Goal: Task Accomplishment & Management: Manage account settings

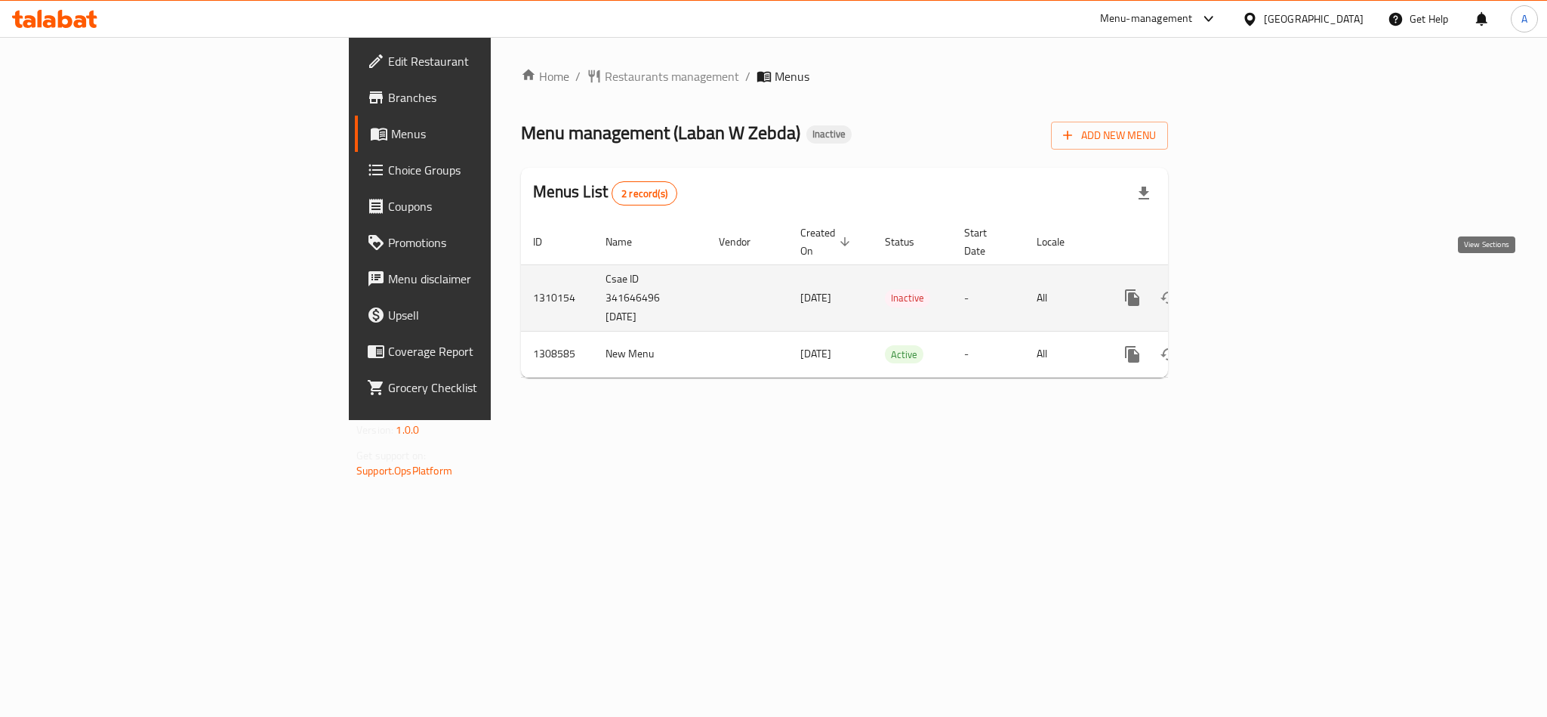
click at [1250, 288] on icon "enhanced table" at bounding box center [1241, 297] width 18 height 18
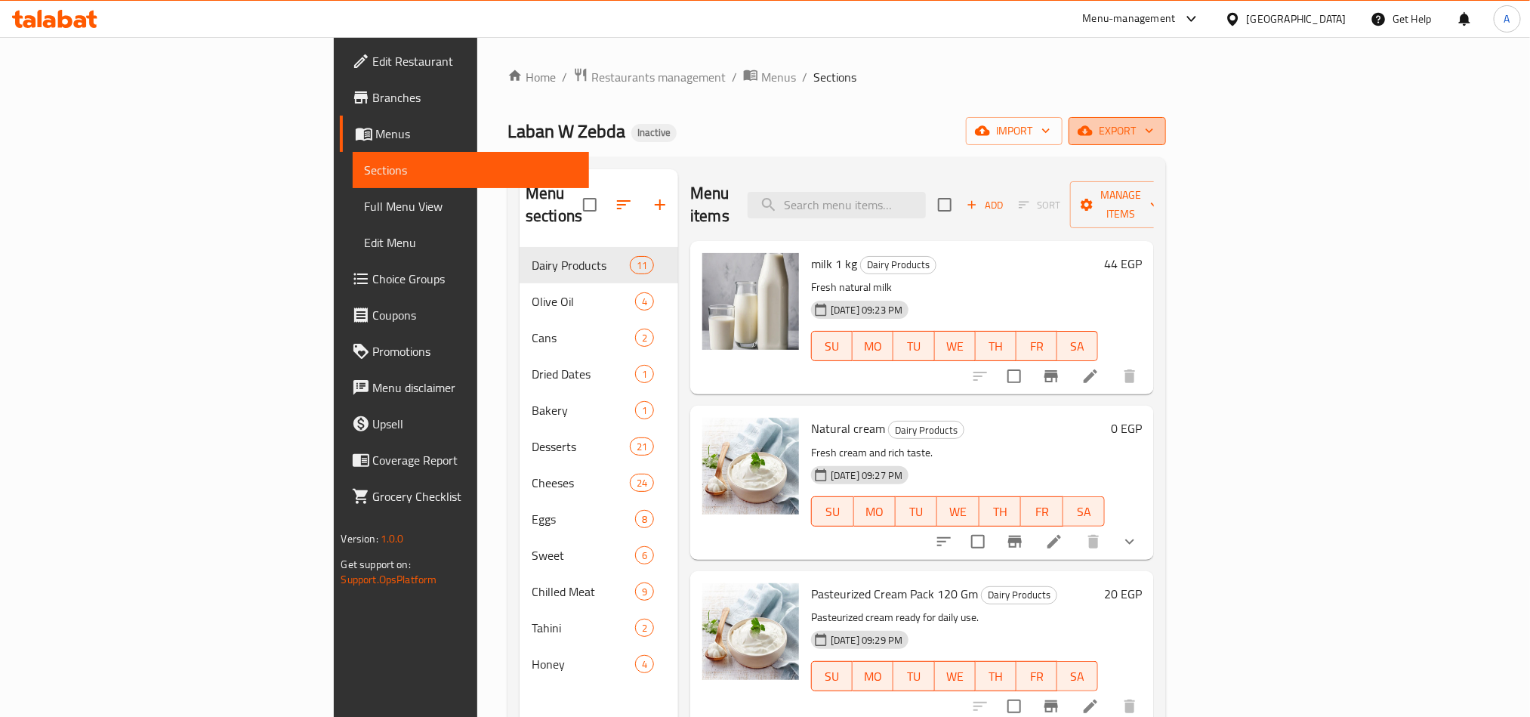
click at [1154, 137] on span "export" at bounding box center [1116, 131] width 73 height 19
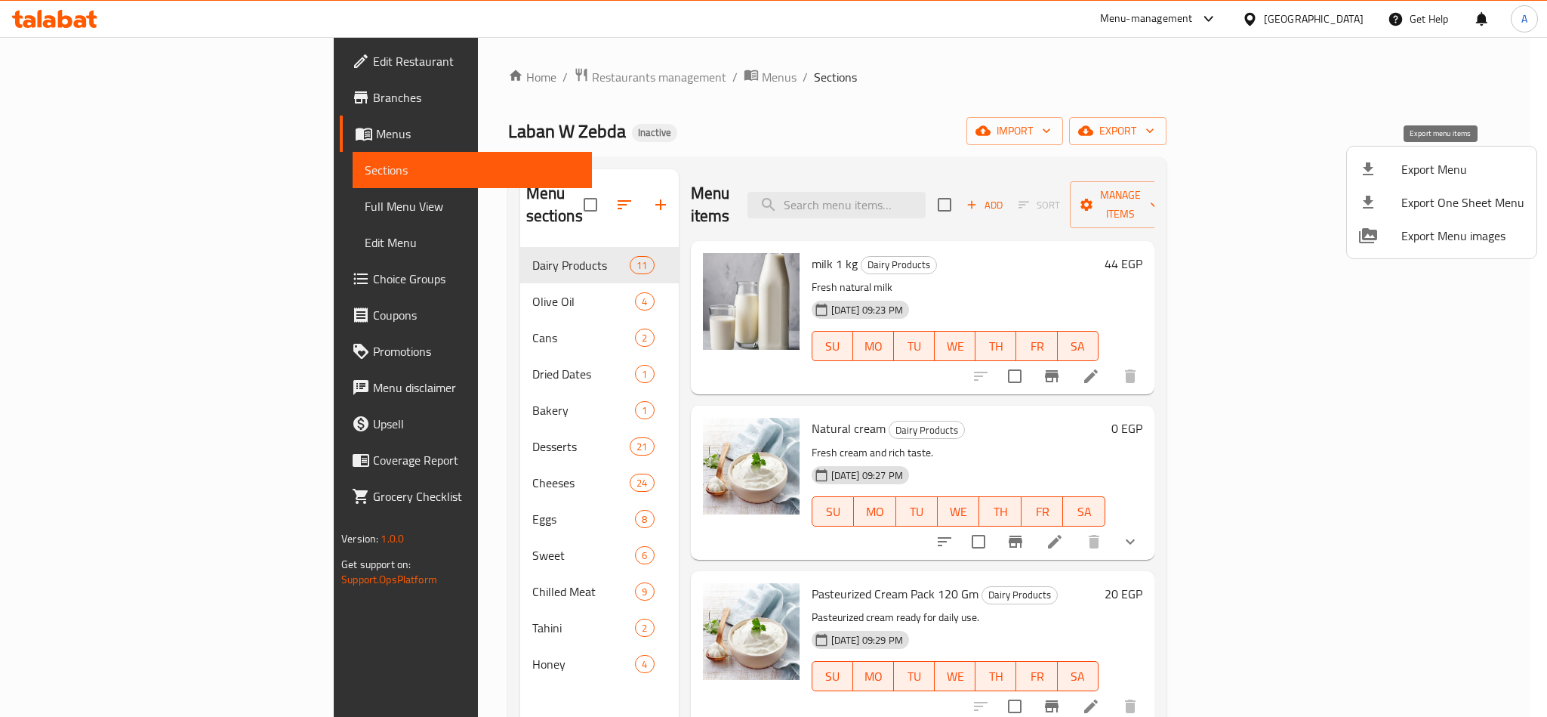
click at [1398, 165] on div at bounding box center [1380, 169] width 42 height 18
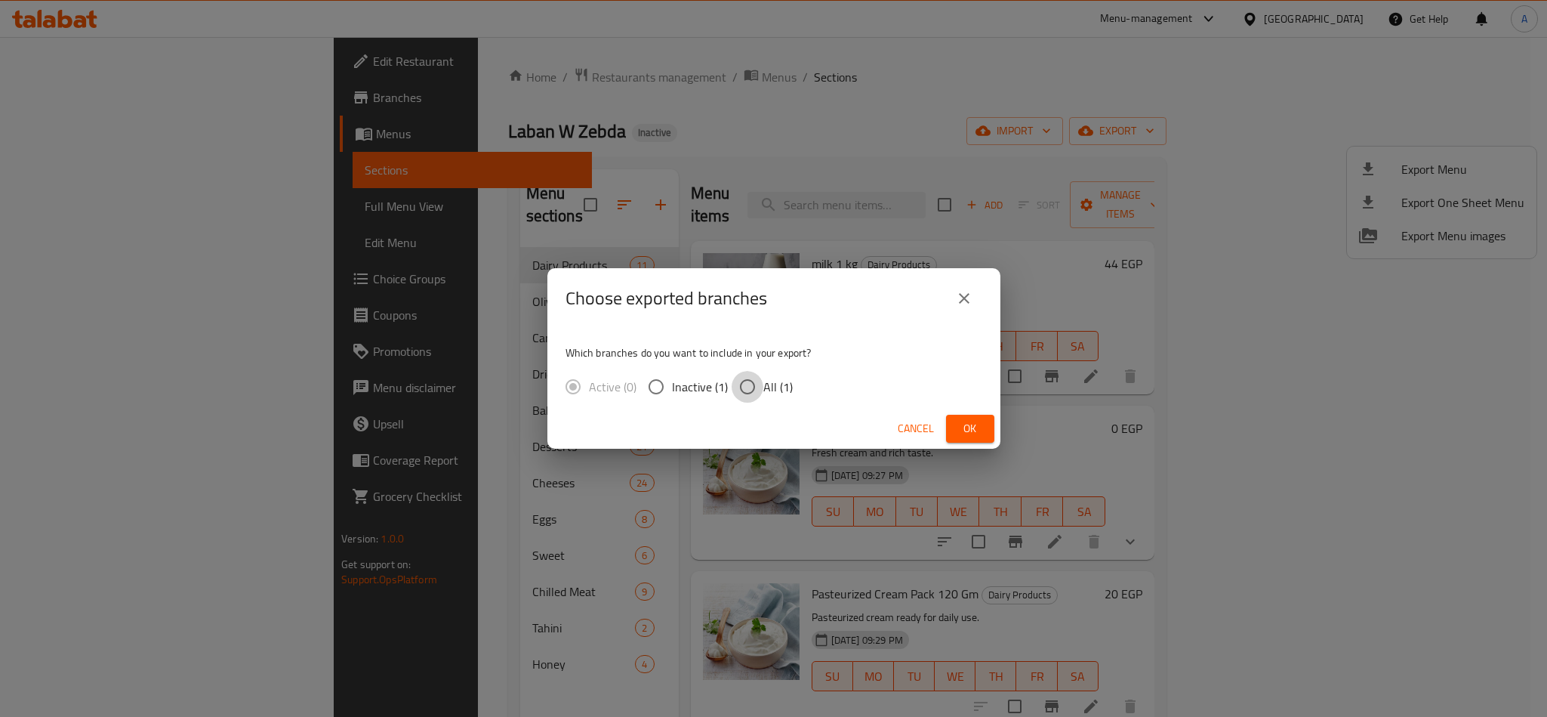
click at [750, 390] on input "All (1)" at bounding box center [748, 387] width 32 height 32
radio input "true"
click at [963, 430] on span "Ok" at bounding box center [970, 428] width 24 height 19
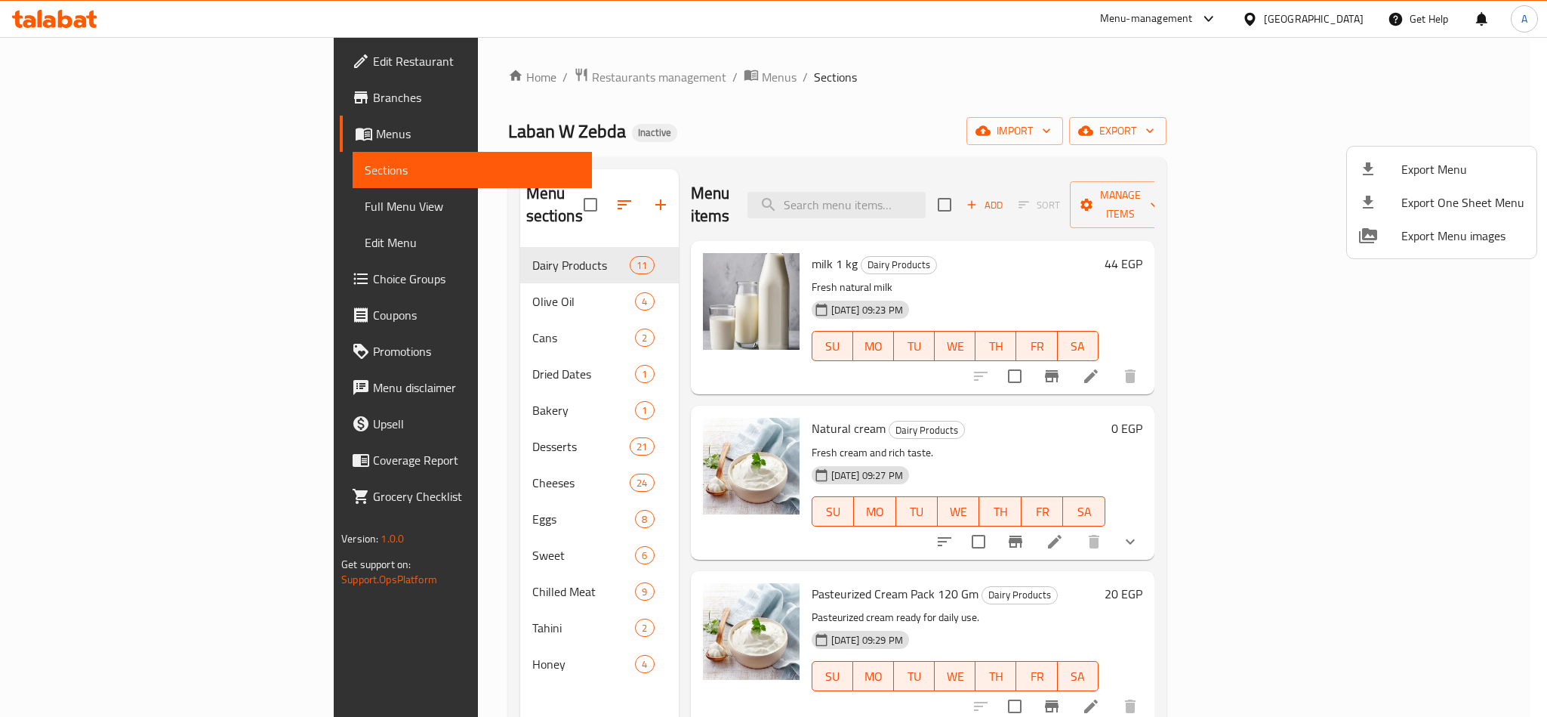
click at [918, 75] on div at bounding box center [773, 358] width 1547 height 717
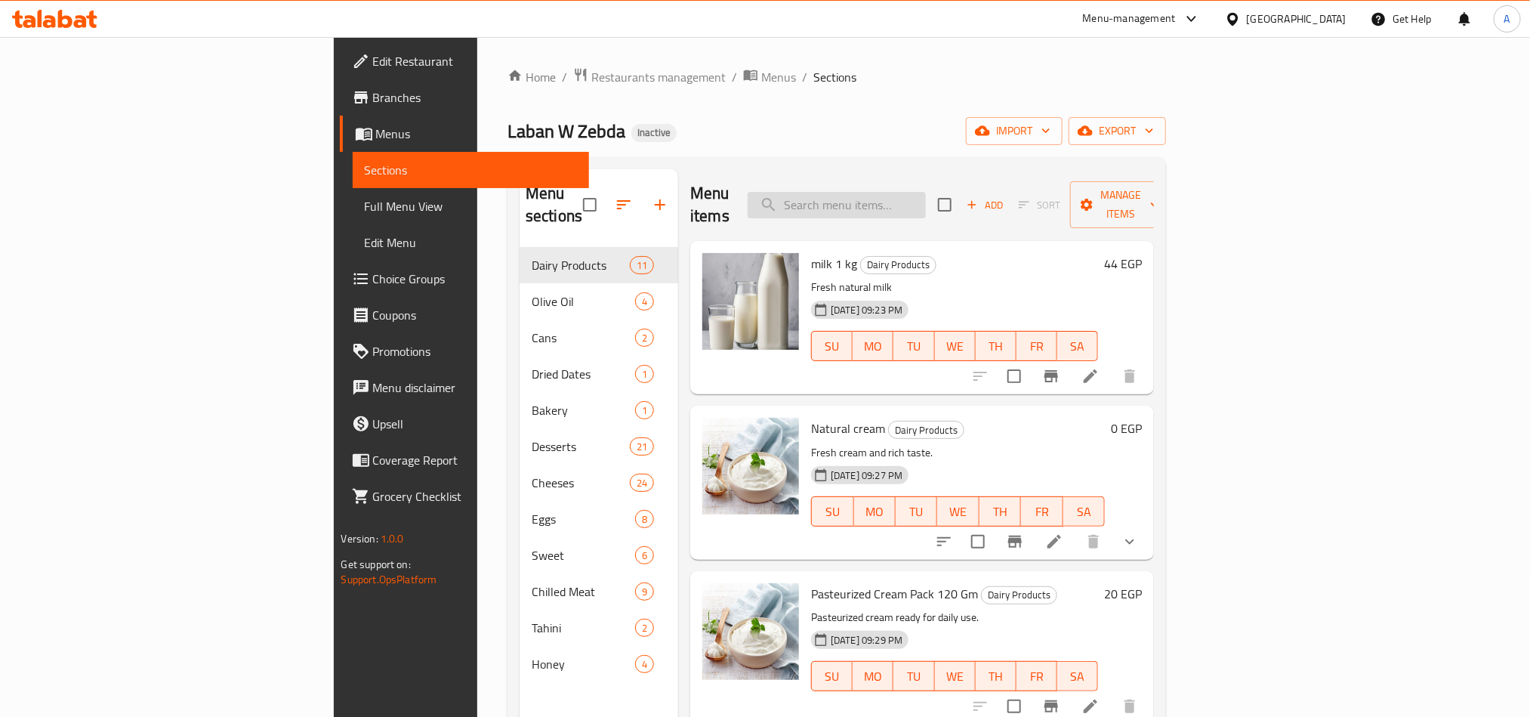
click at [926, 200] on input "search" at bounding box center [836, 205] width 178 height 26
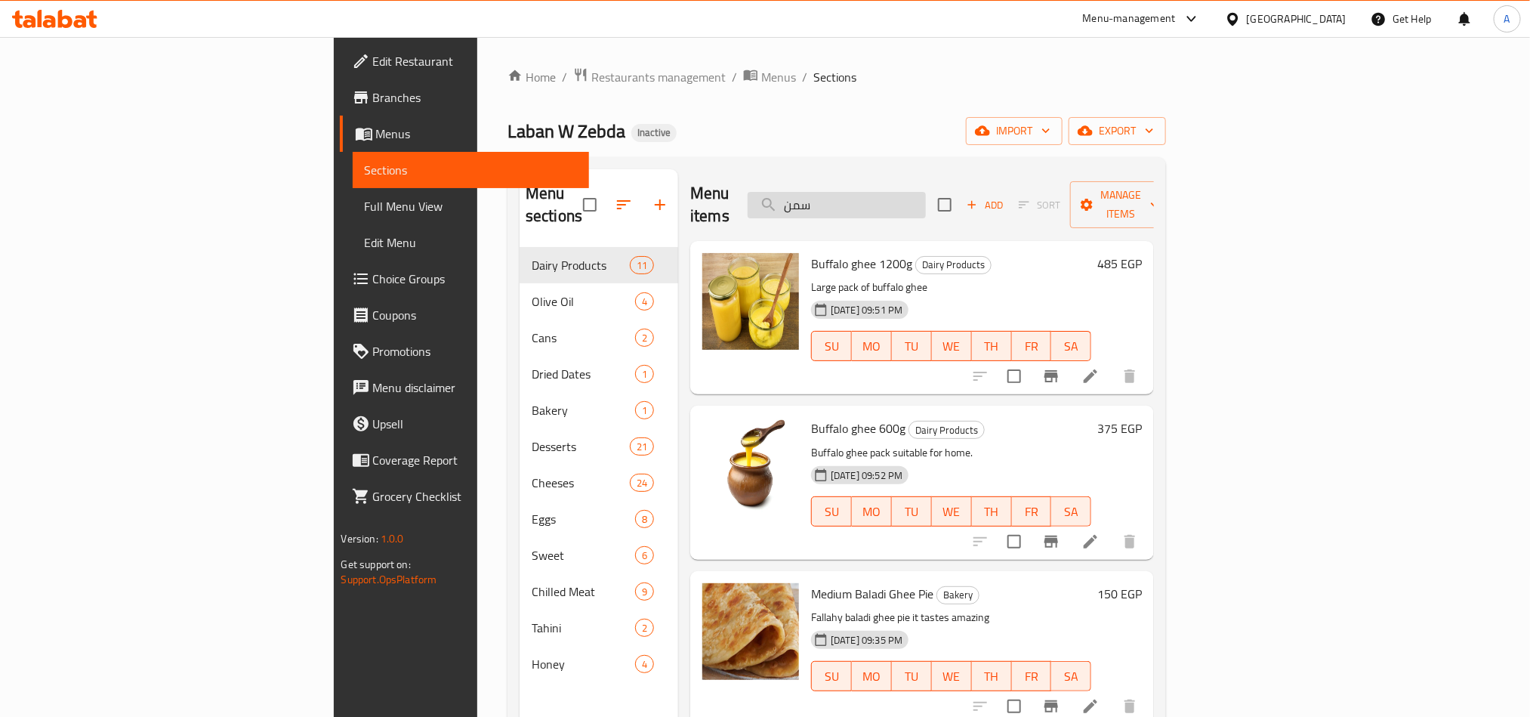
click at [926, 192] on input "سمن" at bounding box center [836, 205] width 178 height 26
paste input "بوه سمنه بقري"
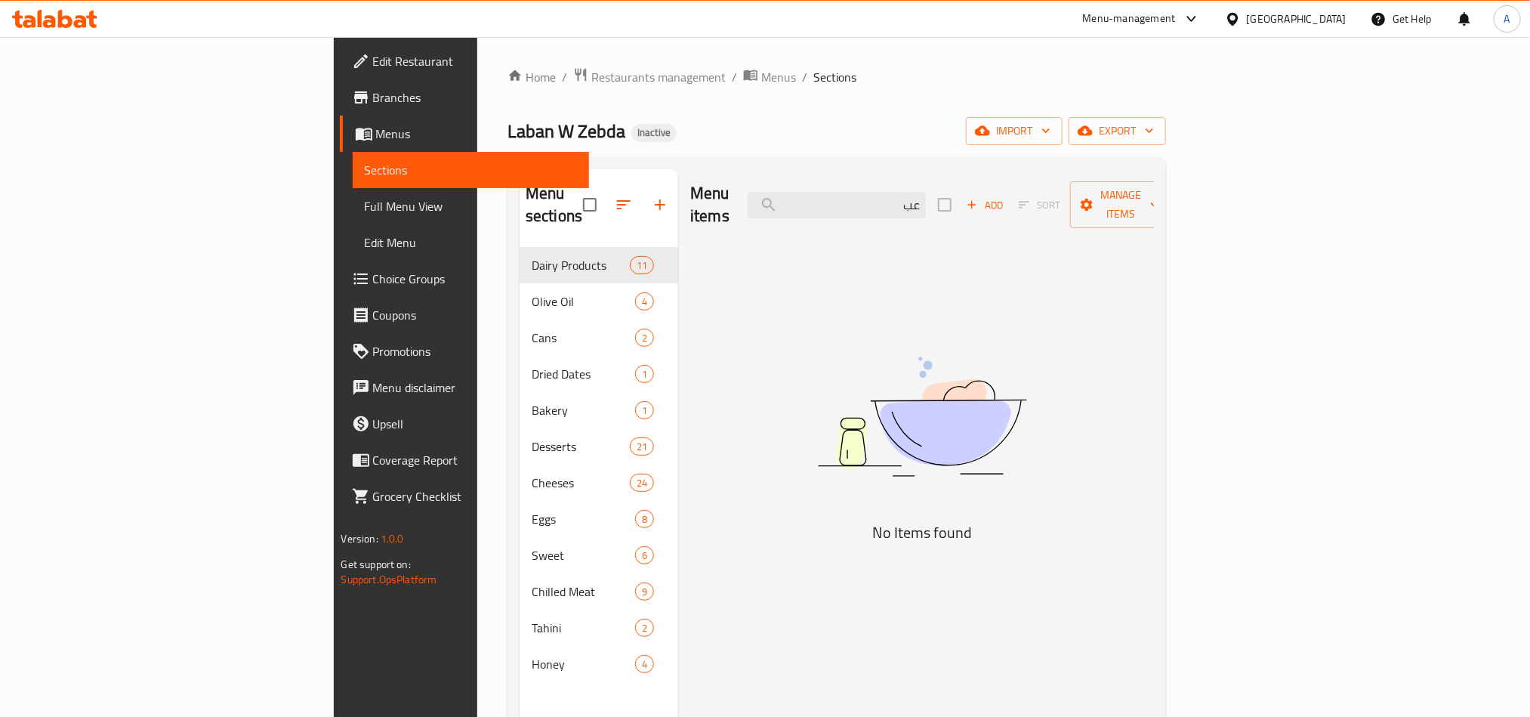
type input "ع"
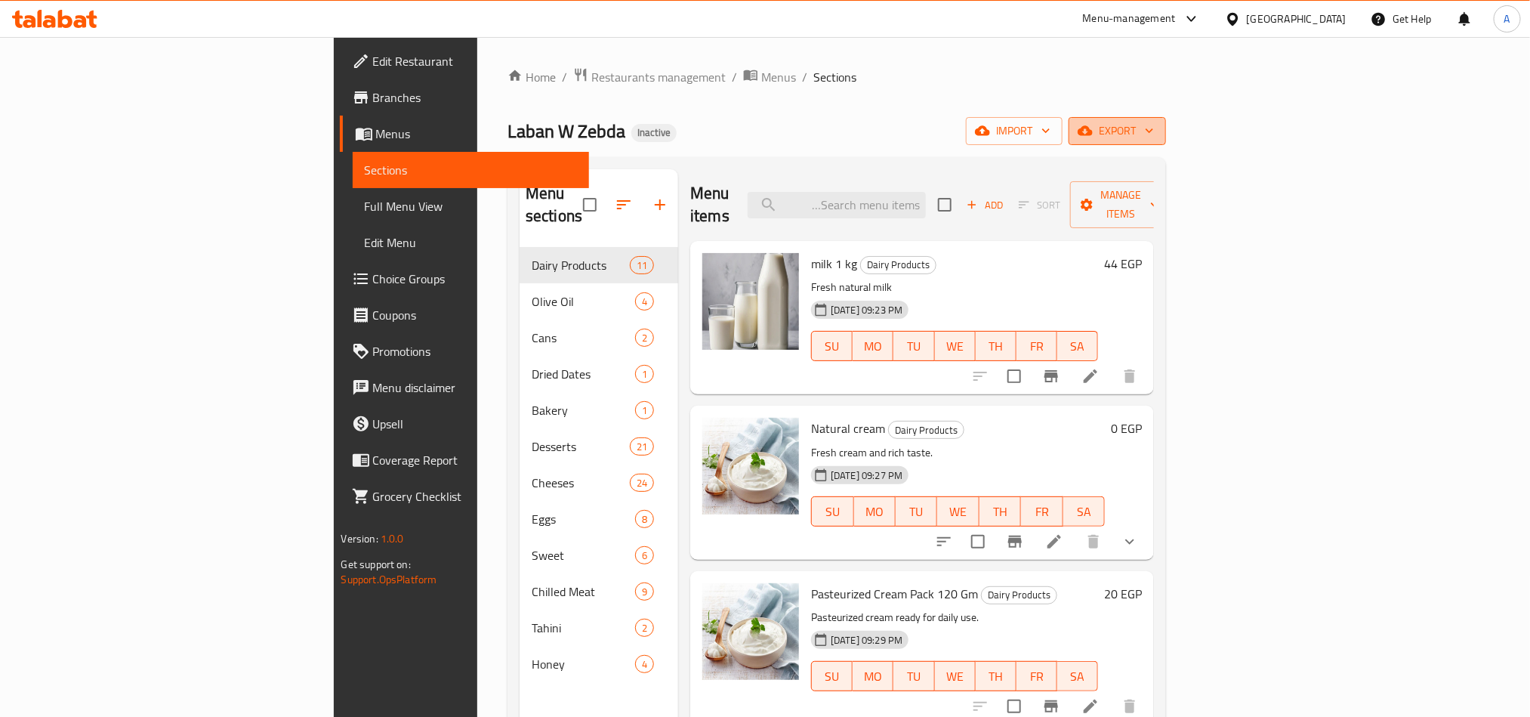
click at [1154, 130] on span "export" at bounding box center [1116, 131] width 73 height 19
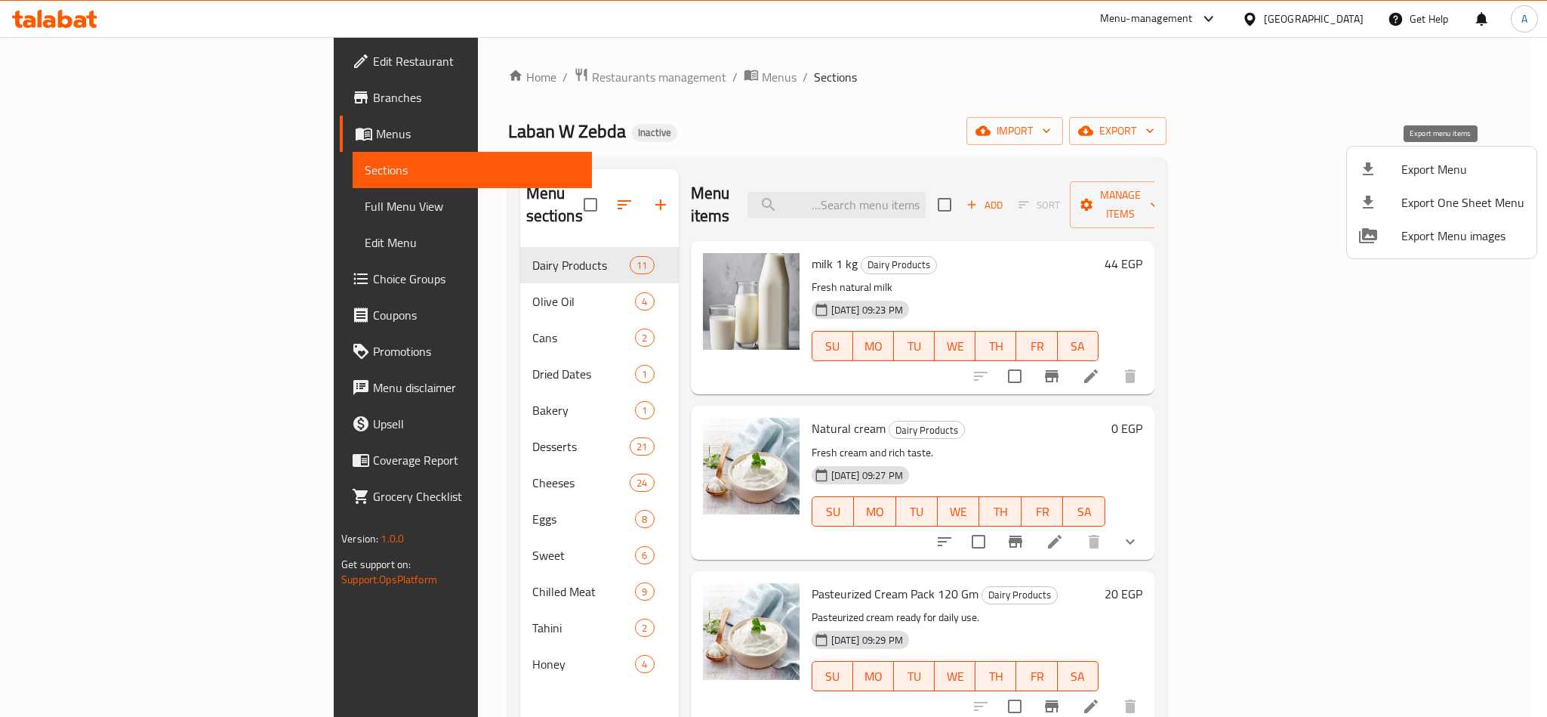
click at [1404, 173] on span "Export Menu" at bounding box center [1462, 169] width 123 height 18
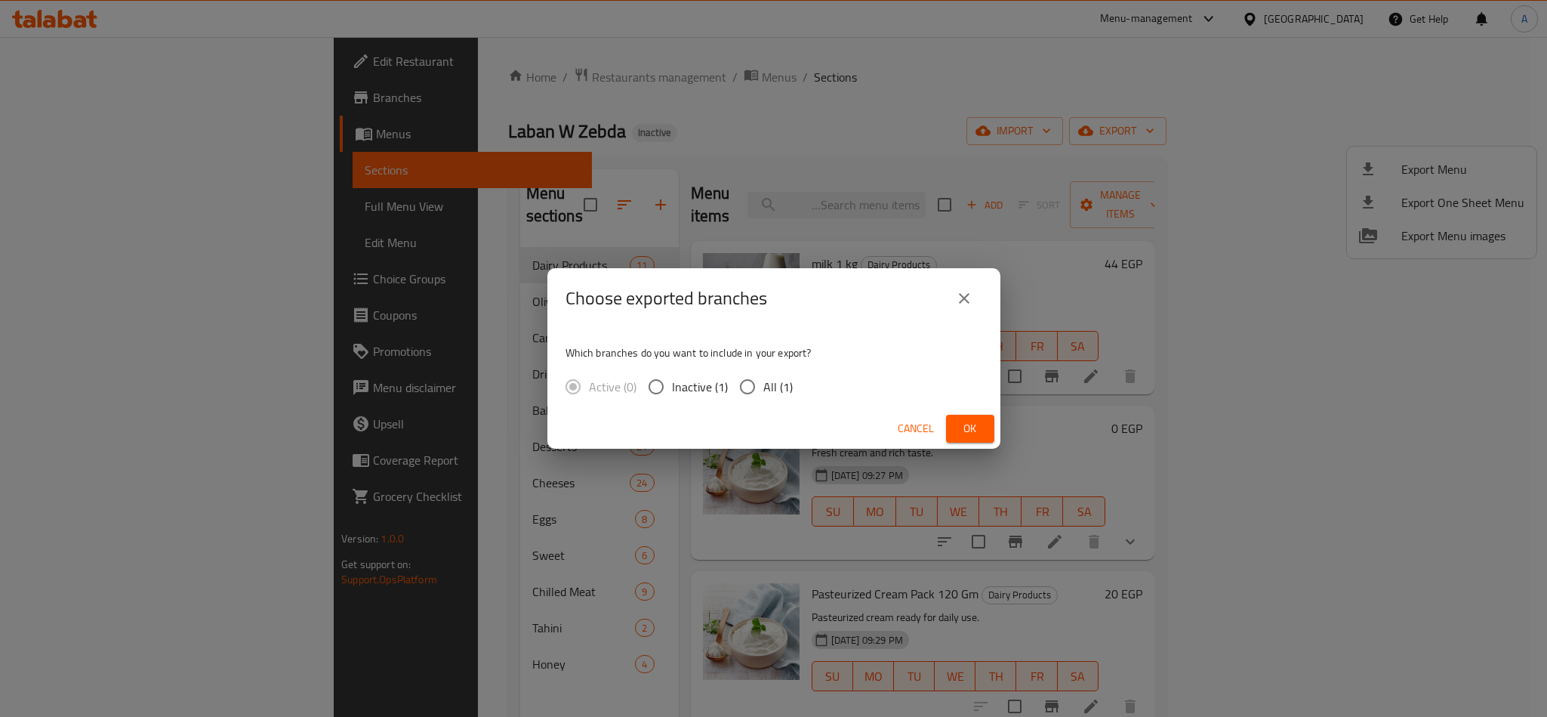
click at [737, 386] on input "All (1)" at bounding box center [748, 387] width 32 height 32
radio input "true"
click at [956, 427] on button "Ok" at bounding box center [970, 429] width 48 height 28
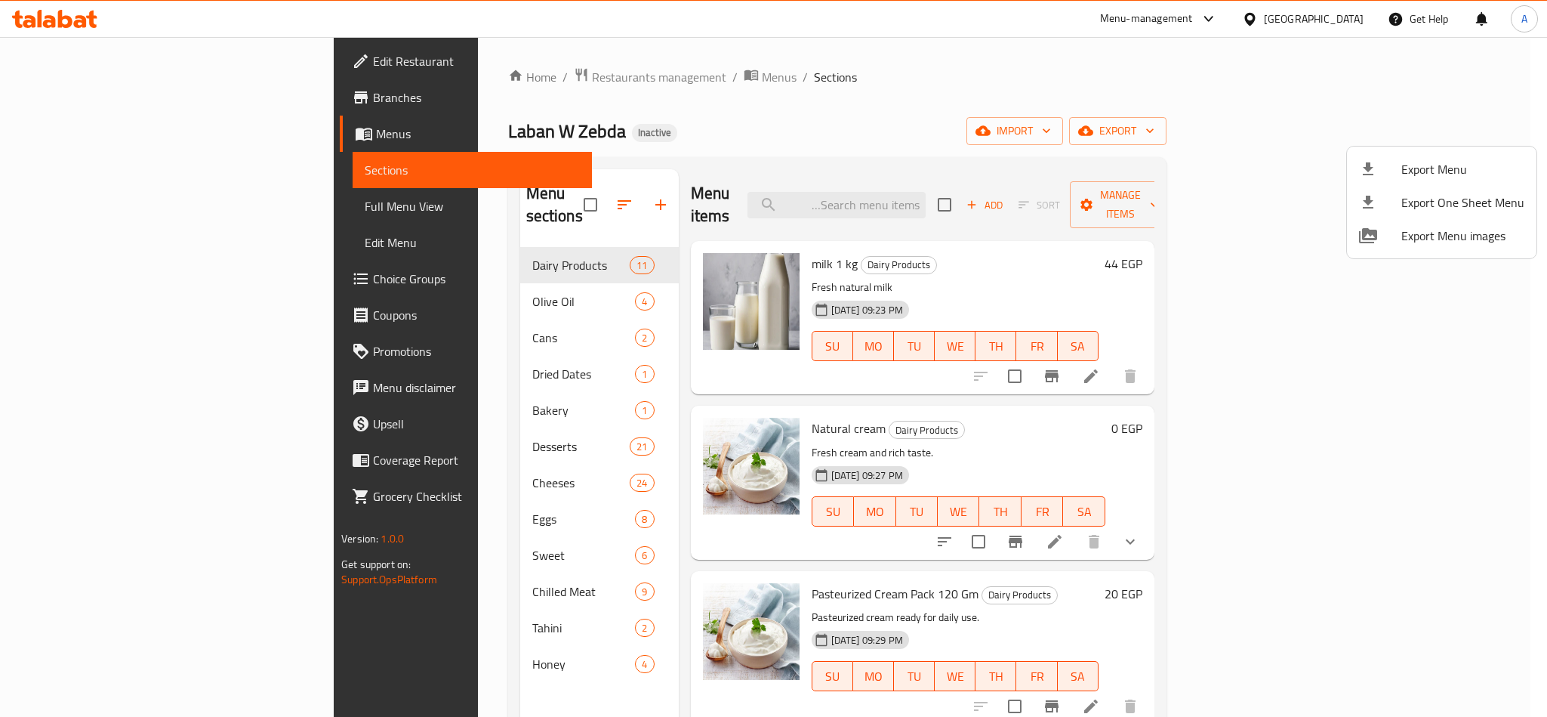
click at [898, 64] on div at bounding box center [773, 358] width 1547 height 717
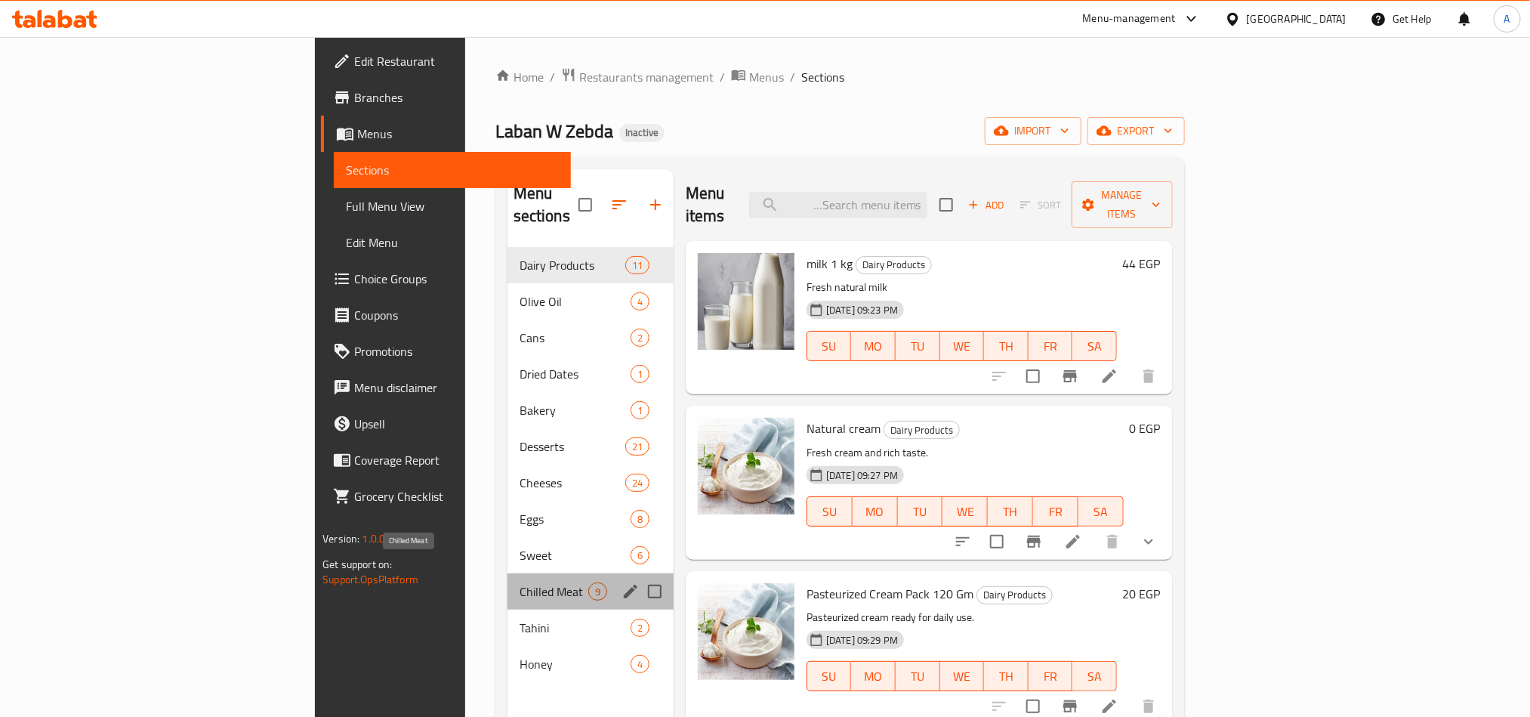
click at [519, 582] on span "Chilled Meat" at bounding box center [553, 591] width 69 height 18
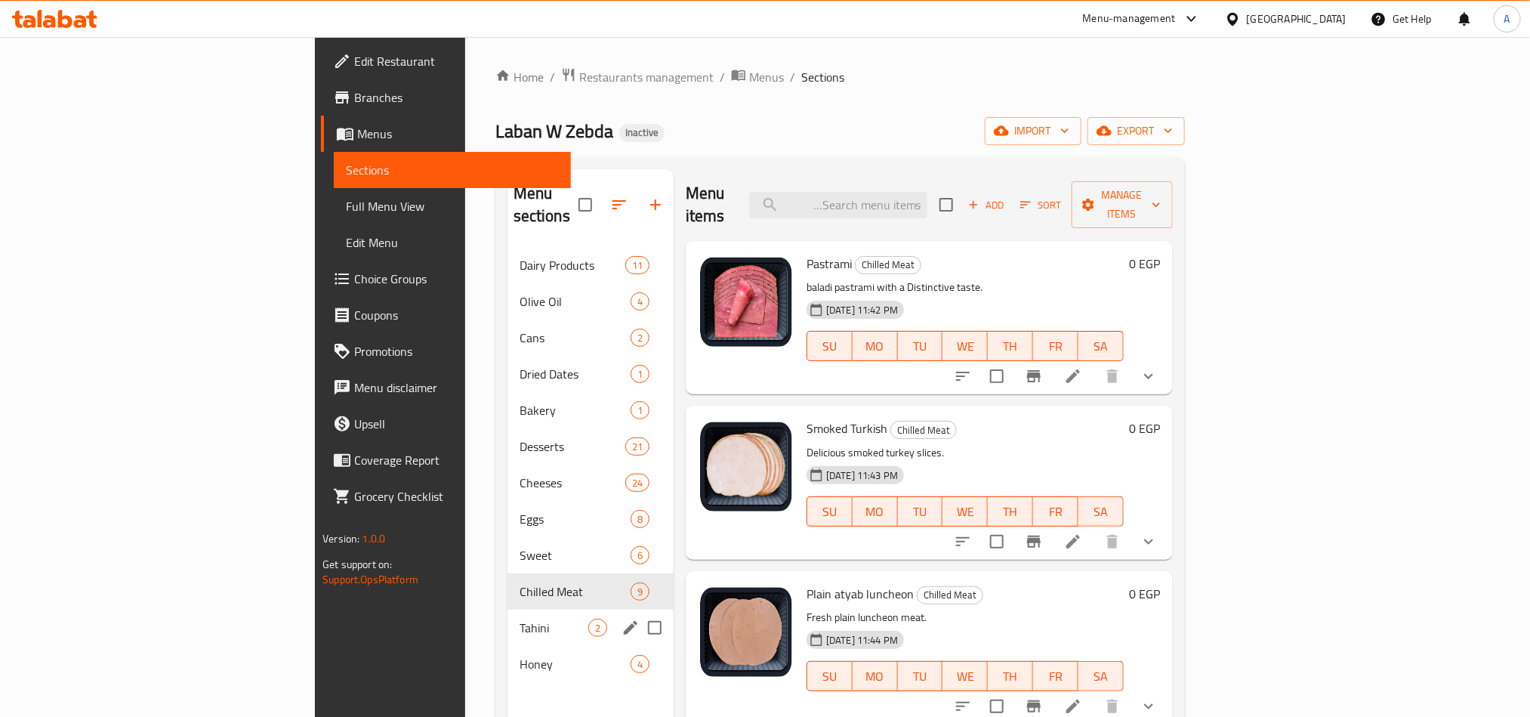
click at [519, 618] on span "Tahini" at bounding box center [553, 627] width 69 height 18
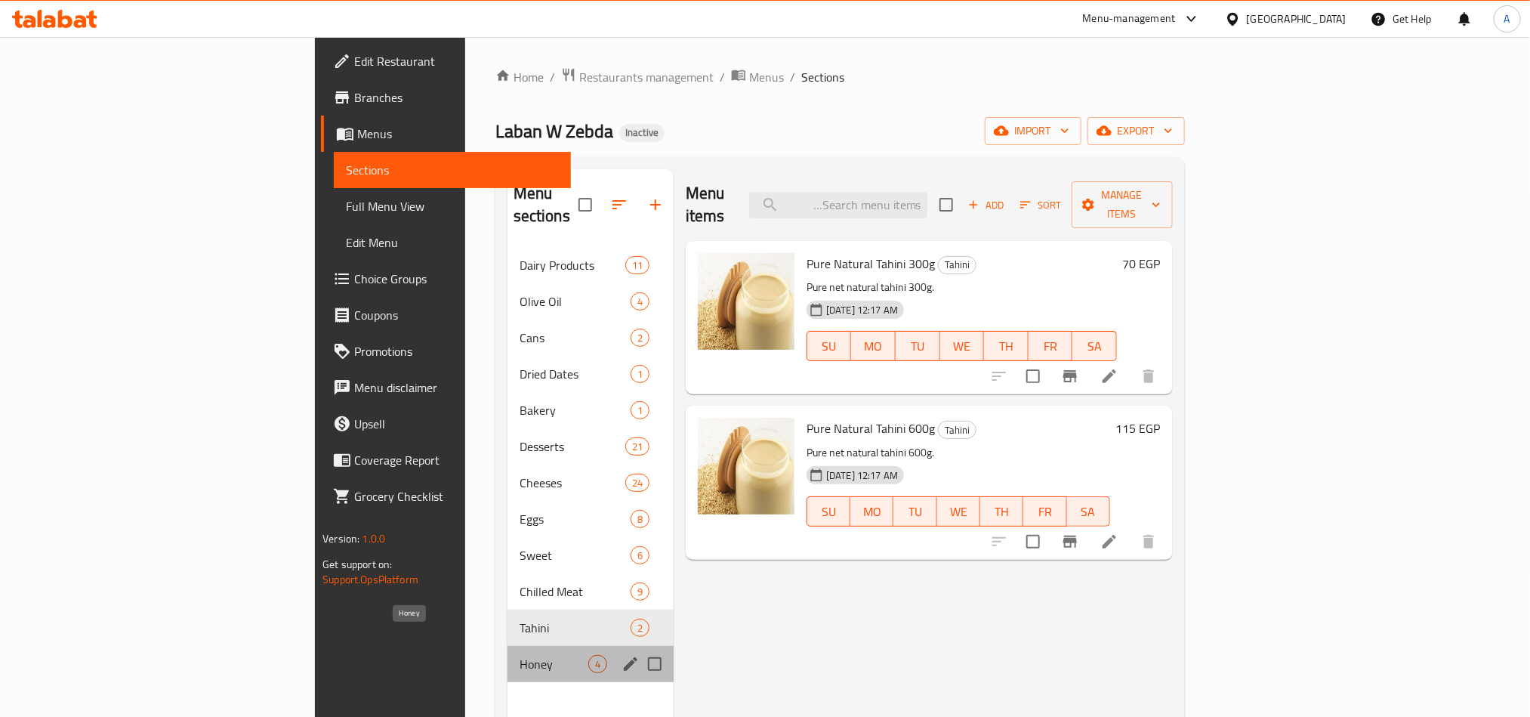
click at [519, 655] on span "Honey" at bounding box center [553, 664] width 69 height 18
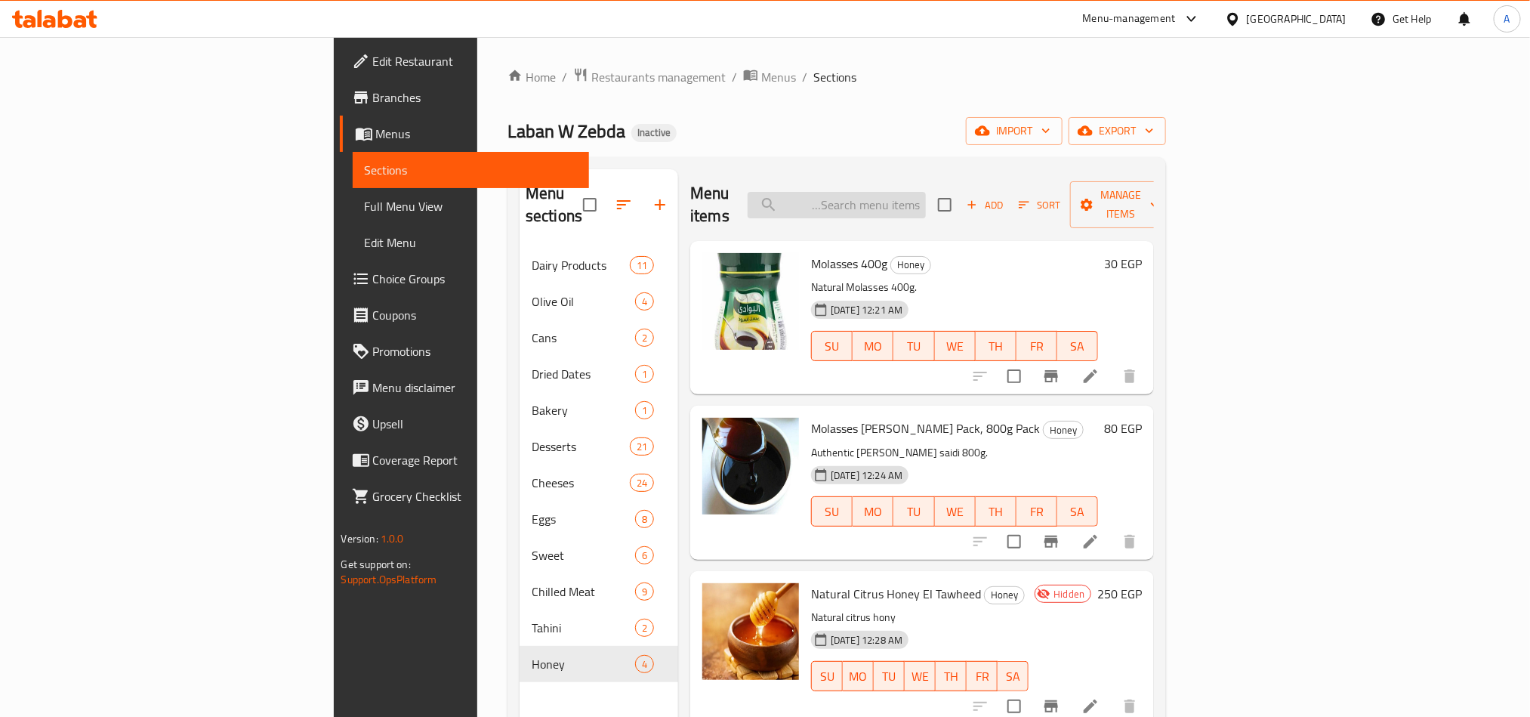
click at [926, 193] on input "search" at bounding box center [836, 205] width 178 height 26
type input "s"
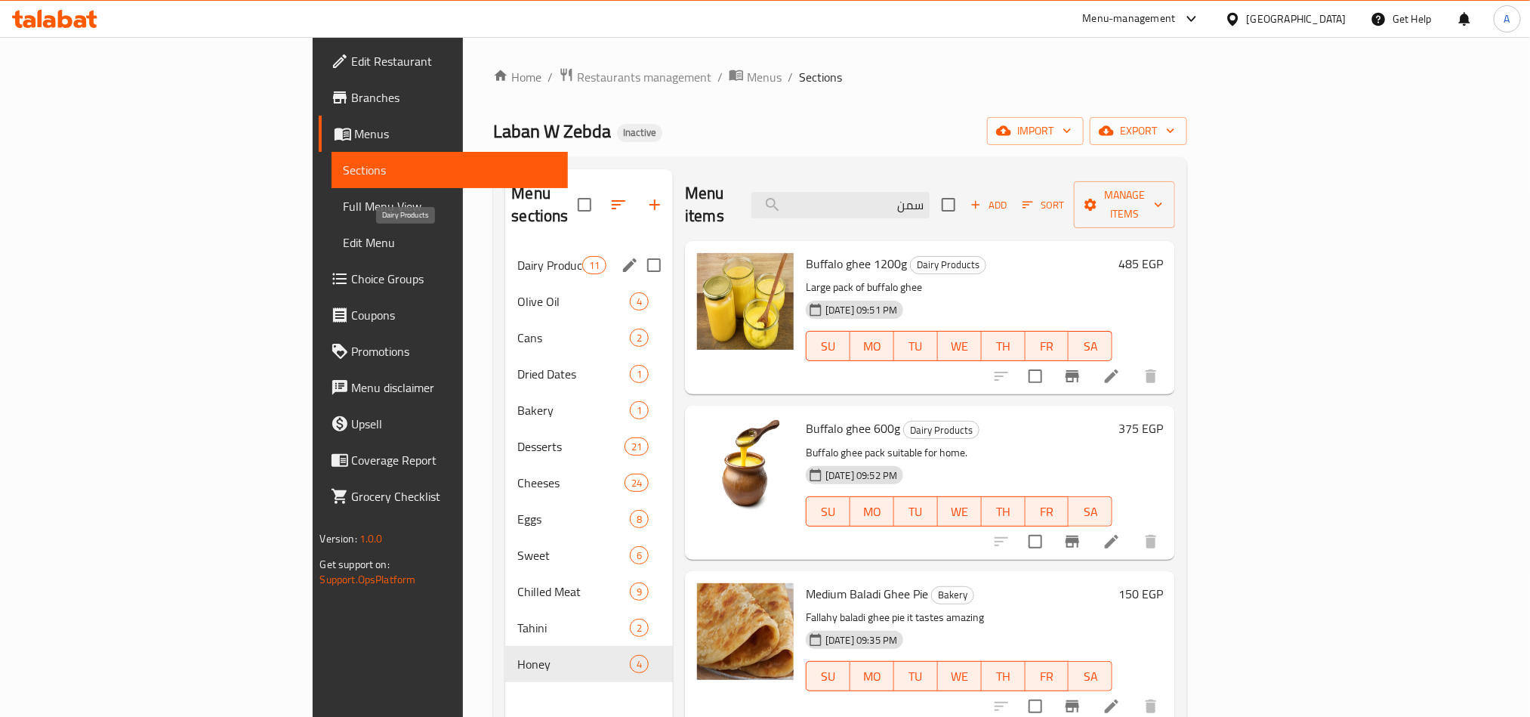
type input "سمن"
click at [505, 247] on div "Dairy Products 11" at bounding box center [589, 265] width 168 height 36
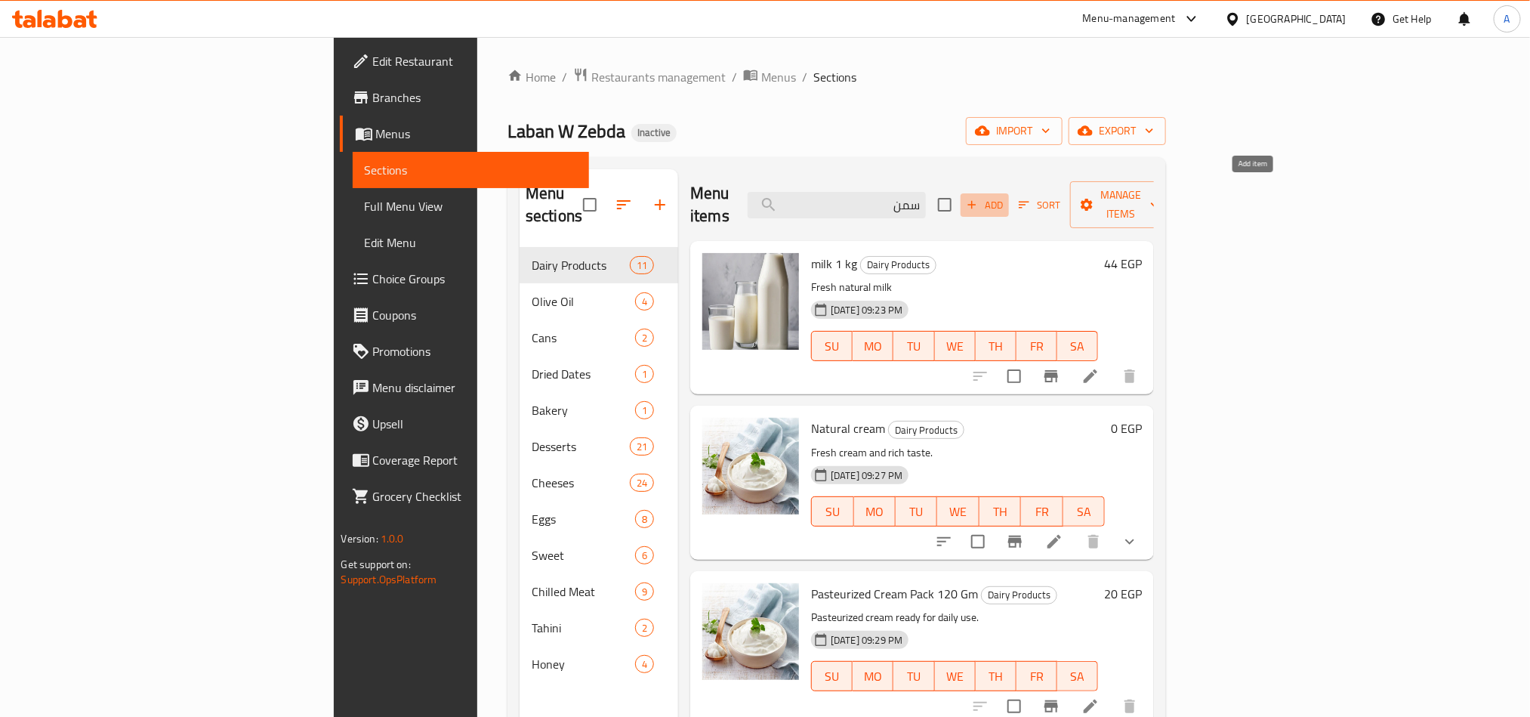
click at [1009, 193] on button "Add" at bounding box center [984, 204] width 48 height 23
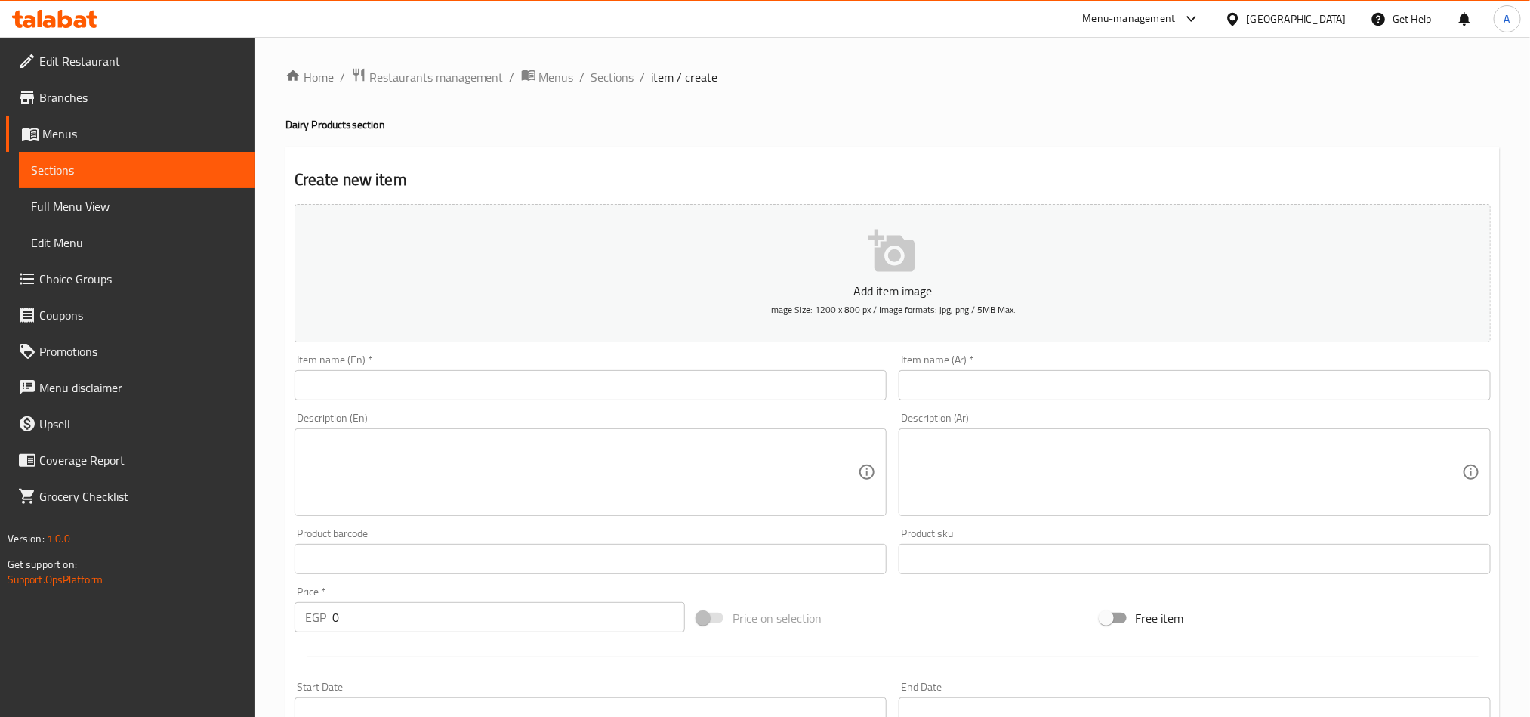
click at [565, 392] on input "text" at bounding box center [590, 385] width 592 height 30
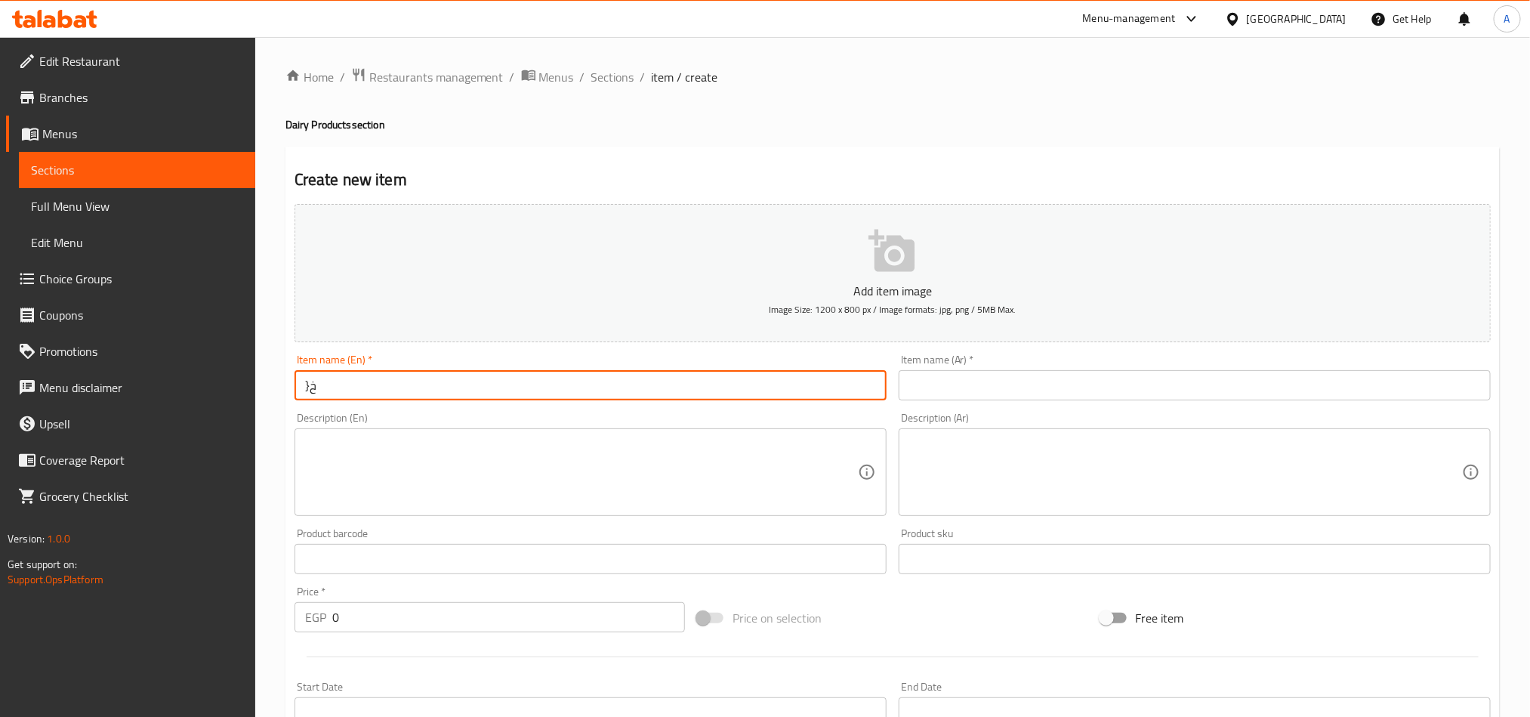
type input "}"
type input "Cow Ghee"
drag, startPoint x: 1439, startPoint y: 383, endPoint x: 1457, endPoint y: 377, distance: 19.1
click at [1439, 383] on input "text" at bounding box center [1194, 385] width 592 height 30
paste input "عبوة سمنه بقري"
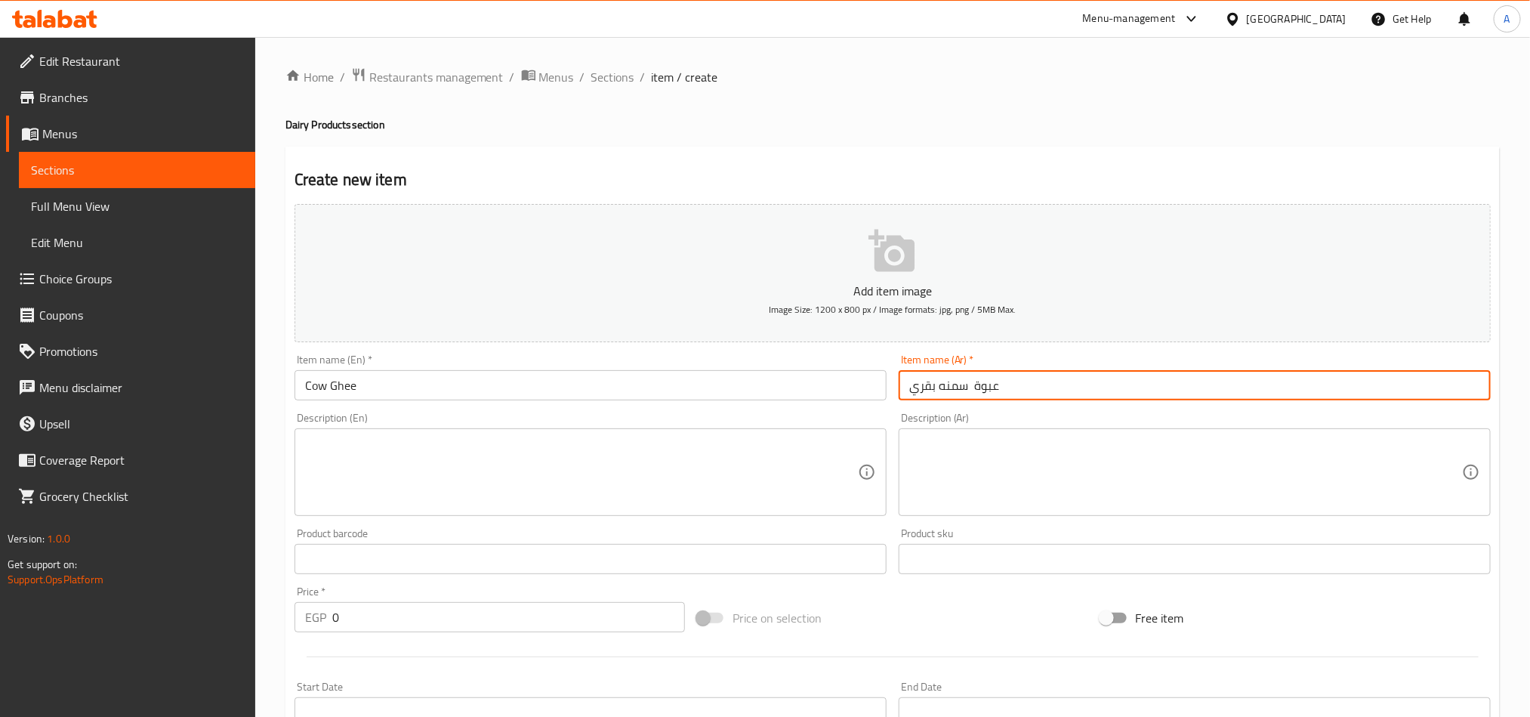
type input "عبوة سمنه بقري"
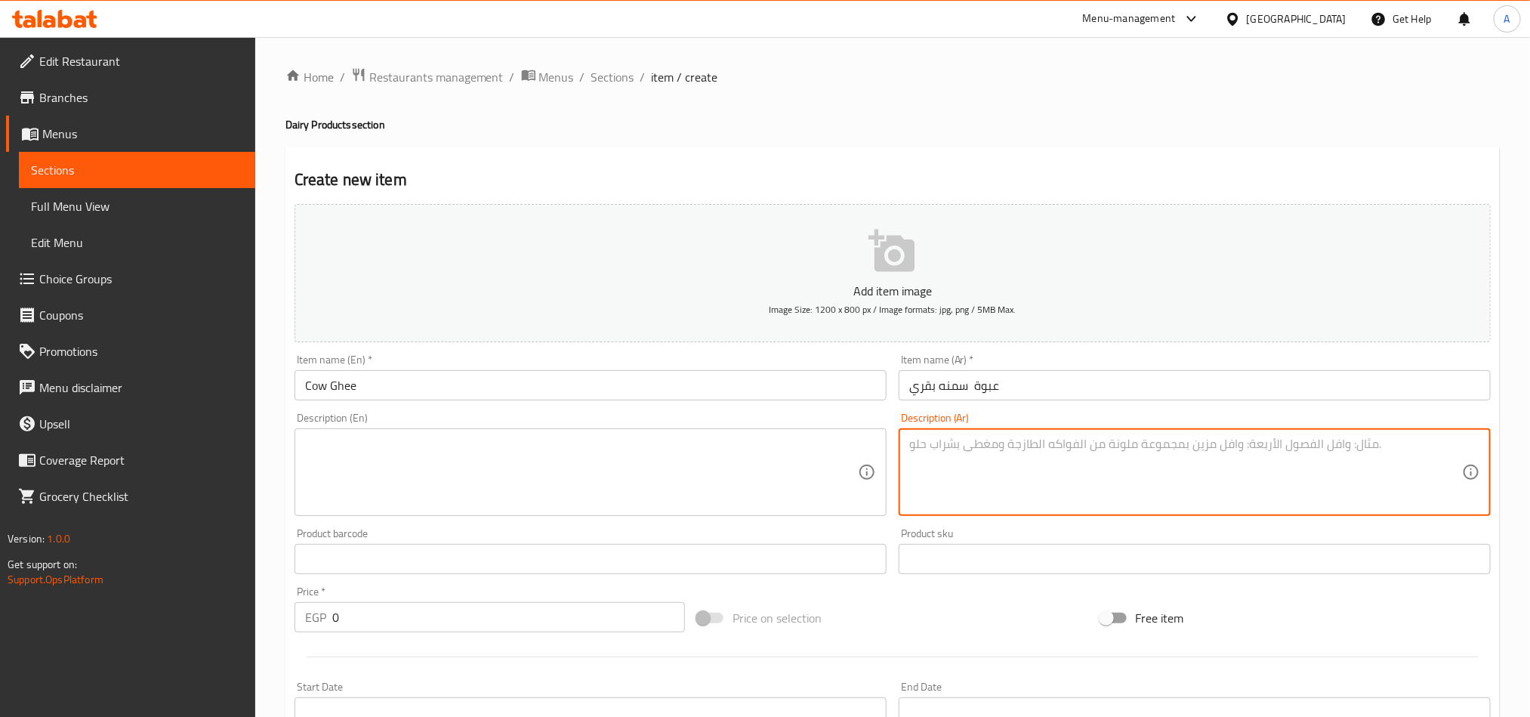
click at [1172, 460] on textarea at bounding box center [1185, 472] width 553 height 72
paste textarea "سمنة بقري طبيعية للأكل والطبخ."
type textarea "سمنة بقري طبيعية للأكل والطبخ."
click at [1022, 444] on textarea "سمنة بقري طبيعية للأكل والطبخ." at bounding box center [1185, 472] width 553 height 72
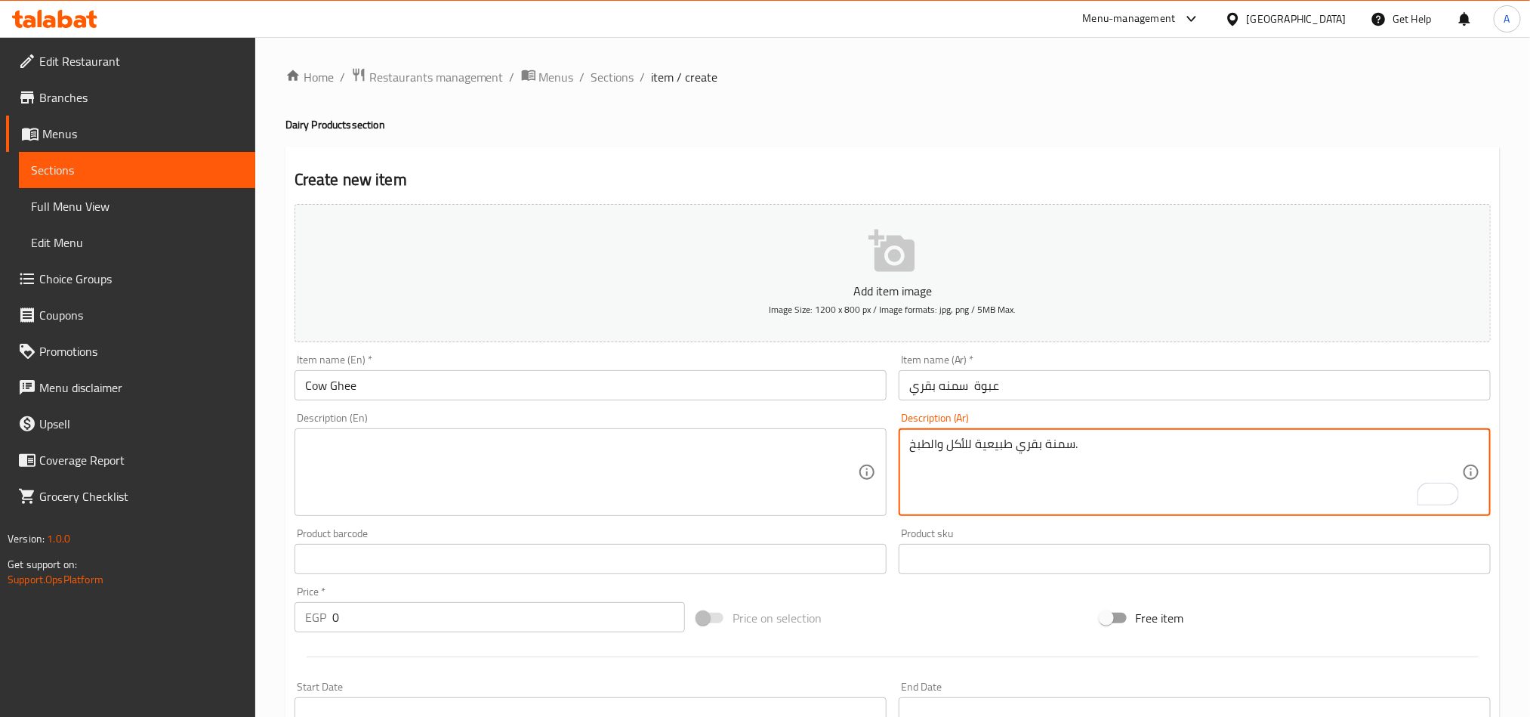
click at [1022, 444] on textarea "سمنة بقري طبيعية للأكل والطبخ." at bounding box center [1185, 472] width 553 height 72
click at [977, 456] on textarea "سمنة بقري طبيعية للأكل والطبخ." at bounding box center [1185, 472] width 553 height 72
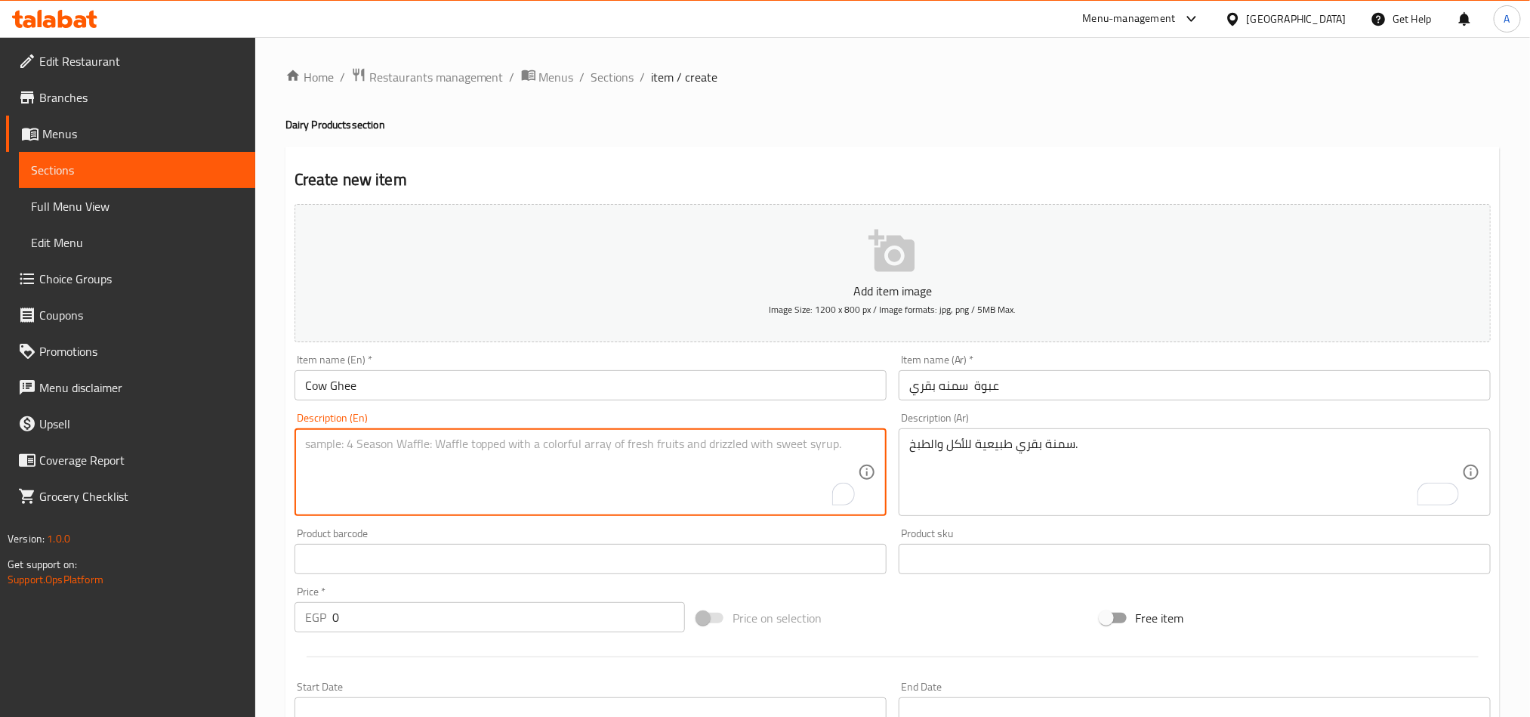
click at [496, 476] on textarea "To enrich screen reader interactions, please activate Accessibility in Grammarl…" at bounding box center [581, 472] width 553 height 72
paste textarea "Natural cow ghee for eating and cooking."
type textarea "Natural cow ghee for eating and cooking."
click at [965, 392] on input "عبوة سمنه بقري" at bounding box center [1194, 385] width 592 height 30
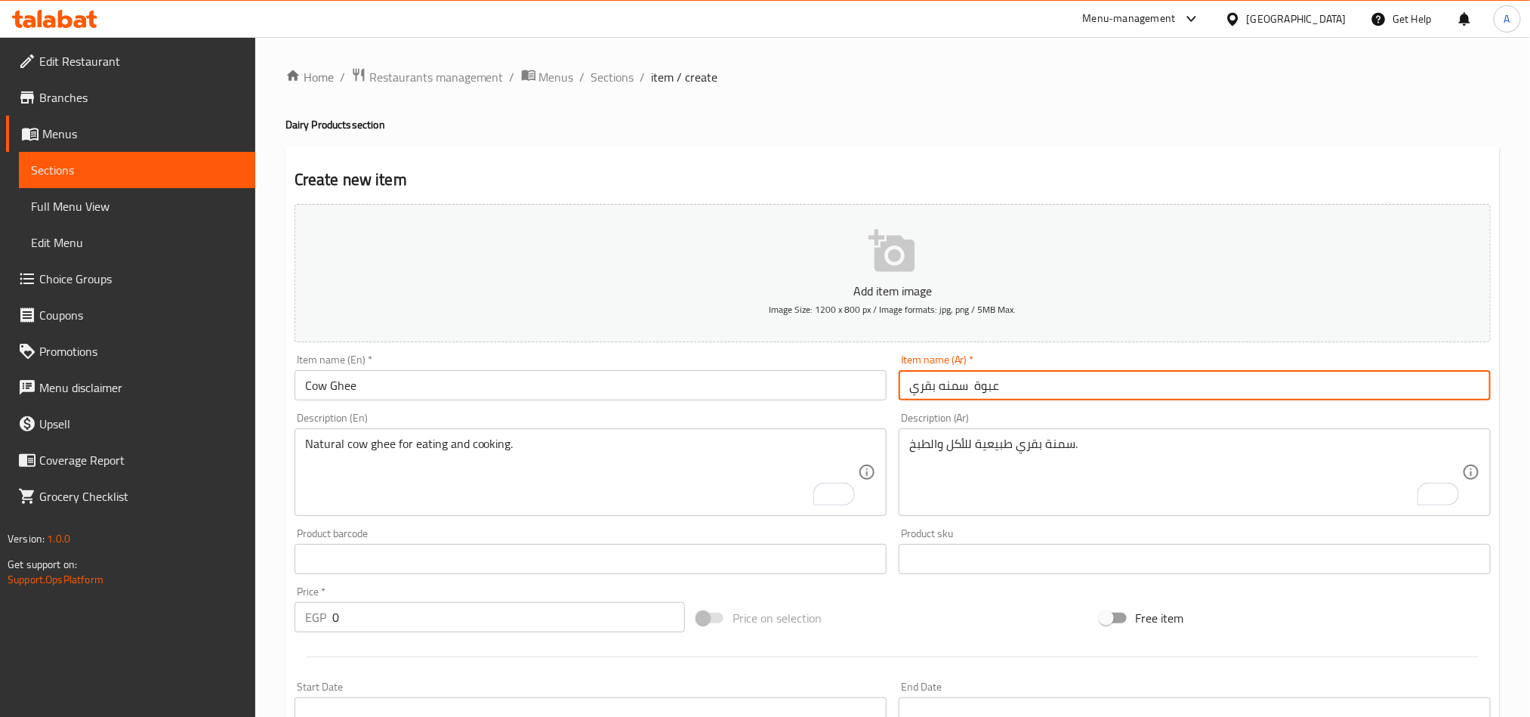
click at [965, 392] on input "عبوة سمنه بقري" at bounding box center [1194, 385] width 592 height 30
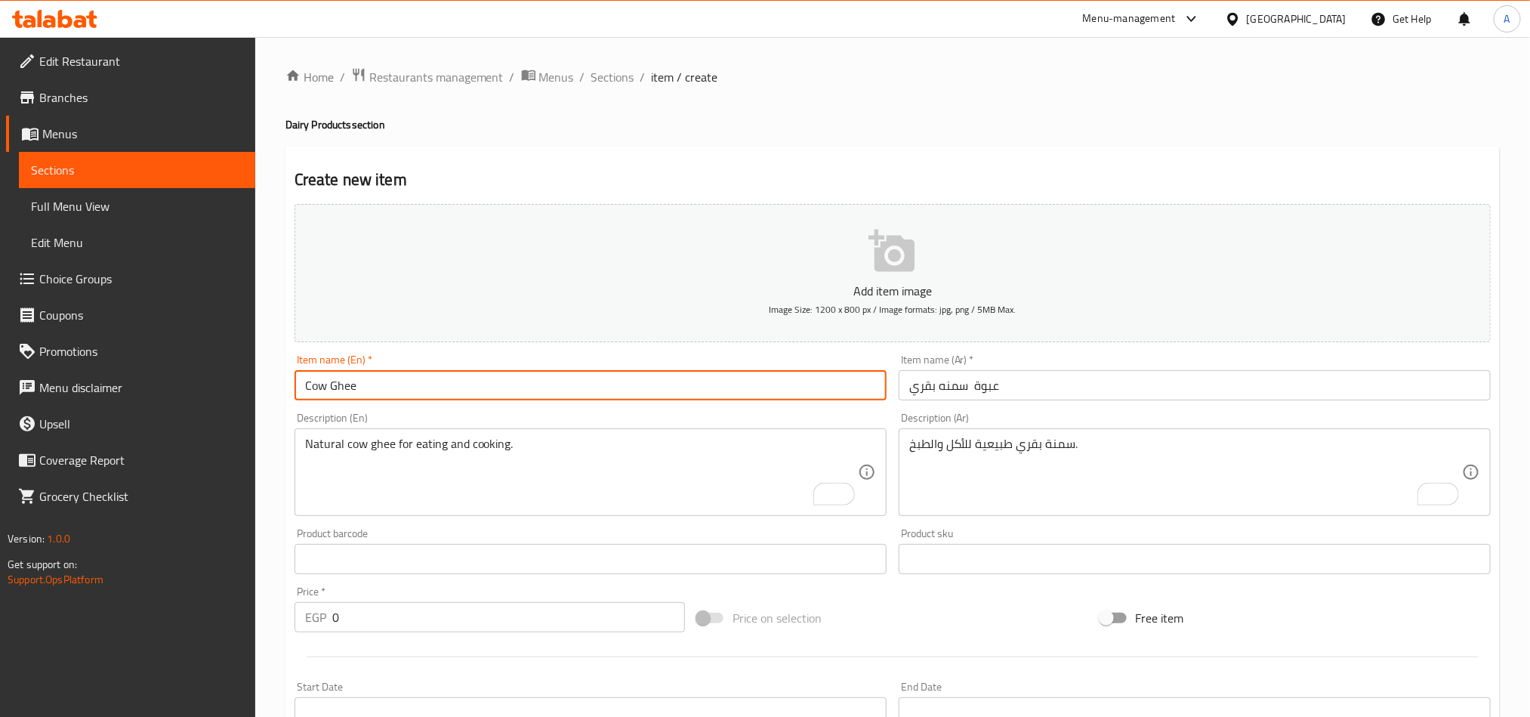
click at [487, 392] on input "Cow Ghee" at bounding box center [590, 385] width 592 height 30
paste input "Pack 900g"
type input "Cow Ghee Pack 900 Grams"
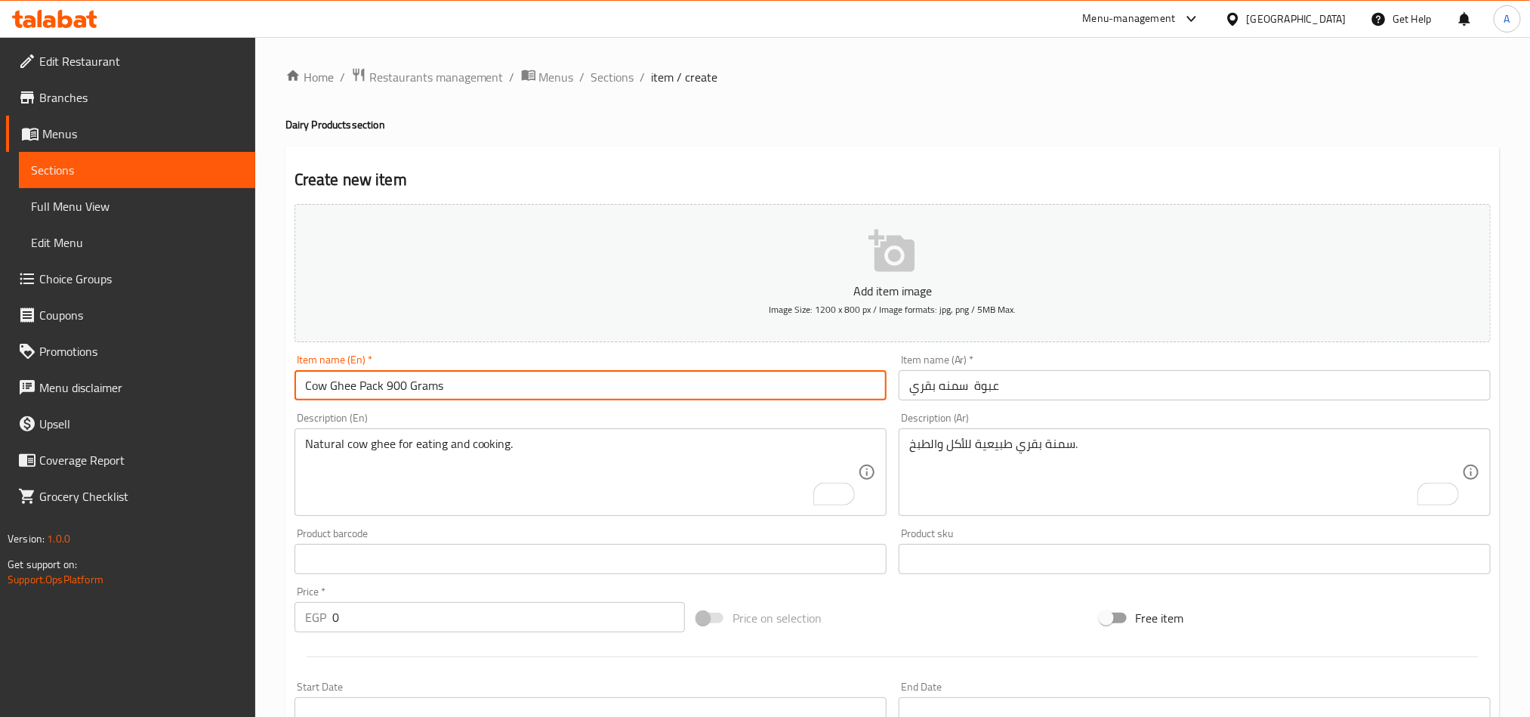
click at [1056, 390] on input "عبوة سمنه بقري" at bounding box center [1194, 385] width 592 height 30
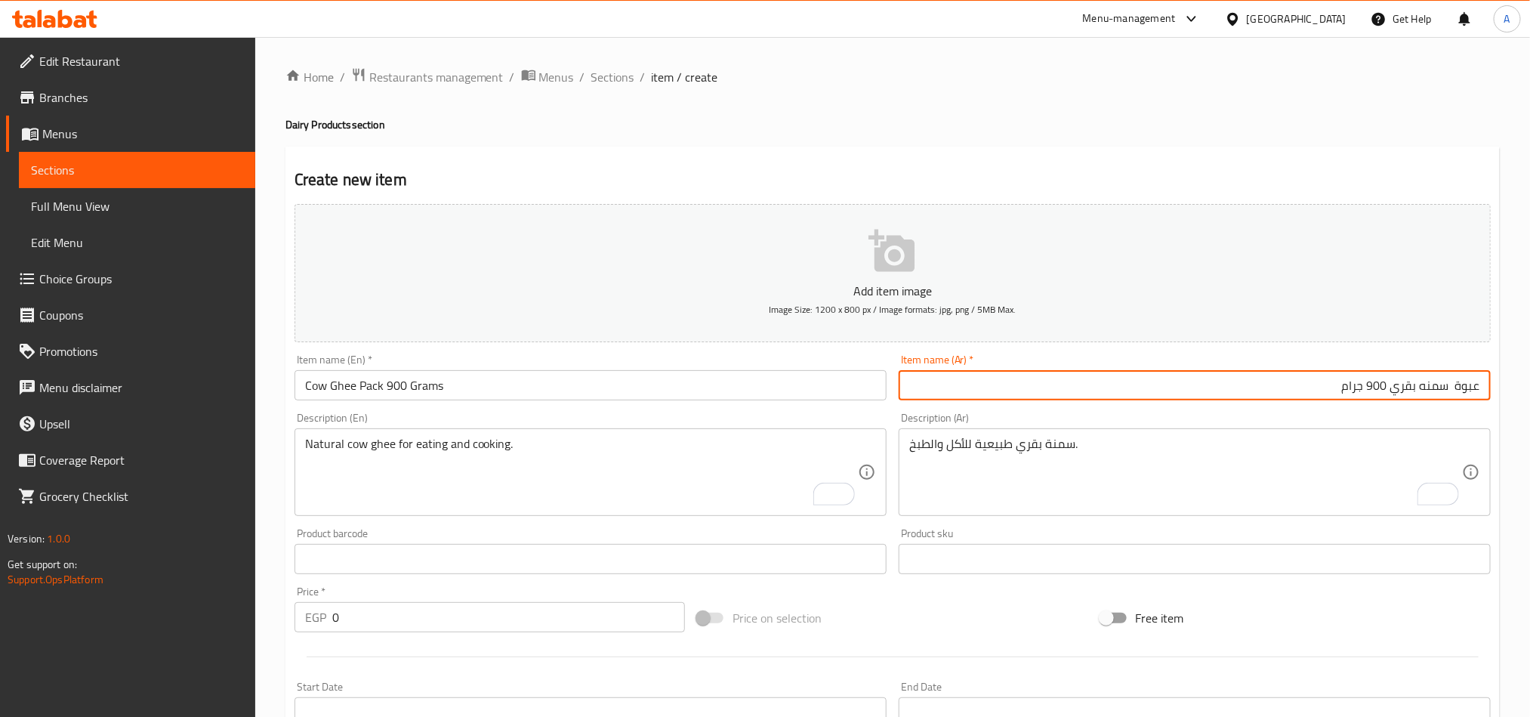
type input "عبوة سمنه بقري 900 جرام"
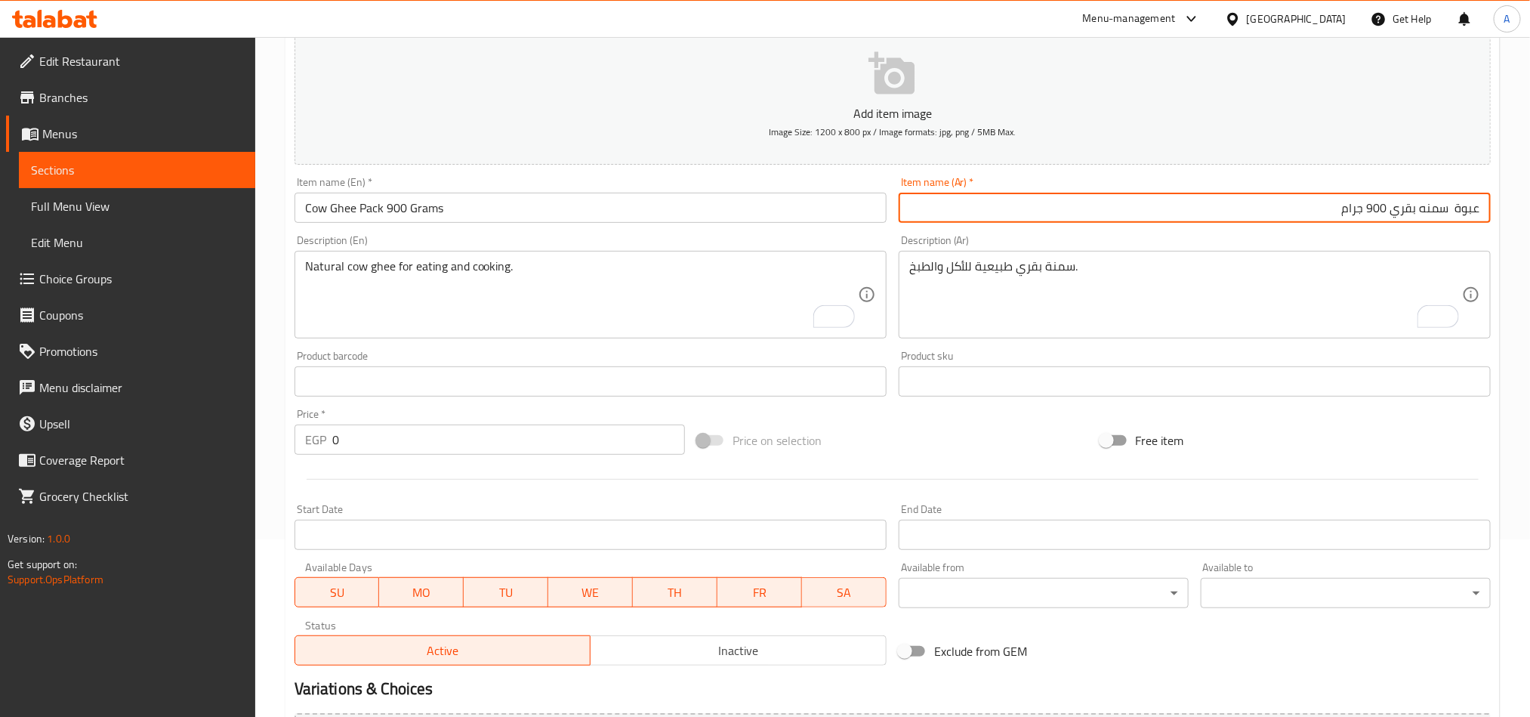
scroll to position [227, 0]
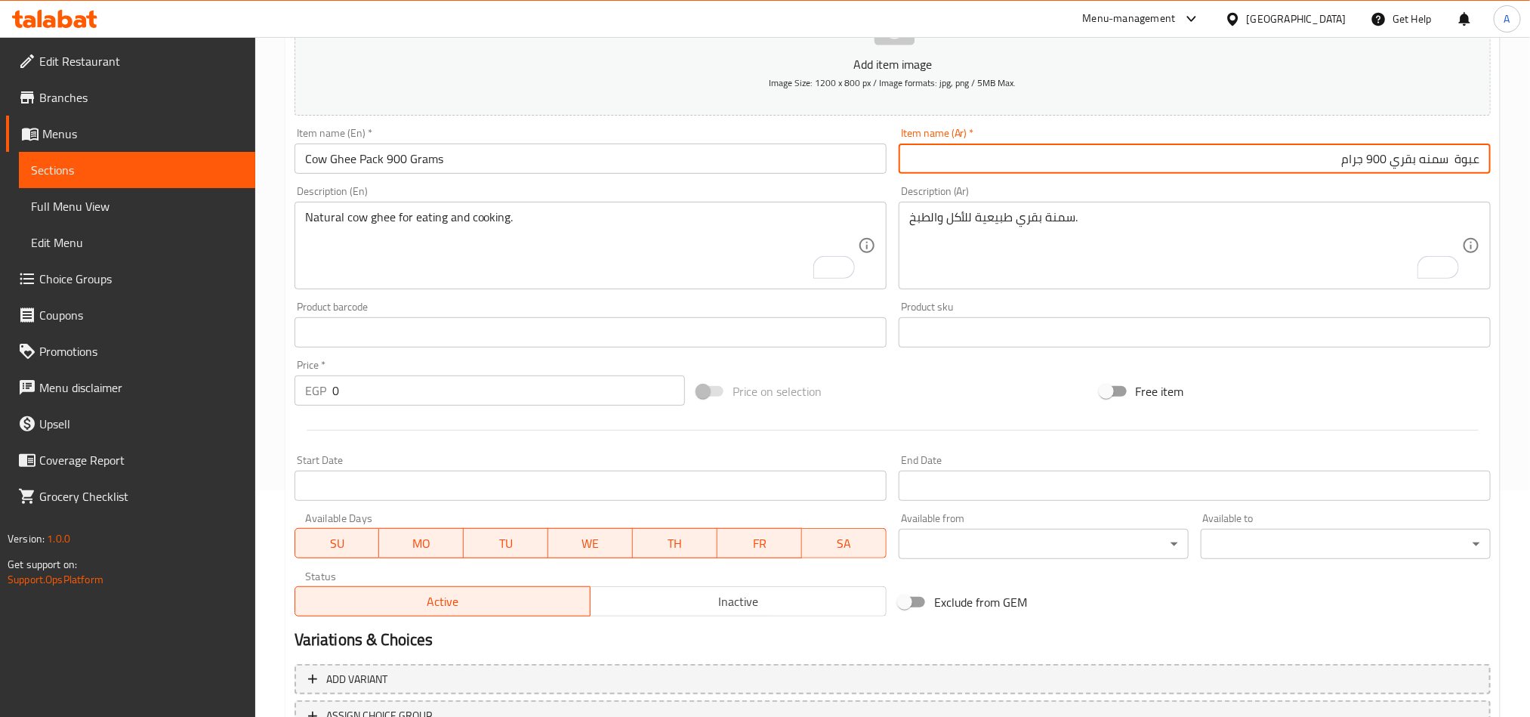
click at [424, 372] on div "Price   * EGP 0 Price *" at bounding box center [489, 382] width 390 height 46
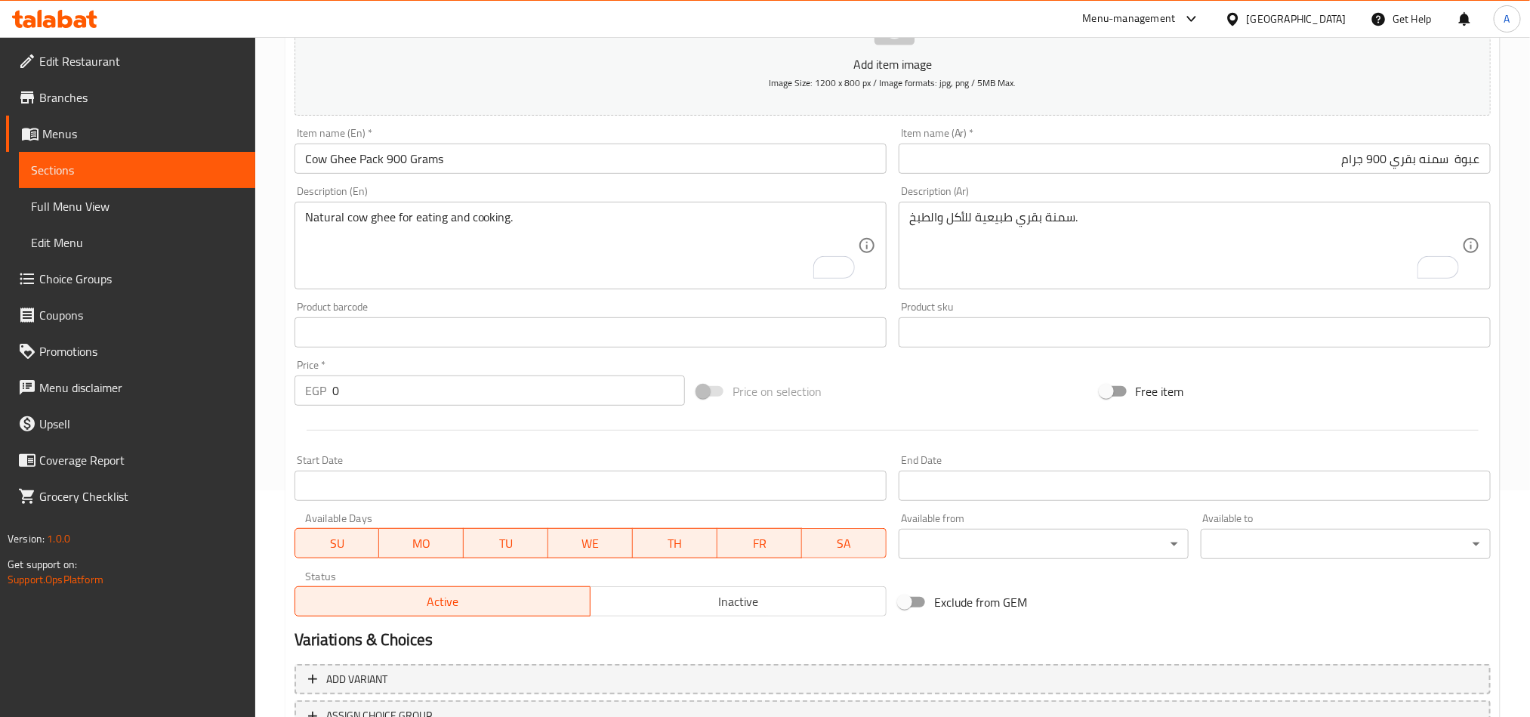
click at [430, 388] on input "0" at bounding box center [508, 390] width 353 height 30
paste input "410.0"
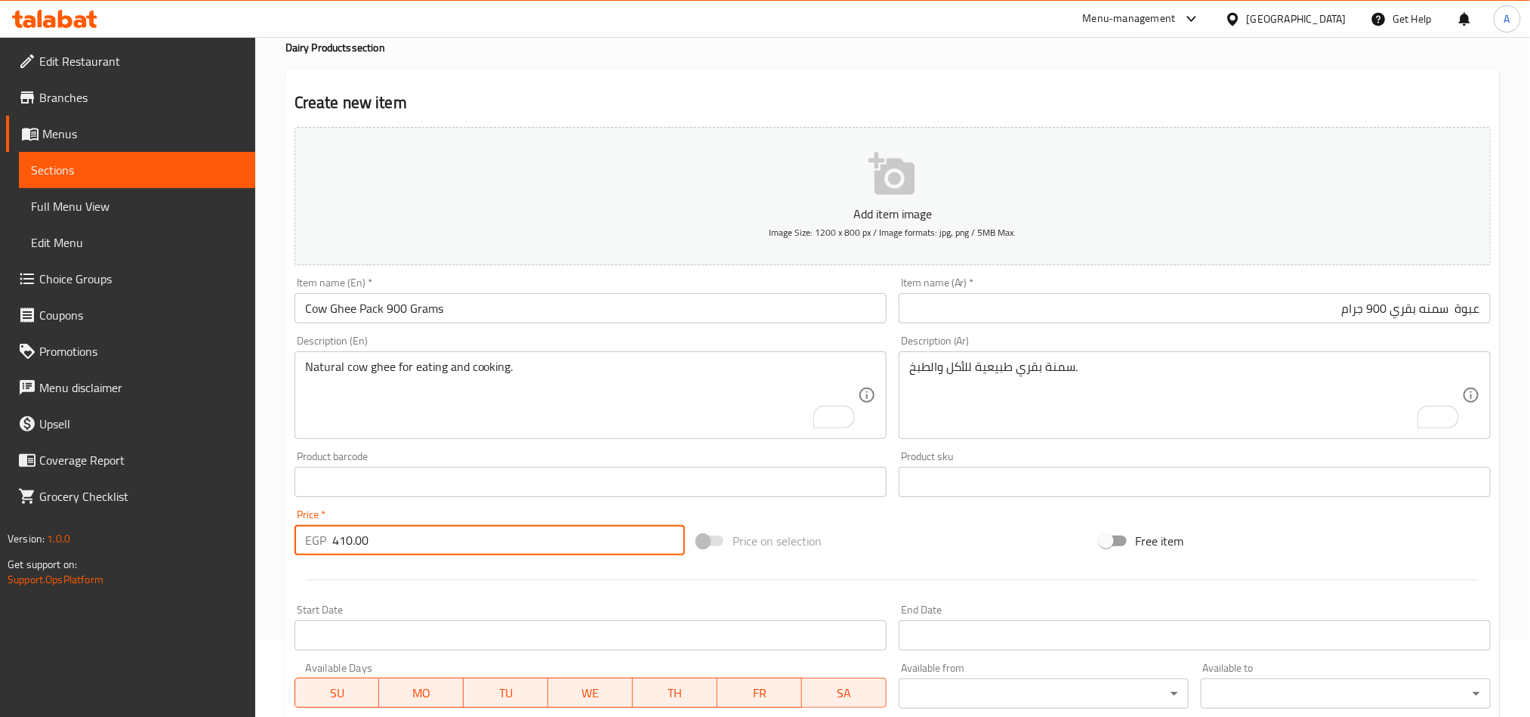
scroll to position [113, 0]
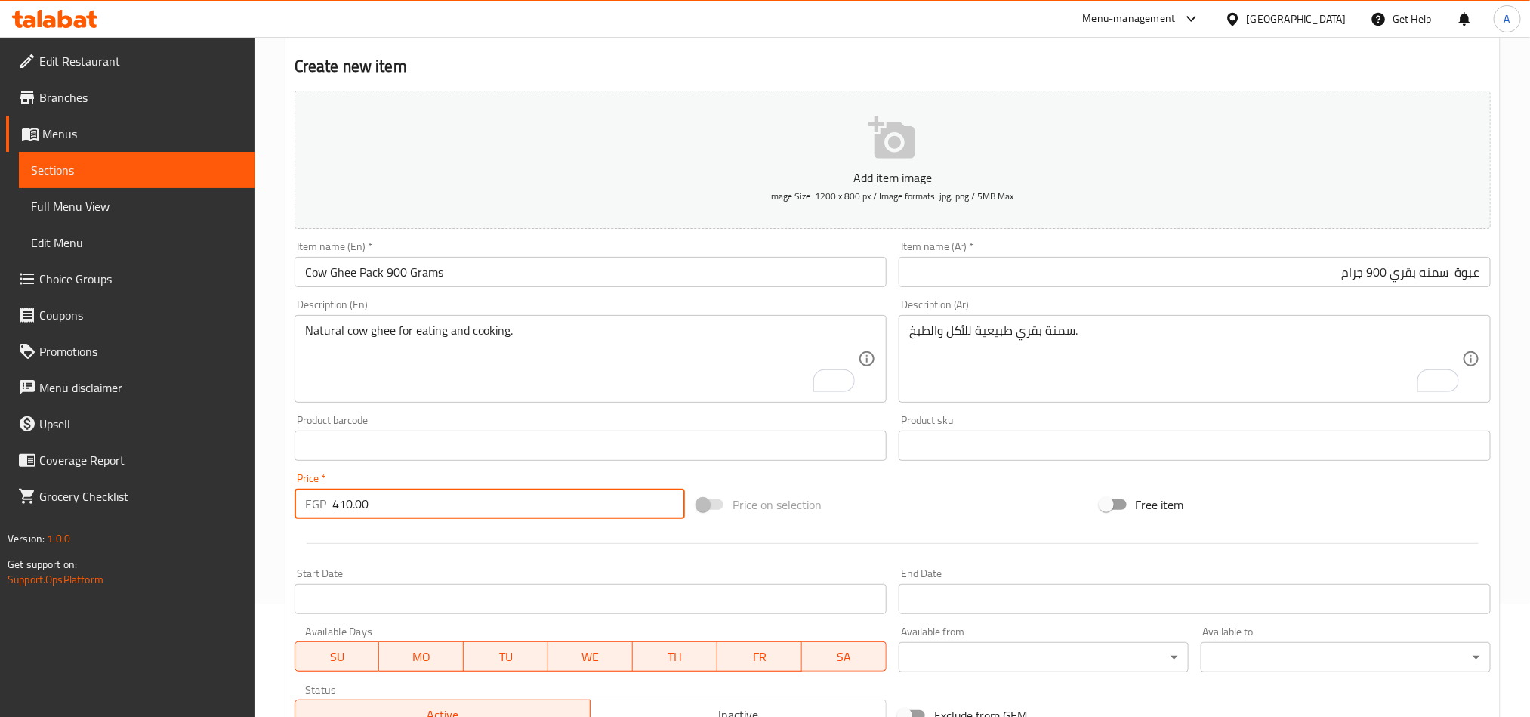
type input "410.00"
click at [510, 256] on div "Item name (En)   * Cow Ghee Pack 900 Grams Item name (En) *" at bounding box center [590, 264] width 592 height 46
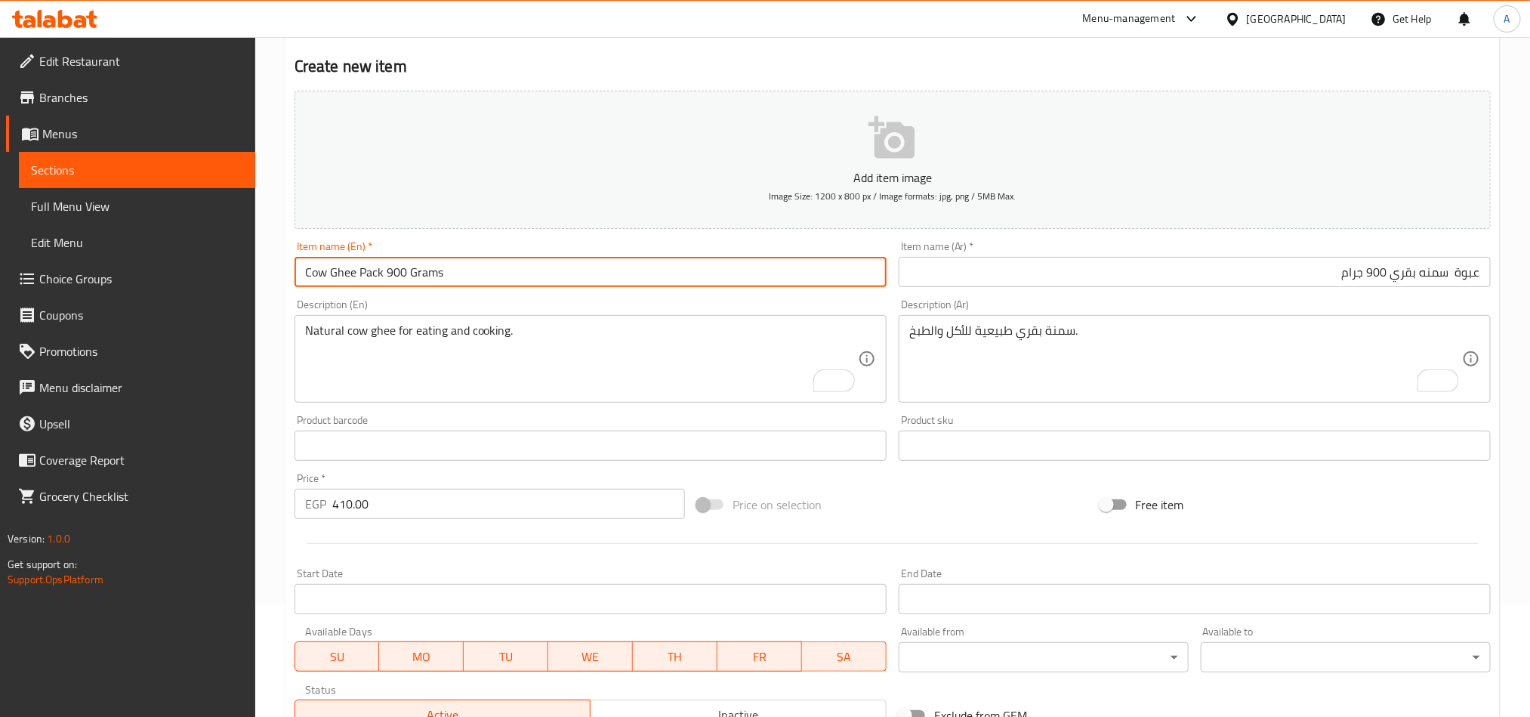
click at [492, 270] on input "Cow Ghee Pack 900 Grams" at bounding box center [590, 272] width 592 height 30
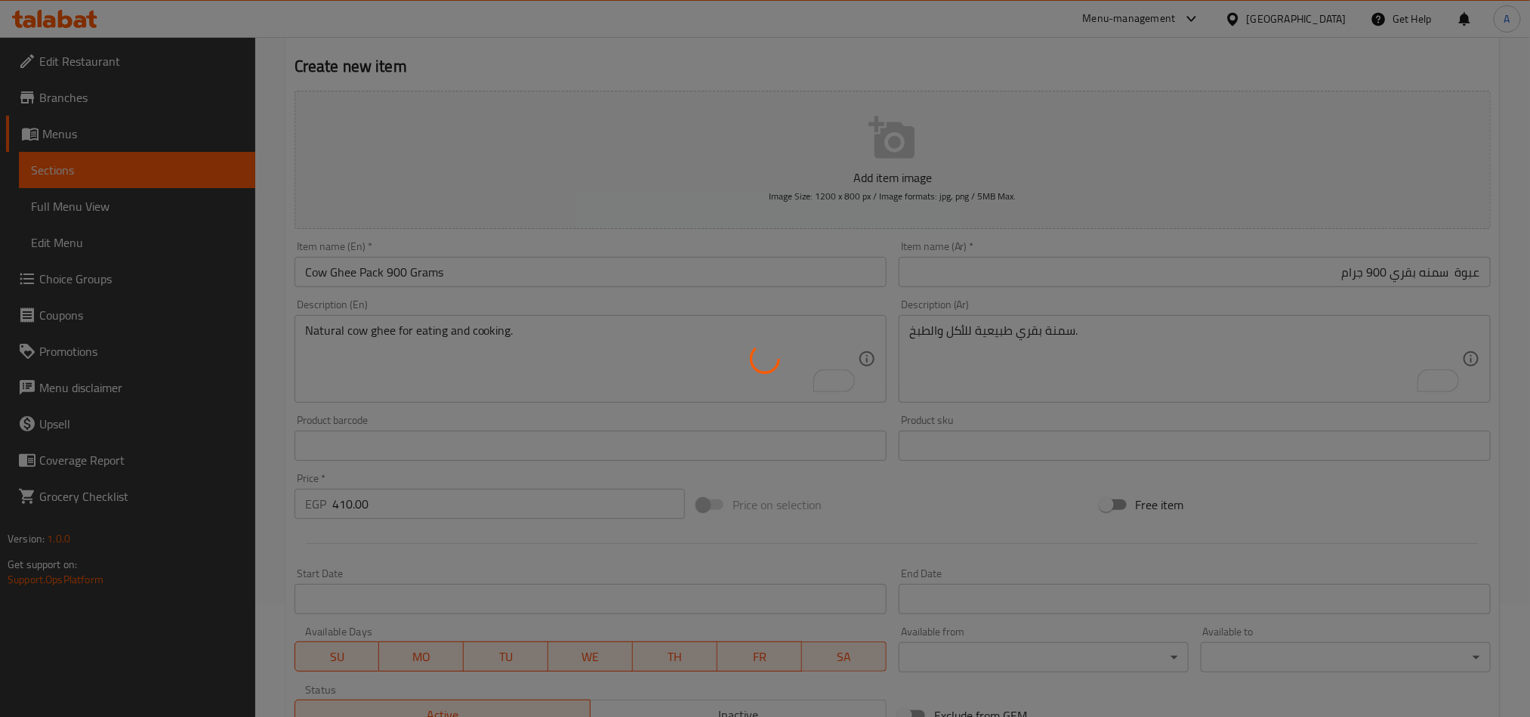
type input "0"
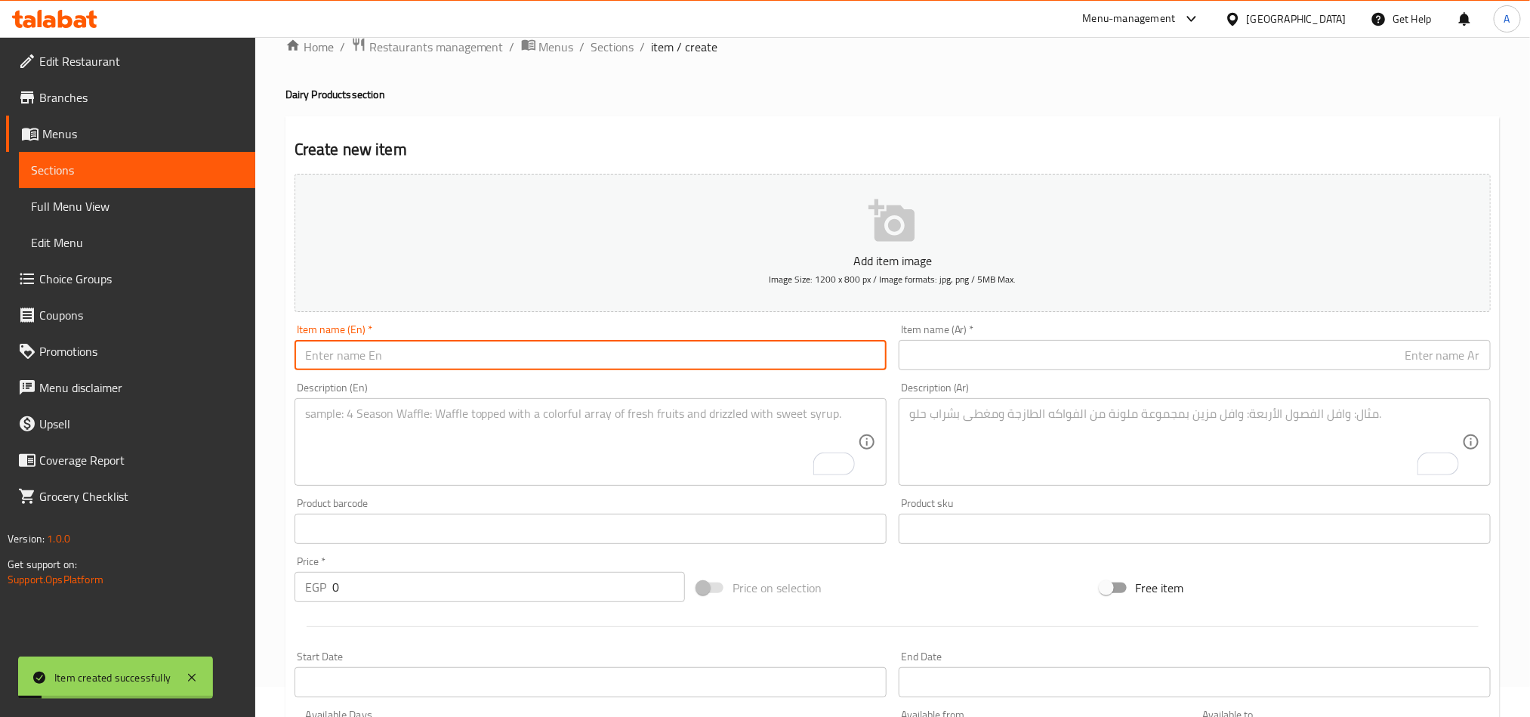
scroll to position [0, 0]
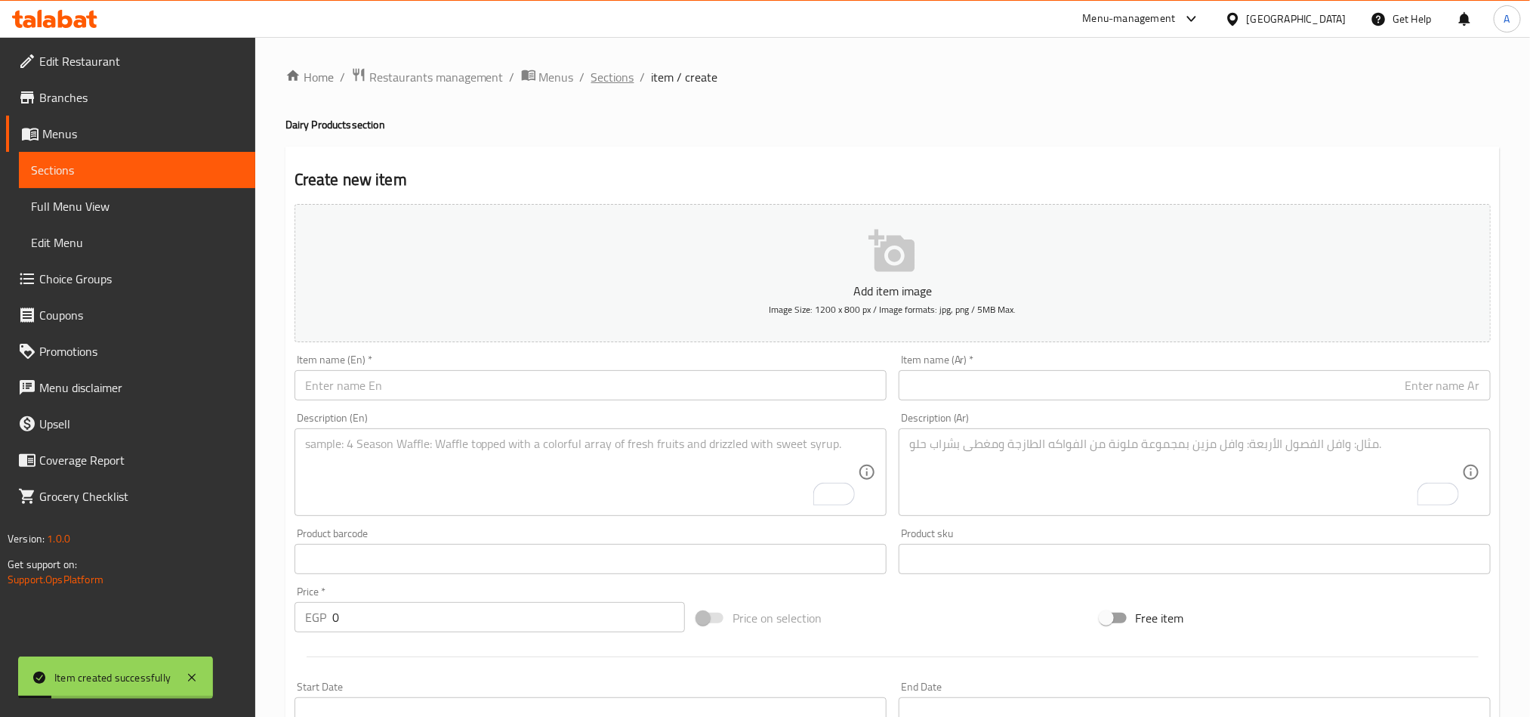
click at [615, 77] on span "Sections" at bounding box center [612, 77] width 43 height 18
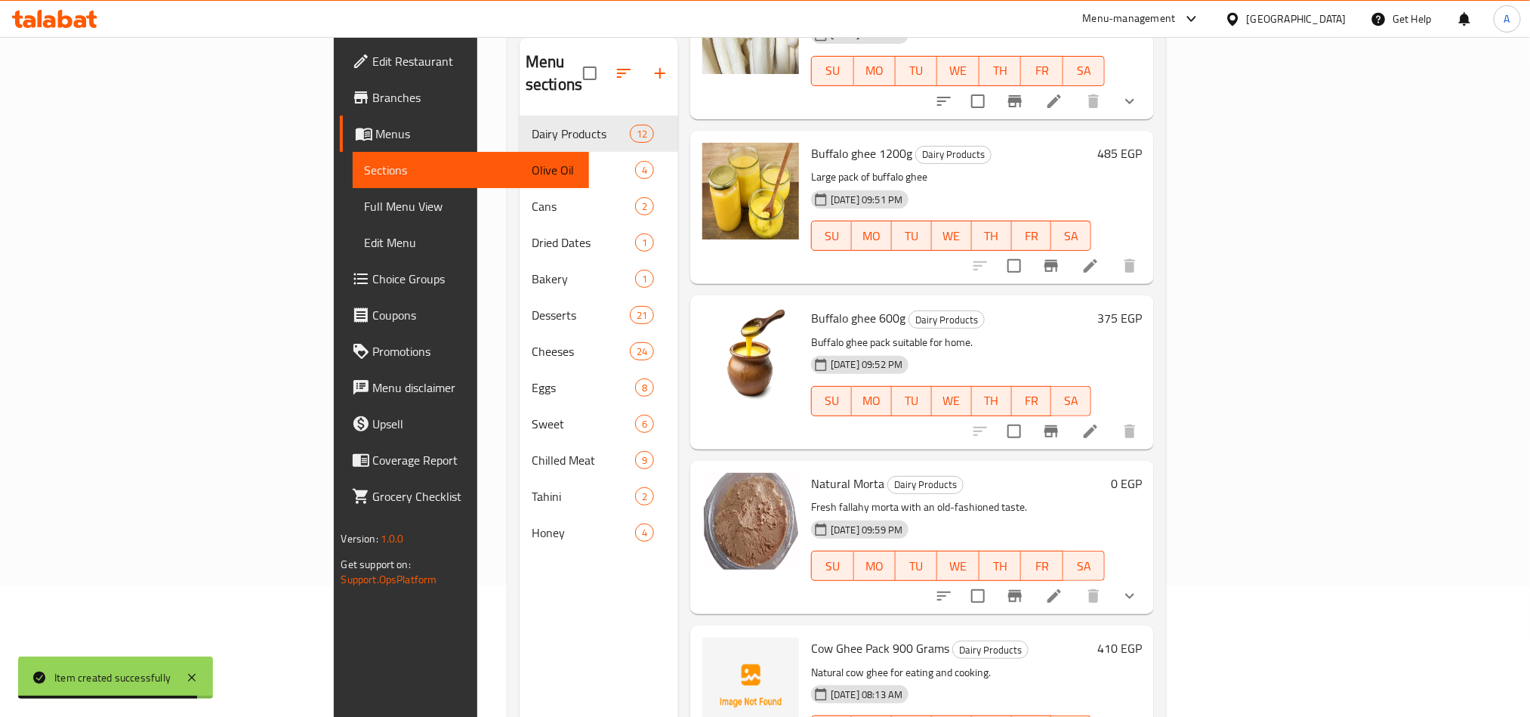
scroll to position [211, 0]
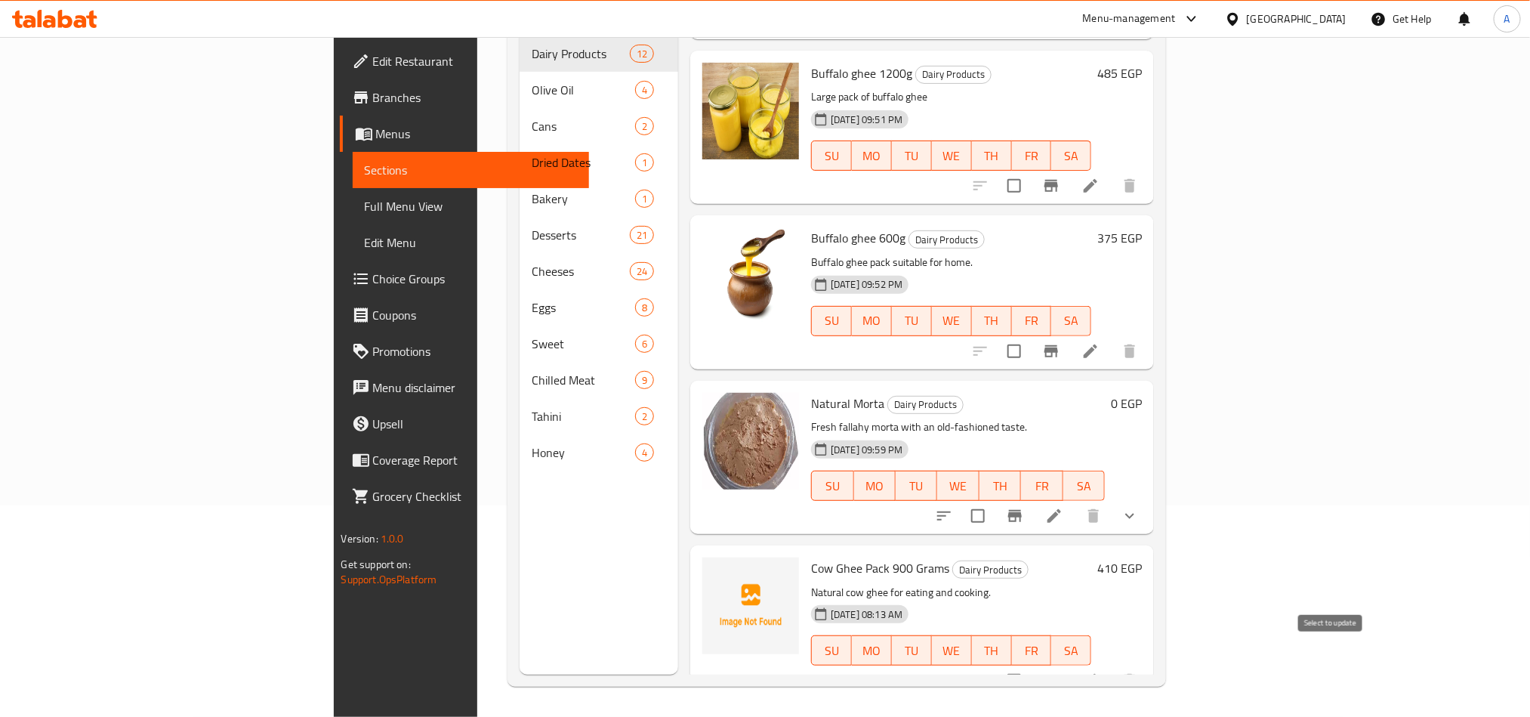
click at [1030, 664] on input "checkbox" at bounding box center [1014, 680] width 32 height 32
checkbox input "true"
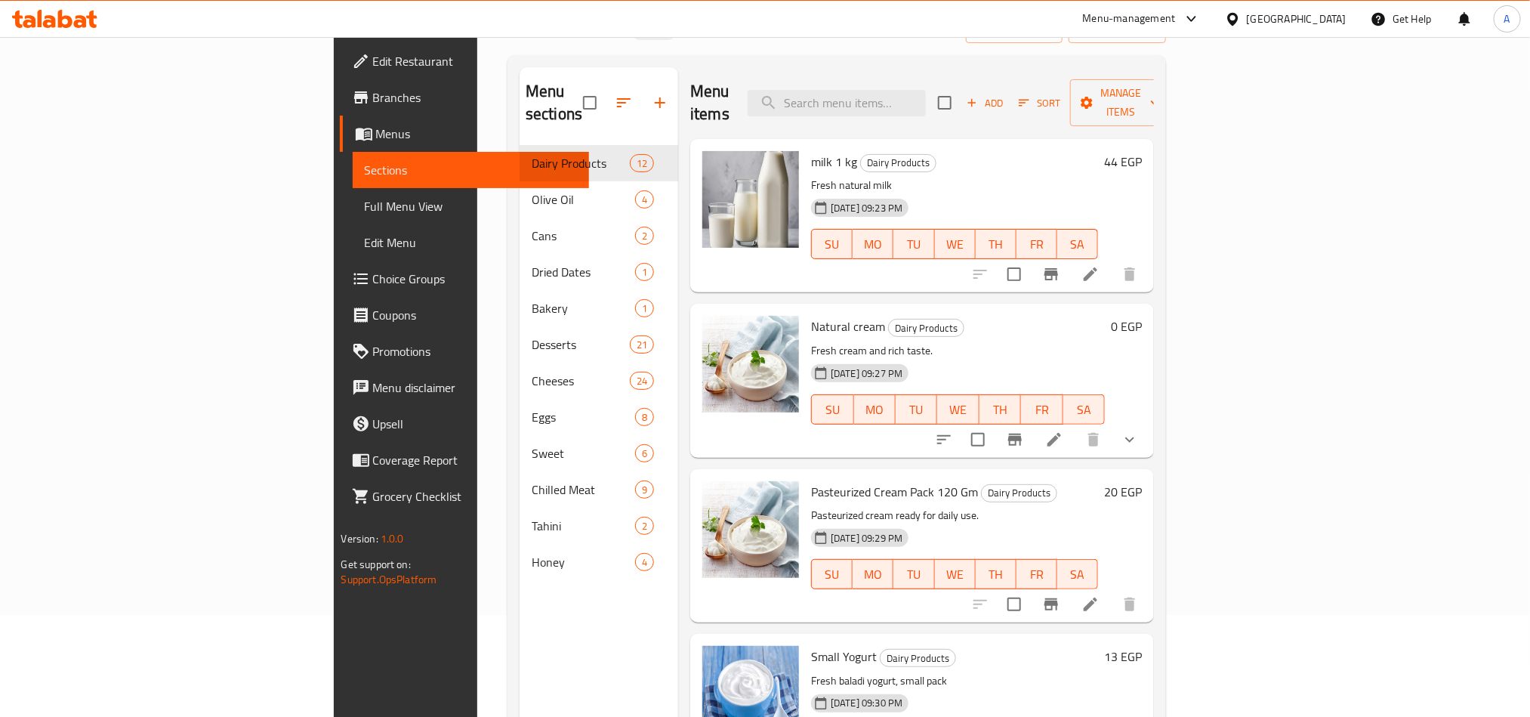
scroll to position [0, 0]
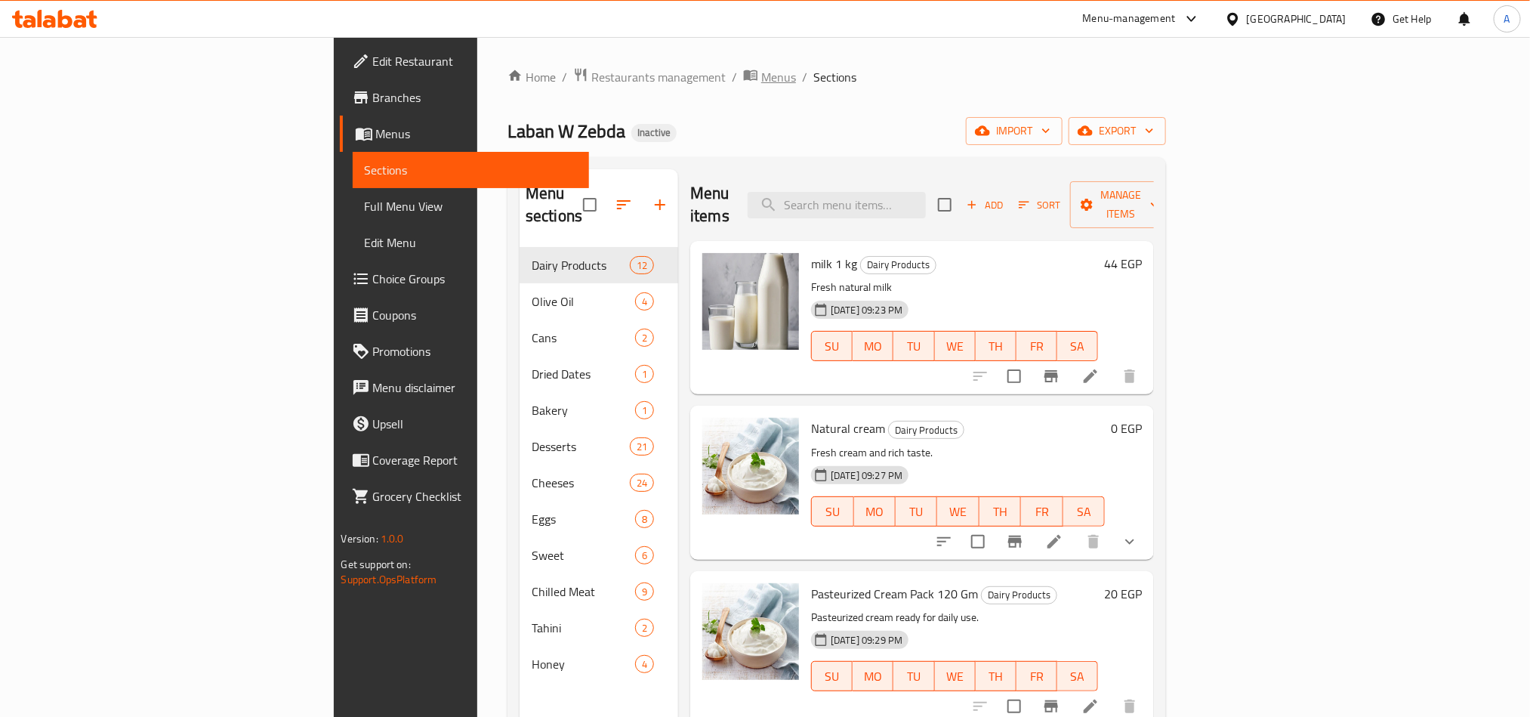
click at [743, 76] on span "breadcrumb" at bounding box center [752, 77] width 18 height 20
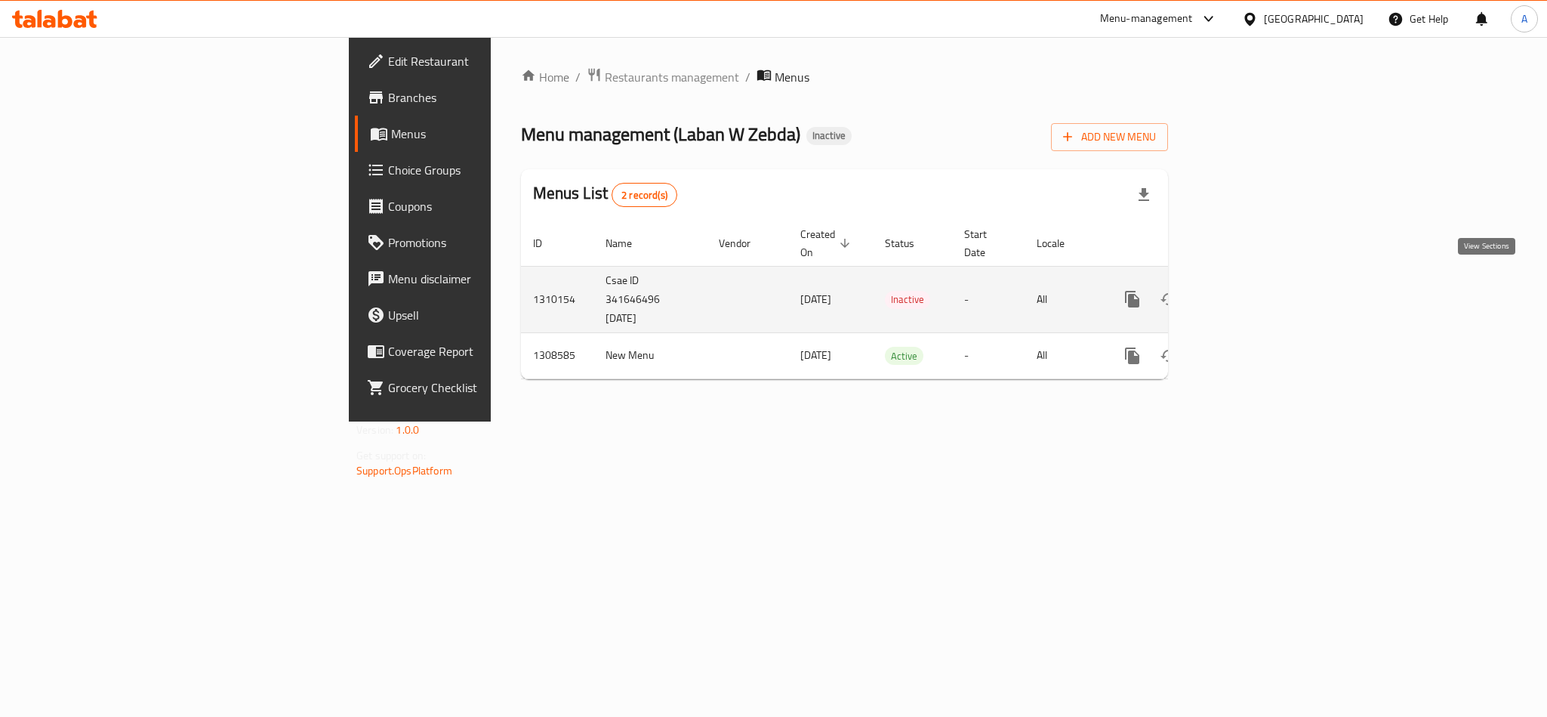
click at [1250, 290] on icon "enhanced table" at bounding box center [1241, 299] width 18 height 18
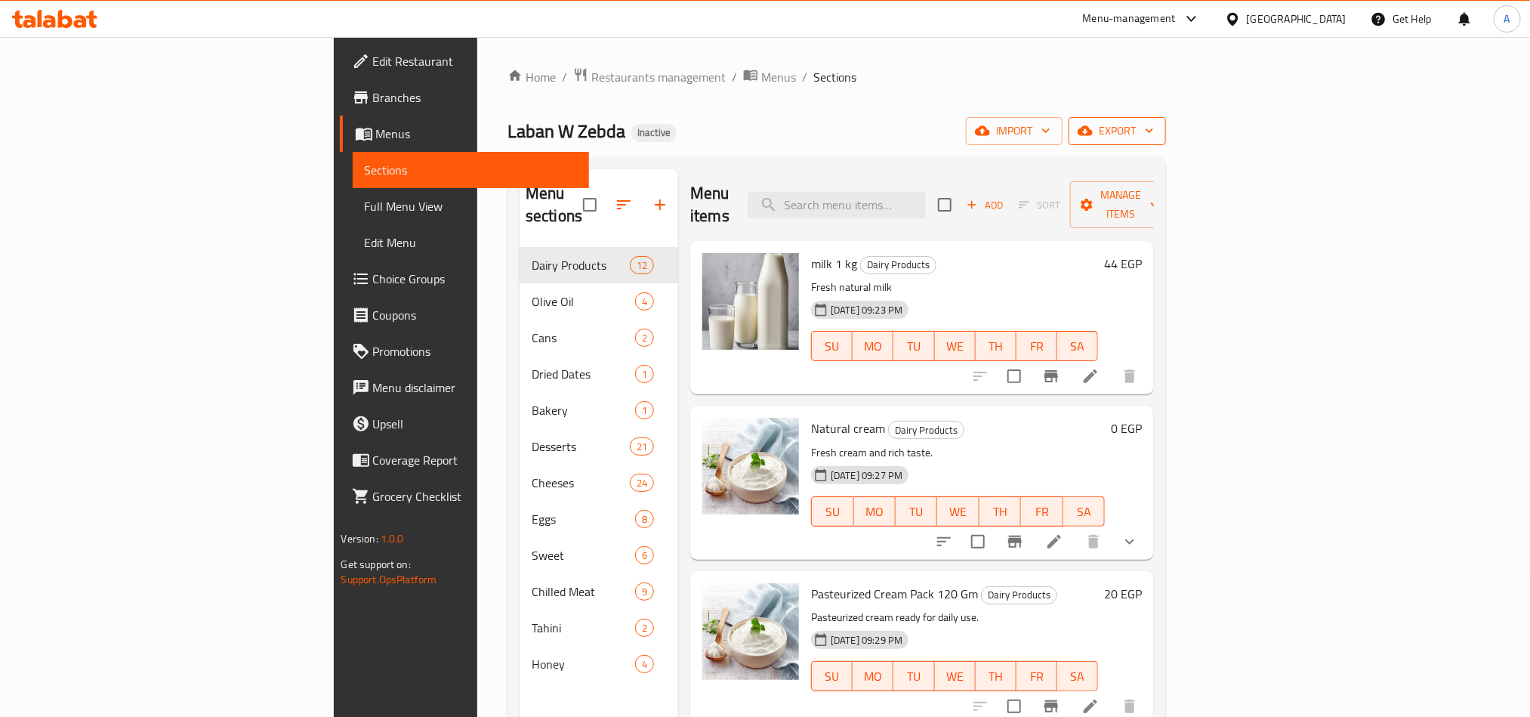
click at [1154, 134] on span "export" at bounding box center [1116, 131] width 73 height 19
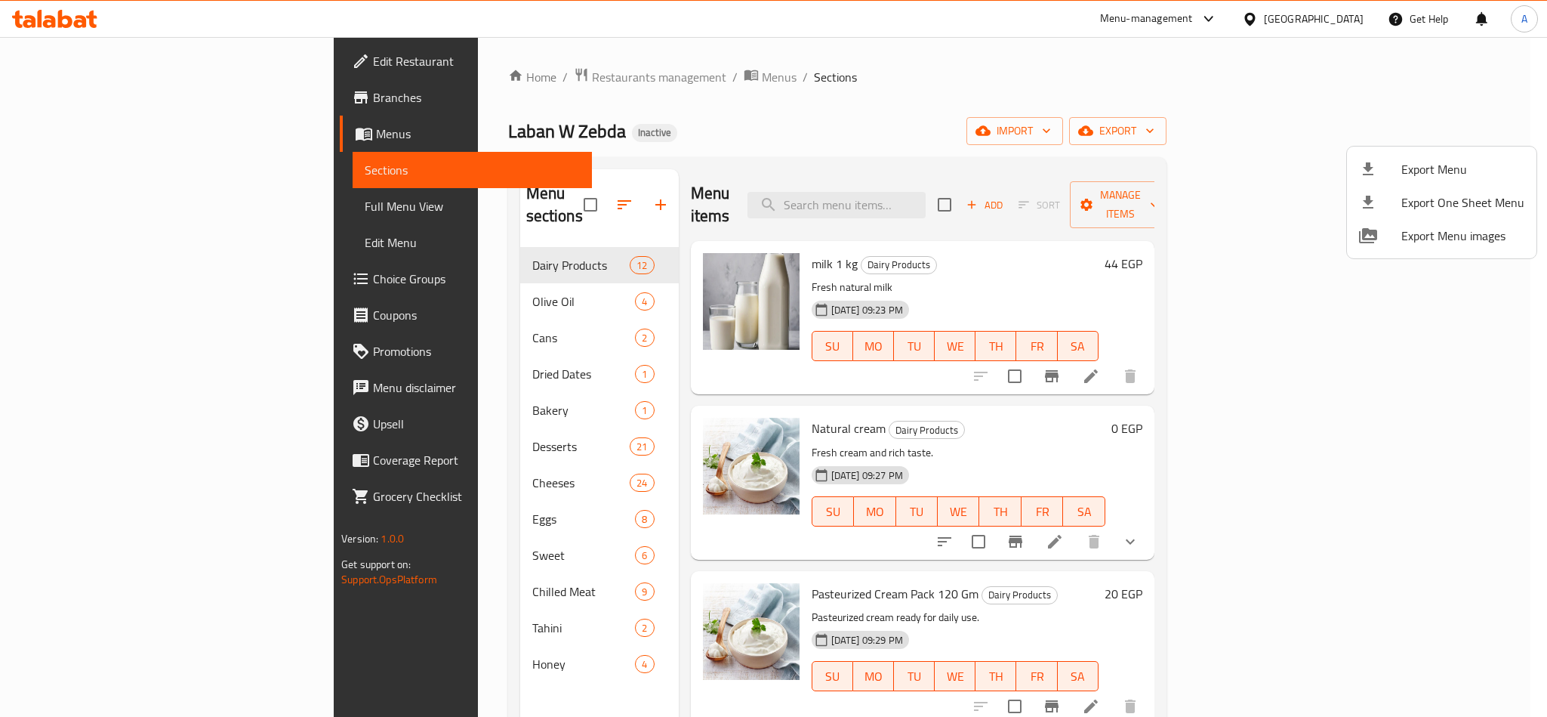
click at [1249, 240] on div at bounding box center [773, 358] width 1547 height 717
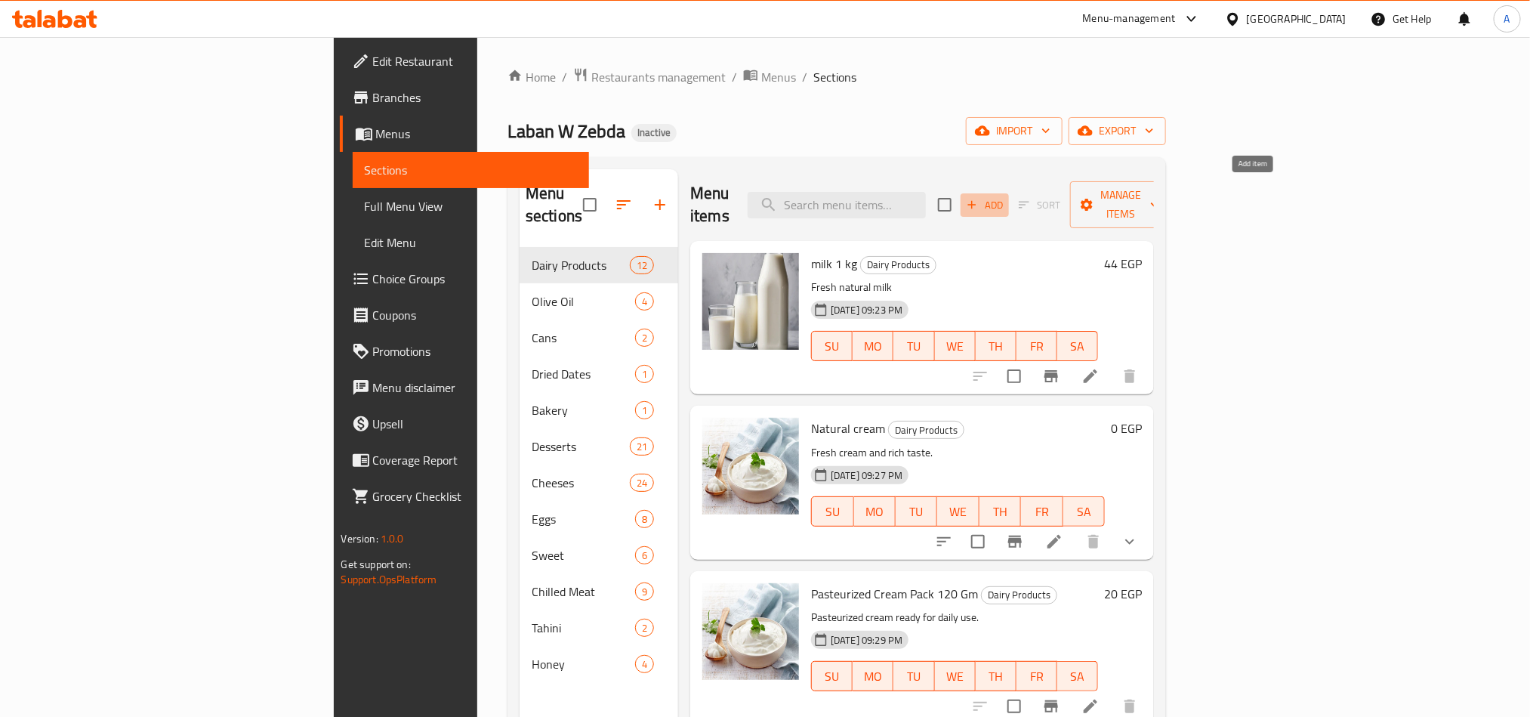
click at [976, 201] on icon "button" at bounding box center [972, 205] width 8 height 8
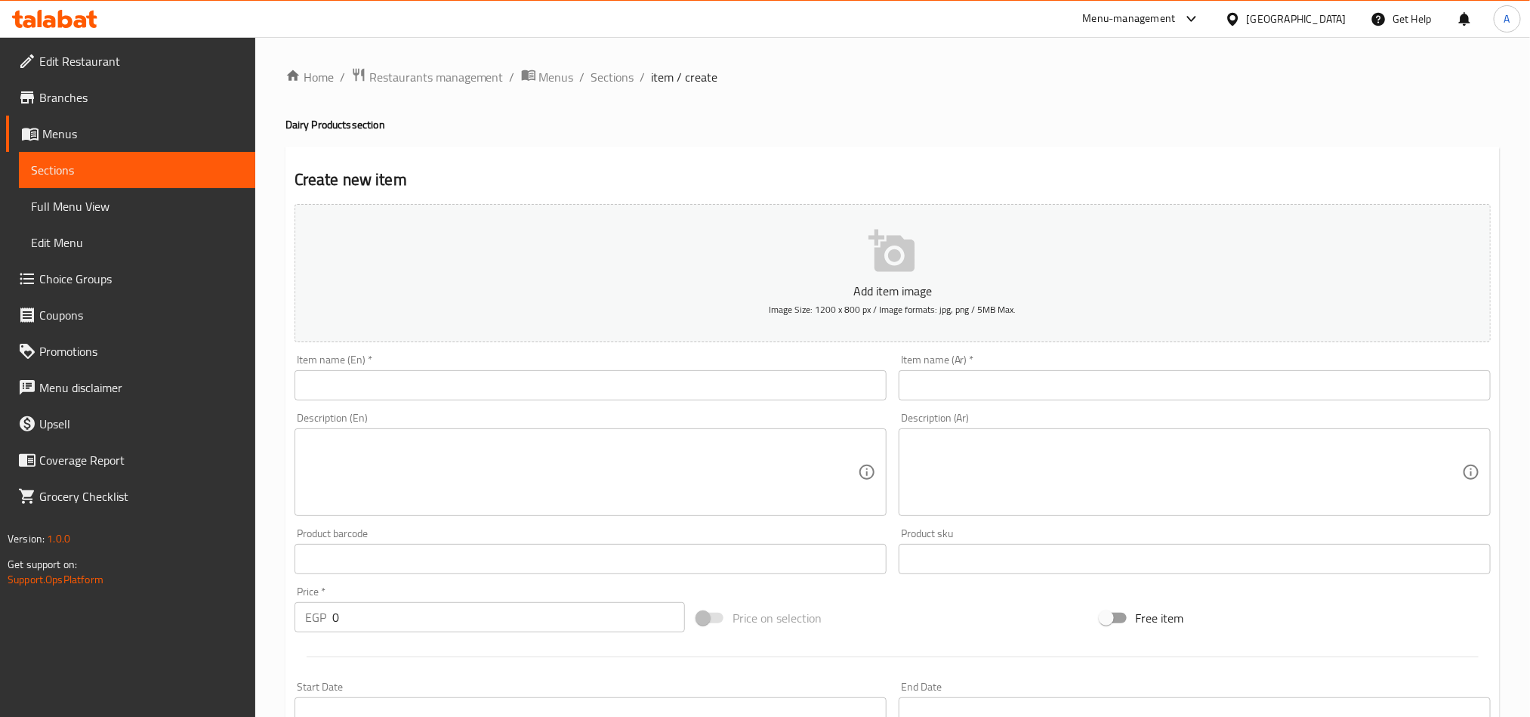
click at [1448, 381] on input "text" at bounding box center [1194, 385] width 592 height 30
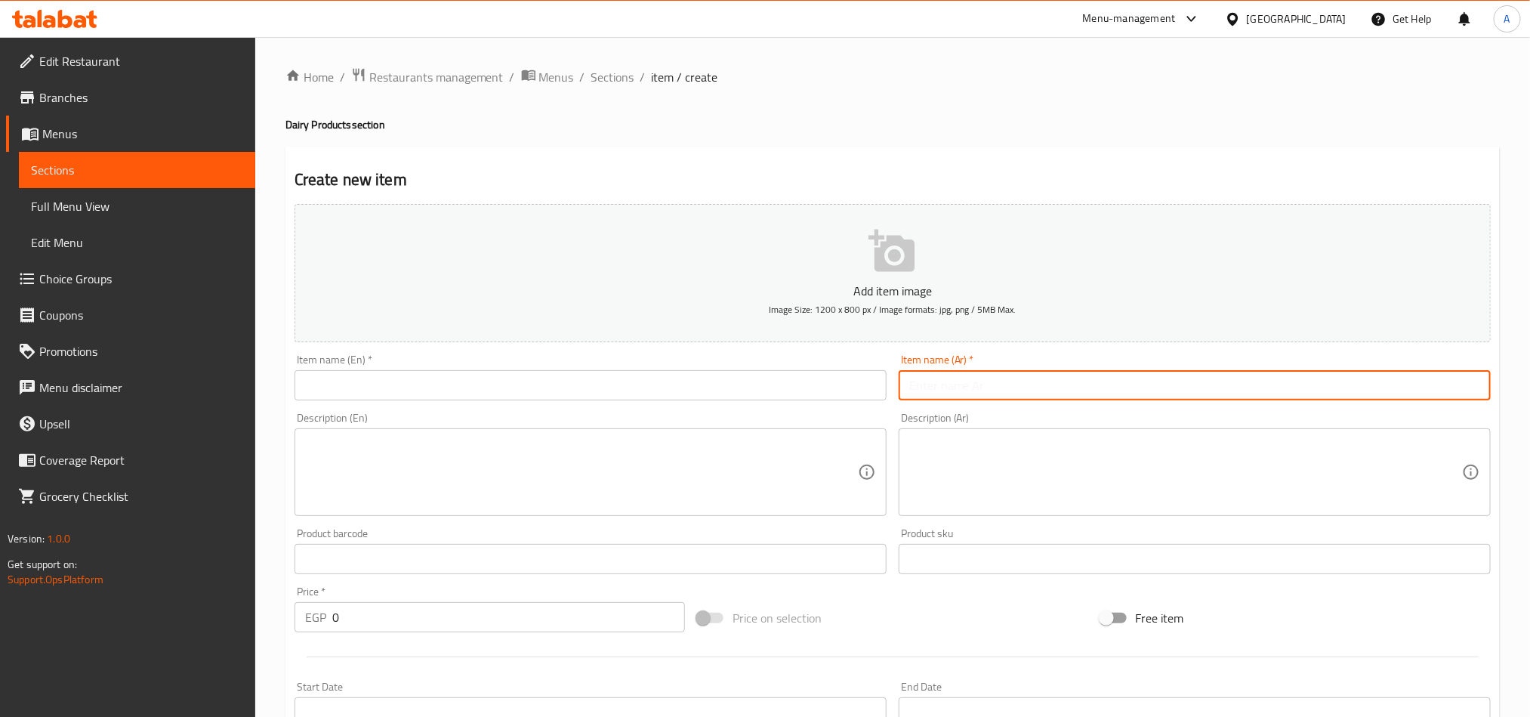
paste input "عسل نحل طبيعي الموالح التوحيد"
click at [1401, 396] on input "عسل نحل طبيعي الموالح التوحيد عبوة 1ك" at bounding box center [1194, 385] width 592 height 30
type input "عسل نحل طبيعي الموالح التوحيد عبوة 1ك"
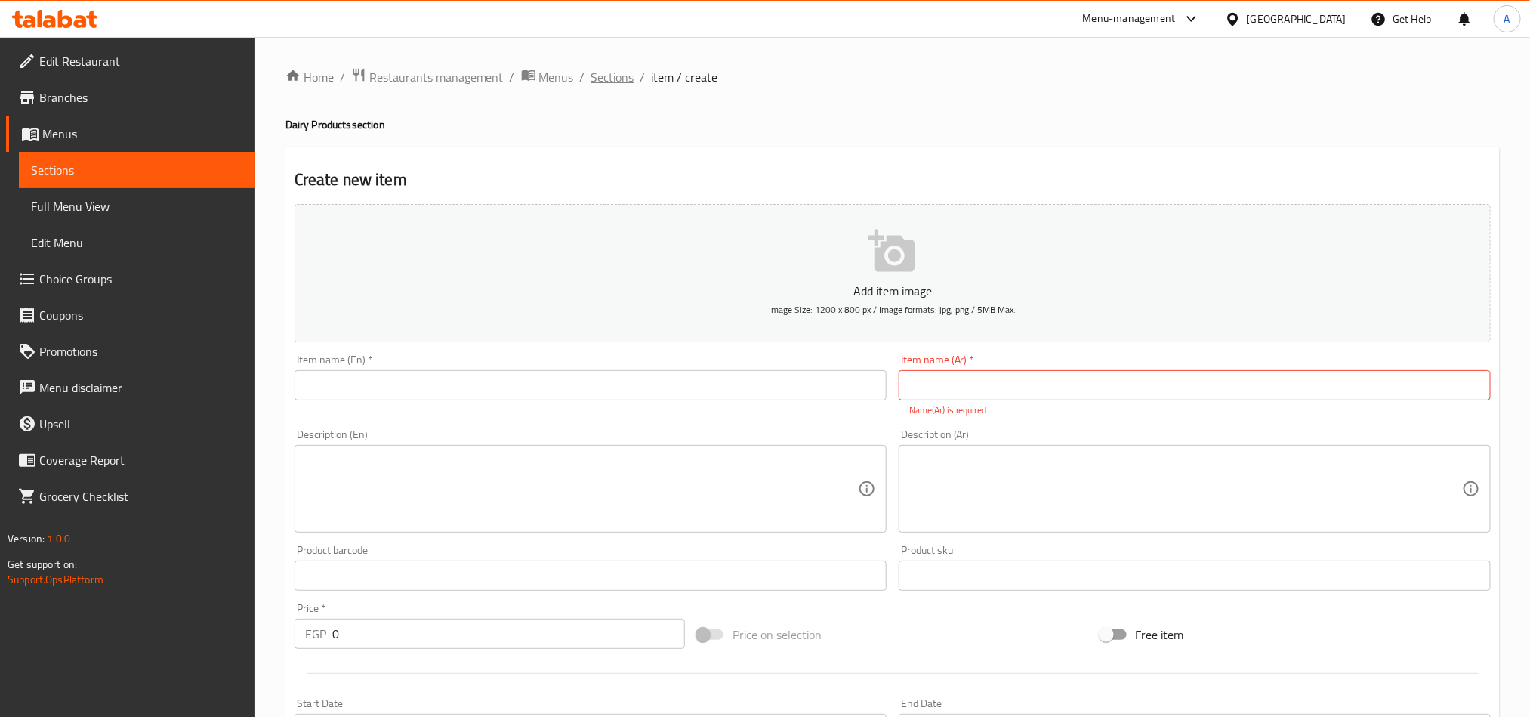
click at [621, 79] on span "Sections" at bounding box center [612, 77] width 43 height 18
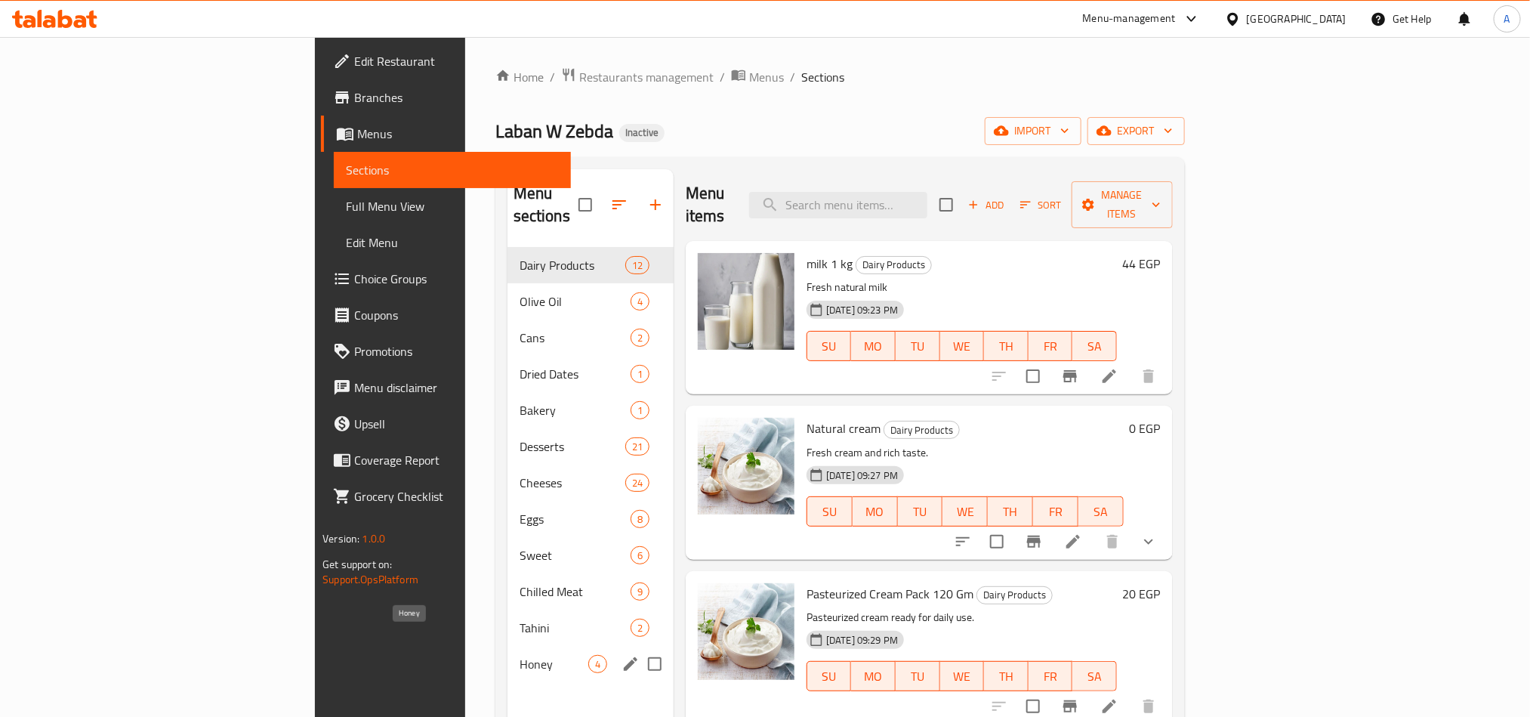
click at [519, 655] on span "Honey" at bounding box center [553, 664] width 69 height 18
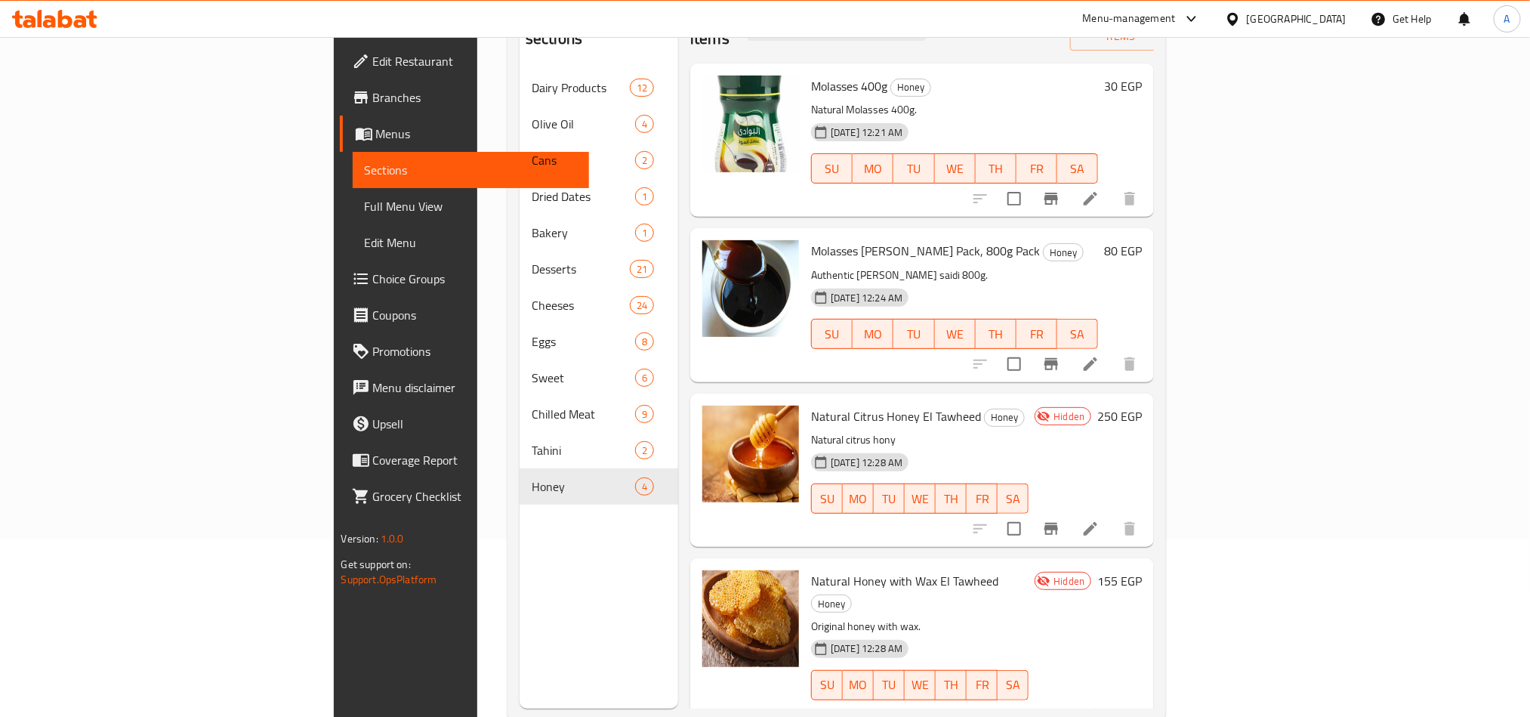
scroll to position [211, 0]
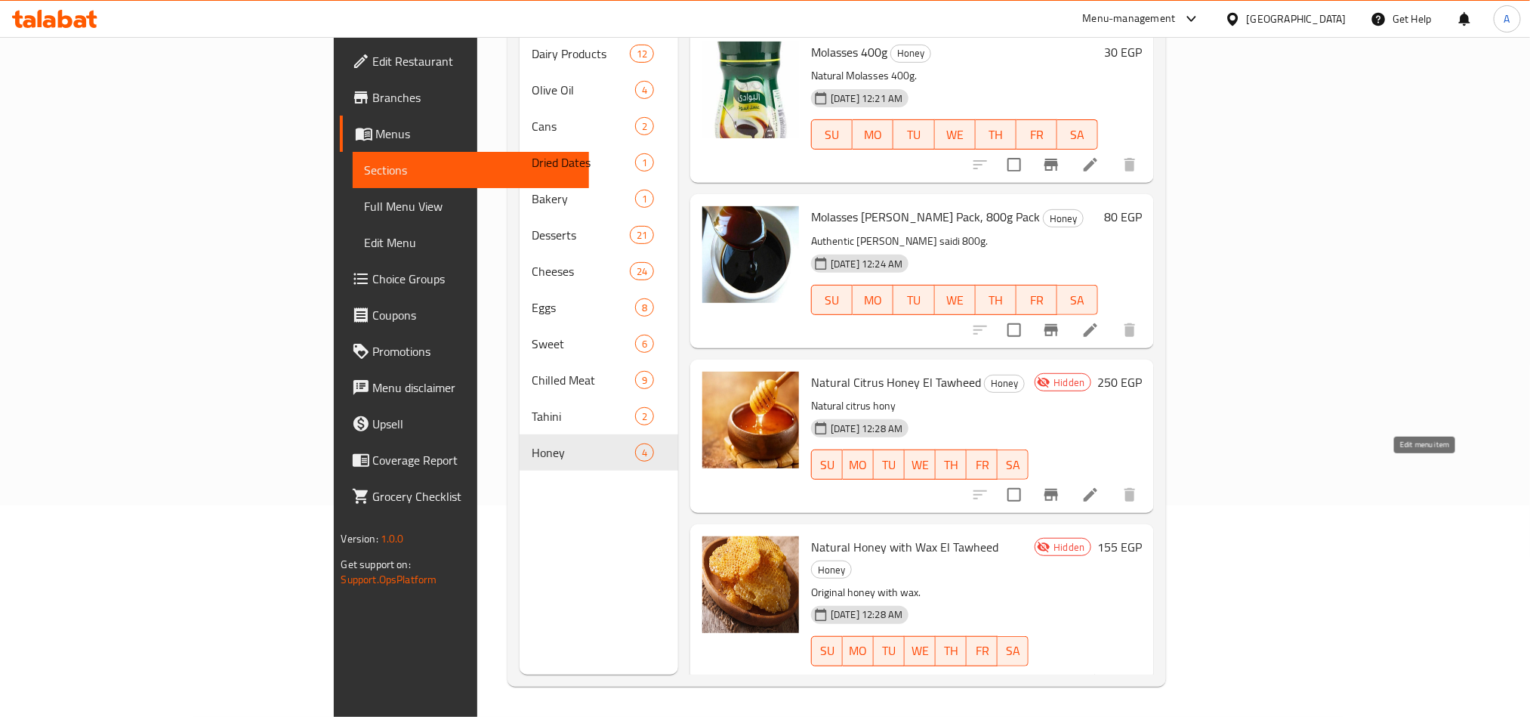
click at [1099, 485] on icon at bounding box center [1090, 494] width 18 height 18
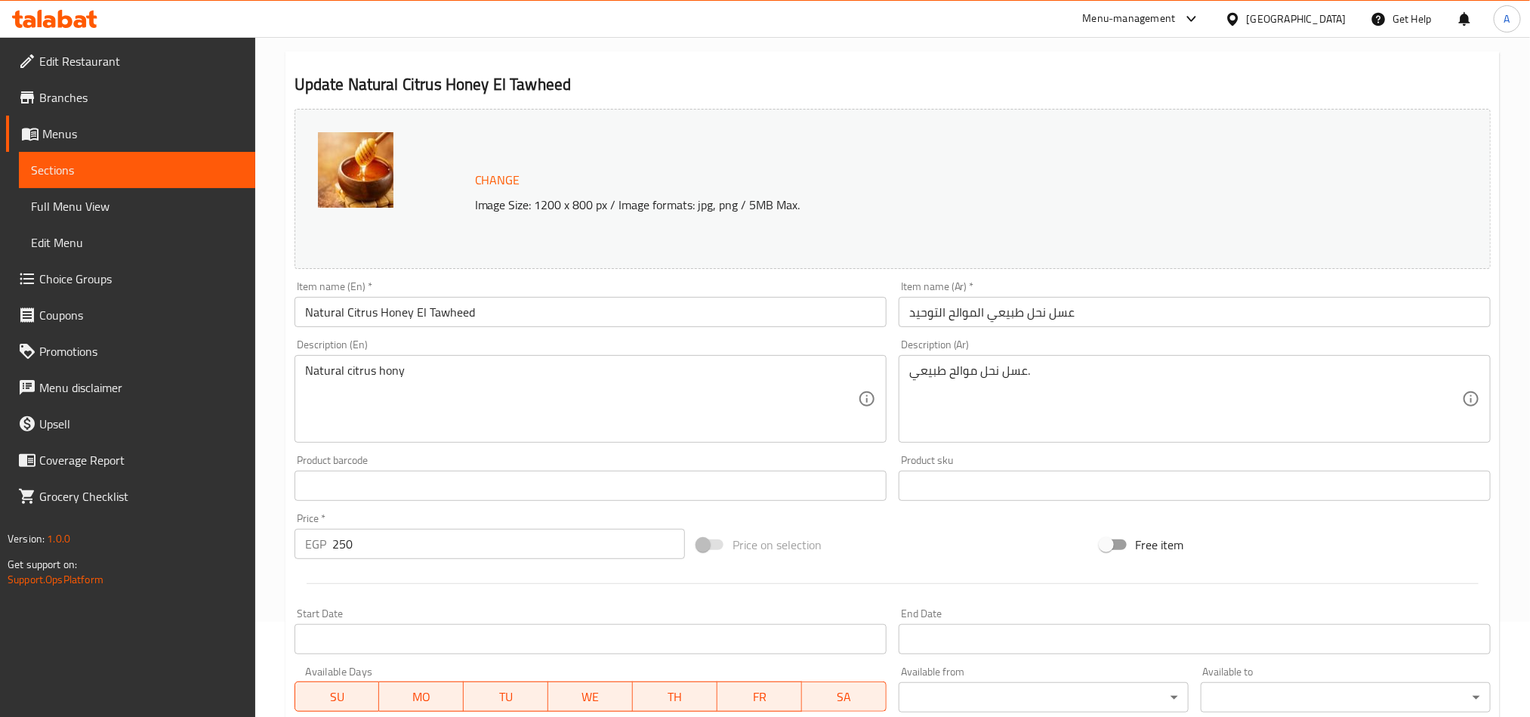
scroll to position [227, 0]
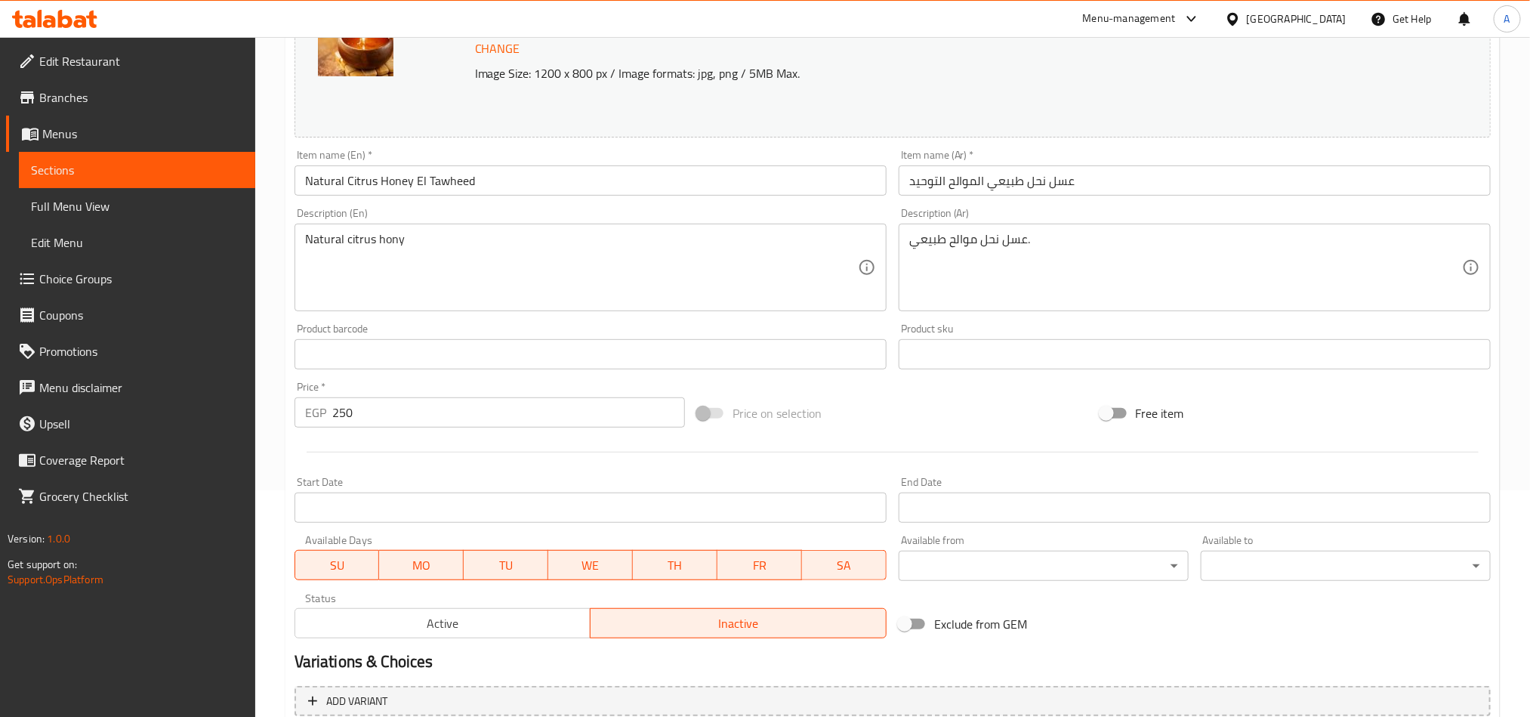
click at [516, 183] on input "Natural Citrus Honey El Tawheed" at bounding box center [590, 180] width 592 height 30
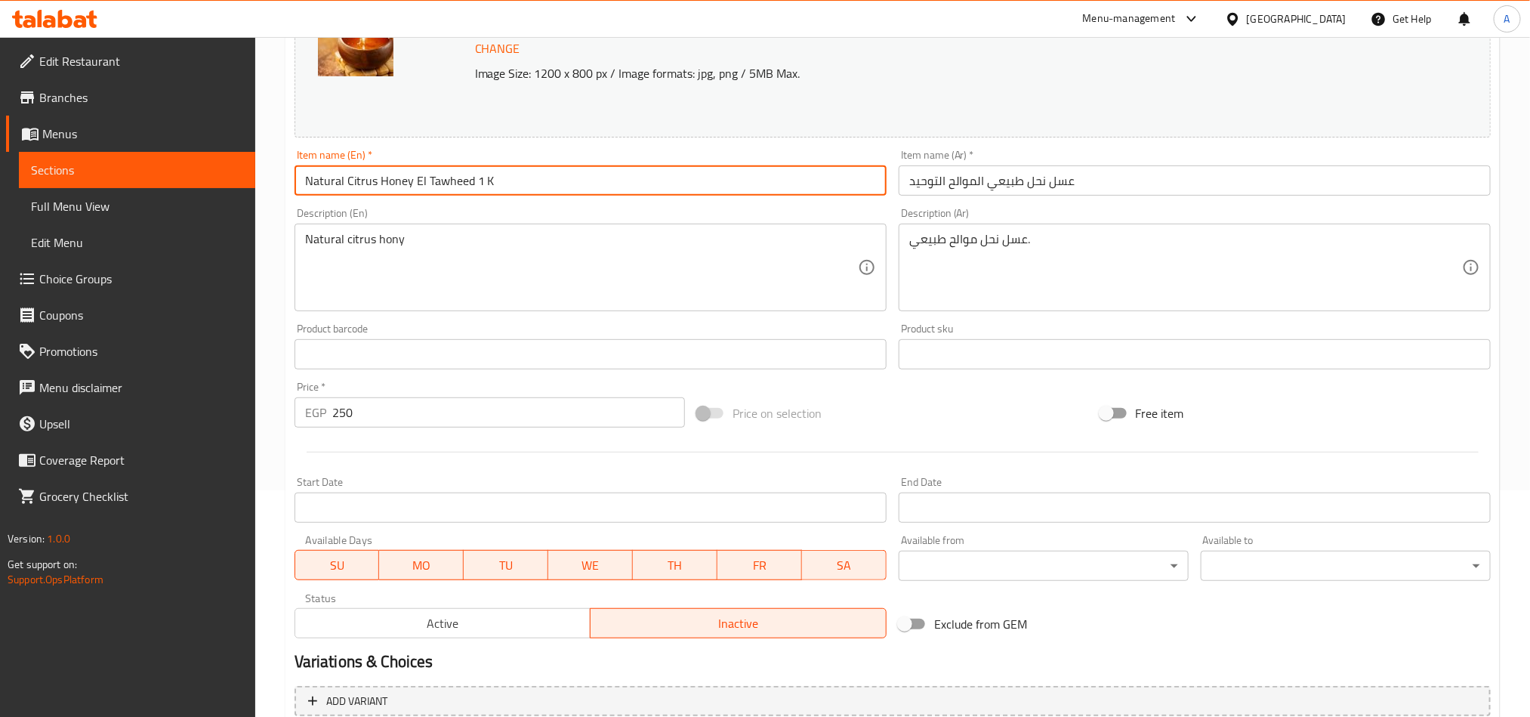
type input "Natural Citrus Honey El Tawheed 1 K"
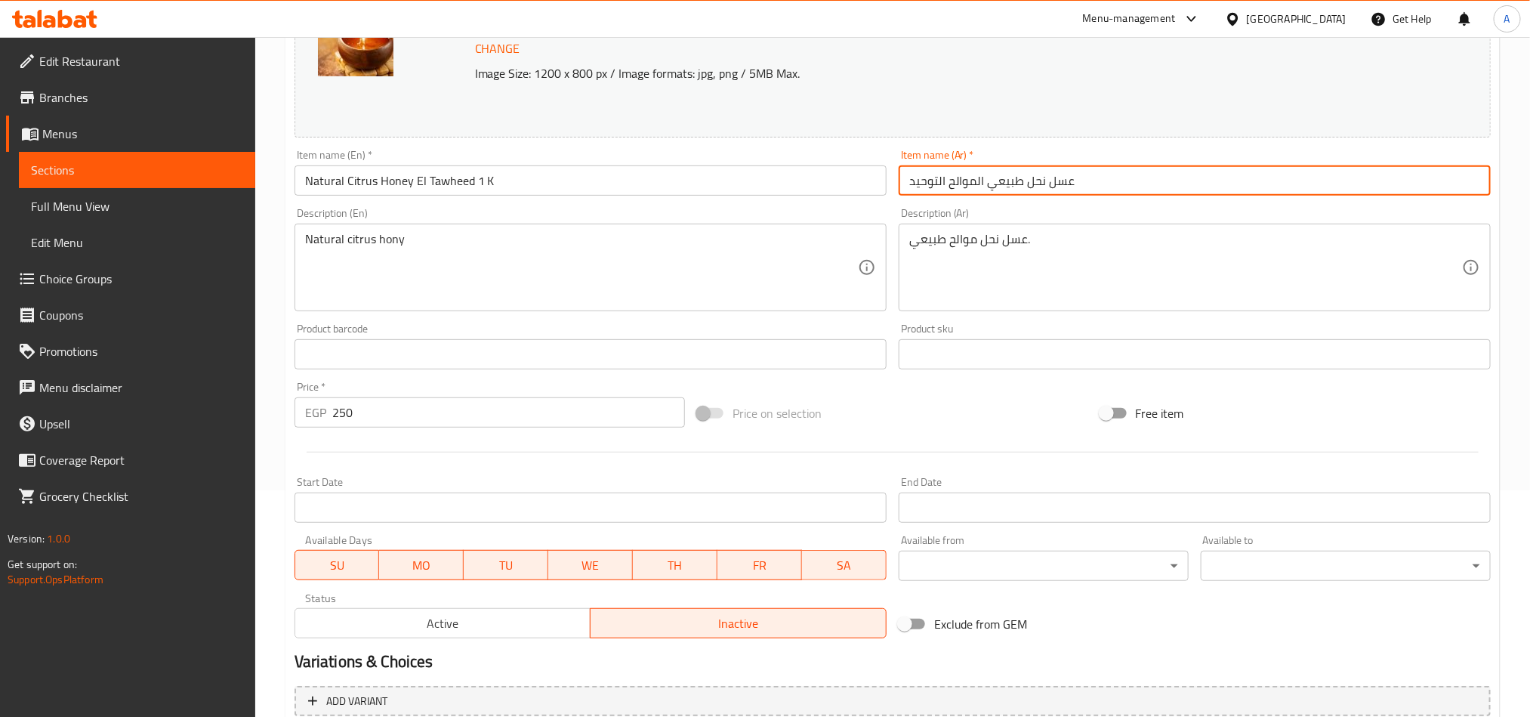
click at [1136, 177] on input "عسل نحل طبيعي الموالح التوحيد" at bounding box center [1194, 180] width 592 height 30
type input "عسل نحل طبيعي الموالح التوحيد 1ك"
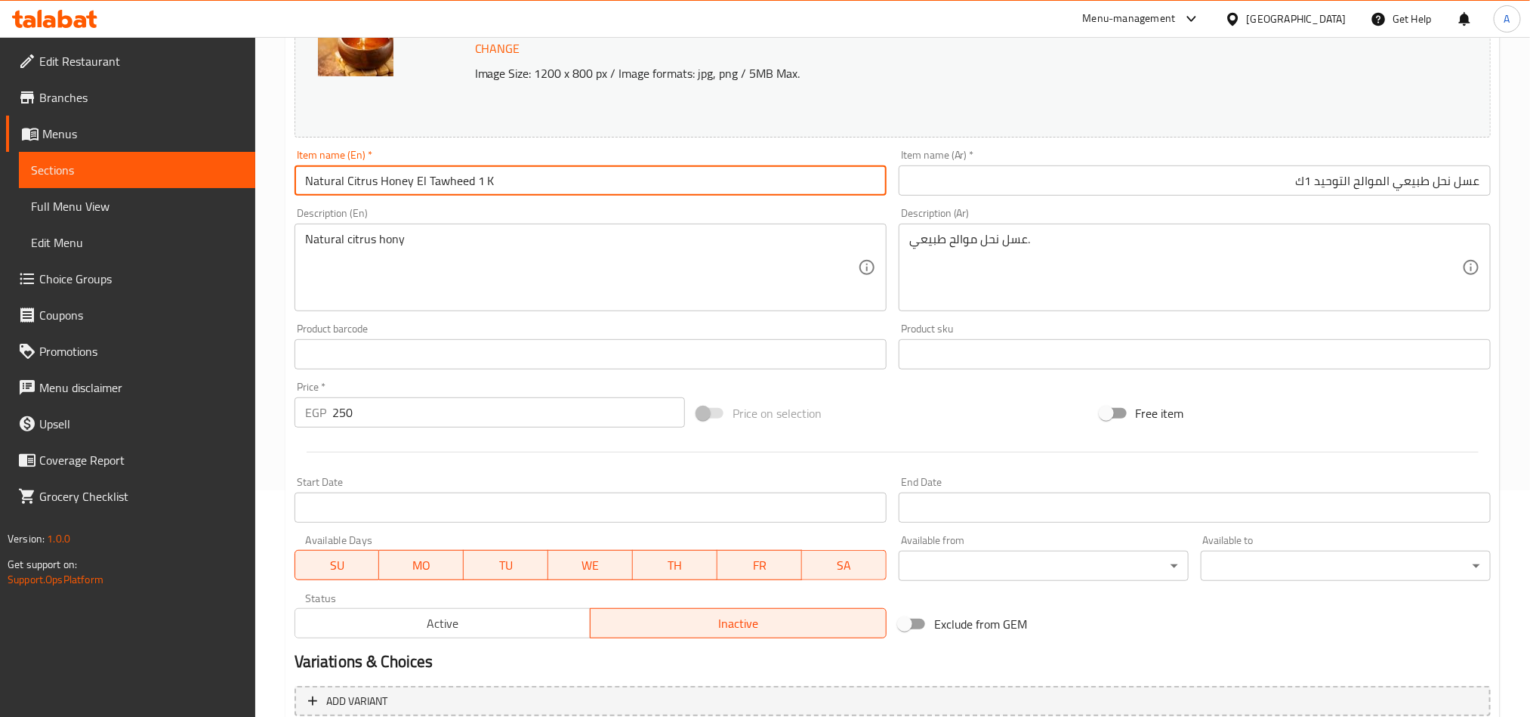
click at [307, 174] on input "Natural Citrus Honey El Tawheed 1 K" at bounding box center [590, 180] width 592 height 30
click at [471, 181] on input "Natural Citrus Honey El Tawheed 1 K" at bounding box center [590, 180] width 592 height 30
type input "Natural Citrus Honey El Tawheed Bottle 1 K"
click at [1287, 179] on input "عسل نحل طبيعي الموالح التوحيد 1ك" at bounding box center [1194, 180] width 592 height 30
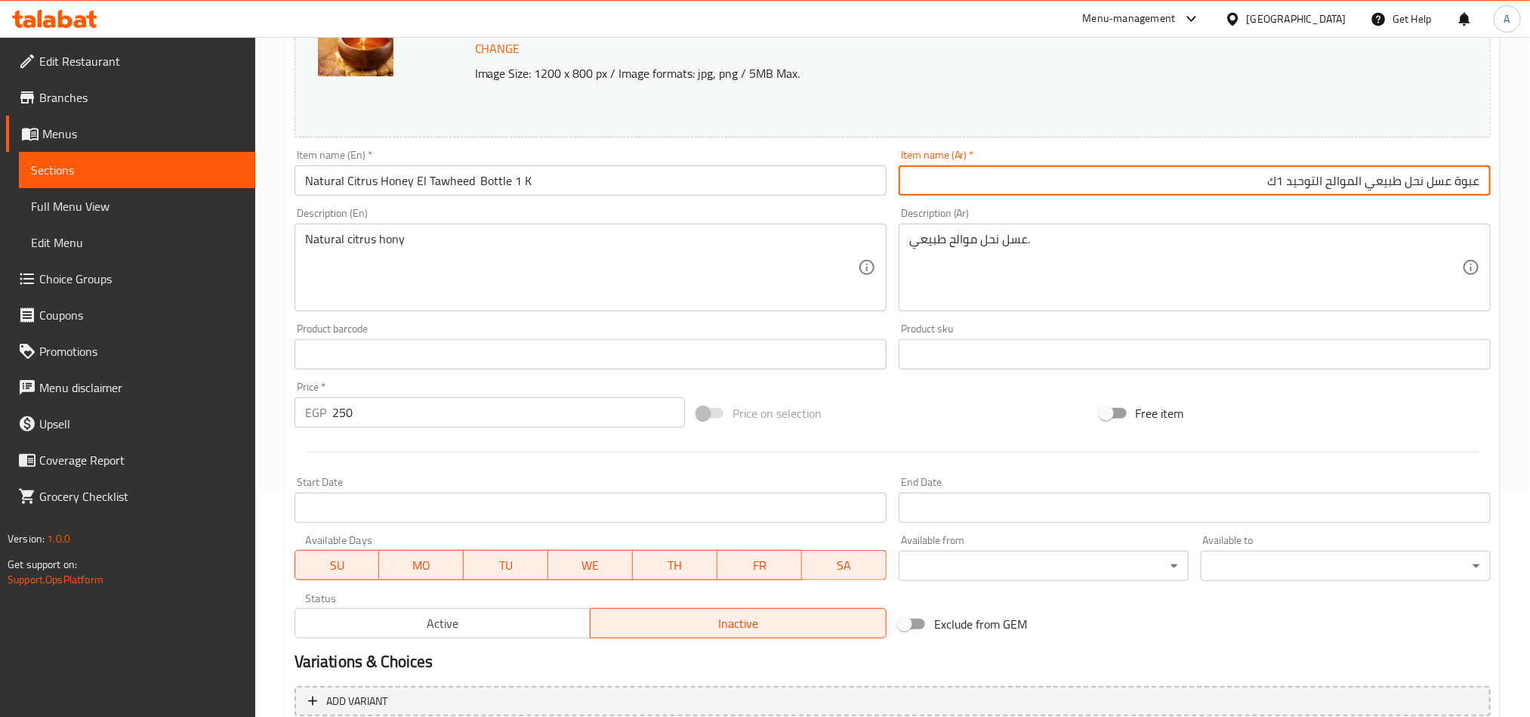
type input "عبوة عسل نحل طبيعي الموالح التوحيد 1ك"
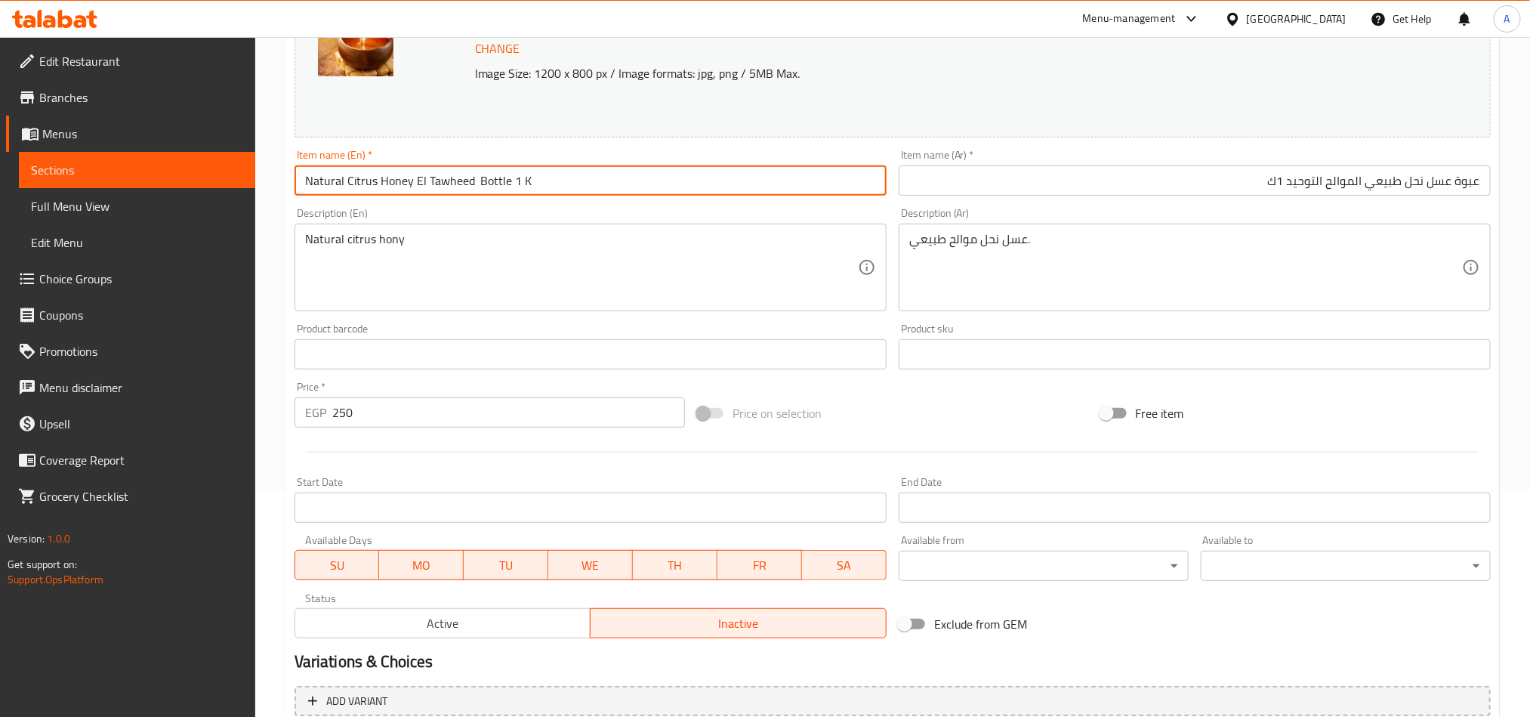
click at [476, 183] on input "Natural Citrus Honey El Tawheed Bottle 1 K" at bounding box center [590, 180] width 592 height 30
type input "Natural Citrus Honey El Tawheed Bottle 1 K"
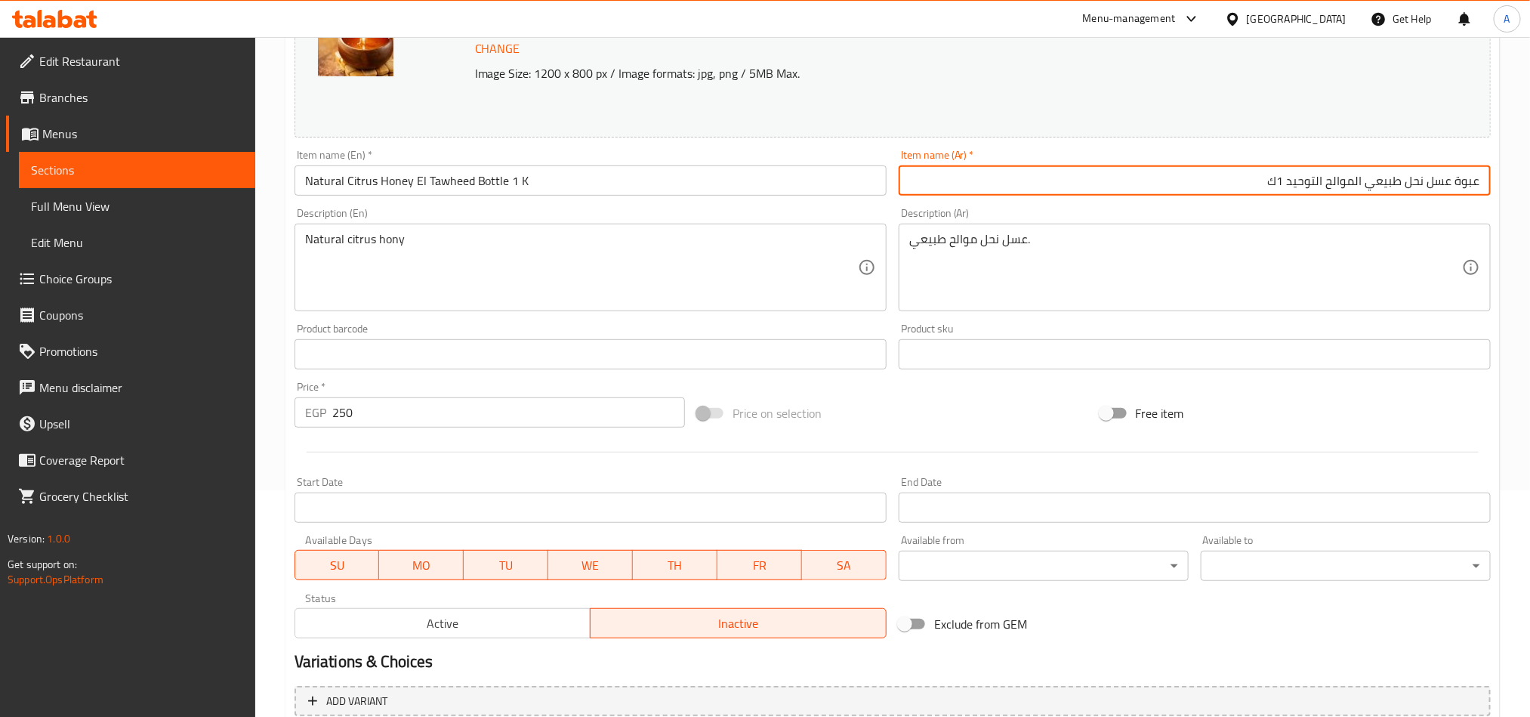
click at [1251, 181] on input "عبوة عسل نحل طبيعي الموالح التوحيد 1ك" at bounding box center [1194, 180] width 592 height 30
type input "عبوة عسل نحل طبيعي الموالح التوحيد 1ك"
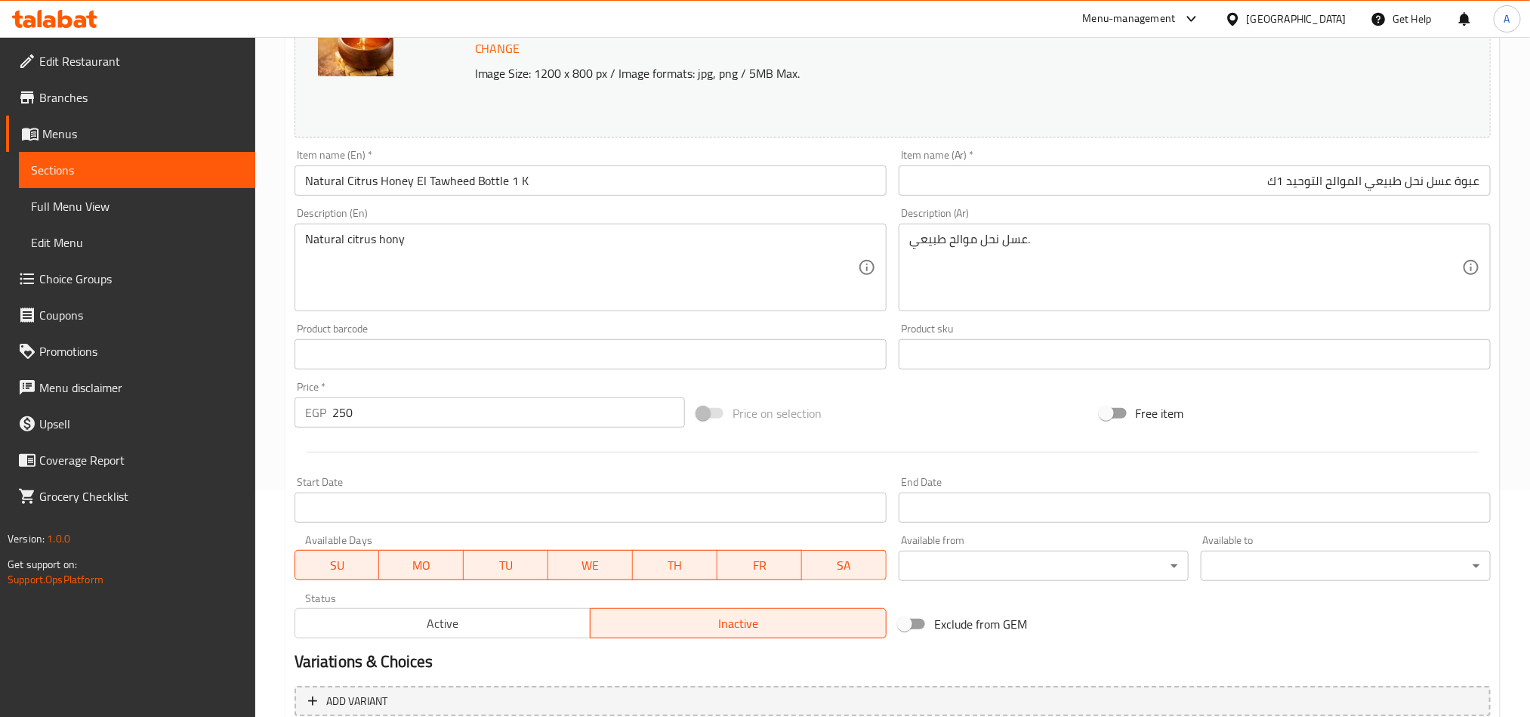
click at [497, 594] on div "Active Inactive" at bounding box center [590, 615] width 592 height 45
click at [494, 603] on div "Active Inactive" at bounding box center [590, 615] width 592 height 45
click at [495, 617] on span "Active" at bounding box center [443, 623] width 284 height 22
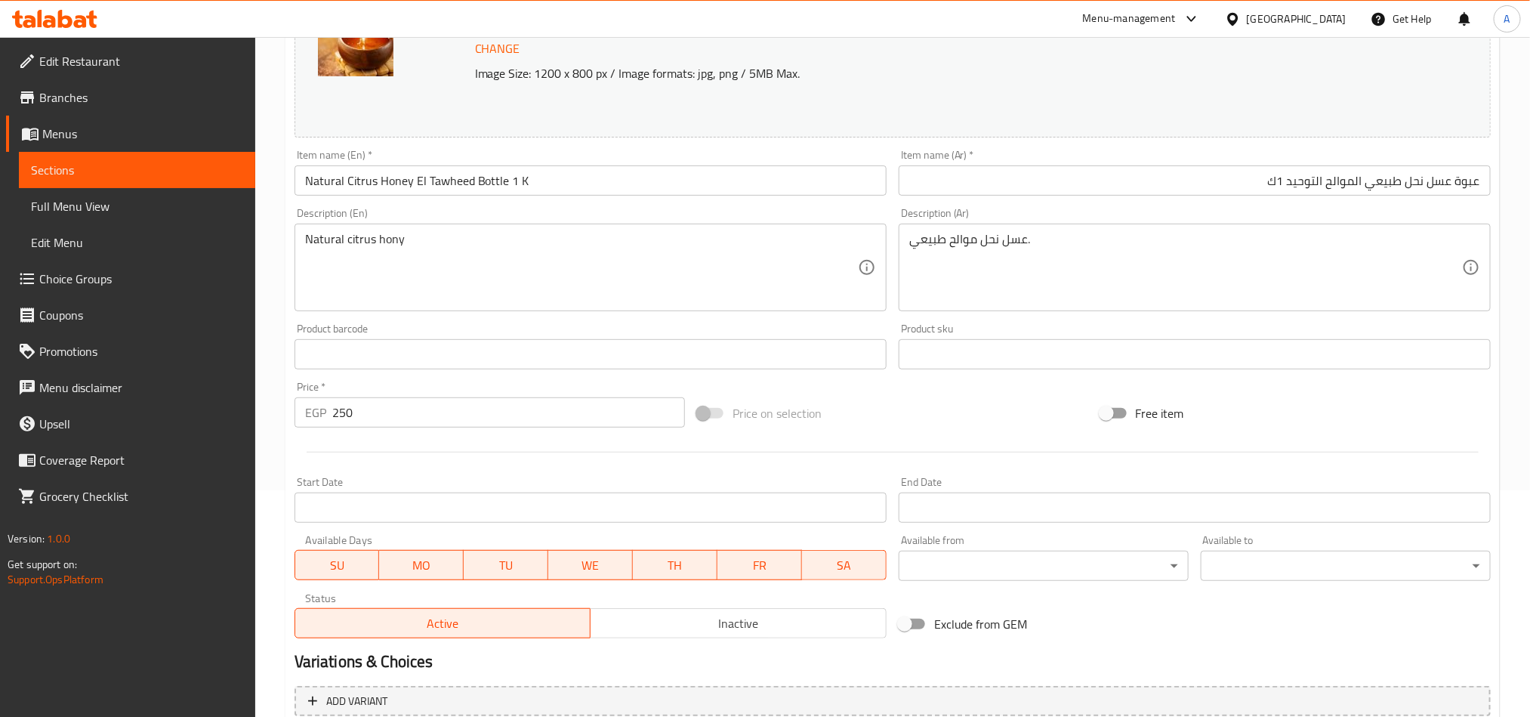
click at [548, 166] on input "Natural Citrus Honey El Tawheed Bottle 1 K" at bounding box center [590, 180] width 592 height 30
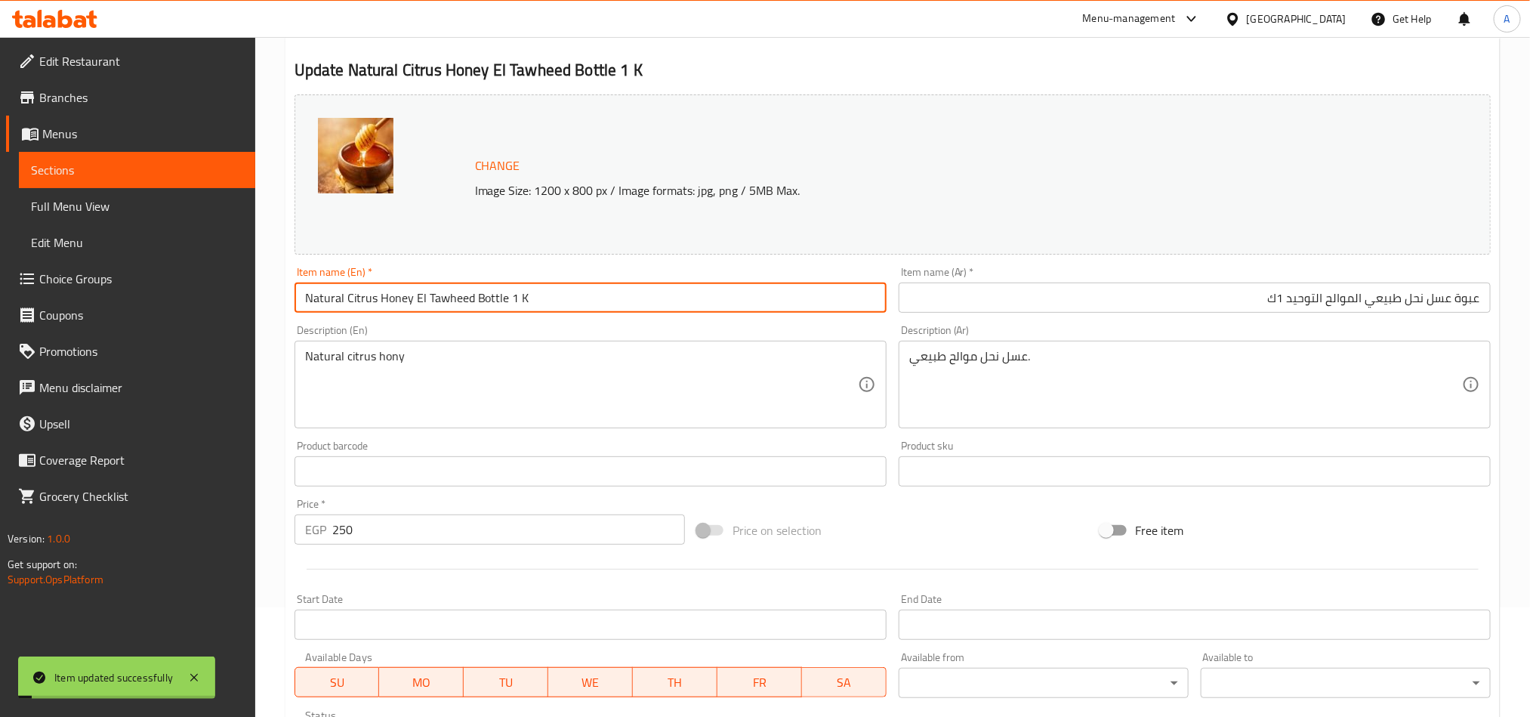
scroll to position [0, 0]
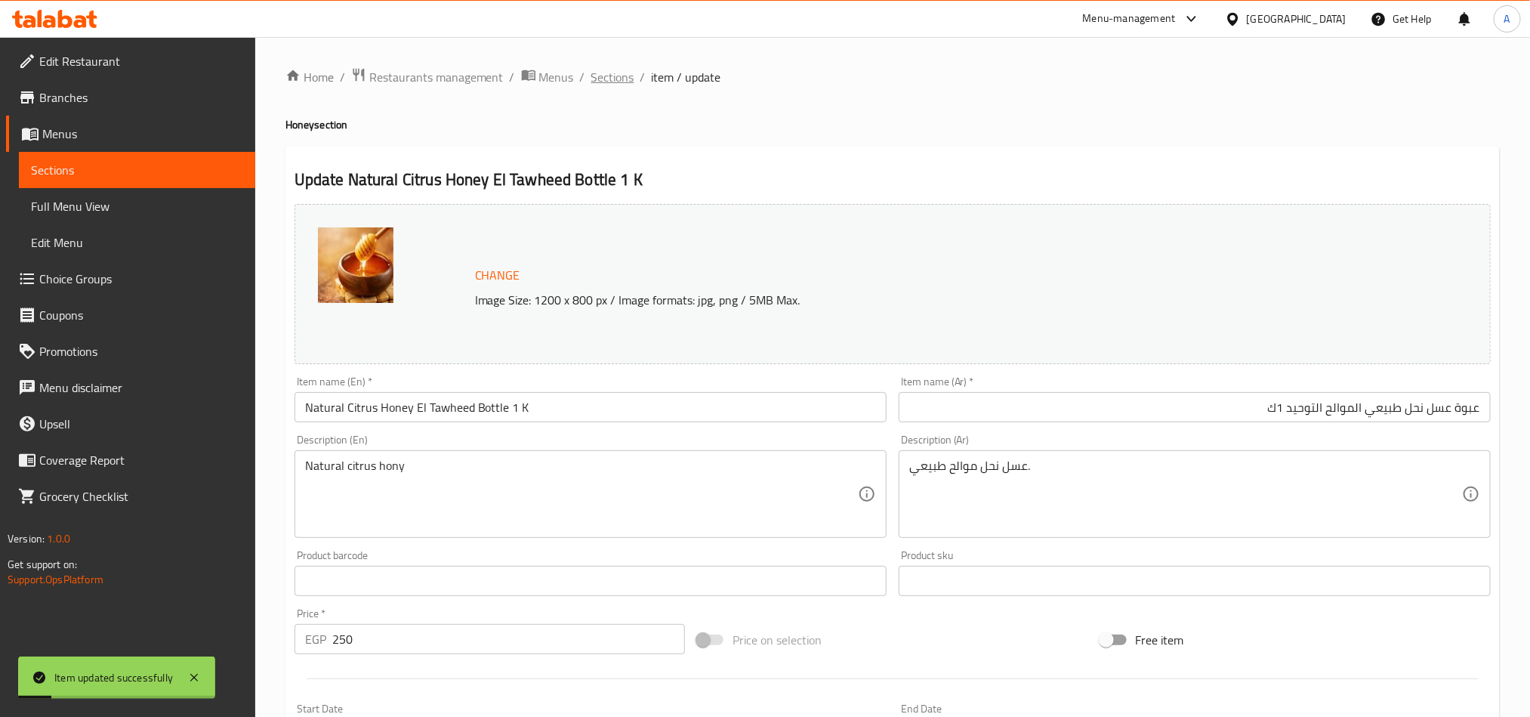
click at [624, 73] on span "Sections" at bounding box center [612, 77] width 43 height 18
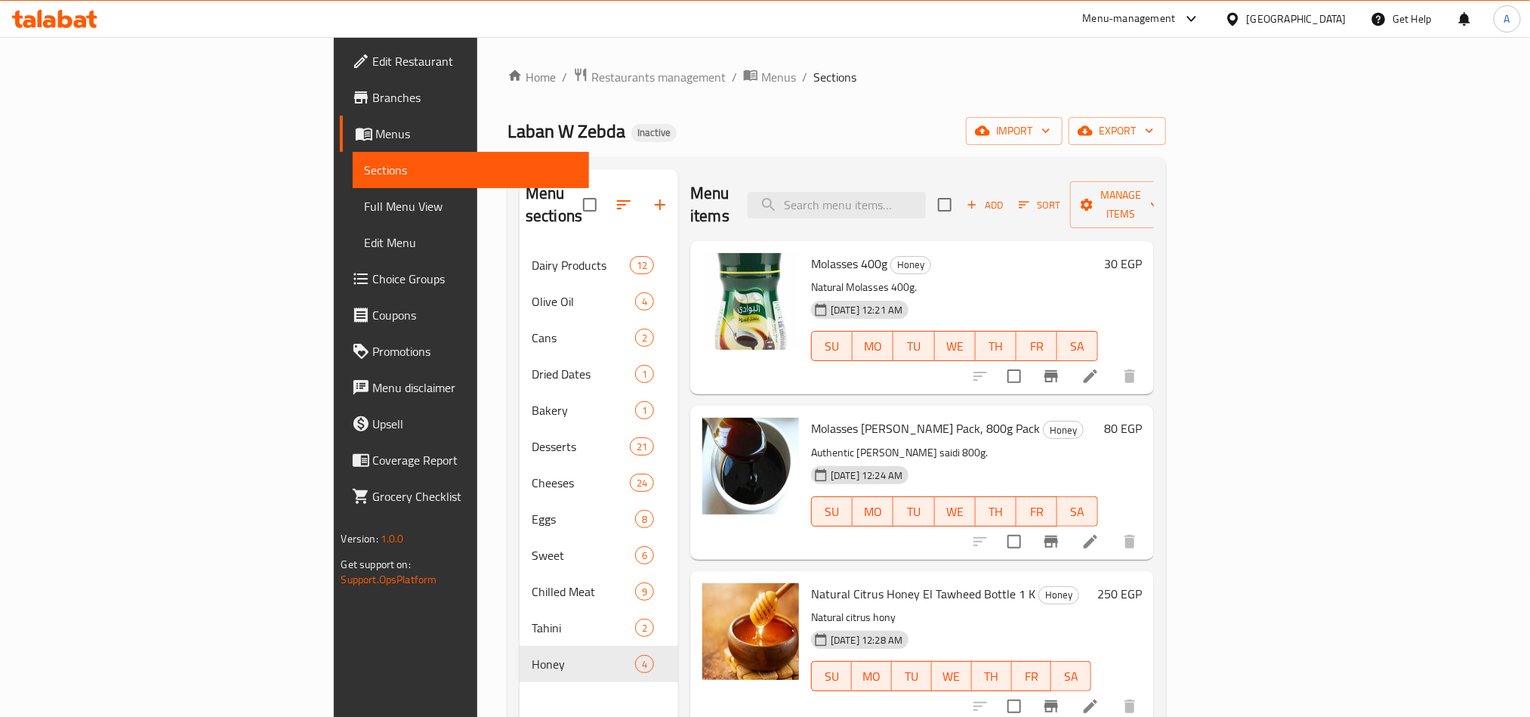
click at [1081, 253] on h6 "Molasses 400g Honey" at bounding box center [954, 263] width 287 height 21
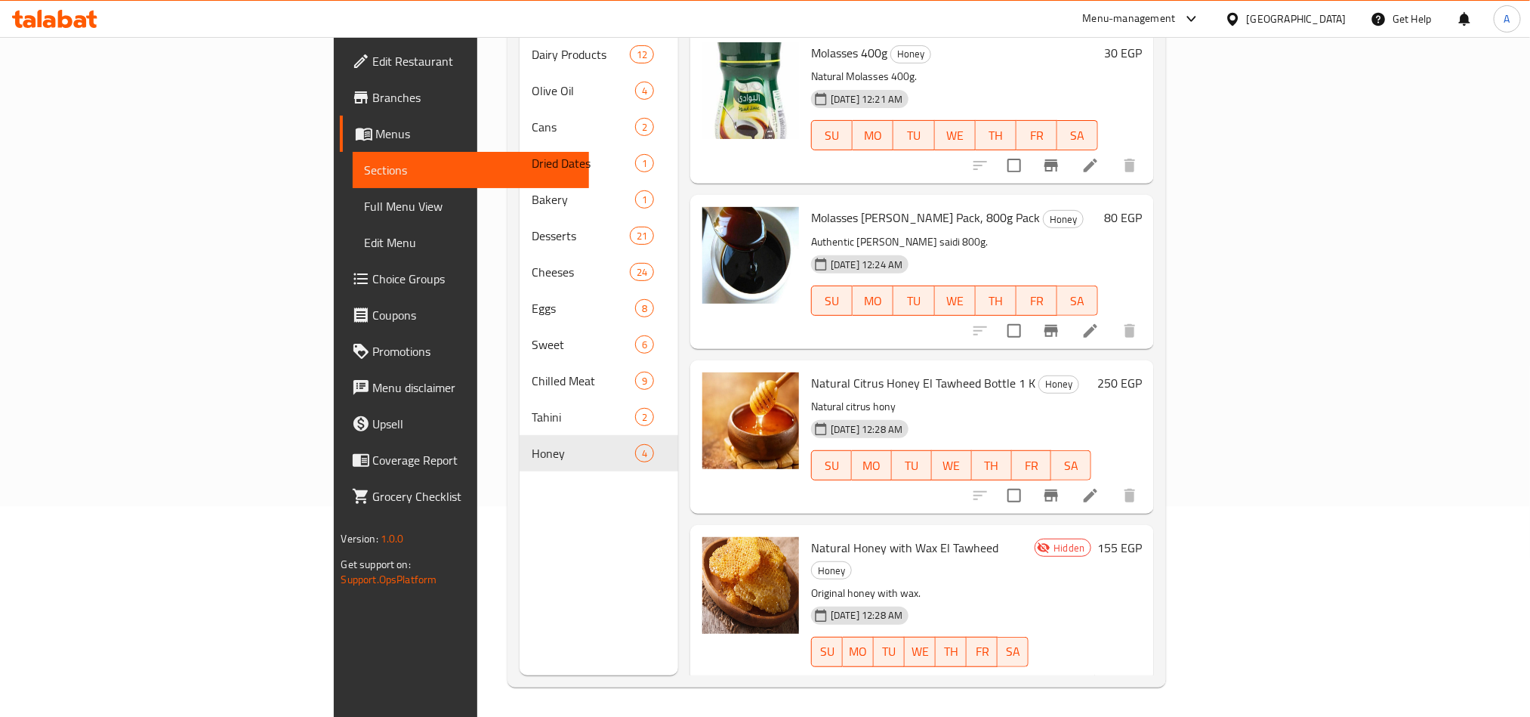
scroll to position [211, 0]
click at [1099, 672] on icon at bounding box center [1090, 681] width 18 height 18
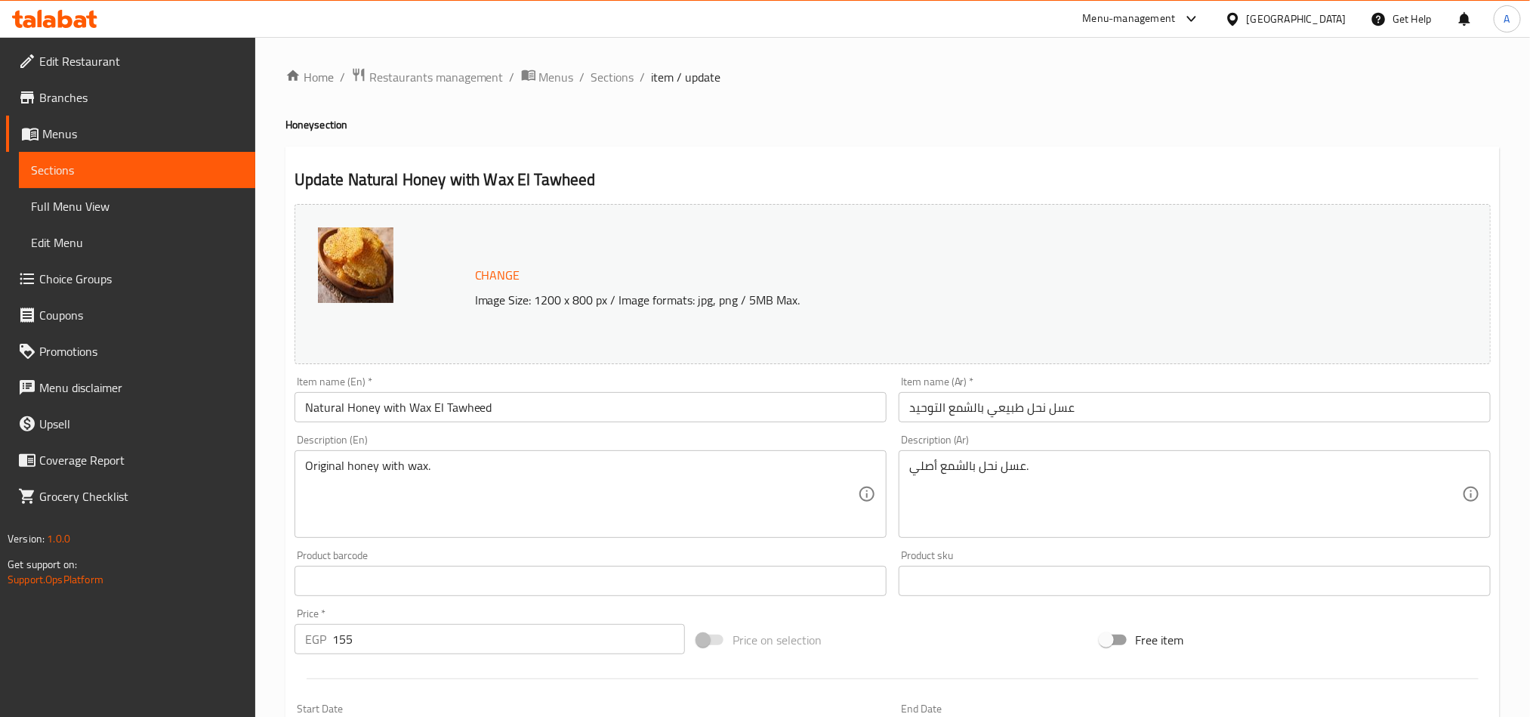
click at [537, 399] on input "Natural Honey with Wax El Tawheed" at bounding box center [590, 407] width 592 height 30
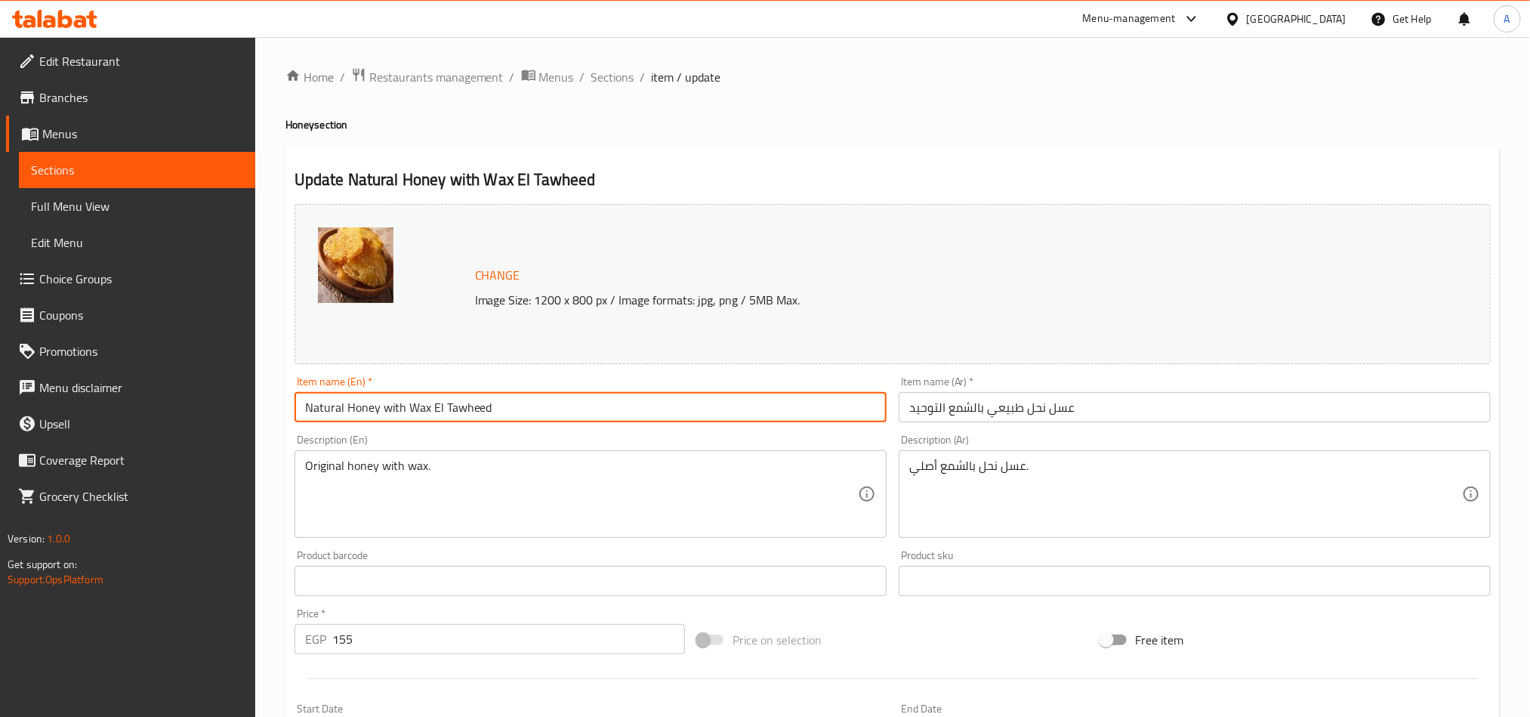
click at [390, 412] on input "Natural Honey with Wax El Tawheed" at bounding box center [590, 407] width 592 height 30
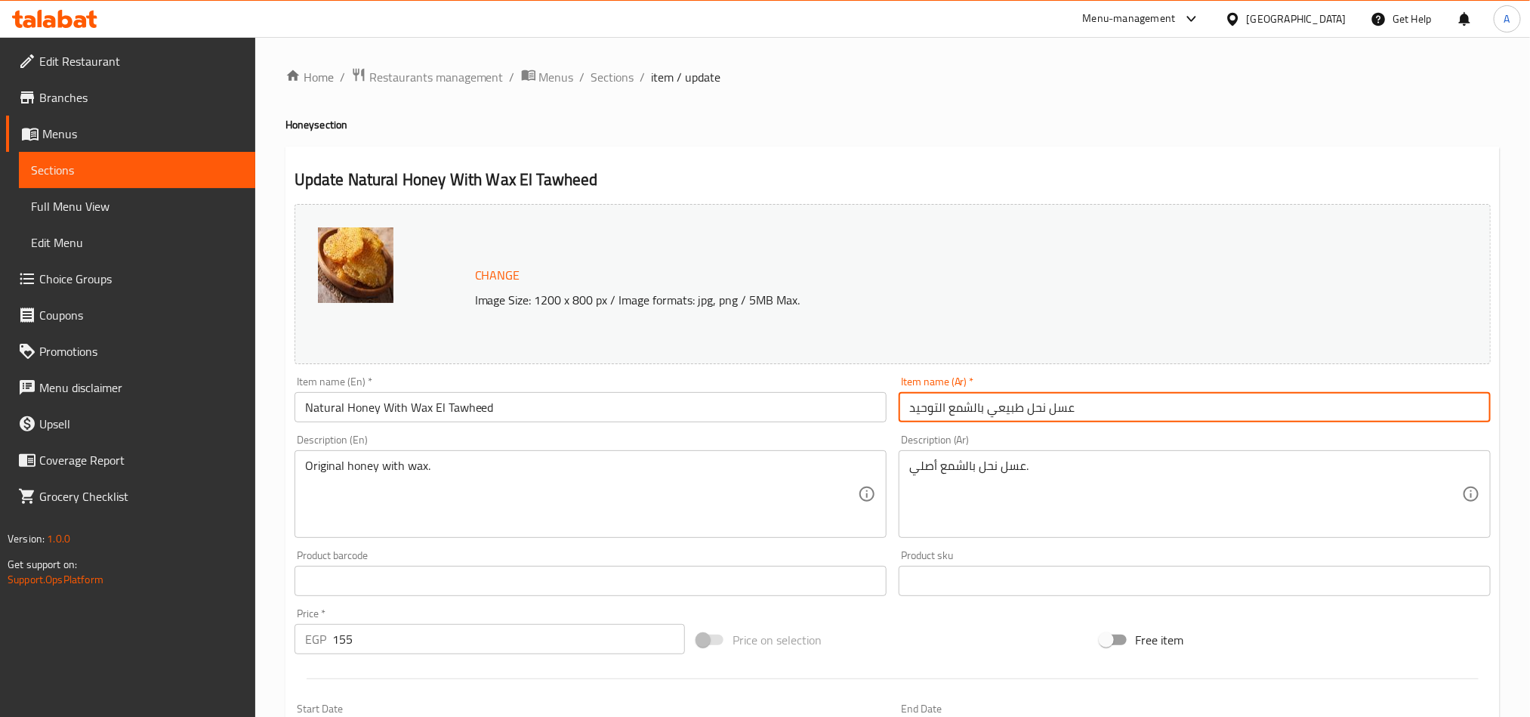
click at [1148, 403] on input "عسل نحل طبيعي بالشمع التوحيد" at bounding box center [1194, 407] width 592 height 30
click at [498, 406] on input "Natural Honey With Wax El Tawheed" at bounding box center [590, 407] width 592 height 30
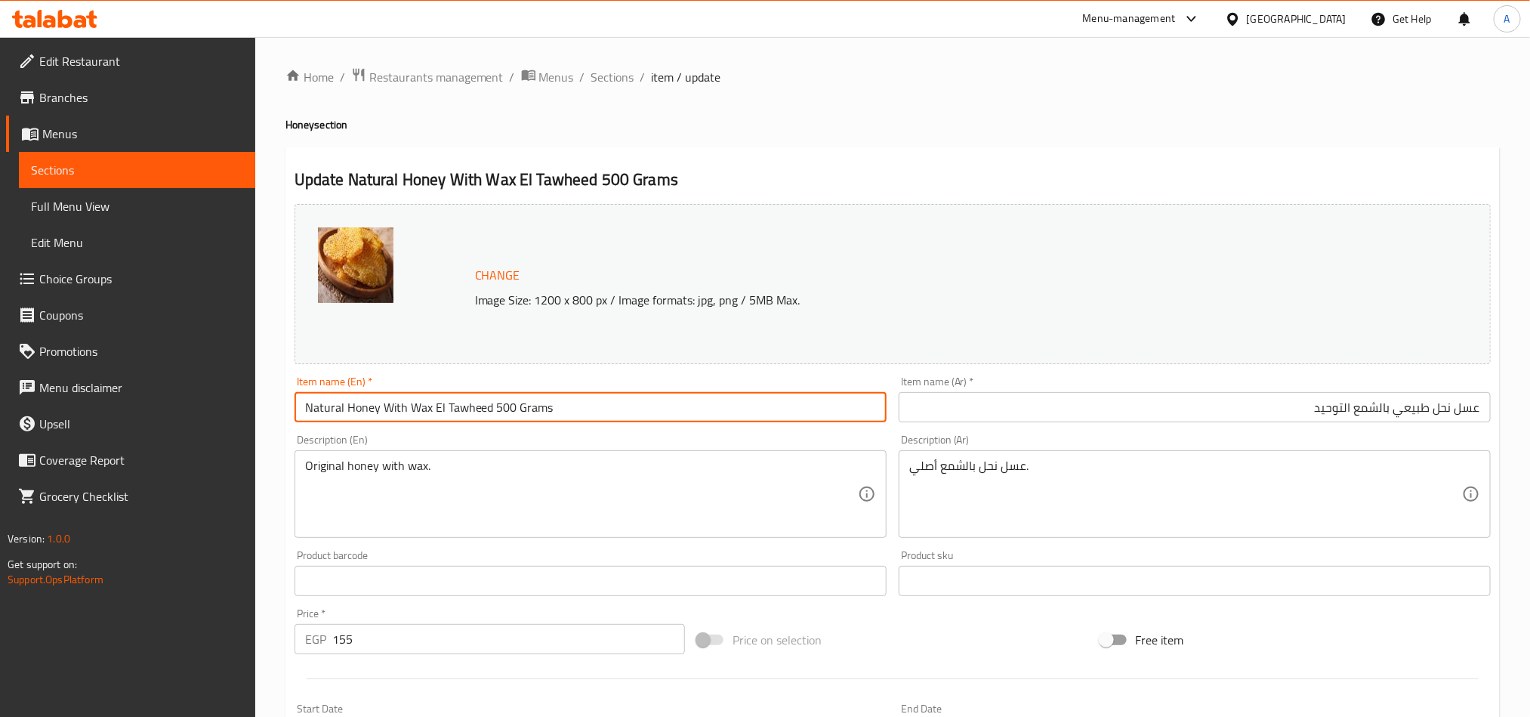
type input "Natural Honey With Wax El Tawheed 500 Grams"
click at [1305, 402] on input "عسل نحل طبيعي بالشمع التوحيد" at bounding box center [1194, 407] width 592 height 30
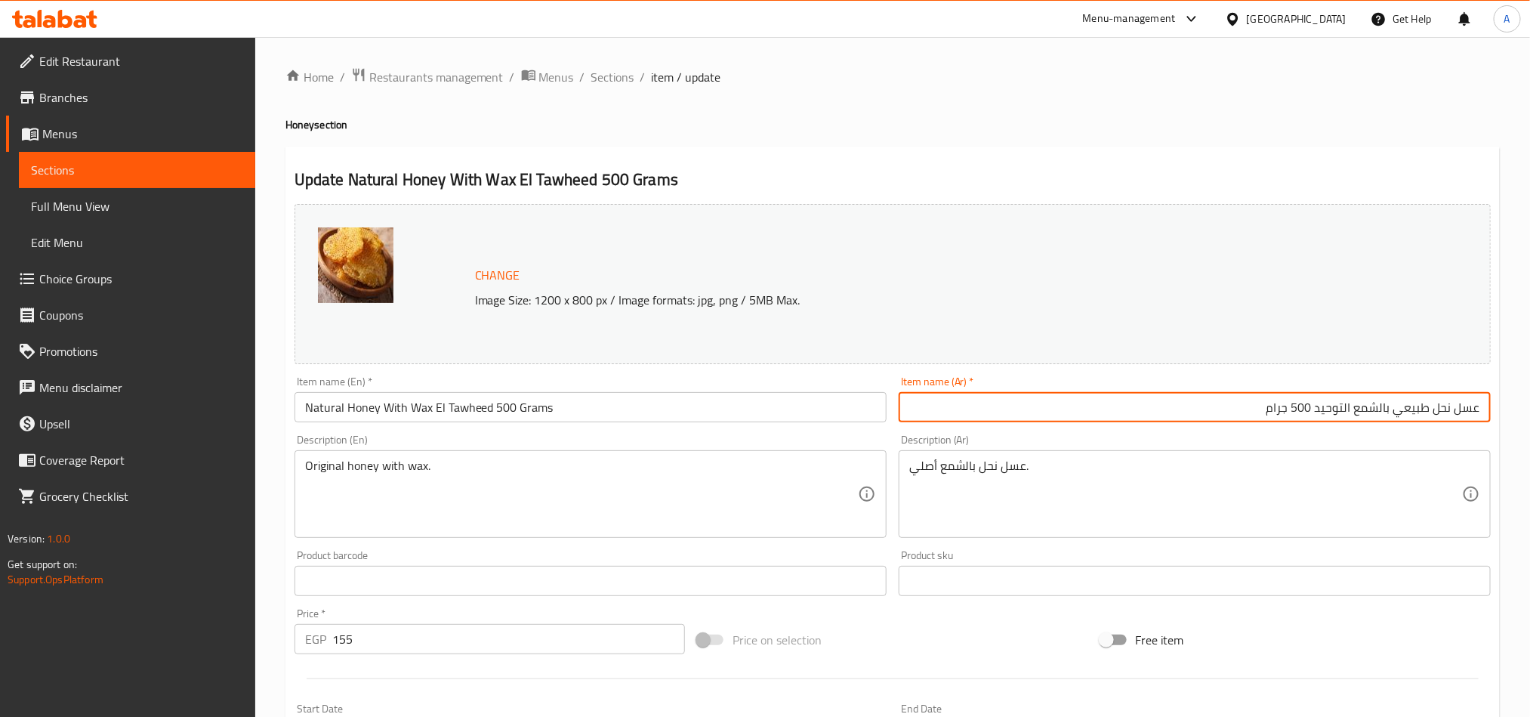
type input "عسل نحل طبيعي بالشمع التوحيد 500 جرام"
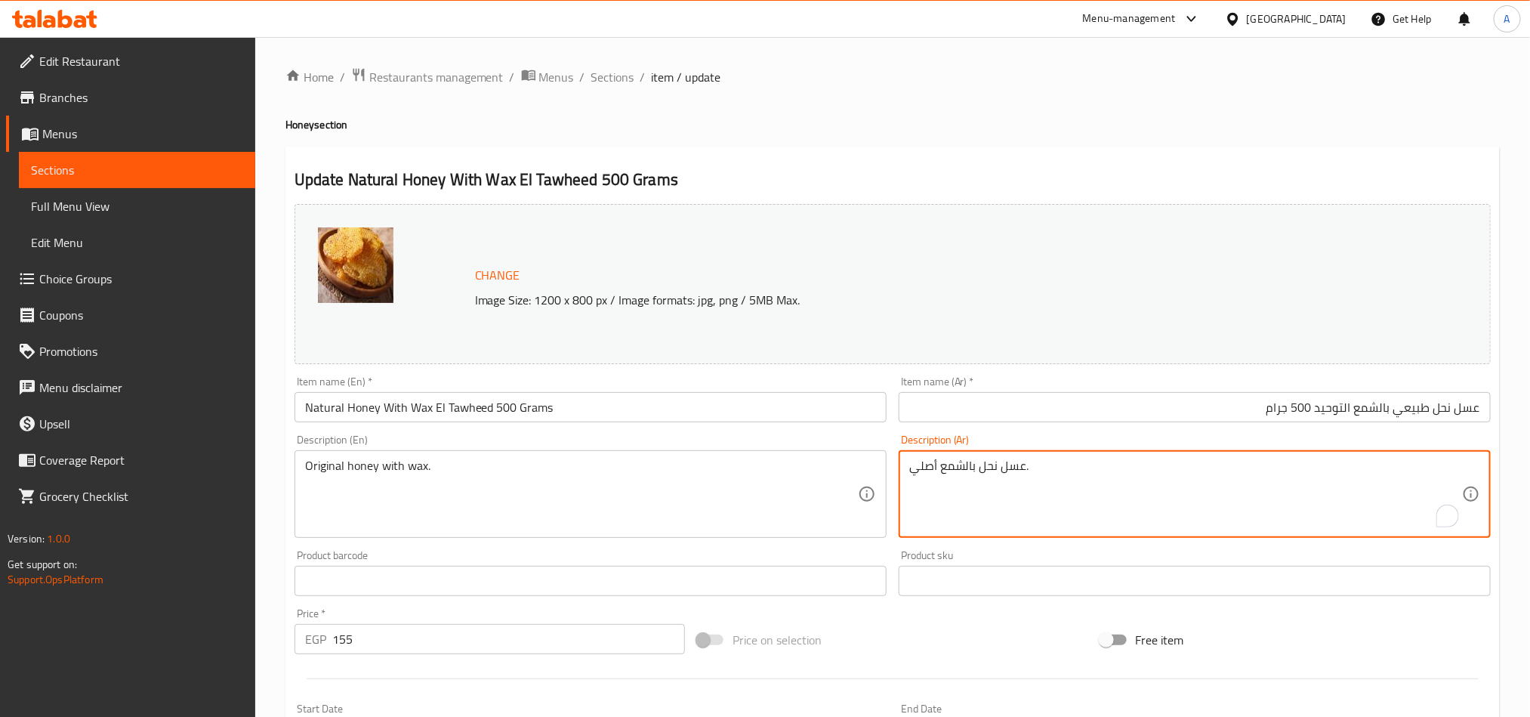
click at [1197, 404] on input "عسل نحل طبيعي بالشمع التوحيد 500 جرام" at bounding box center [1194, 407] width 592 height 30
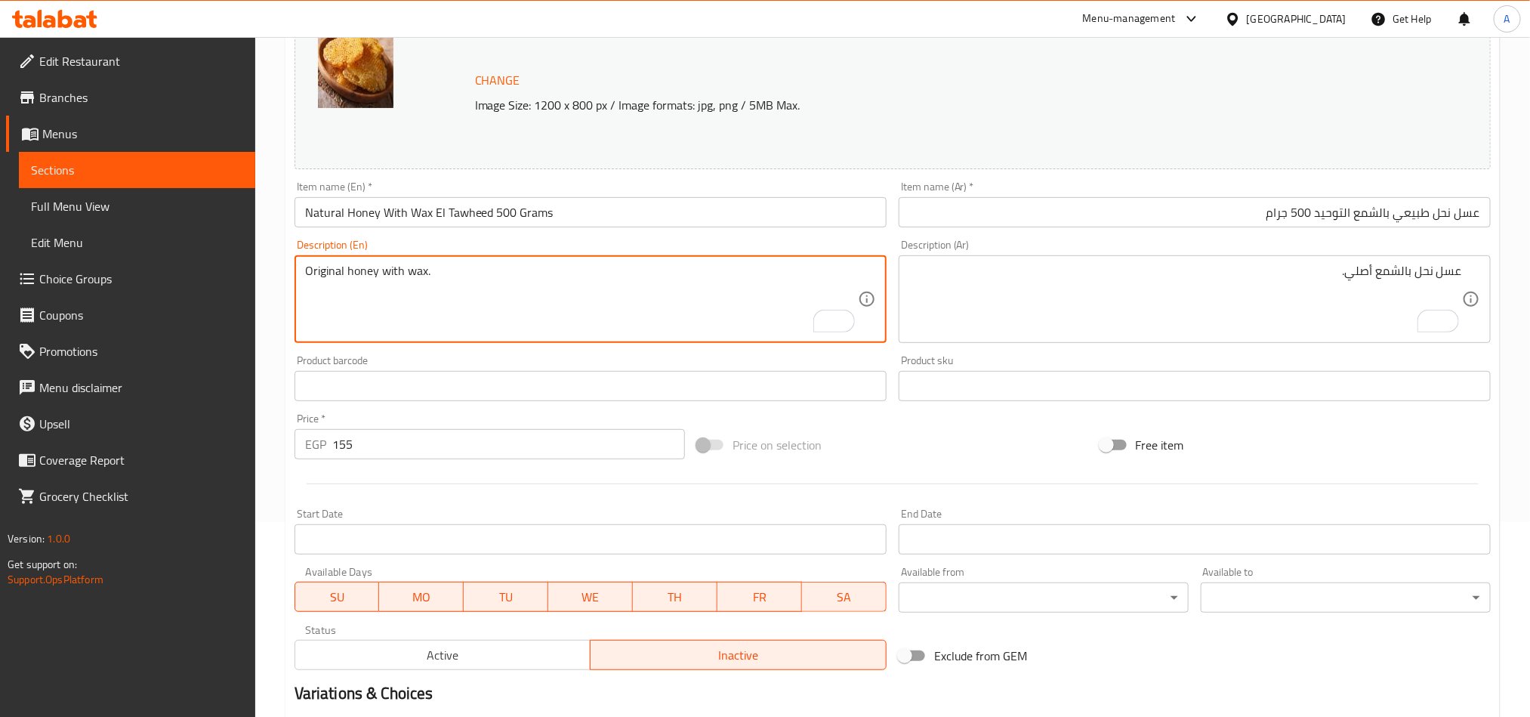
scroll to position [340, 0]
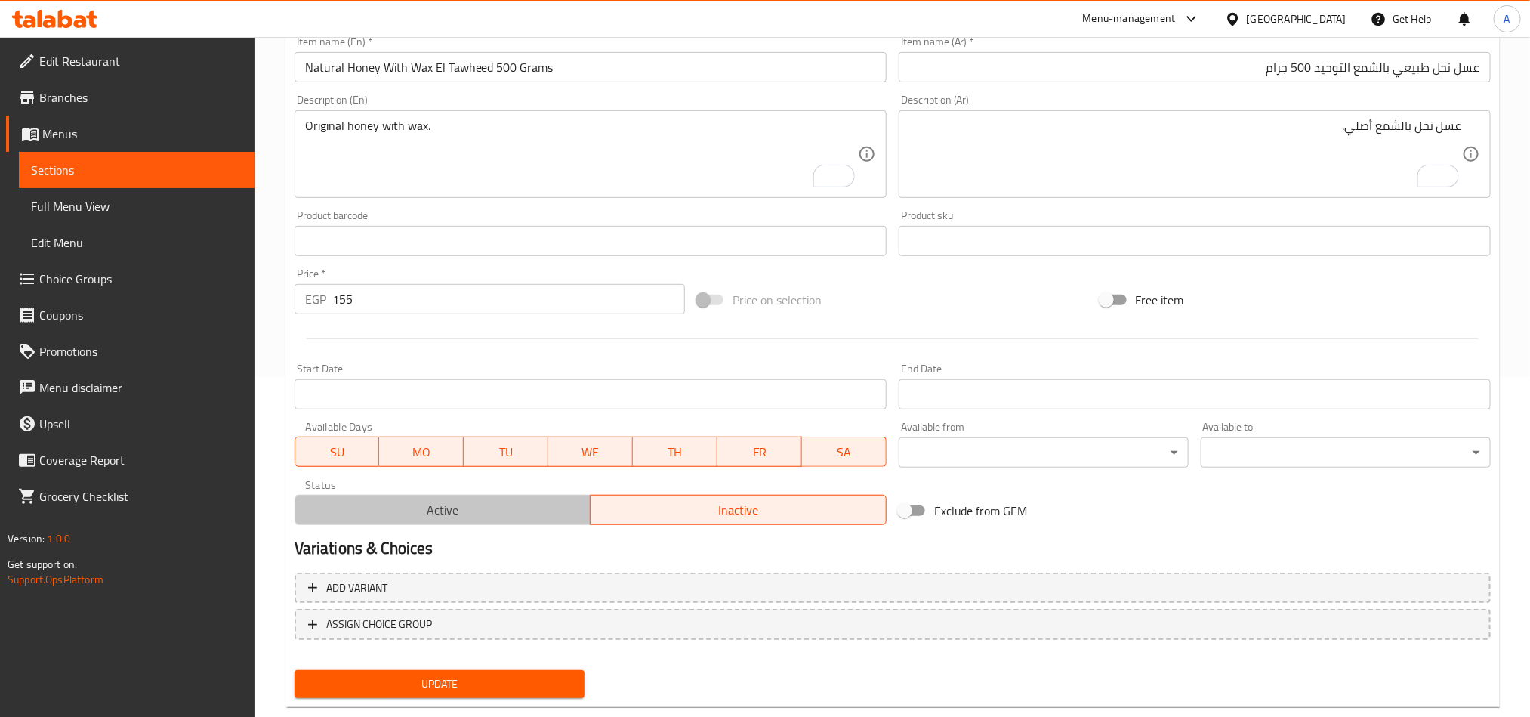
click at [501, 503] on span "Active" at bounding box center [443, 510] width 284 height 22
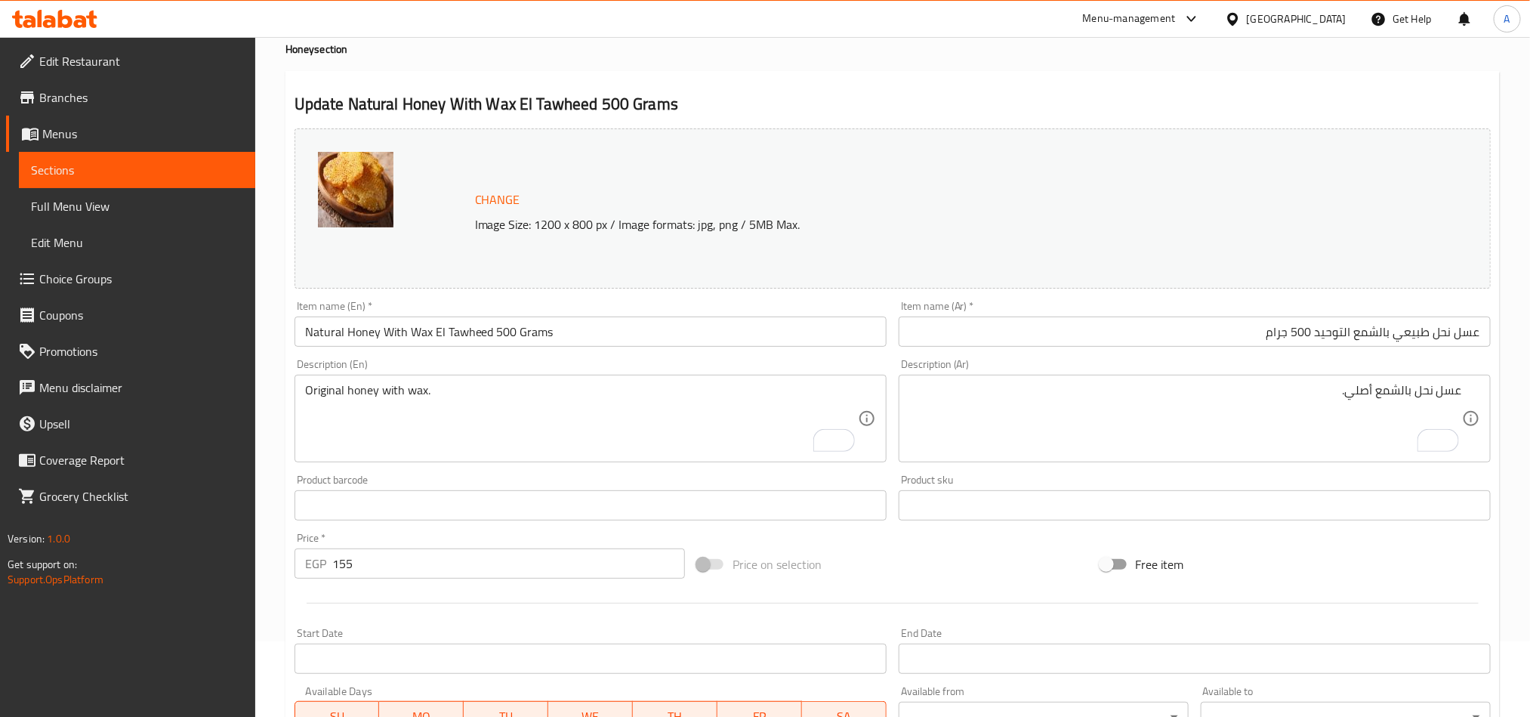
scroll to position [0, 0]
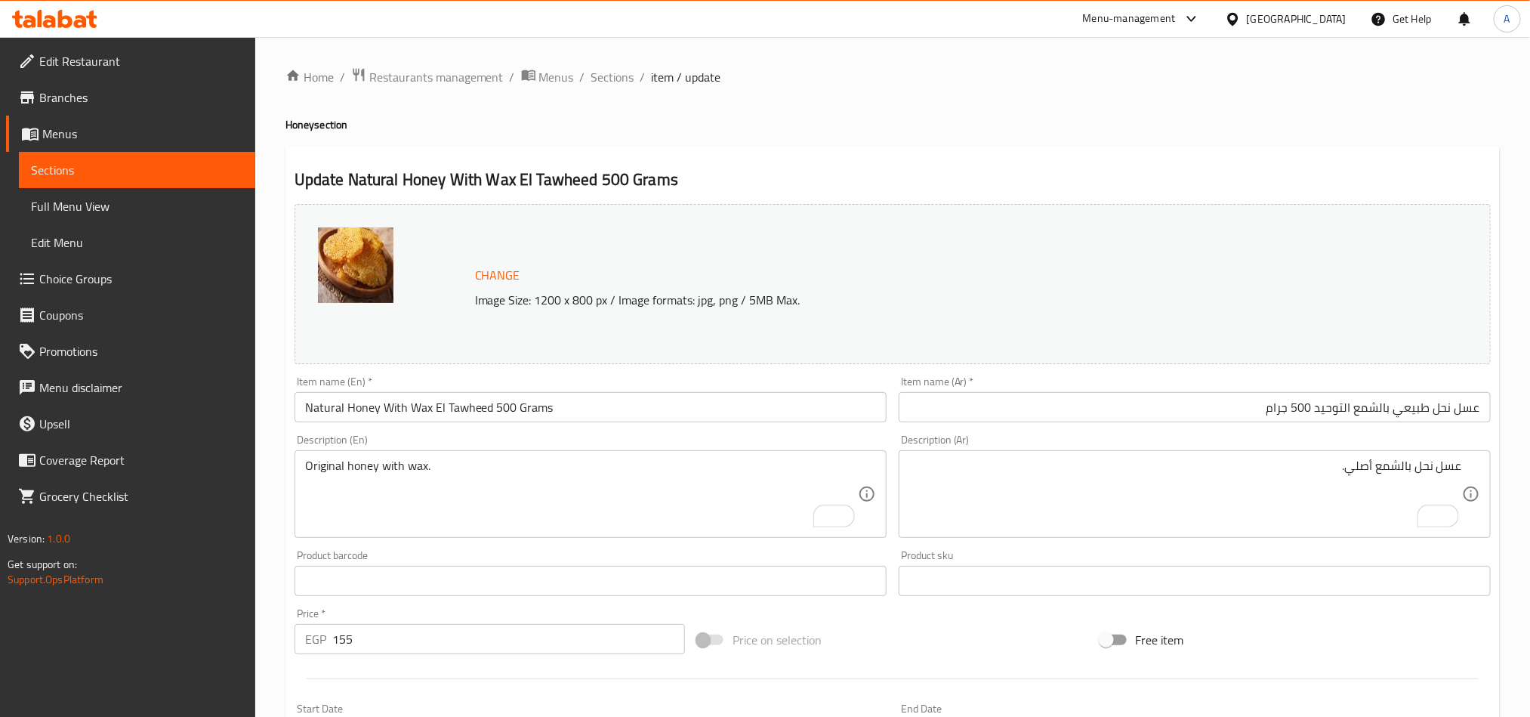
click at [599, 408] on input "Natural Honey With Wax El Tawheed 500 Grams" at bounding box center [590, 407] width 592 height 30
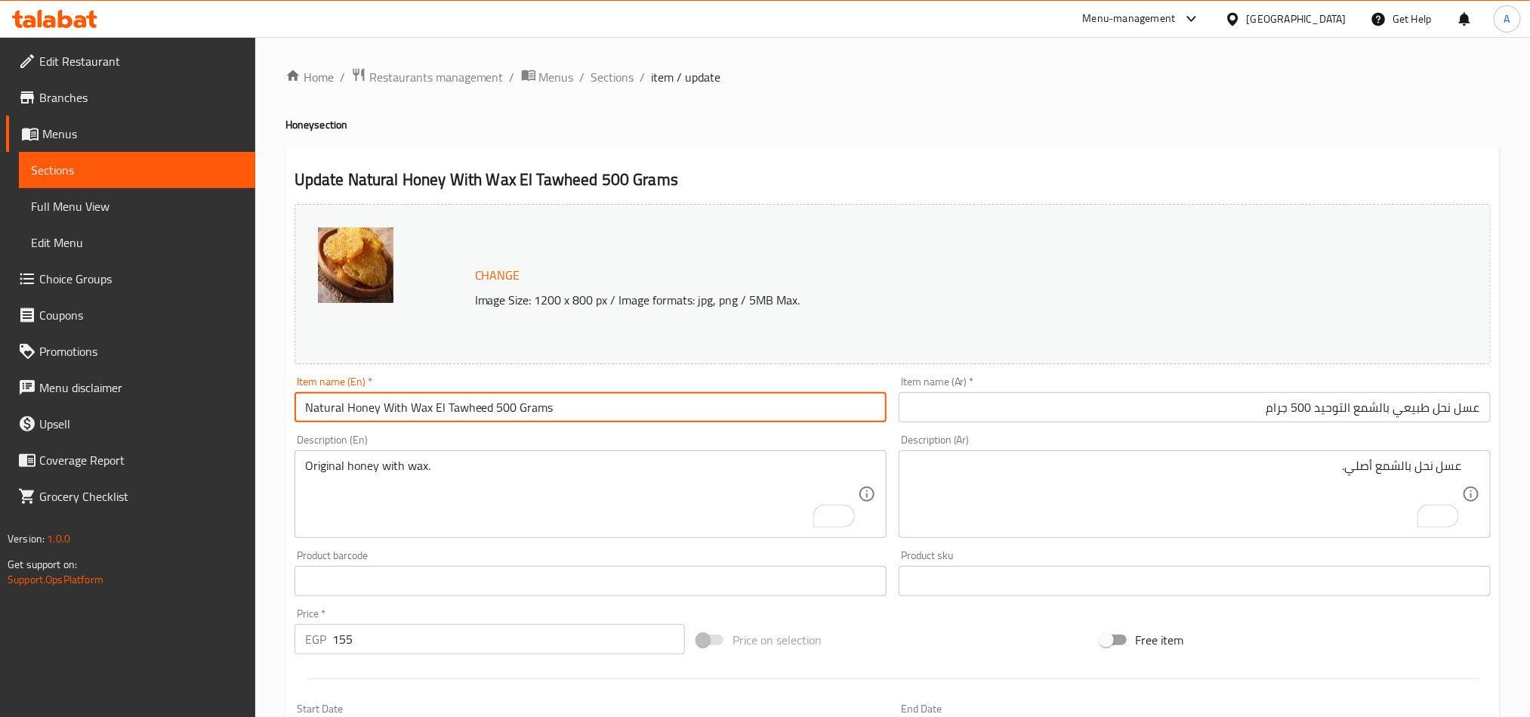
click at [605, 78] on span "Sections" at bounding box center [612, 77] width 43 height 18
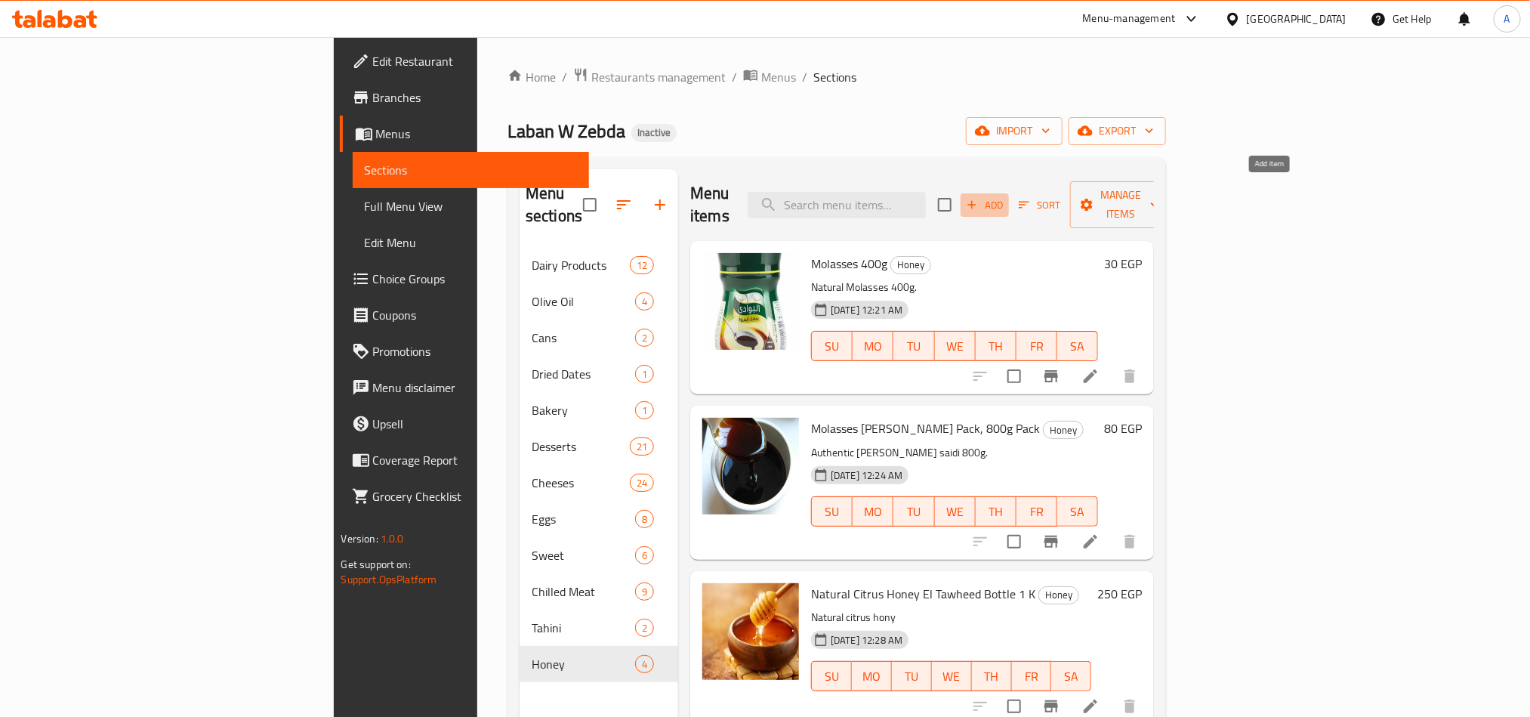
click at [976, 201] on icon "button" at bounding box center [972, 205] width 8 height 8
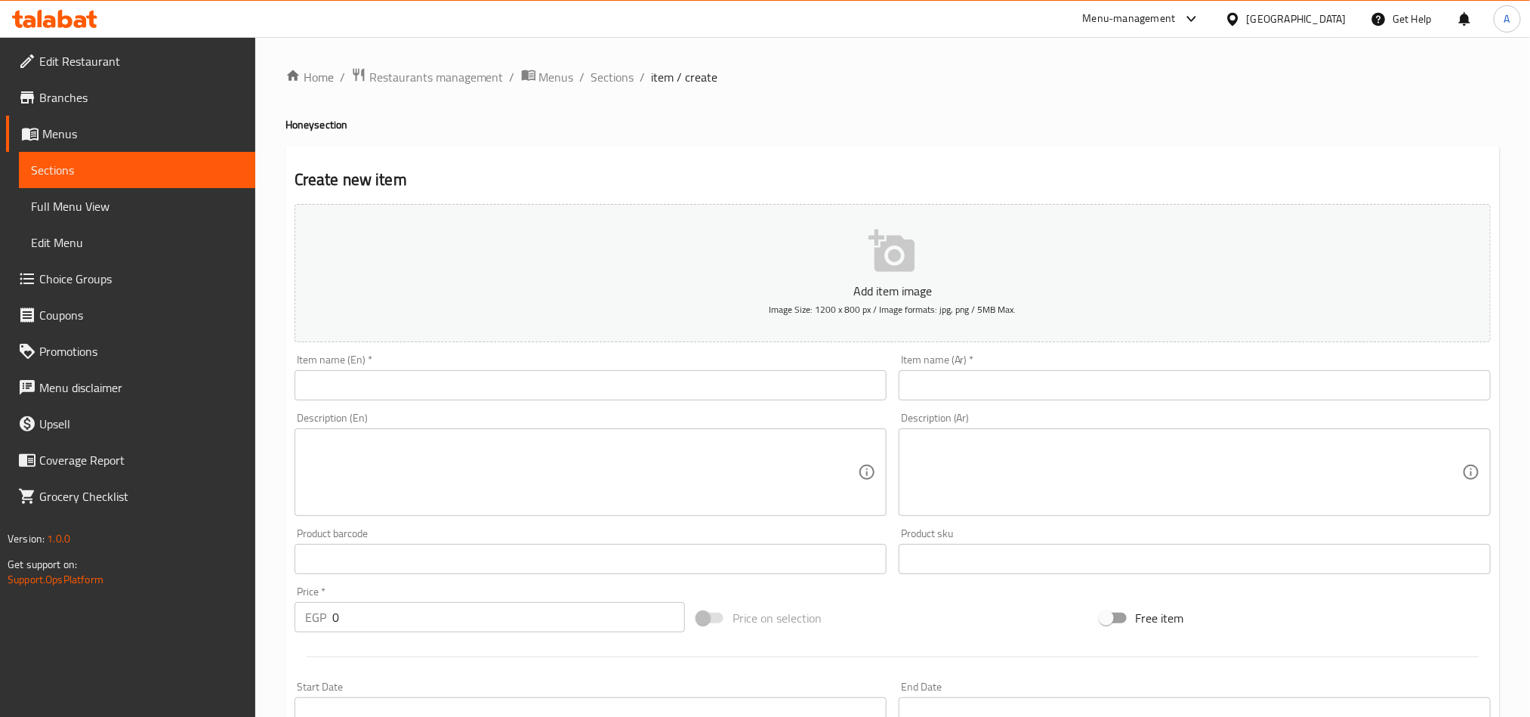
click at [942, 385] on input "text" at bounding box center [1194, 385] width 592 height 30
paste input "عسل نحل طبيعي بالمكسرات التوحيد"
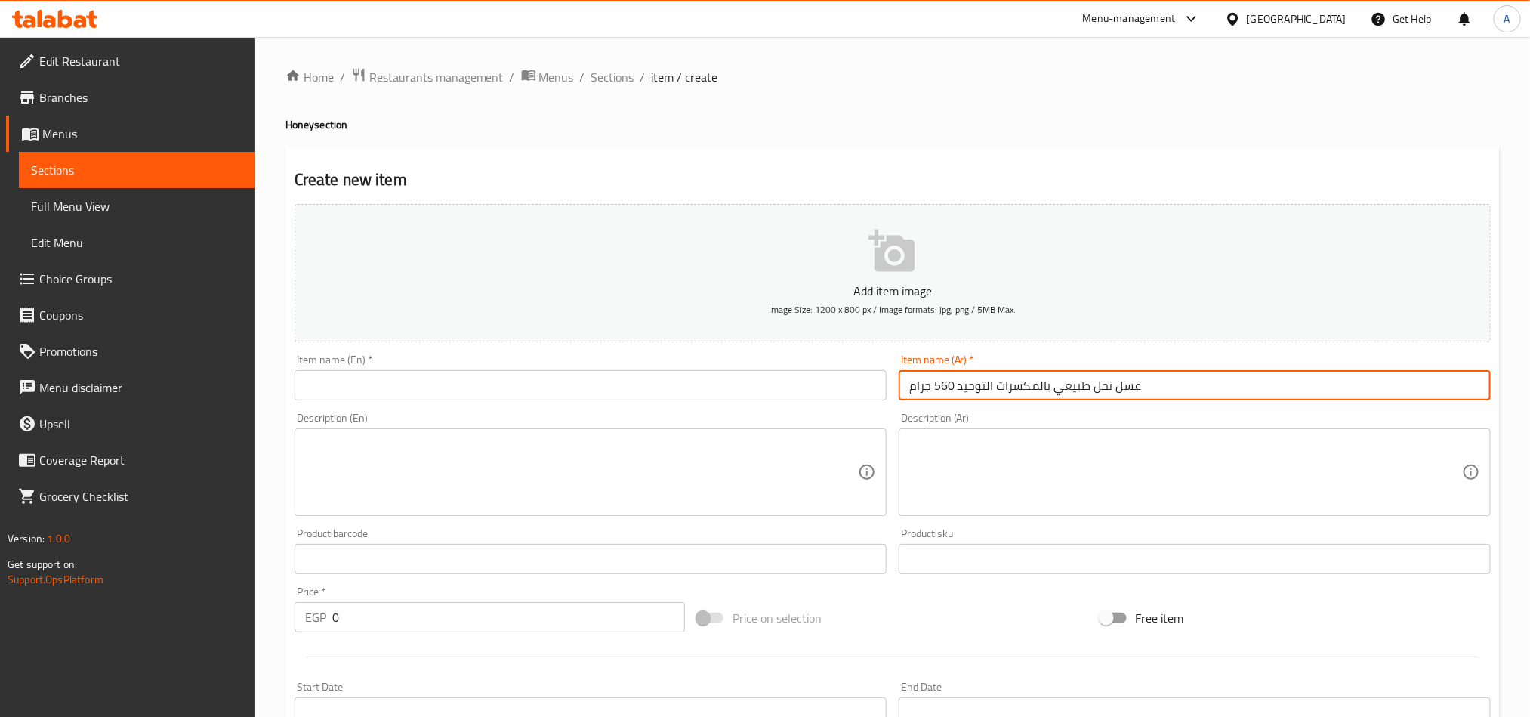
click at [1200, 381] on input "عسل نحل طبيعي بالمكسرات التوحيد 560 جرام" at bounding box center [1194, 385] width 592 height 30
type input "عسل نحل طبيعي بالمكسرات التوحيد 560 جرام"
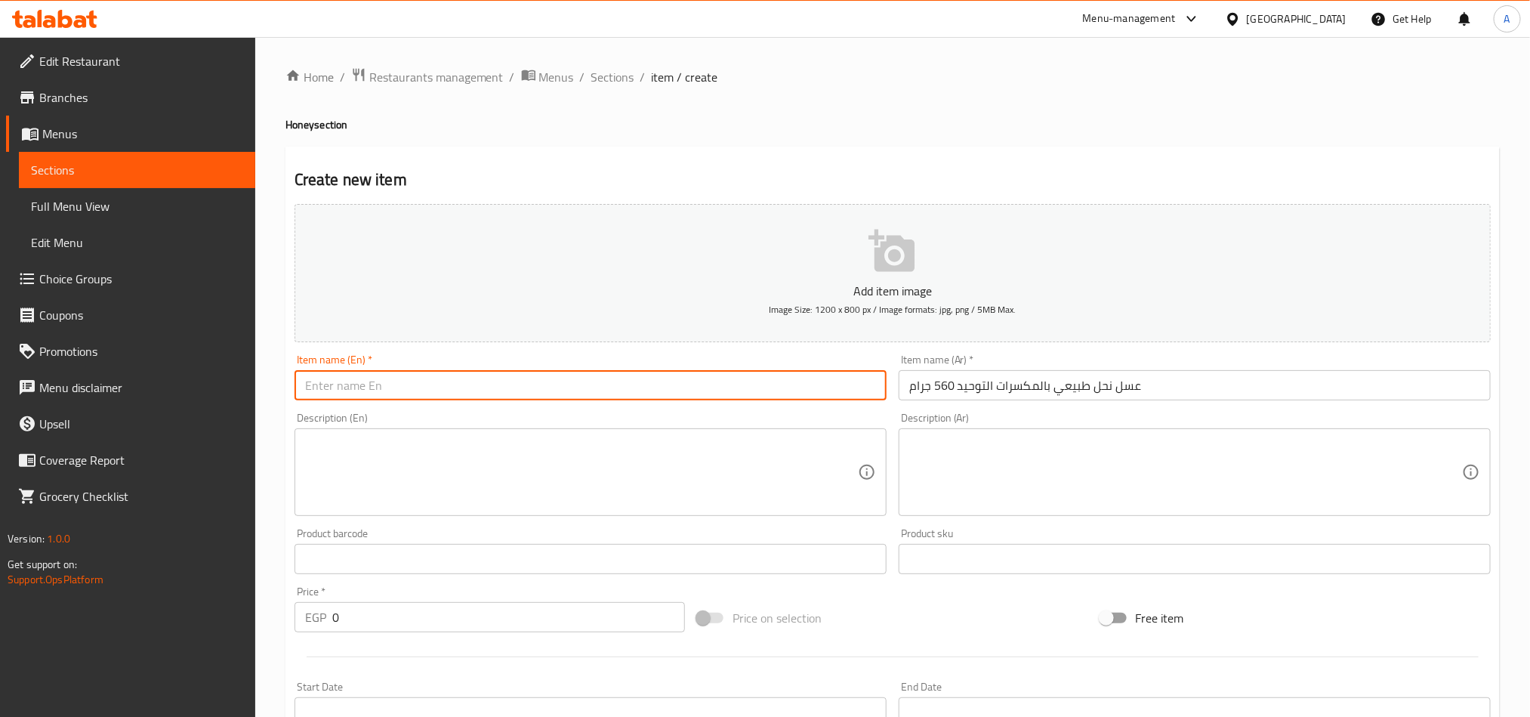
click at [369, 393] on input "text" at bounding box center [590, 385] width 592 height 30
paste input "Al-Tawheed Natural Bee Honey with Nuts (560g"
click at [529, 378] on input "Al-Tawheed Natural Bee Honey with Nuts (560g" at bounding box center [590, 385] width 592 height 30
click at [522, 390] on input "Al-Tawheed Natural Bee Honey with Nuts (560g" at bounding box center [590, 385] width 592 height 30
click at [566, 378] on input "Al-Tawheed Natural Bee Honey with Nuts 560g" at bounding box center [590, 385] width 592 height 30
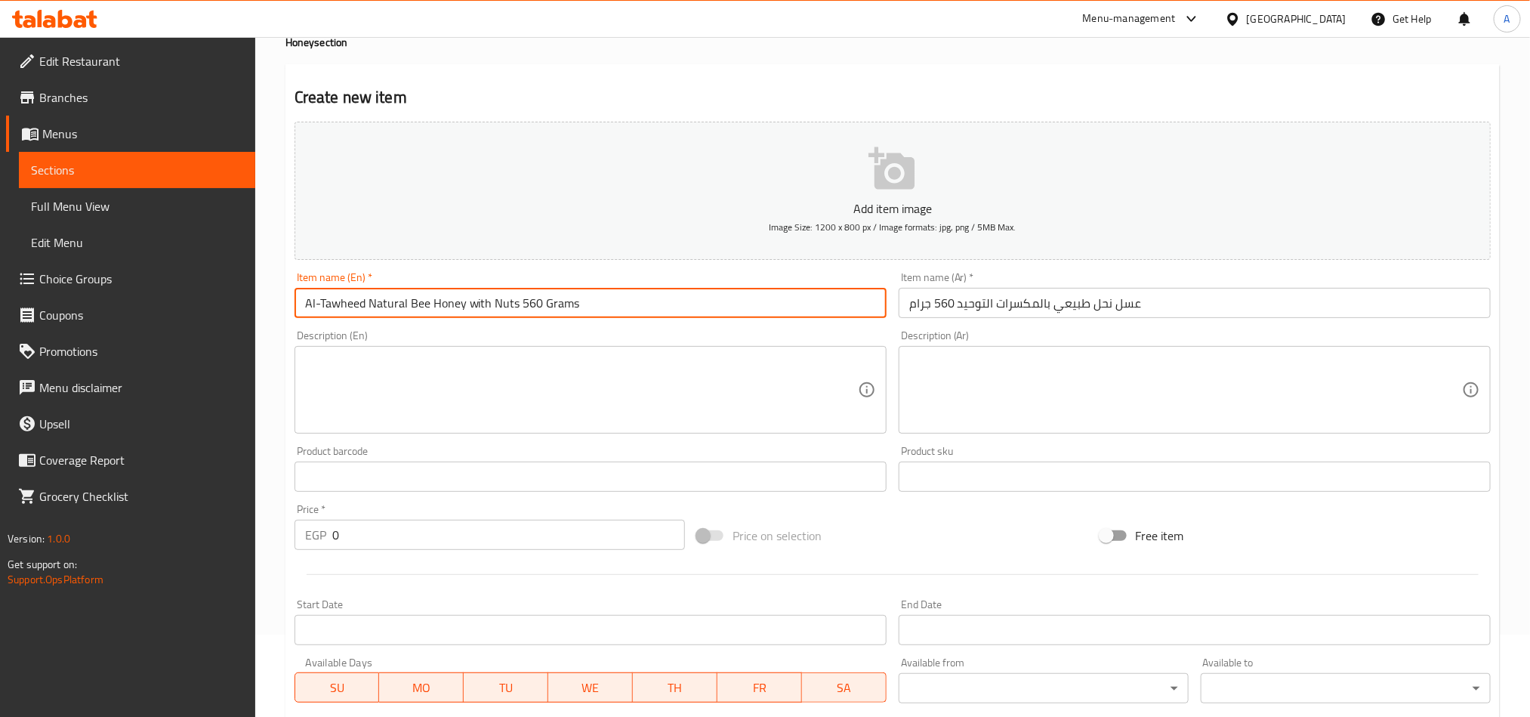
scroll to position [122, 0]
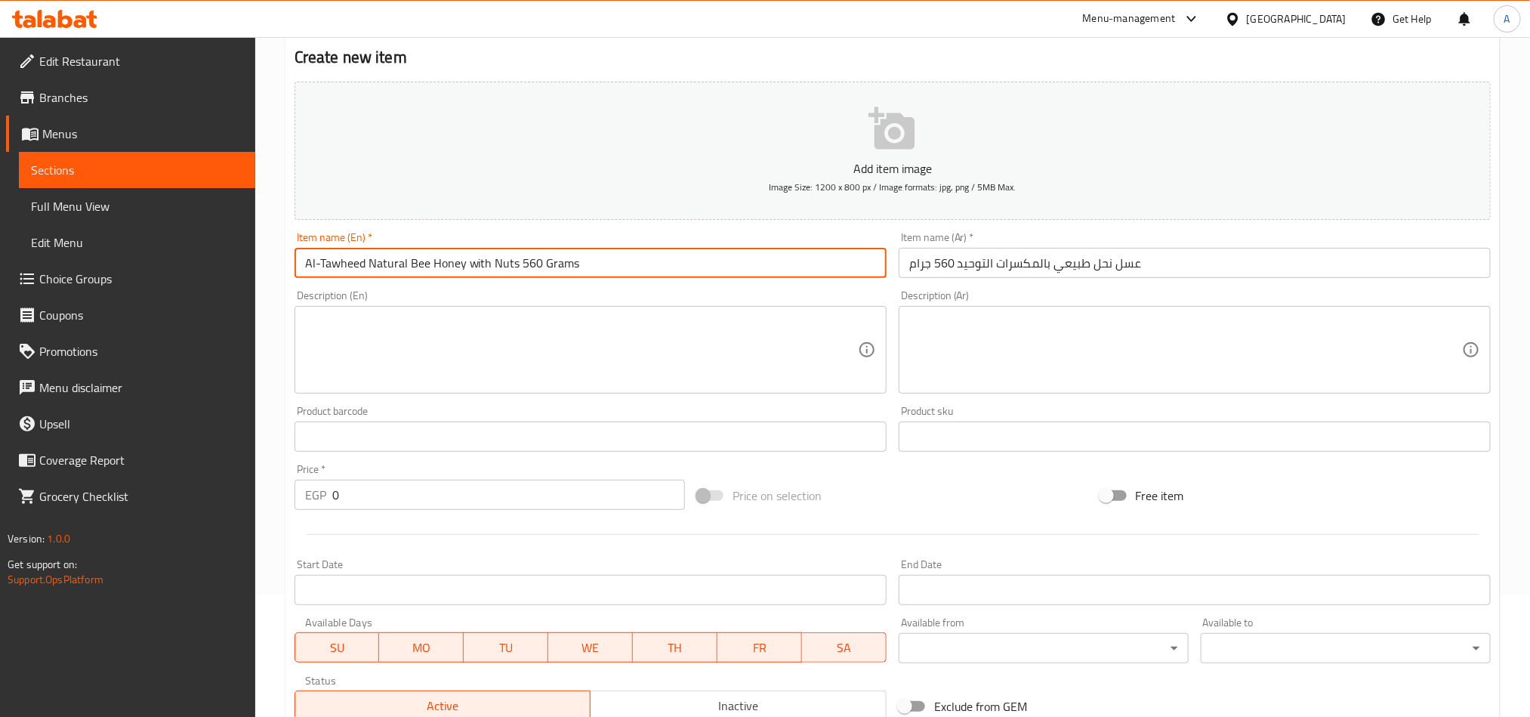
type input "Al-Tawheed Natural Bee Honey with Nuts 560 Grams"
click at [374, 504] on input "0" at bounding box center [508, 494] width 353 height 30
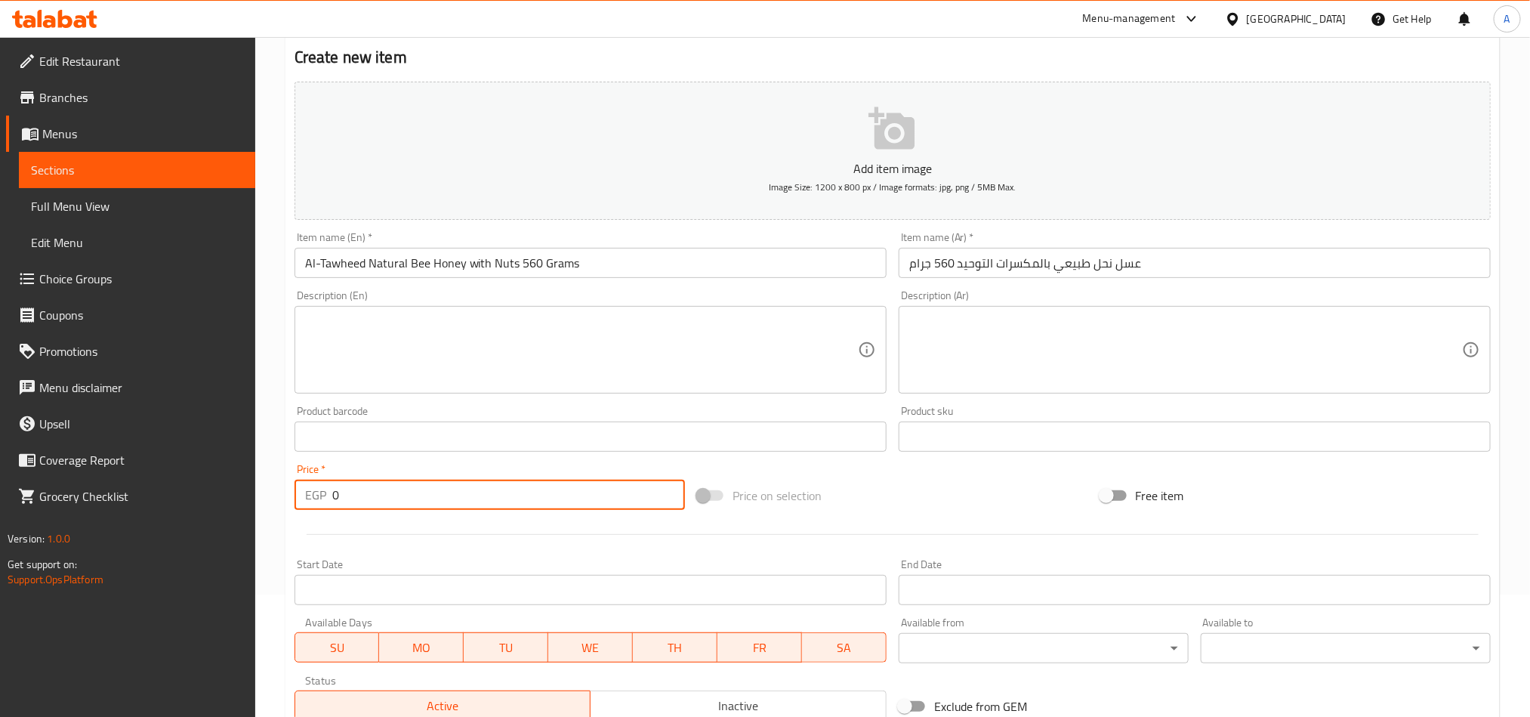
click at [374, 504] on input "0" at bounding box center [508, 494] width 353 height 30
click at [374, 501] on input "0" at bounding box center [508, 494] width 353 height 30
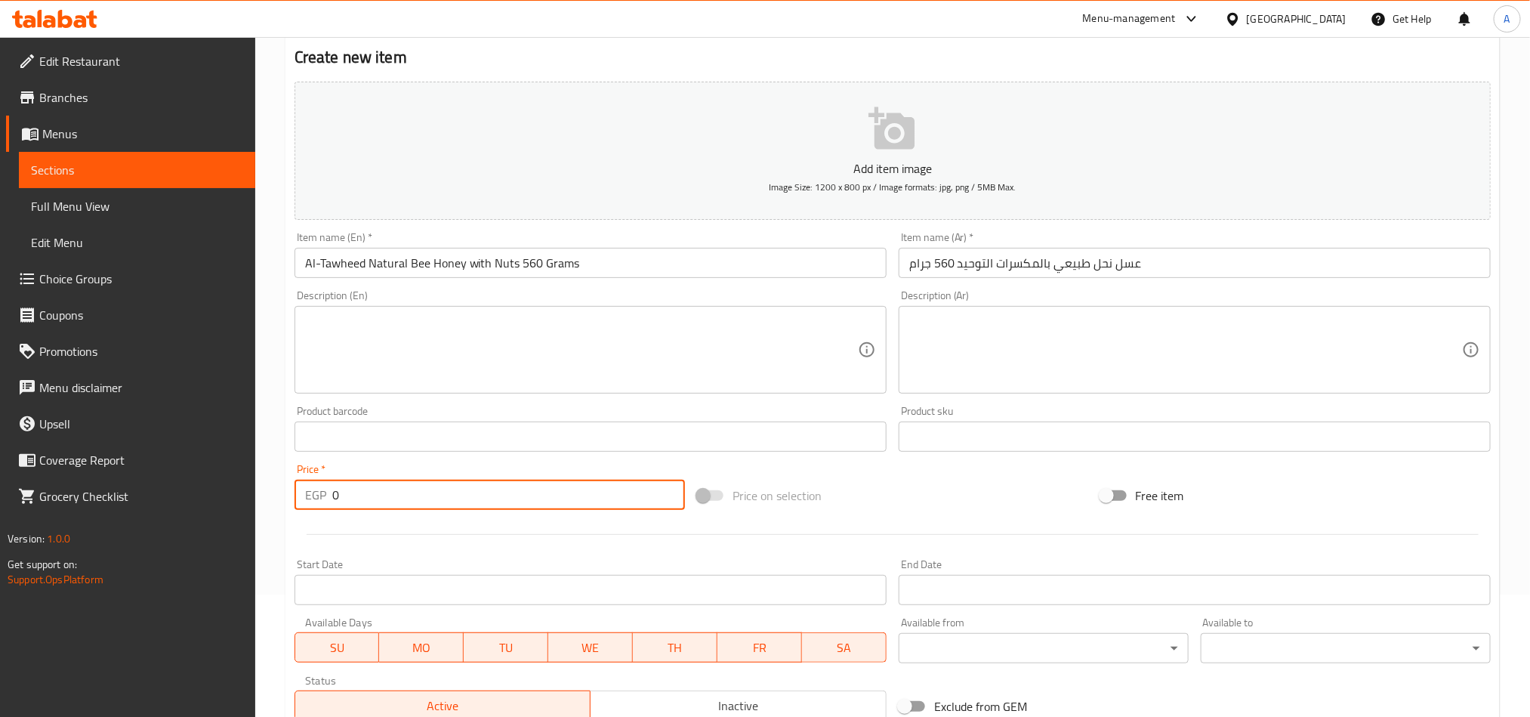
paste input "135.0"
type input "135.00"
click at [607, 267] on input "Al-Tawheed Natural Bee Honey with Nuts 560 Grams" at bounding box center [590, 263] width 592 height 30
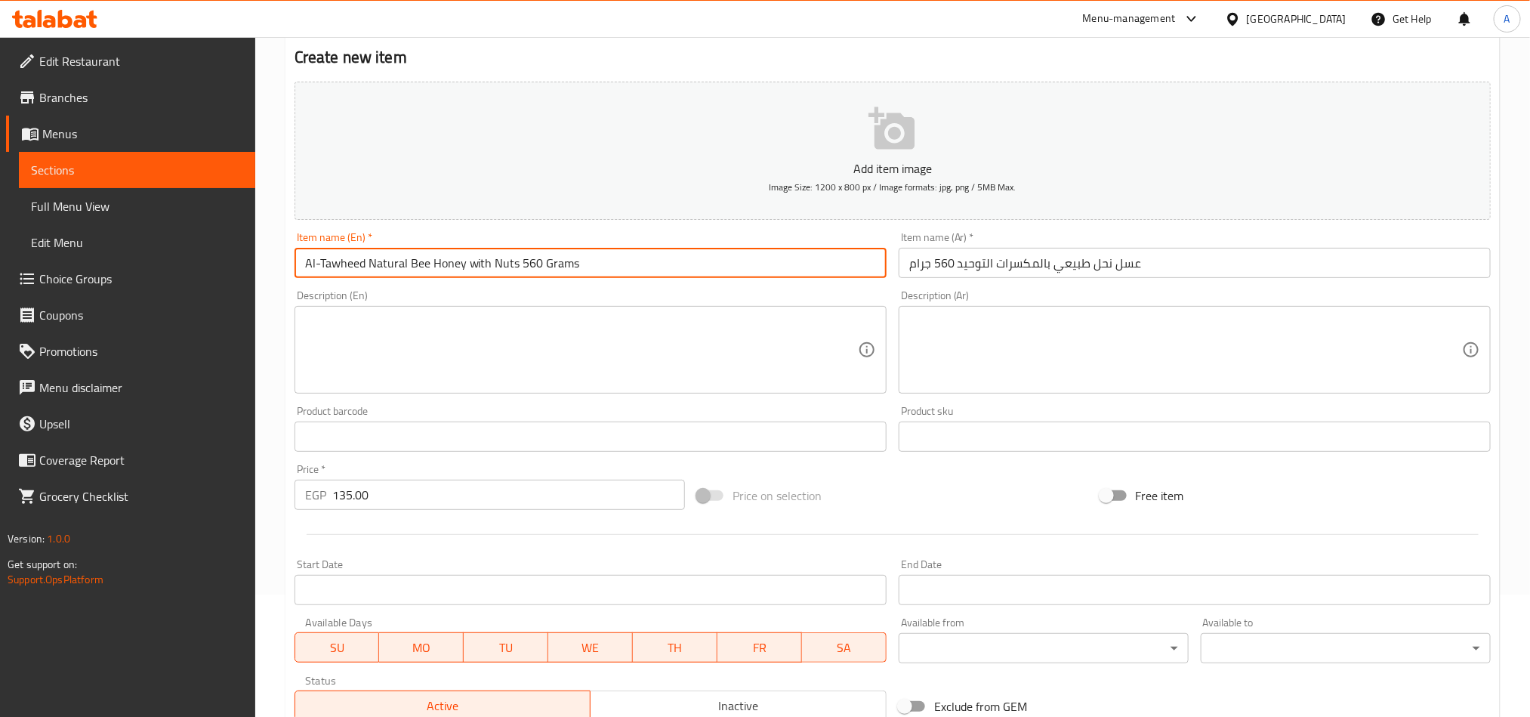
click at [519, 264] on input "Al-Tawheed Natural Bee Honey with Nuts 560 Grams" at bounding box center [590, 263] width 592 height 30
type input "Al-Tawheed Natural Bee Honey with Nuts Bottle 560 Grams"
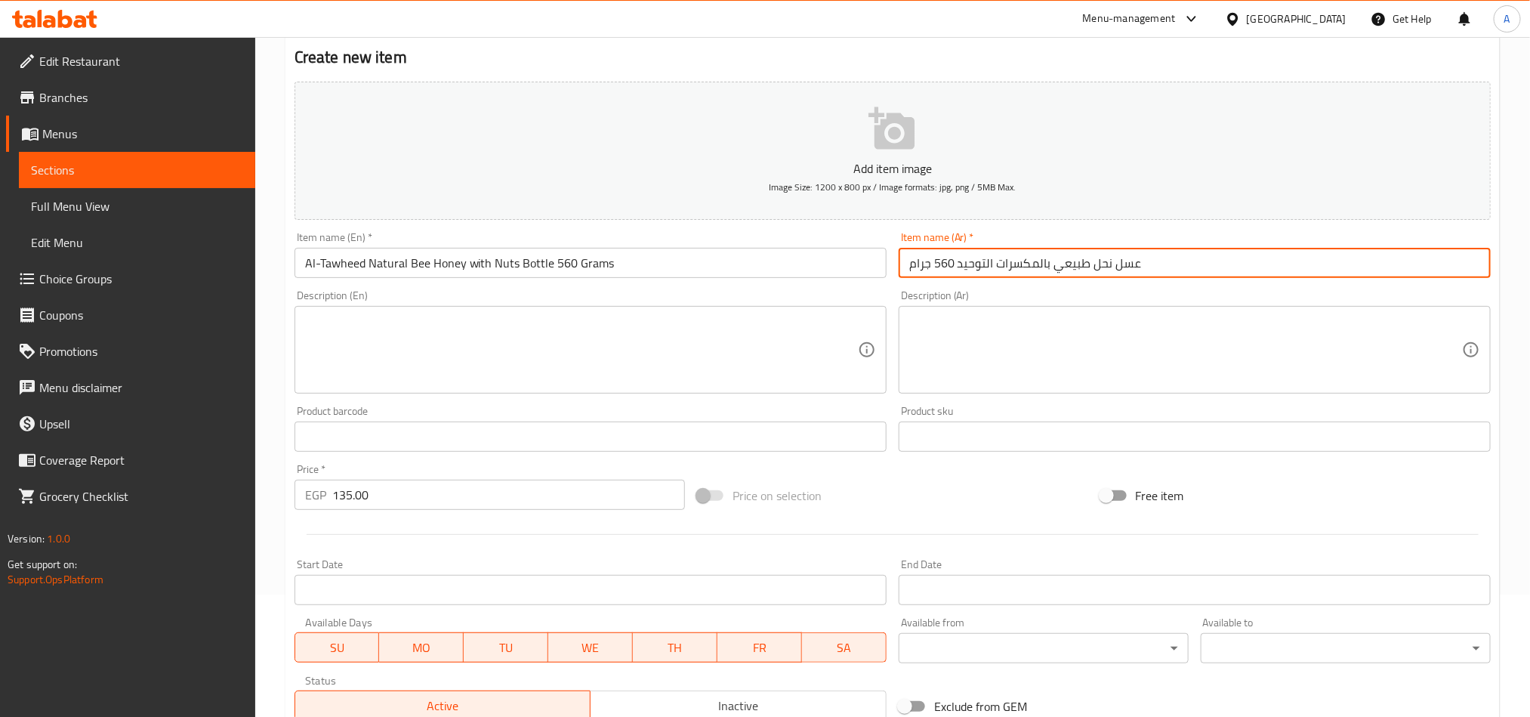
click at [1194, 270] on input "عسل نحل طبيعي بالمكسرات التوحيد 560 جرام" at bounding box center [1194, 263] width 592 height 30
type input "عبوة عسل نحل طبيعي بالمكسرات التوحيد 560 جرام"
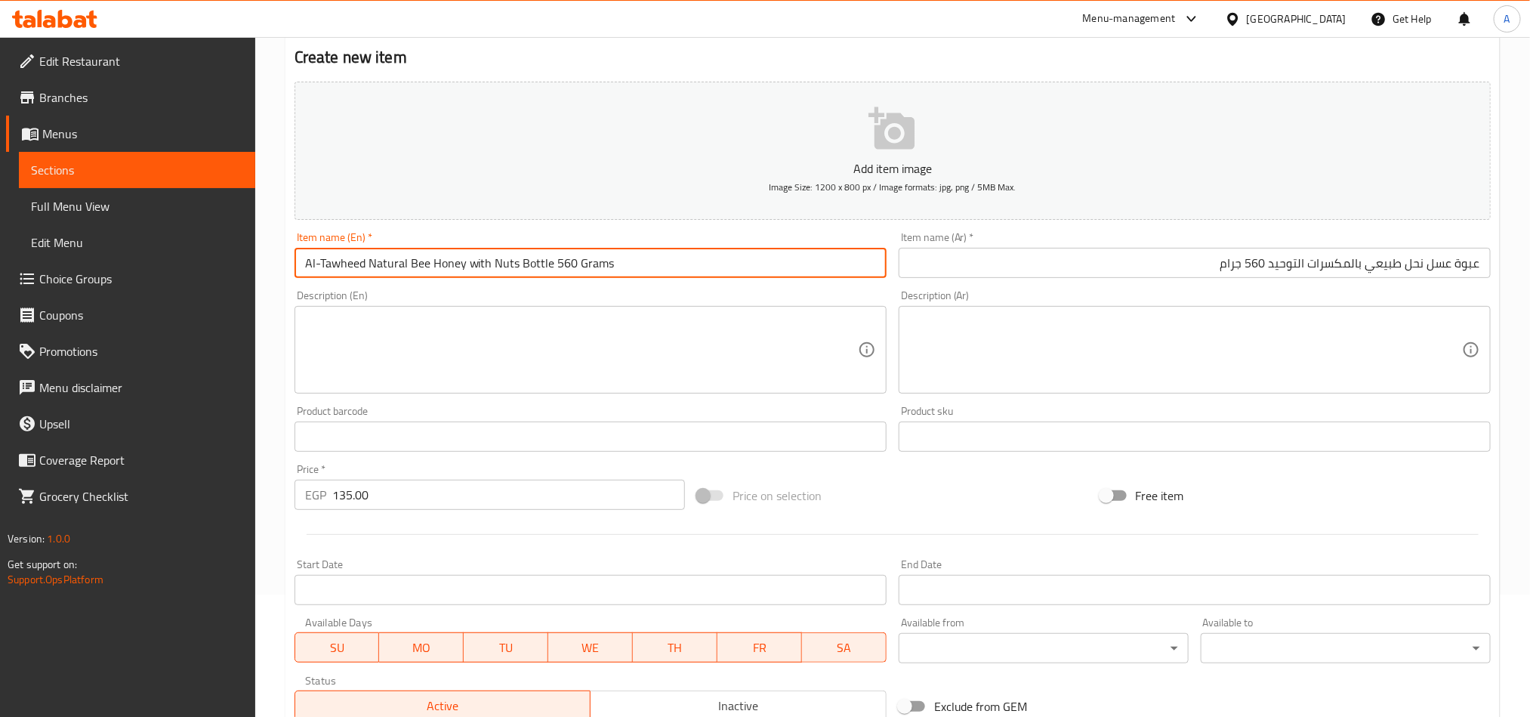
click at [691, 263] on input "Al-Tawheed Natural Bee Honey with Nuts Bottle 560 Grams" at bounding box center [590, 263] width 592 height 30
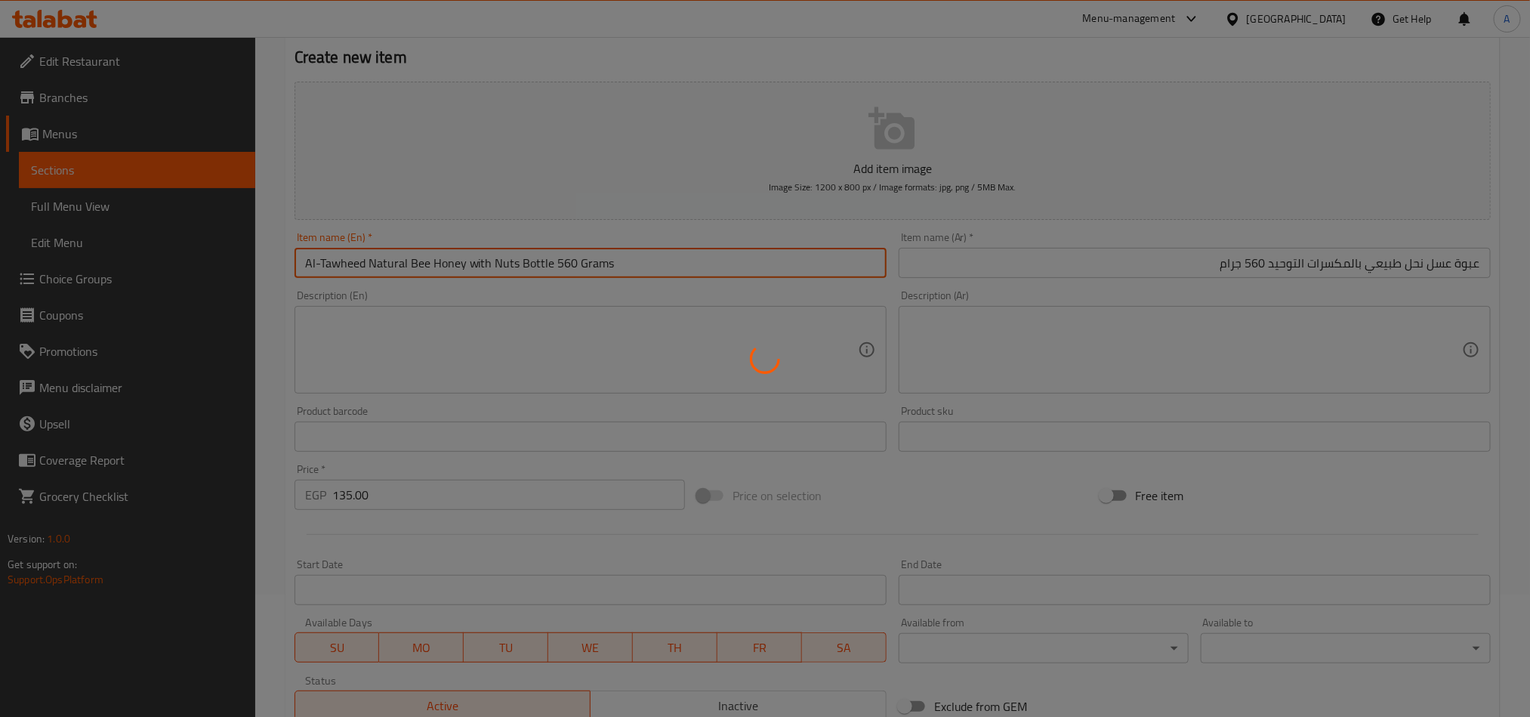
type input "0"
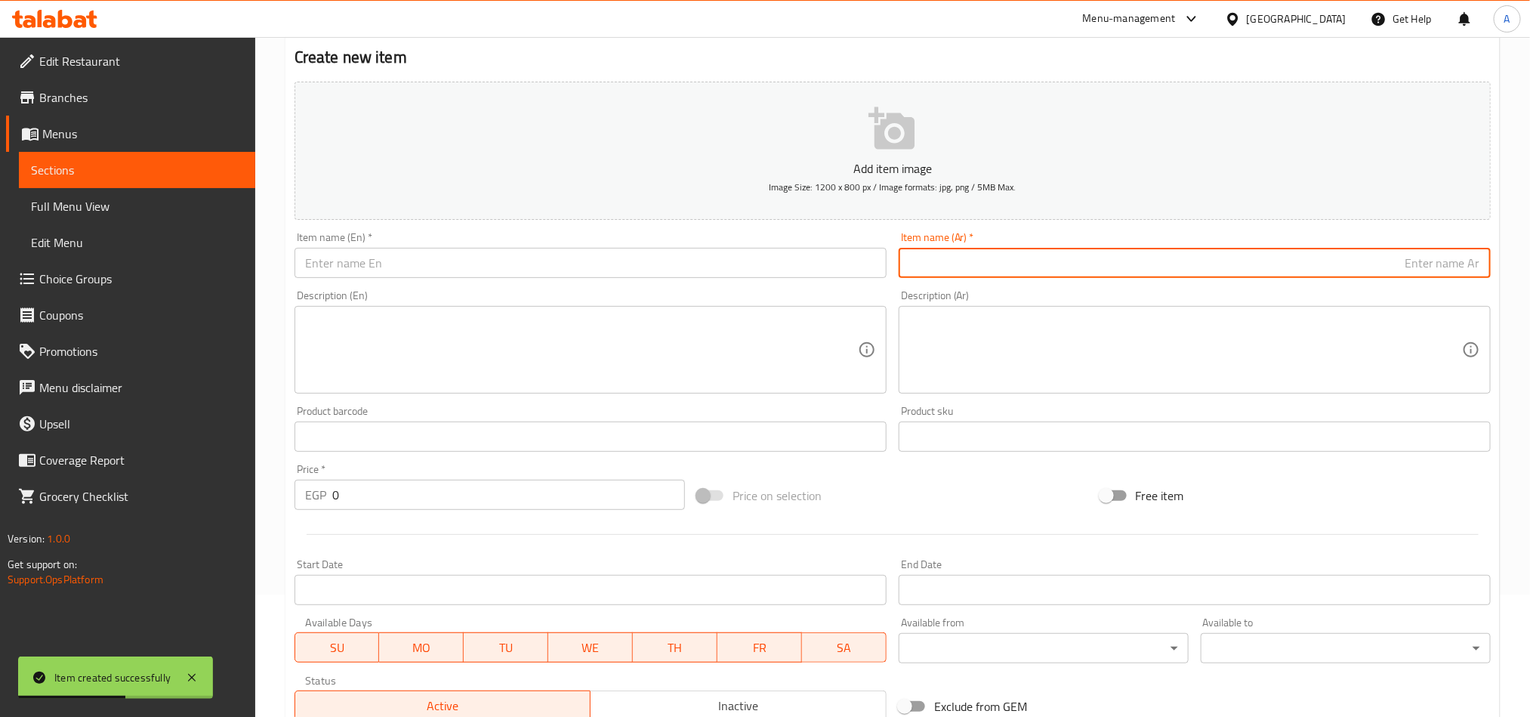
click at [1258, 272] on input "text" at bounding box center [1194, 263] width 592 height 30
paste input "عبوة عسل خلطه الرجال 500 جرام"
type input "عبوة عسل خلطه الرجال 500 جرام"
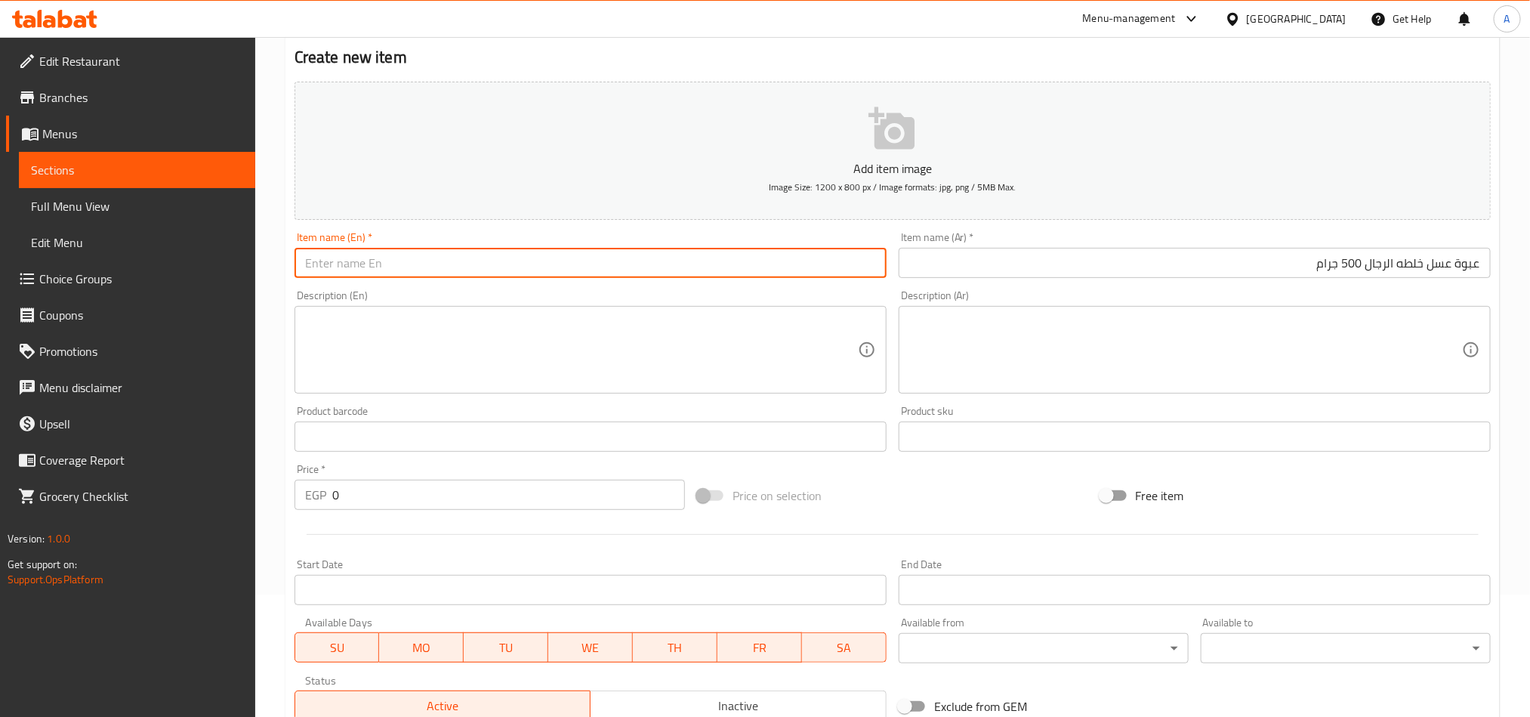
click at [506, 258] on input "text" at bounding box center [590, 263] width 592 height 30
paste input "500 gram package of men's honey mix"
drag, startPoint x: 413, startPoint y: 266, endPoint x: 276, endPoint y: 265, distance: 136.7
click at [276, 265] on div "Home / Restaurants management / Menus / Sections / item / create Honey section …" at bounding box center [892, 430] width 1274 height 1030
click at [420, 267] on input "men's honey mix" at bounding box center [590, 263] width 592 height 30
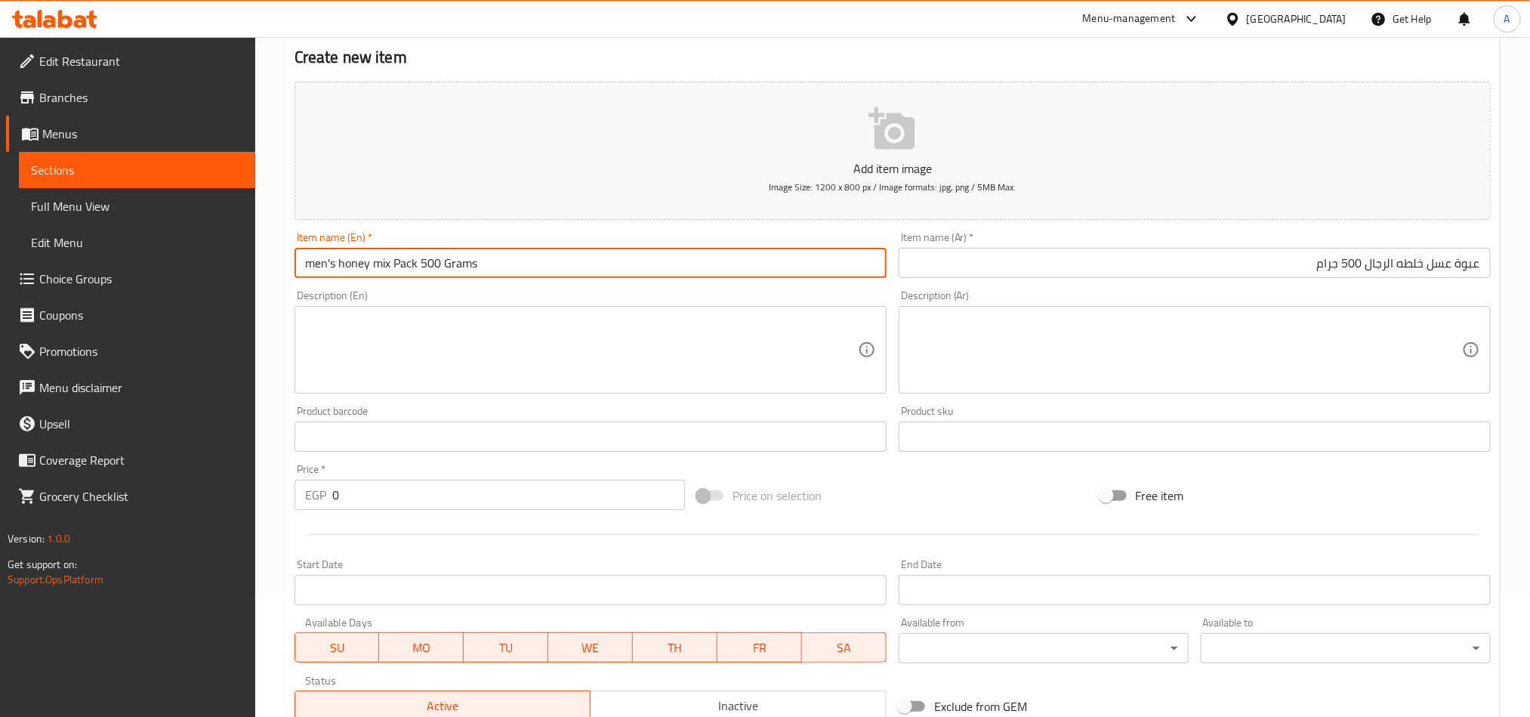
click at [334, 266] on input "men's honey mix Pack 500 Grams" at bounding box center [590, 263] width 592 height 30
click at [435, 272] on input "men honey mix Pack 500 Grams" at bounding box center [590, 263] width 592 height 30
paste input "Men Honey M"
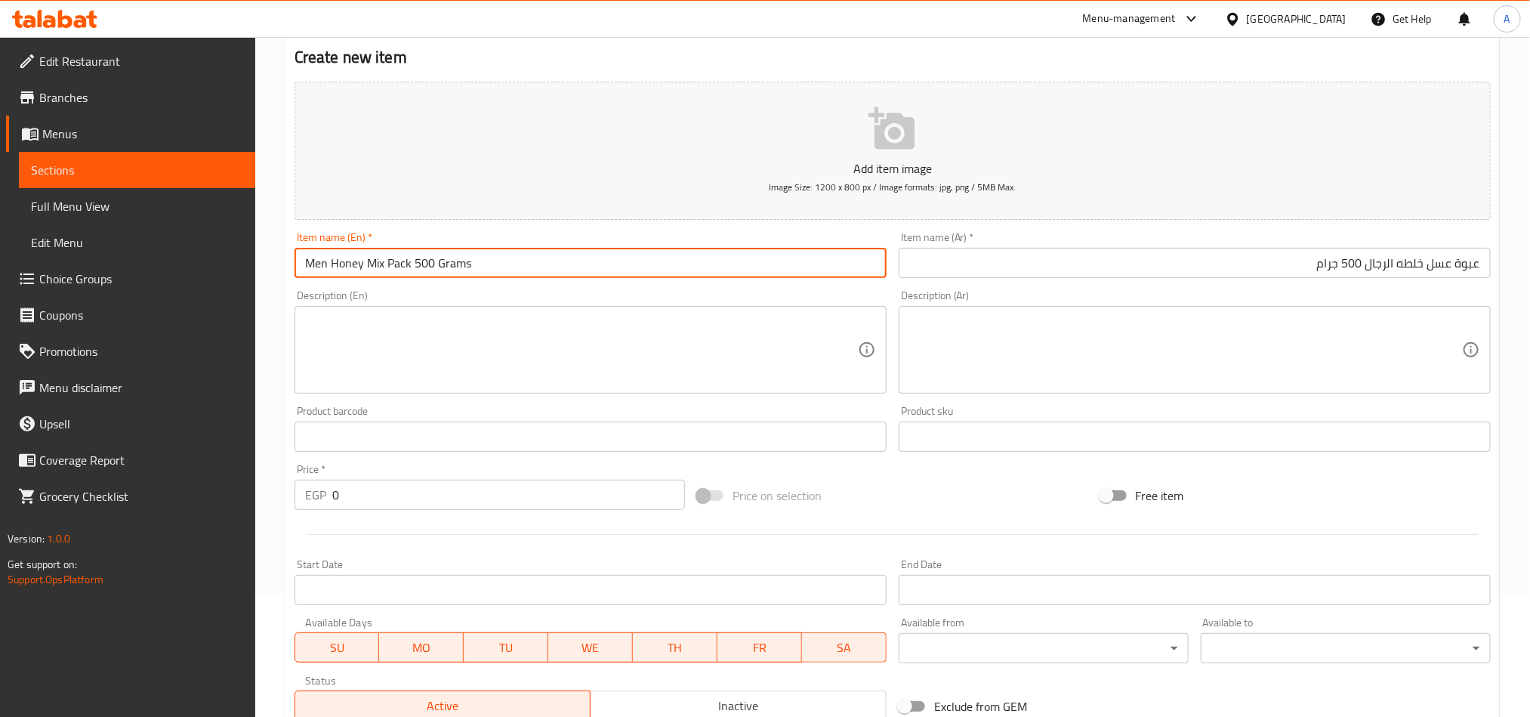
scroll to position [236, 0]
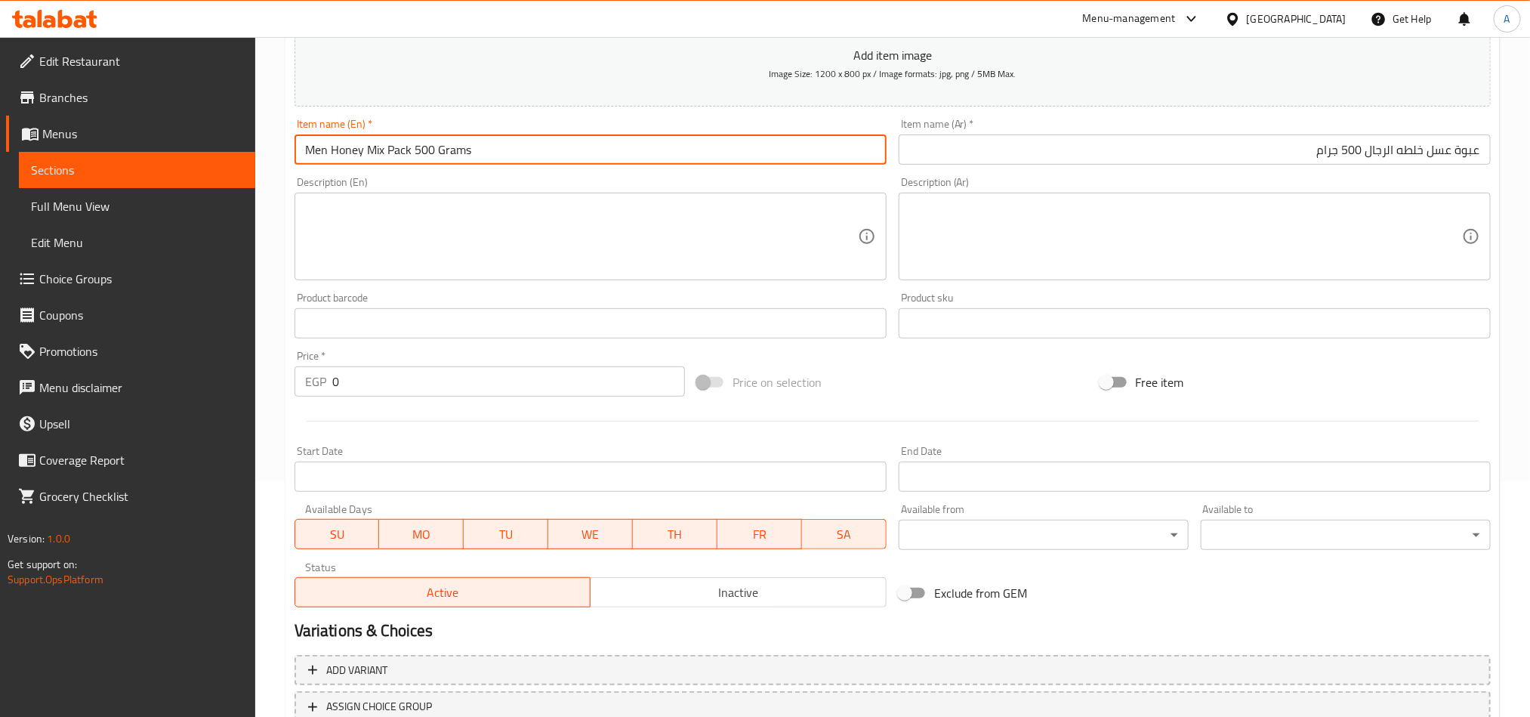
type input "Men Honey Mix Pack 500 Grams"
click at [394, 381] on input "0" at bounding box center [508, 381] width 353 height 30
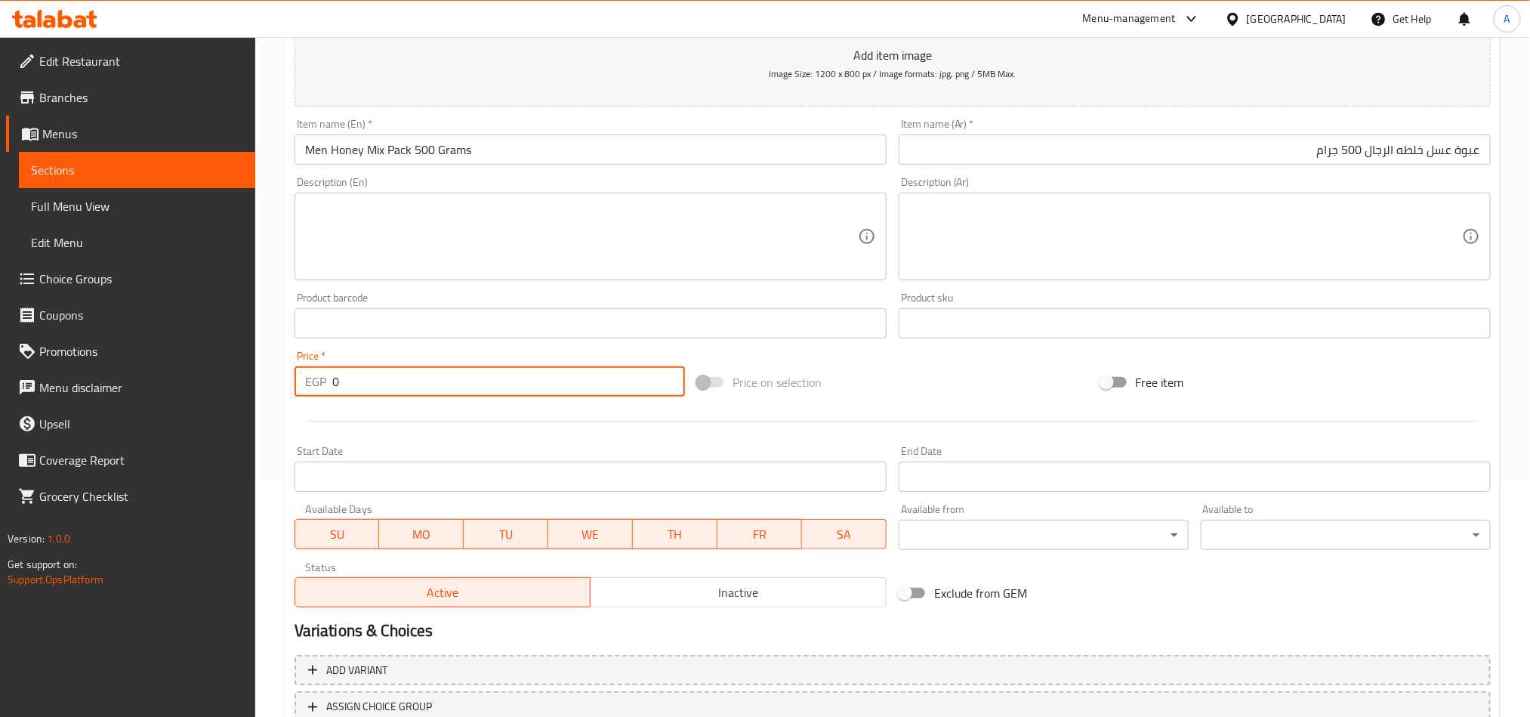
click at [394, 381] on input "0" at bounding box center [508, 381] width 353 height 30
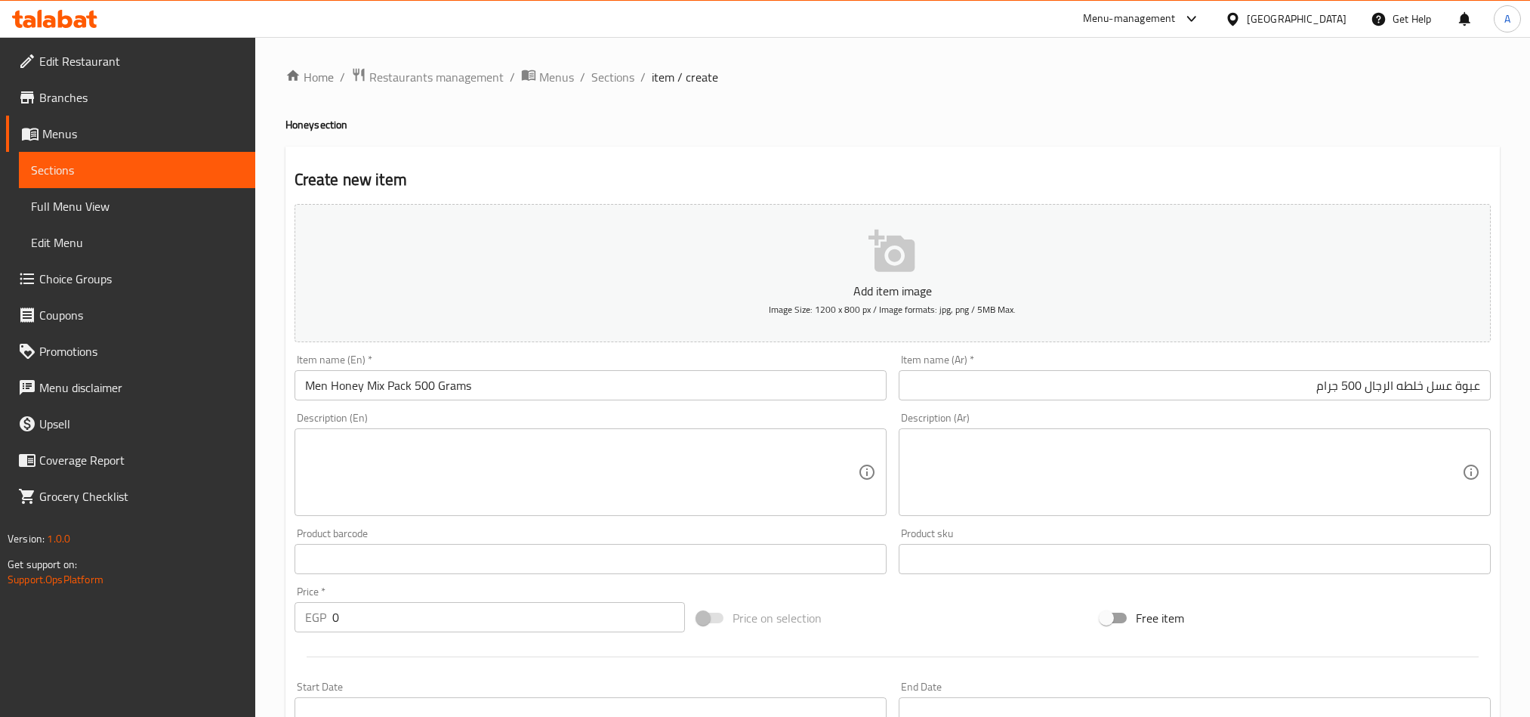
scroll to position [236, 0]
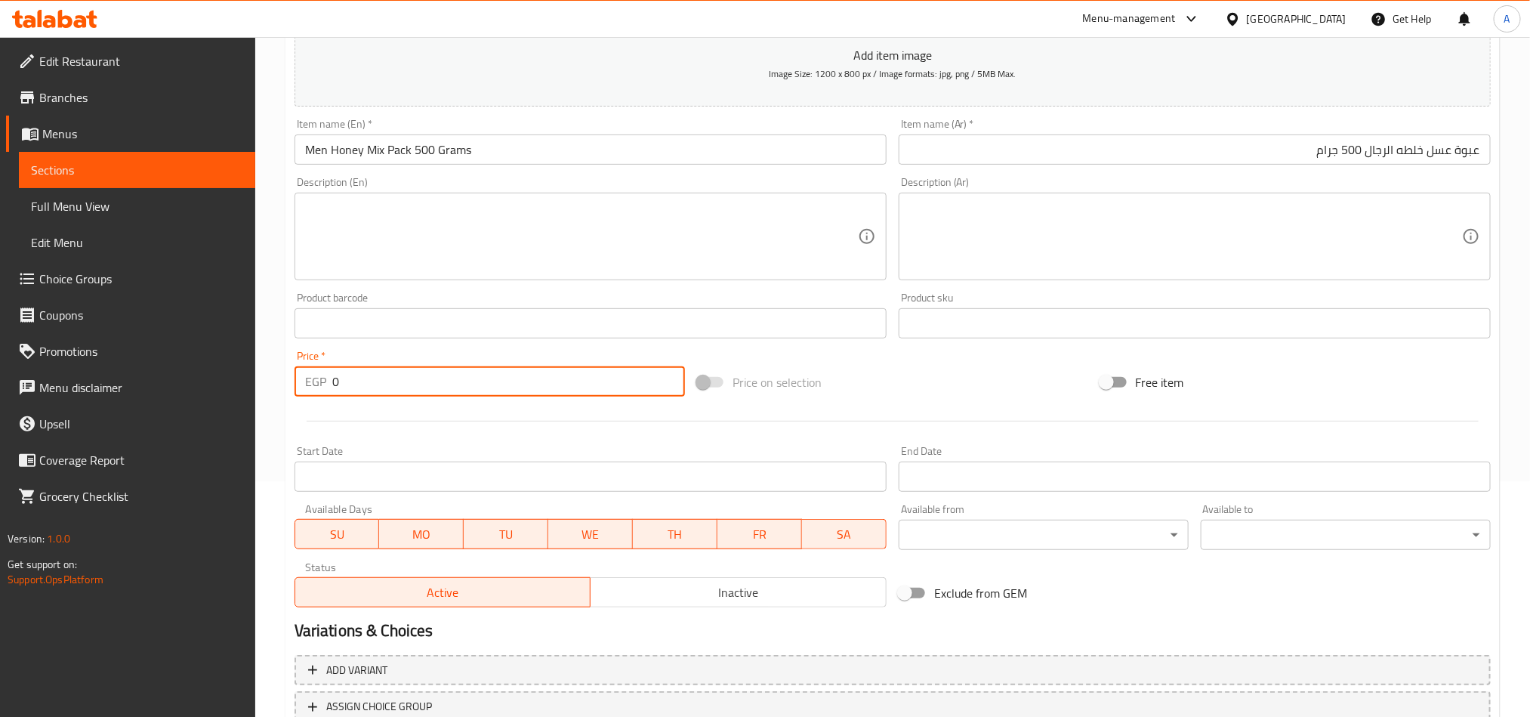
click at [460, 369] on input "0" at bounding box center [508, 381] width 353 height 30
click at [461, 368] on input "0" at bounding box center [508, 381] width 353 height 30
paste input "550.0"
type input "550.00"
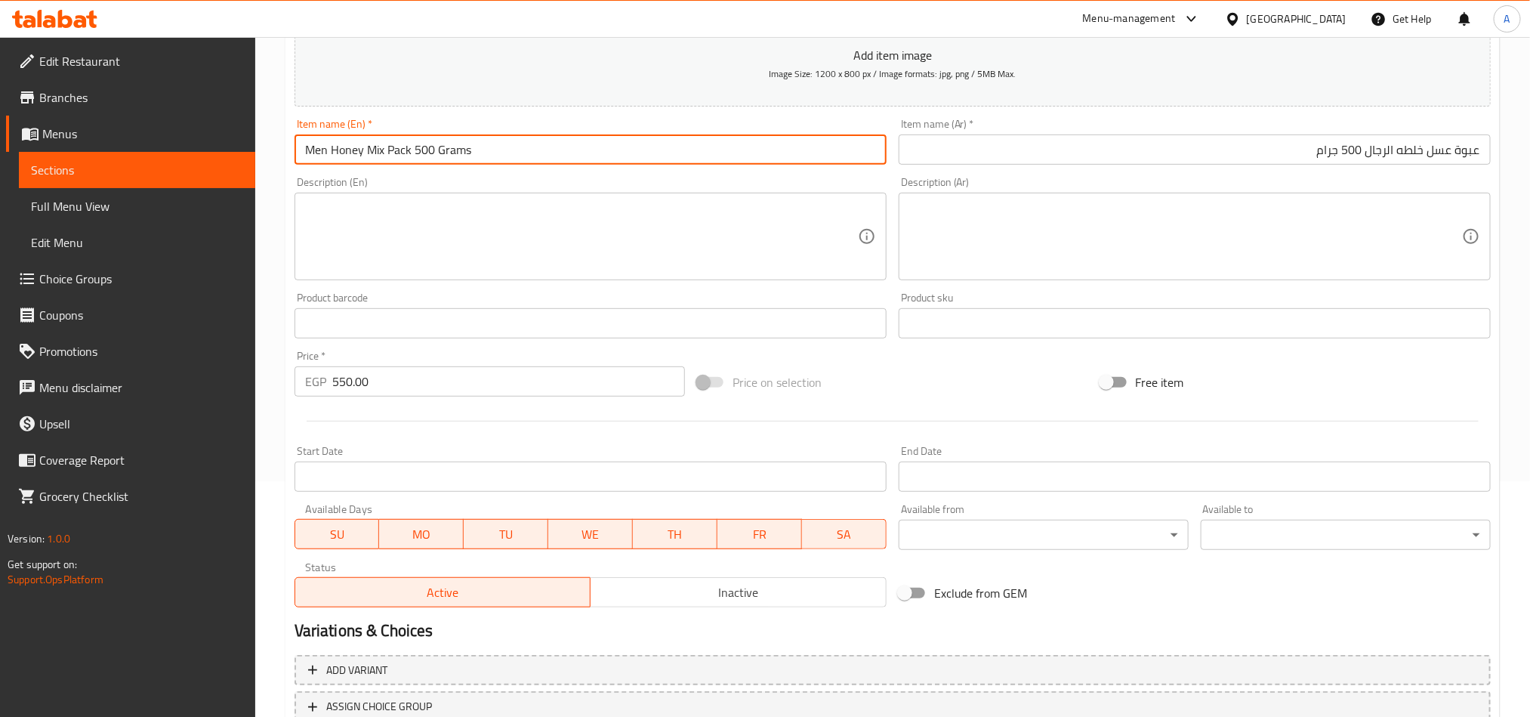
click at [501, 143] on input "Men Honey Mix Pack 500 Grams" at bounding box center [590, 149] width 592 height 30
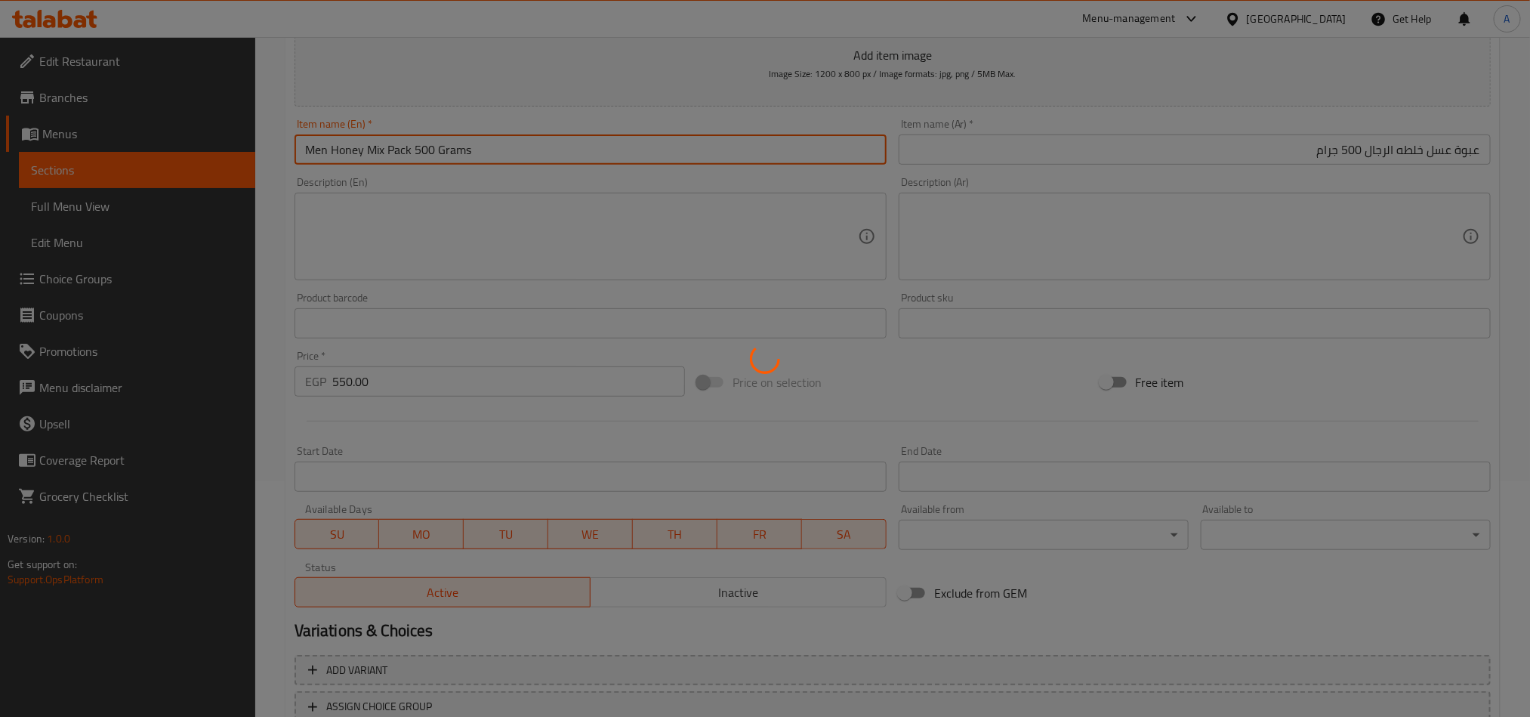
type input "0"
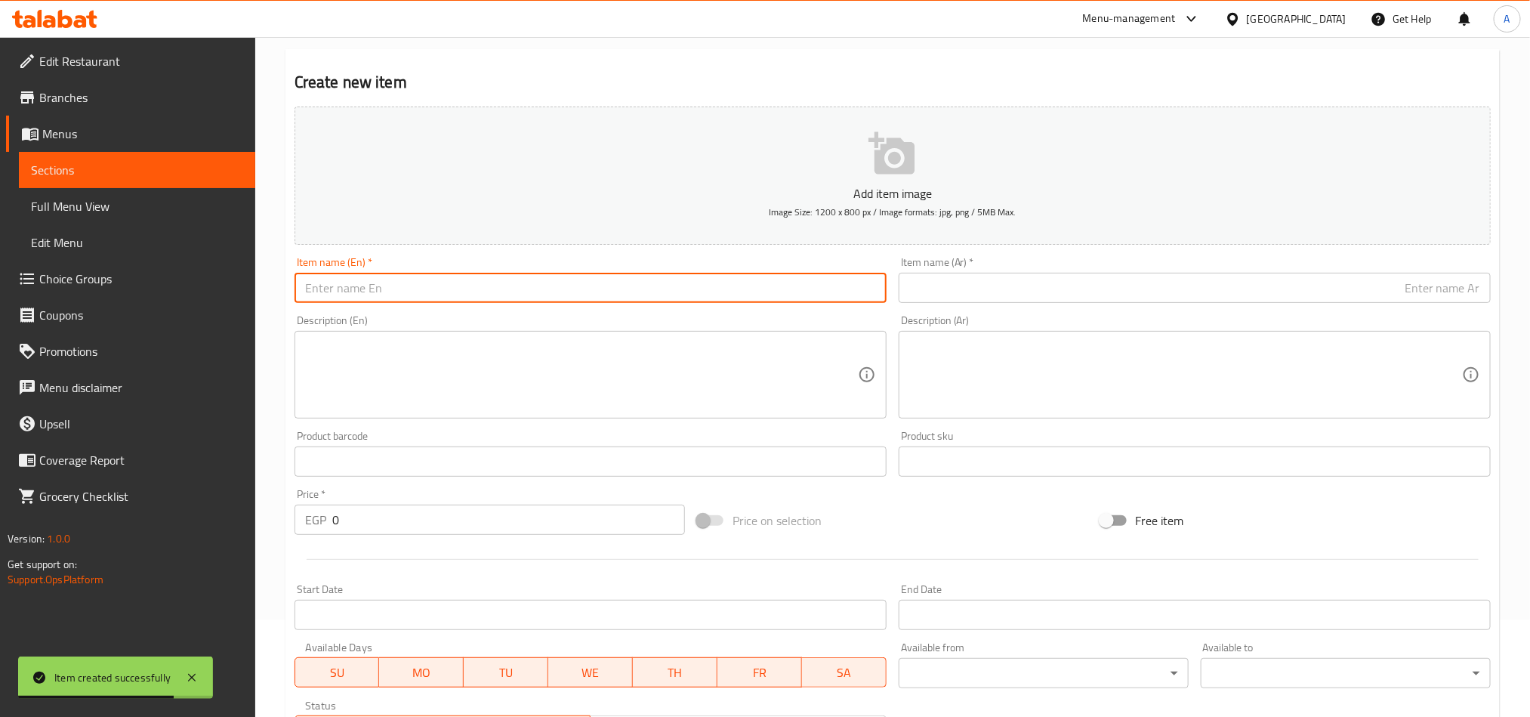
scroll to position [0, 0]
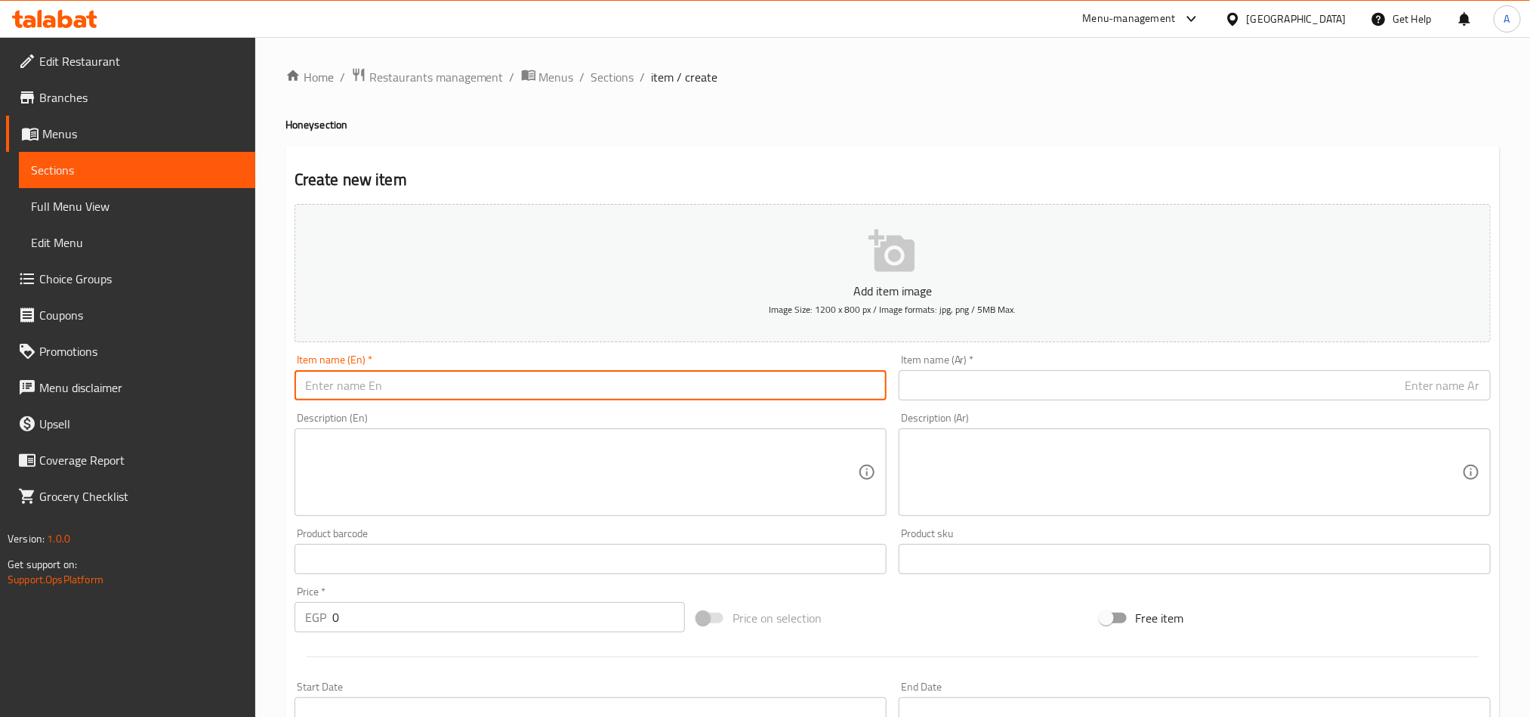
click at [1210, 381] on input "text" at bounding box center [1194, 385] width 592 height 30
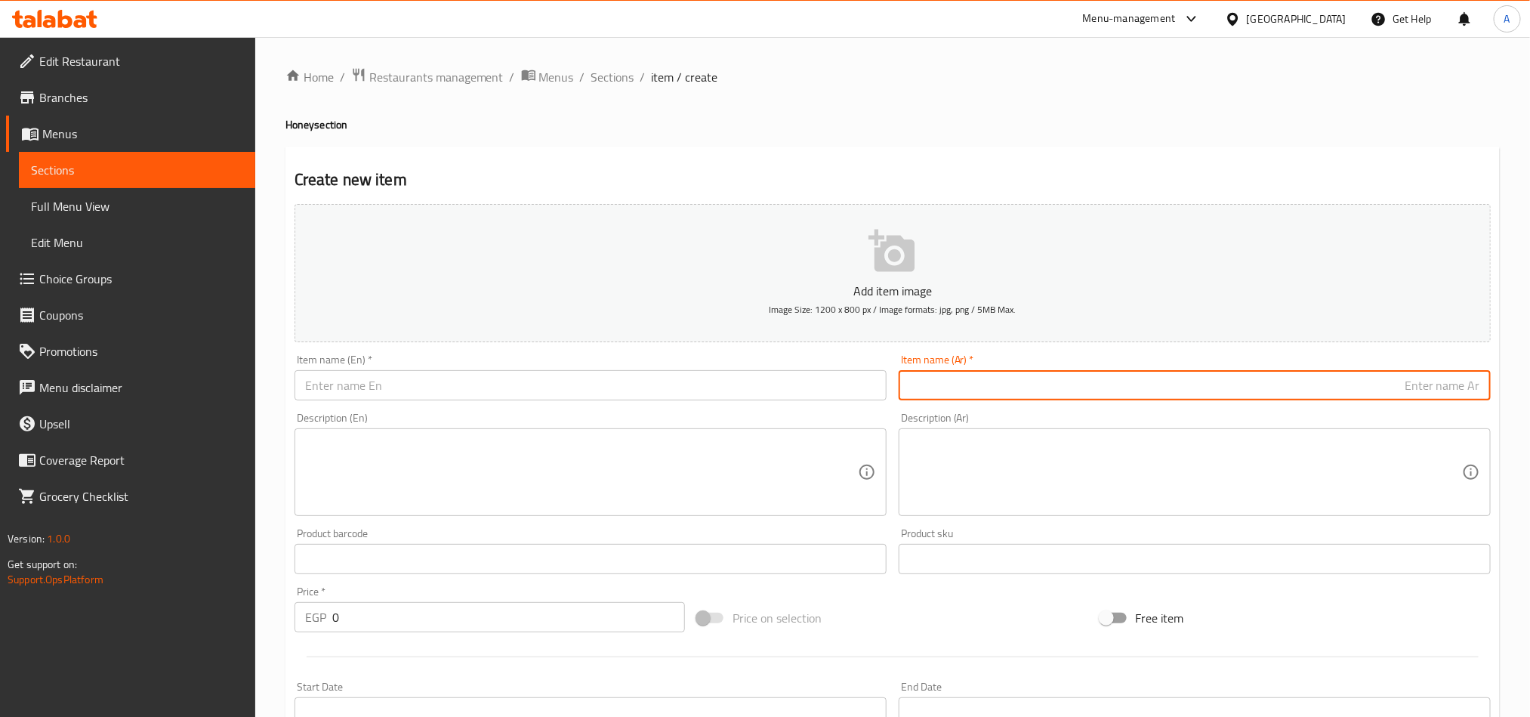
paste input "عسل نحل طبيعي خلطه مناعه الاطفال"
type input "عسل نحل طبيعي خلطه مناعه الاطفال"
click at [1214, 470] on textarea at bounding box center [1185, 472] width 553 height 72
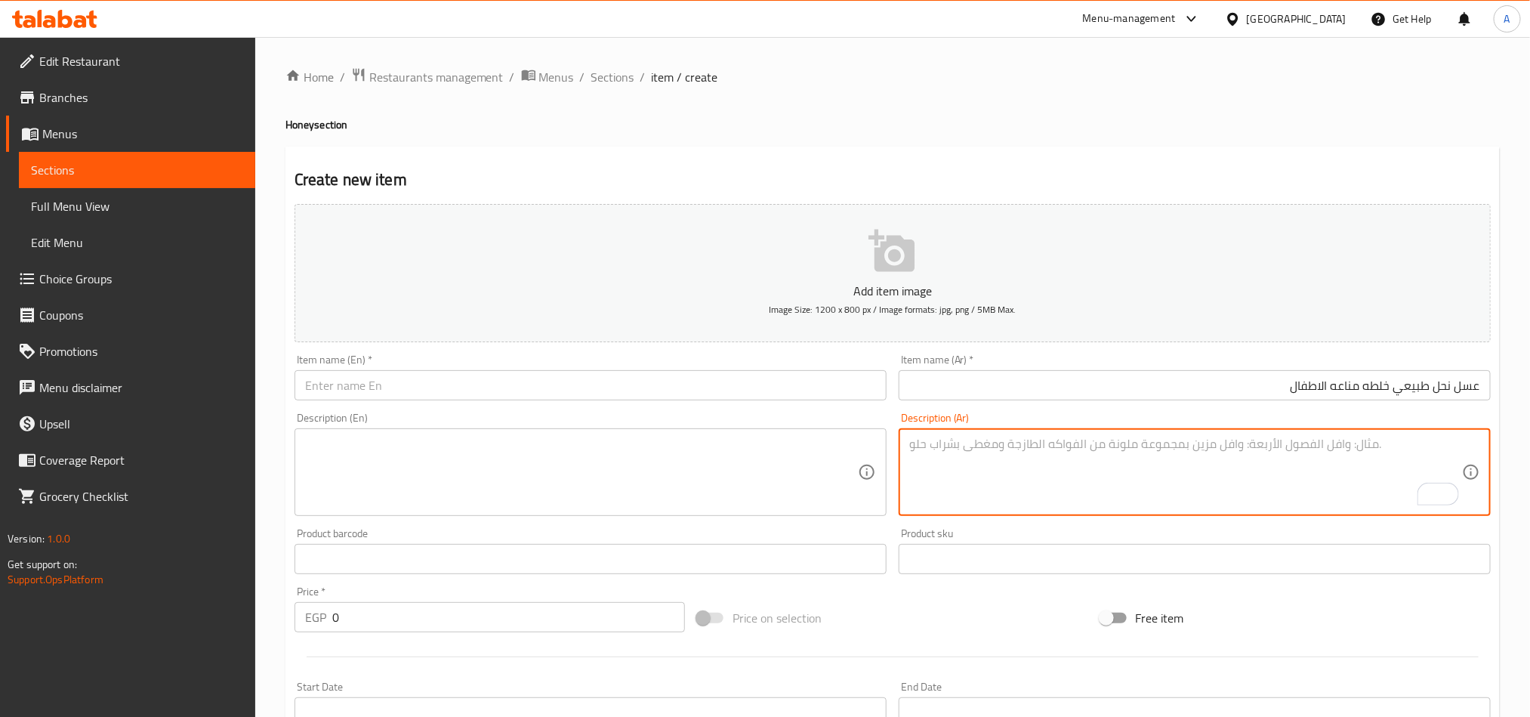
click at [1373, 465] on textarea "To enrich screen reader interactions, please activate Accessibility in Grammarl…" at bounding box center [1185, 472] width 553 height 72
paste textarea "عسل نحل طبيعي يقوي المناعة."
type textarea "عسل نحل طبيعي يقوي المناعة."
click at [1255, 390] on input "عسل نحل طبيعي خلطه مناعه الاطفال" at bounding box center [1194, 385] width 592 height 30
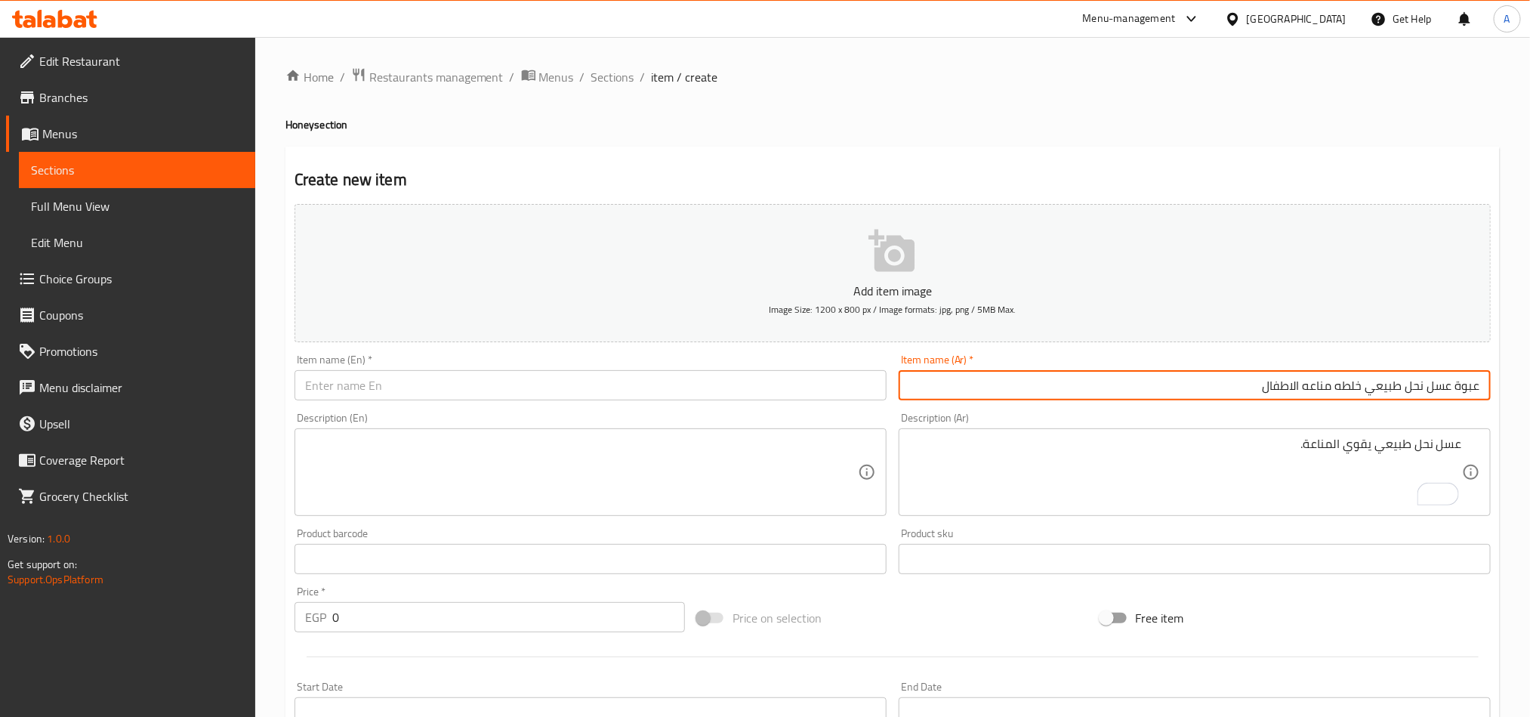
click at [1255, 390] on input "عبوة عسل نحل طبيعي خلطه مناعه الاطفال" at bounding box center [1194, 385] width 592 height 30
type input "عبوة عسل نحل طبيعي خلطه مناعه الاطفال"
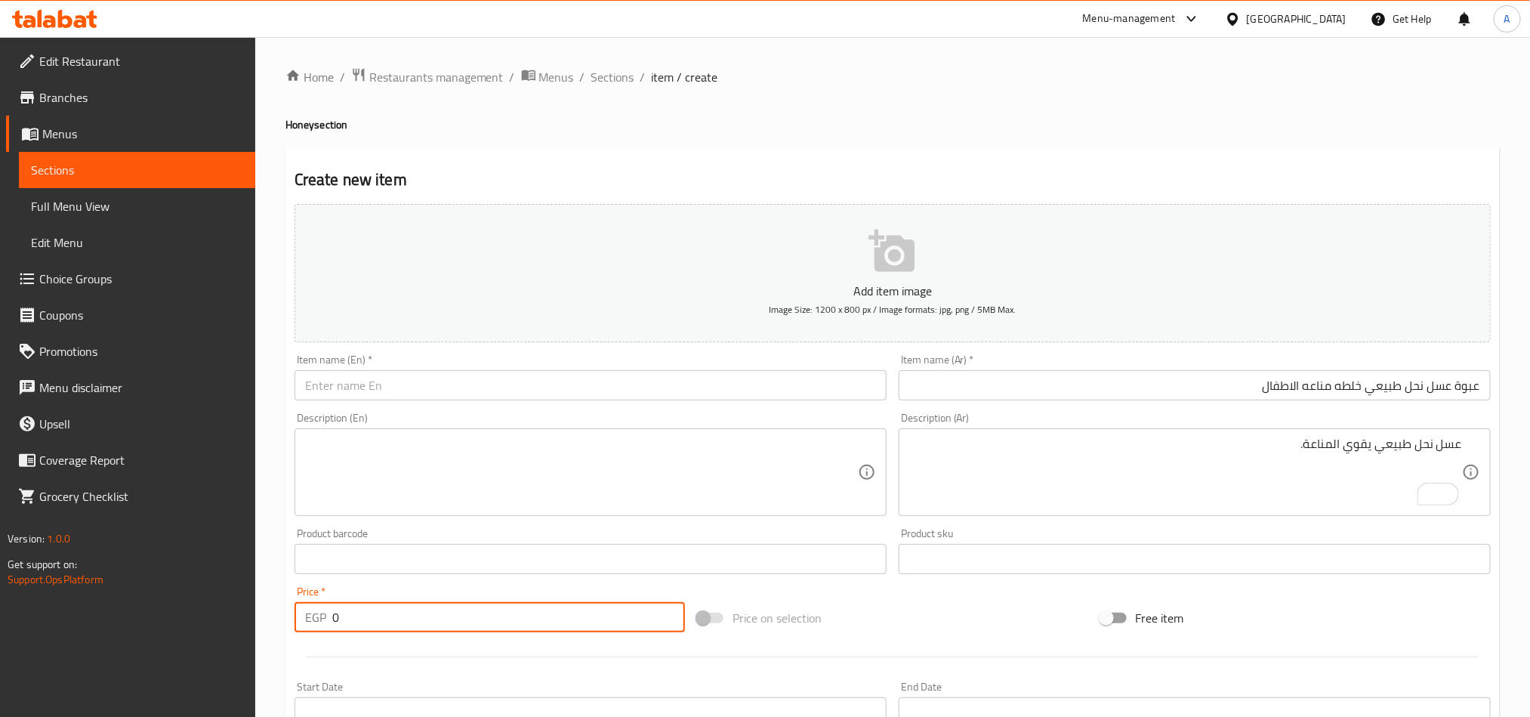
click at [438, 621] on input "0" at bounding box center [508, 617] width 353 height 30
type input "455"
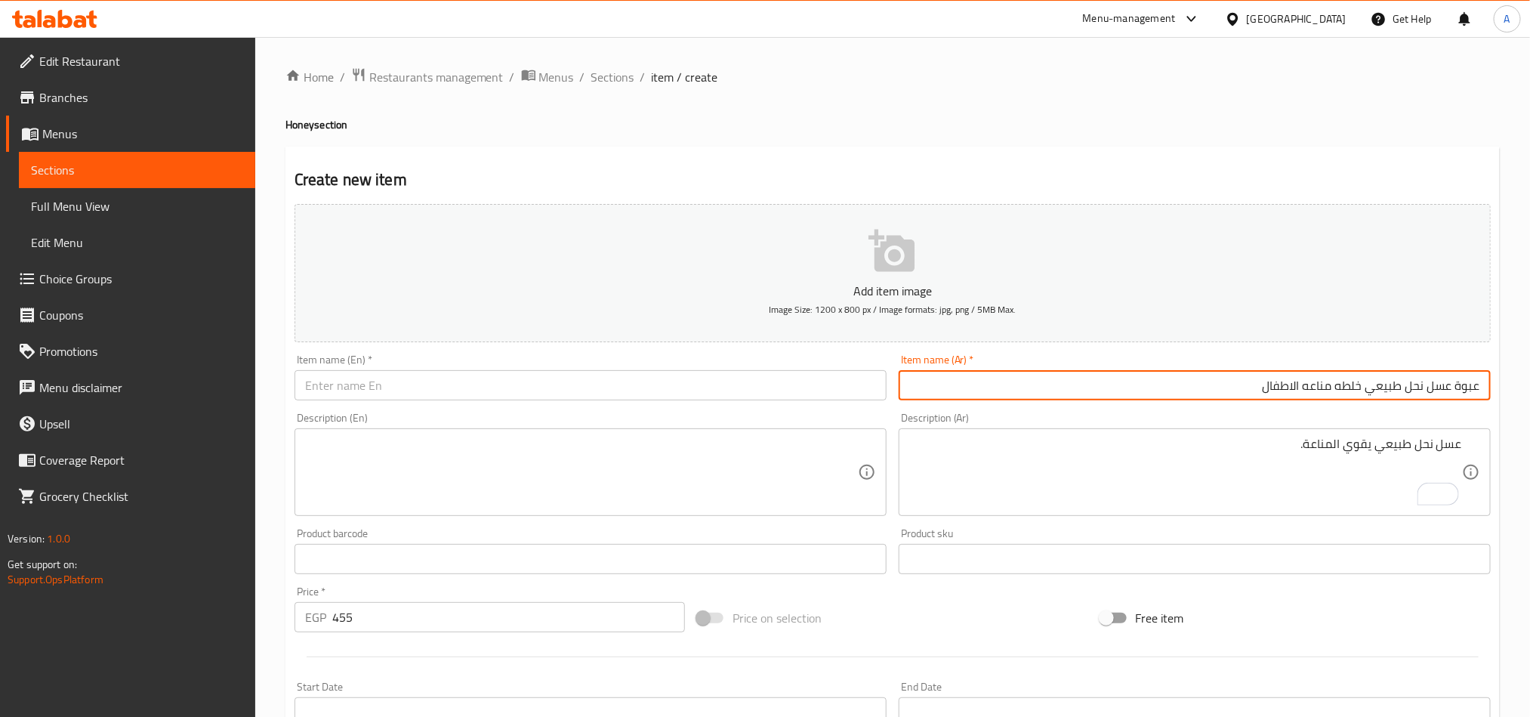
click at [1405, 381] on input "عبوة عسل نحل طبيعي خلطه مناعه الاطفال" at bounding box center [1194, 385] width 592 height 30
click at [1231, 381] on input "عبوة عسل نحل طبيعي خلطه مناعه الاطفال" at bounding box center [1194, 385] width 592 height 30
paste input "500جرام"
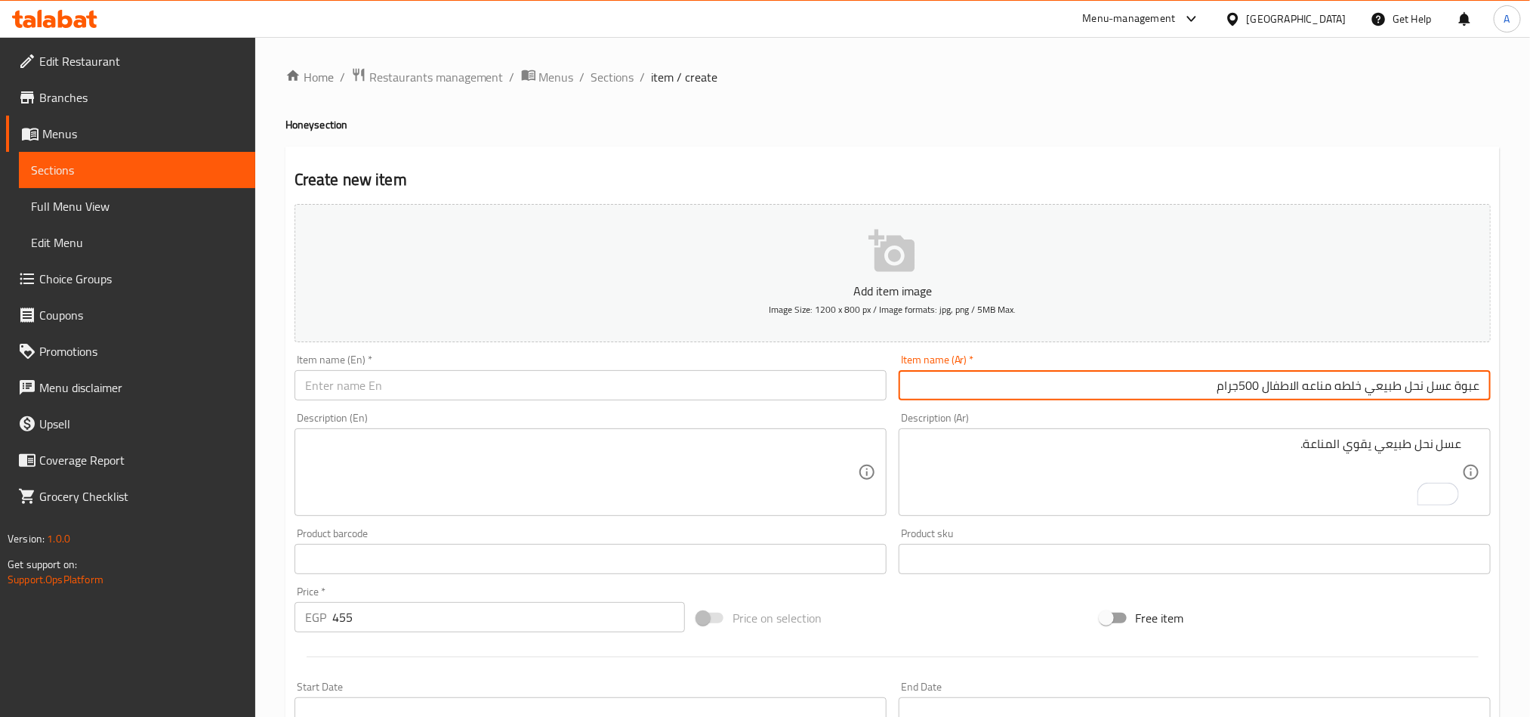
click at [1241, 387] on input "عبوة عسل نحل طبيعي خلطه مناعه الاطفال 500جرام" at bounding box center [1194, 385] width 592 height 30
click at [1314, 381] on input "عبوة عسل نحل طبيعي خلطه مناعه الاطفال 500 جرام" at bounding box center [1194, 385] width 592 height 30
type input "عبوة عسل نحل طبيعي خلطه مناعه الاطفال 500 جرام"
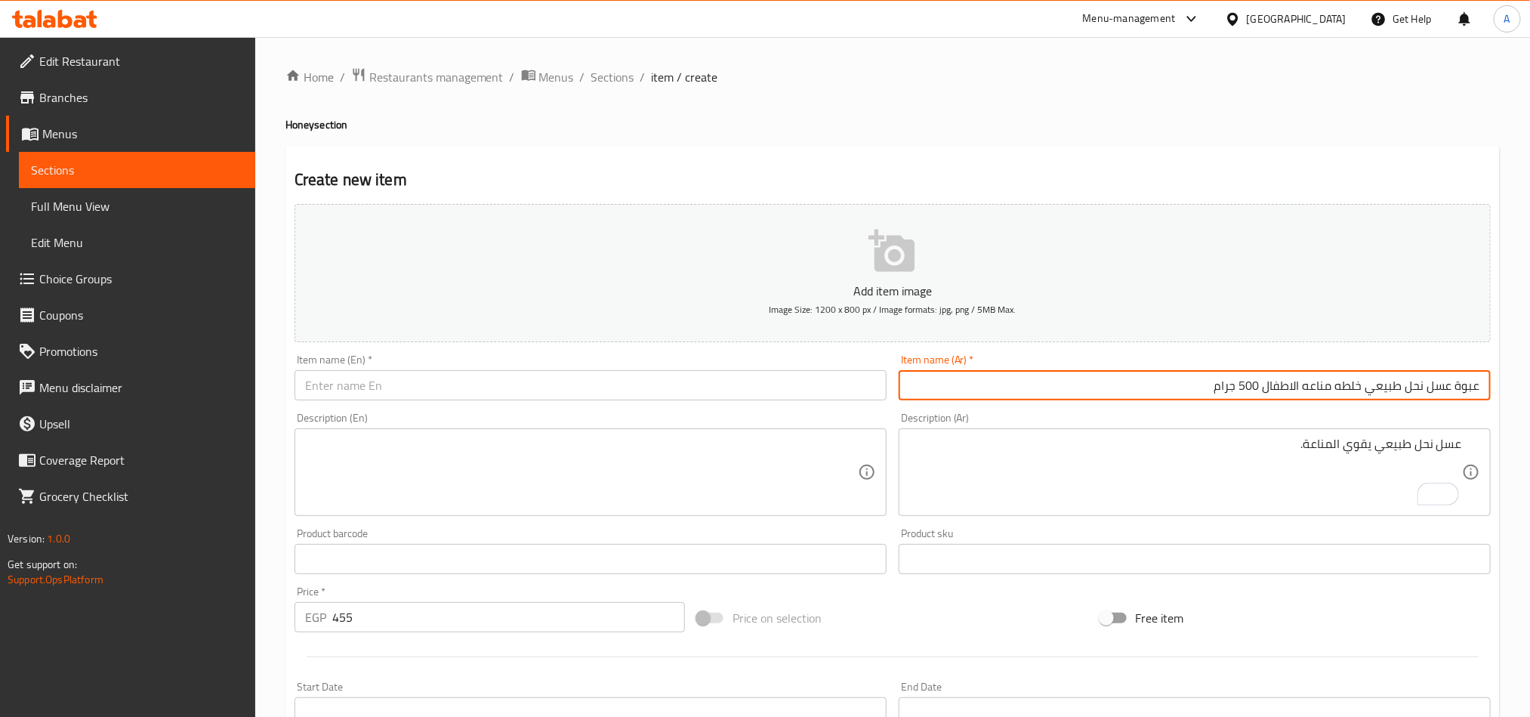
click at [507, 404] on div "Item name (En)   * Item name (En) *" at bounding box center [590, 377] width 604 height 58
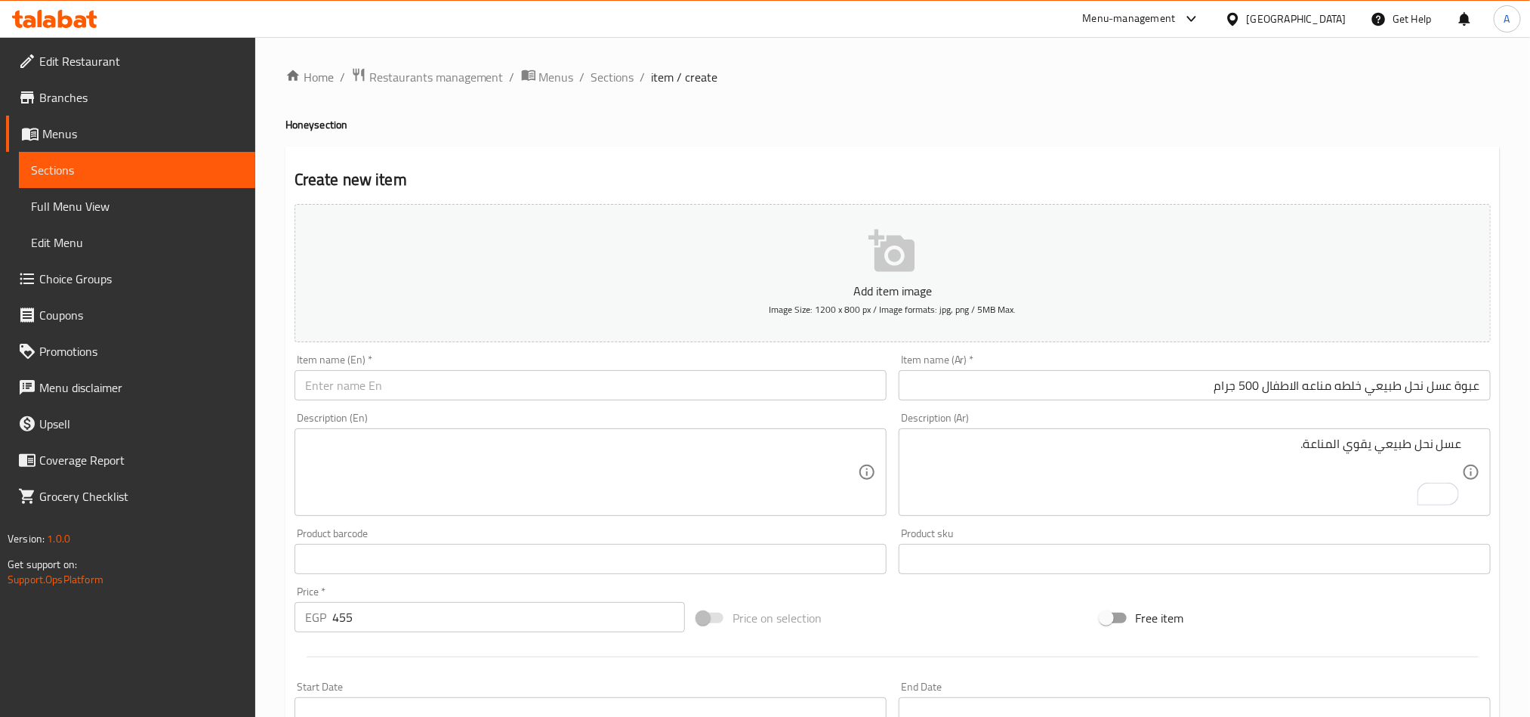
click at [532, 388] on input "text" at bounding box center [590, 385] width 592 height 30
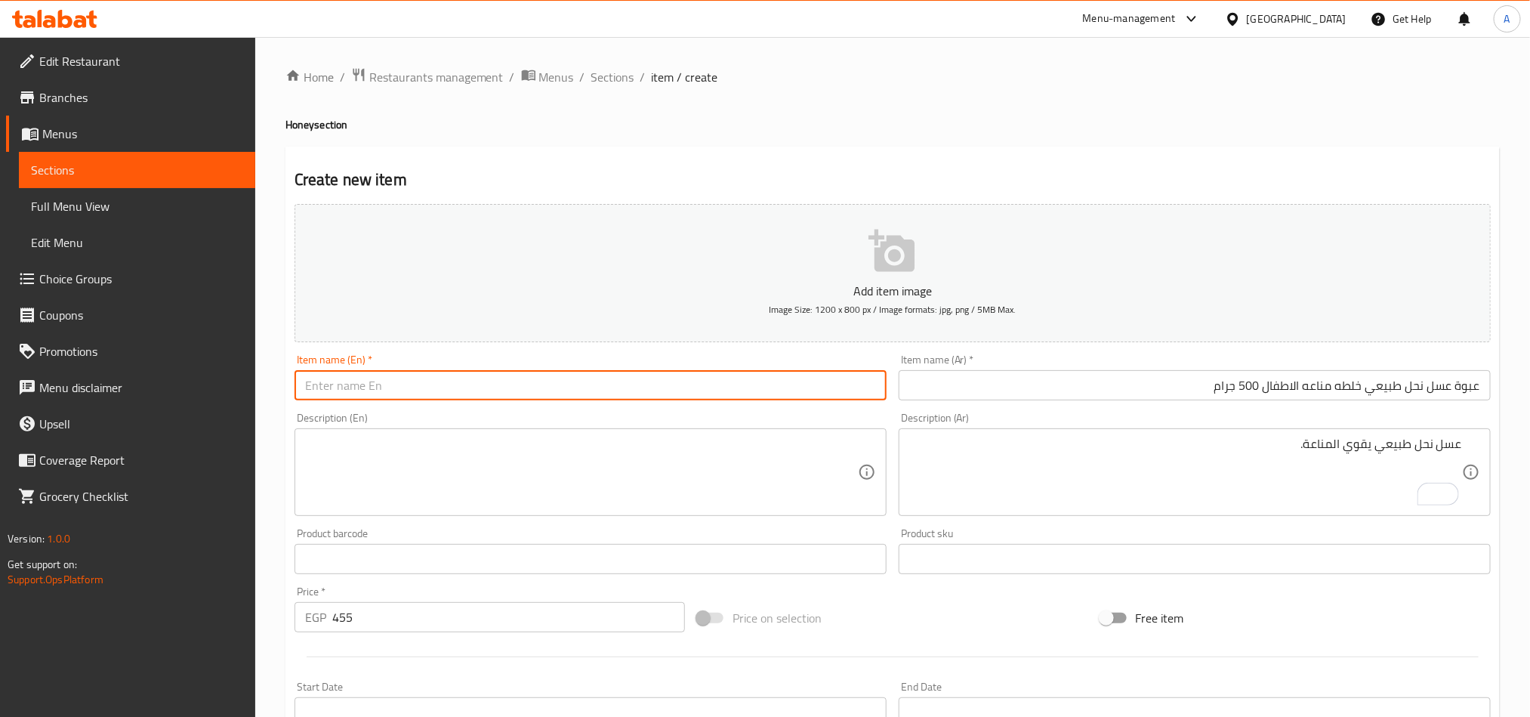
paste input "A 500 Gram Package Of Natural Honey Mix For Children's Immunity."
drag, startPoint x: 429, startPoint y: 381, endPoint x: 232, endPoint y: 374, distance: 197.2
click at [232, 374] on div "Edit Restaurant Branches Menus Sections Full Menu View Edit Menu Choice Groups …" at bounding box center [765, 552] width 1530 height 1030
type input "A 500 Gram Package Of Natural Honey Mix For Children's Immunity."
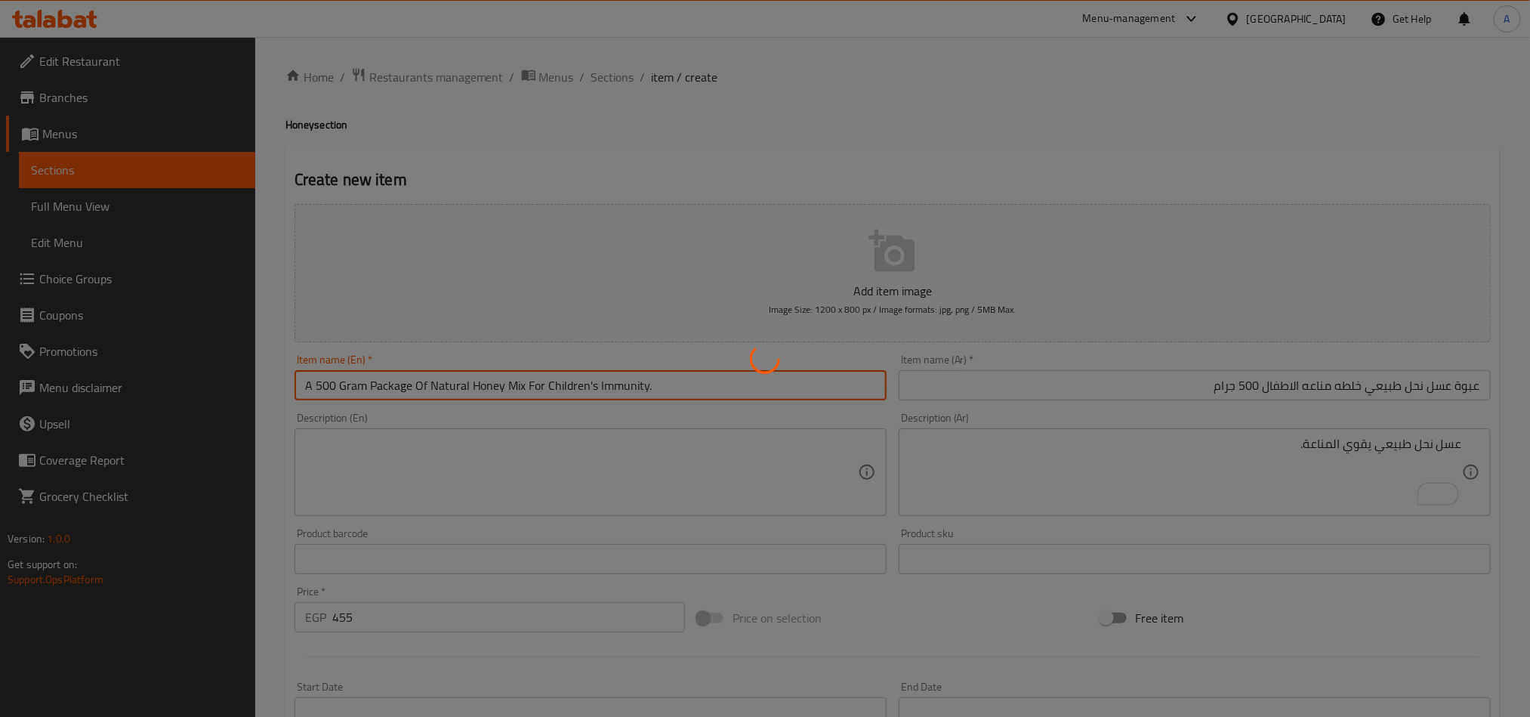
type input "0"
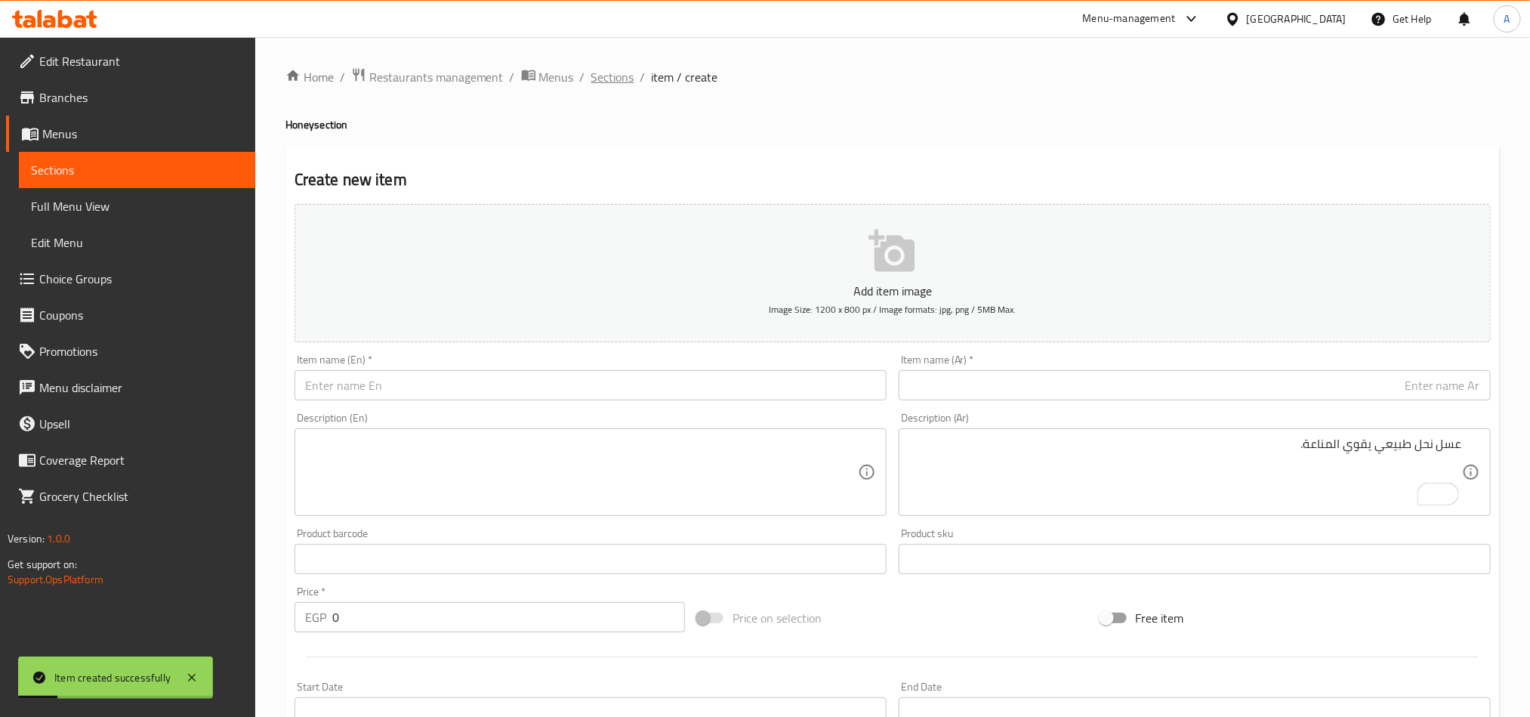
click at [616, 84] on span "Sections" at bounding box center [612, 77] width 43 height 18
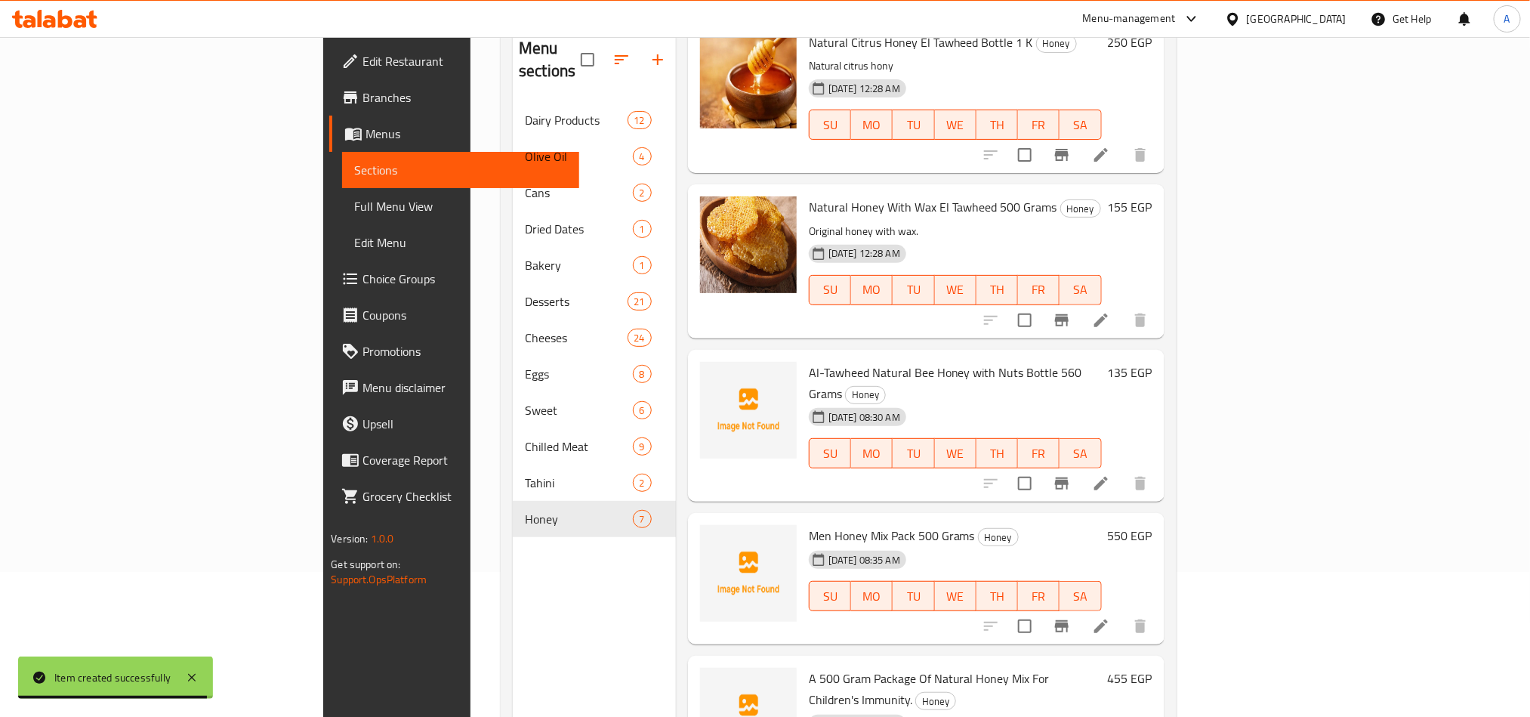
scroll to position [211, 0]
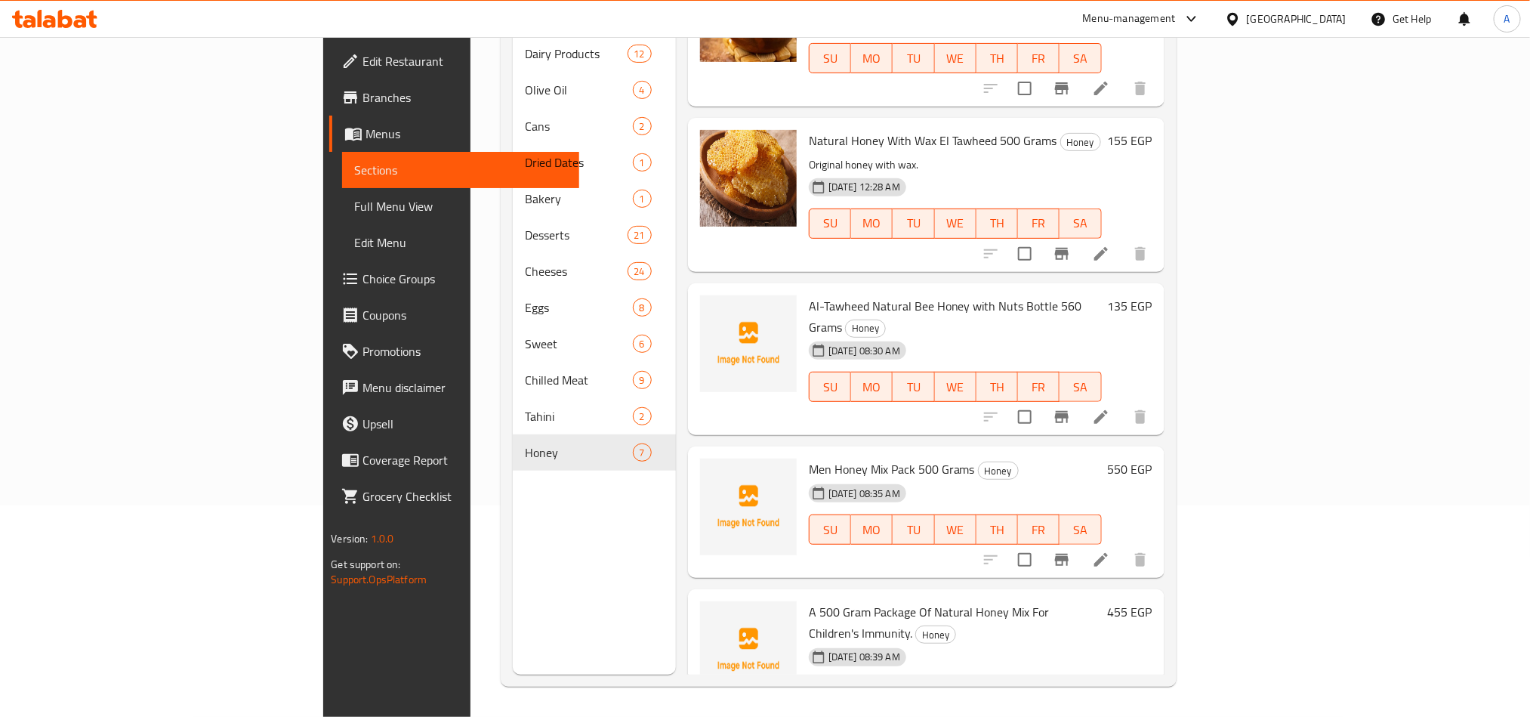
click at [1122, 710] on li at bounding box center [1101, 723] width 42 height 27
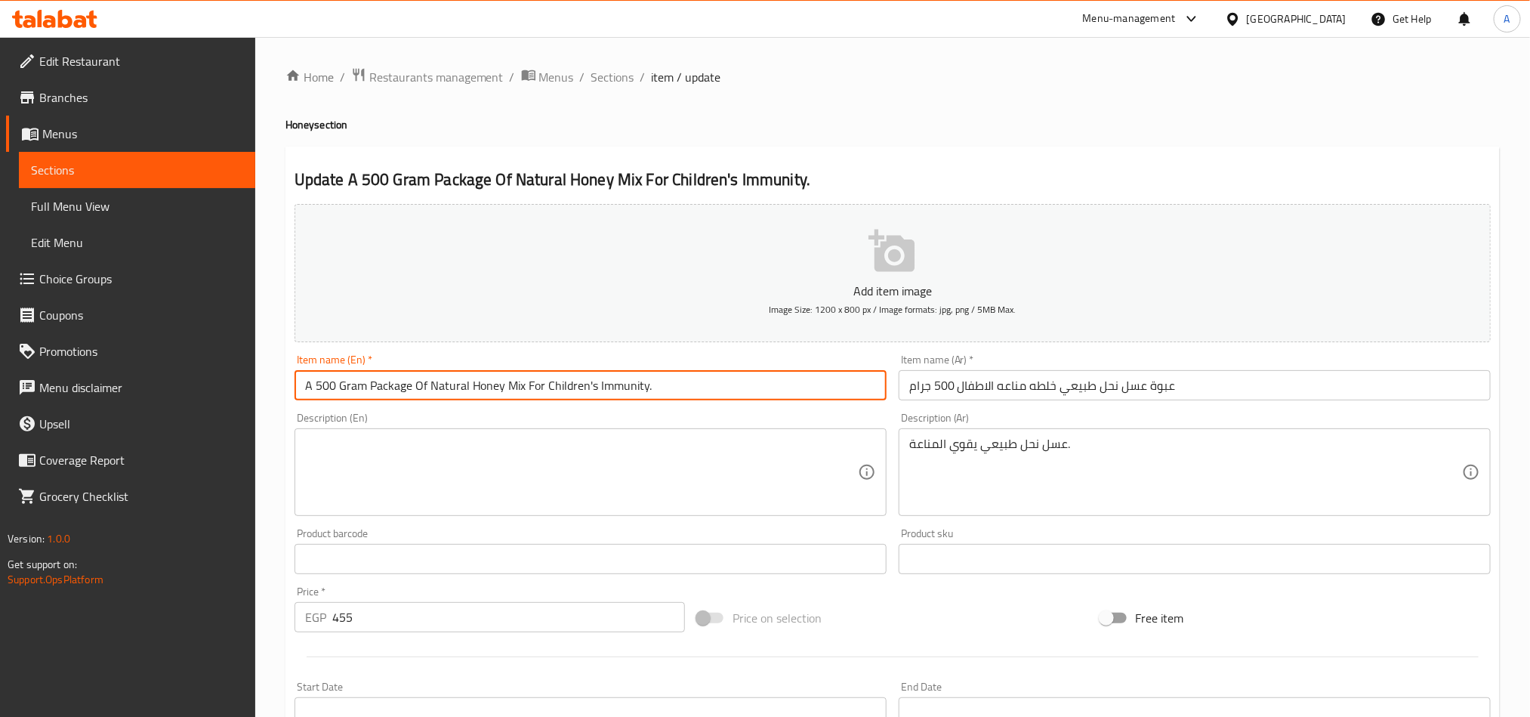
drag, startPoint x: 427, startPoint y: 390, endPoint x: 254, endPoint y: 374, distance: 172.8
click at [254, 374] on div "Edit Restaurant Branches Menus Sections Full Menu View Edit Menu Choice Groups …" at bounding box center [765, 552] width 1530 height 1030
click at [590, 393] on input "Natural Honey Mix For Children's Immunity." at bounding box center [590, 385] width 592 height 30
paste input "A 500 Gram Package Of"
click at [532, 384] on input "Natural Honey Mix For Children's Immunity A 500 Gram Package Of" at bounding box center [590, 385] width 592 height 30
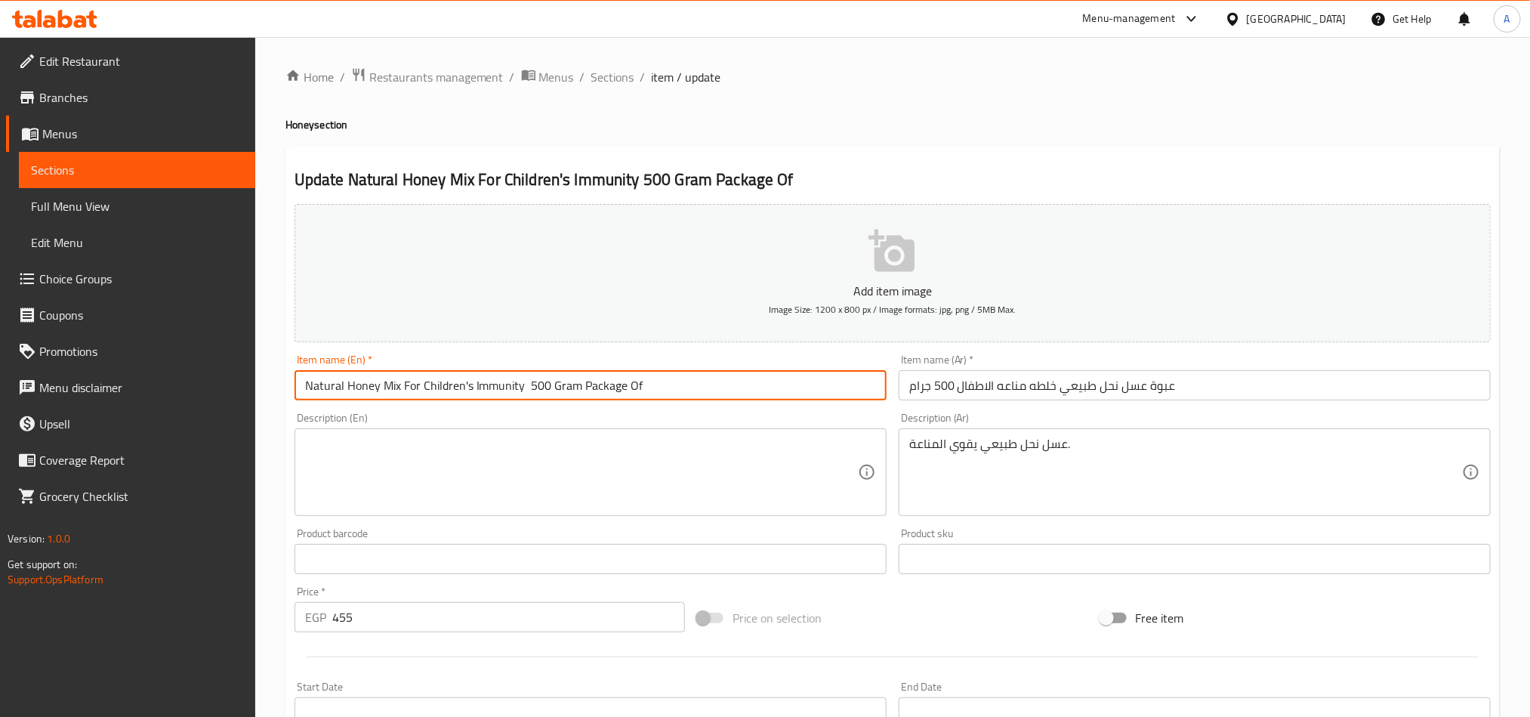
drag, startPoint x: 625, startPoint y: 390, endPoint x: 692, endPoint y: 395, distance: 66.7
click at [692, 395] on input "Natural Honey Mix For Children's Immunity 500 Gram Package Of" at bounding box center [590, 385] width 592 height 30
paste input "Package"
type input "Natural Honey Mix For Children's Immunity Package 500 Grams"
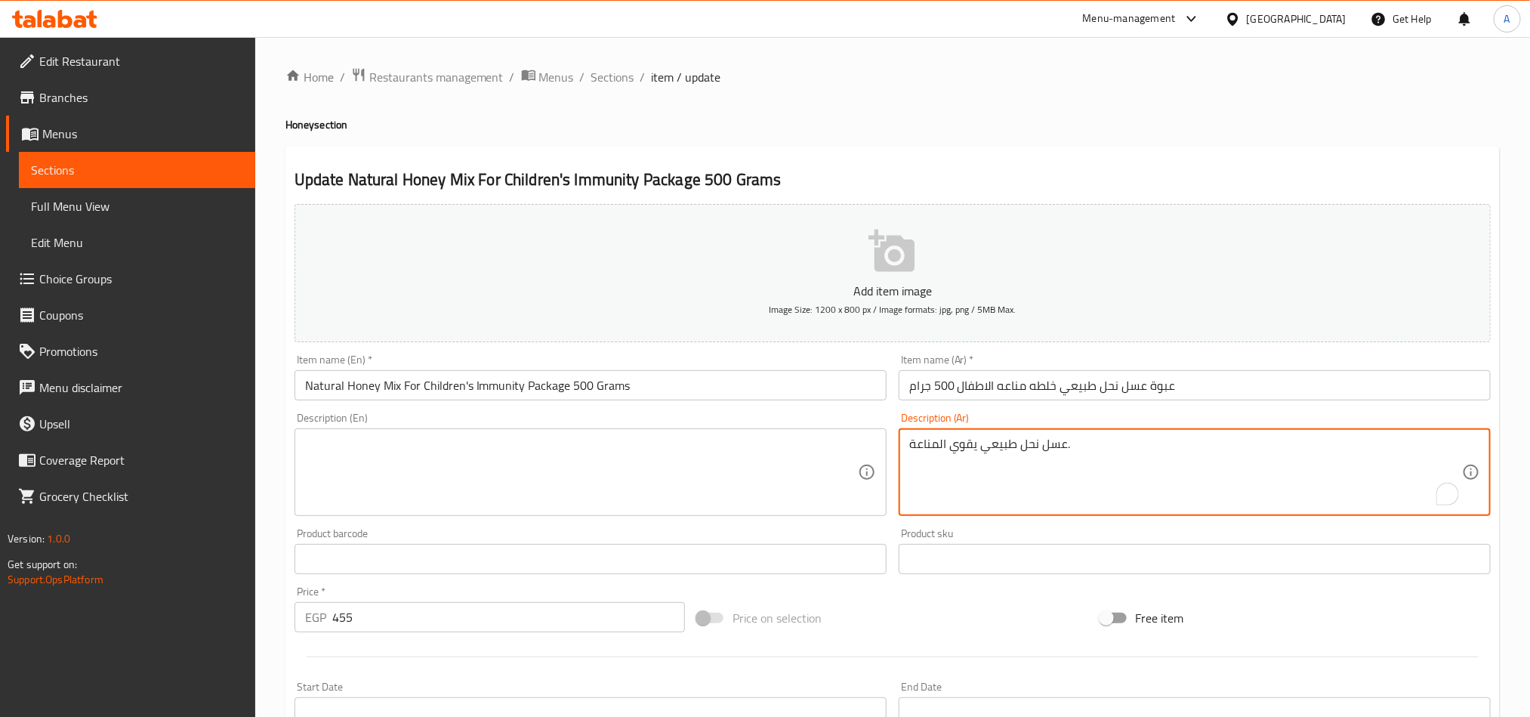
click at [991, 445] on textarea "عسل نحل طبيعي يقوي المناعة." at bounding box center [1185, 472] width 553 height 72
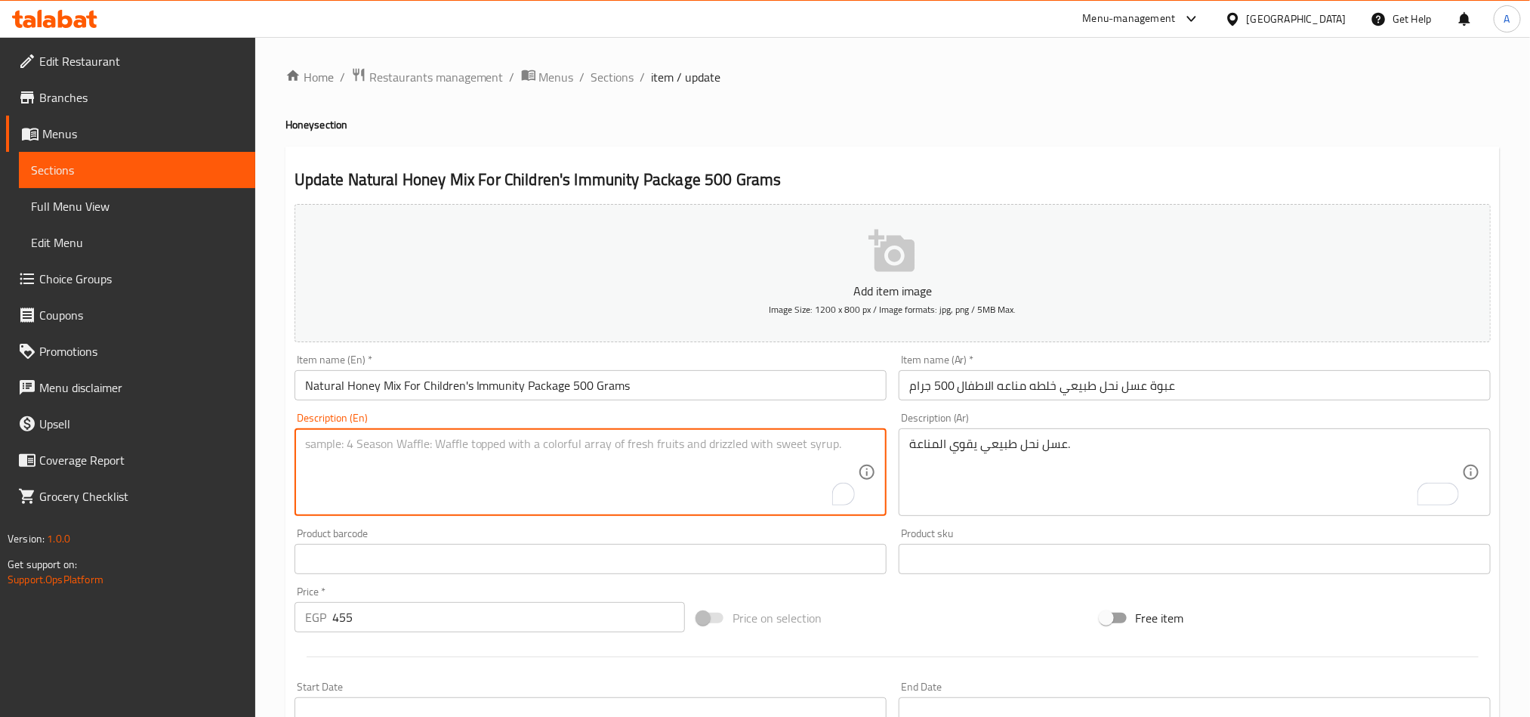
click at [682, 451] on textarea "To enrich screen reader interactions, please activate Accessibility in Grammarl…" at bounding box center [581, 472] width 553 height 72
paste textarea "Natural honey boosts the immune system."
type textarea "Natural honey boosts the immune system."
click at [653, 388] on input "Natural Honey Mix For Children's Immunity Package 500 Grams" at bounding box center [590, 385] width 592 height 30
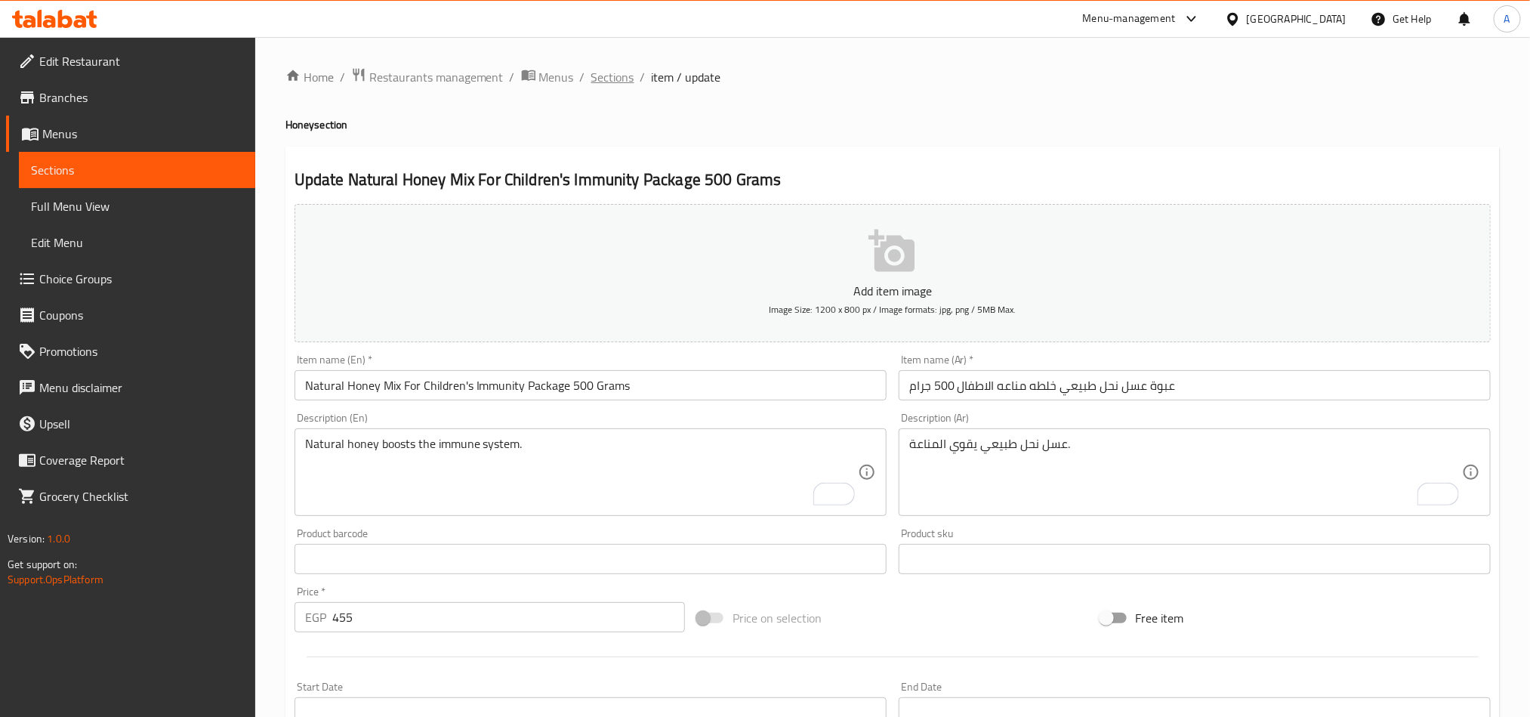
click at [594, 73] on span "Sections" at bounding box center [612, 77] width 43 height 18
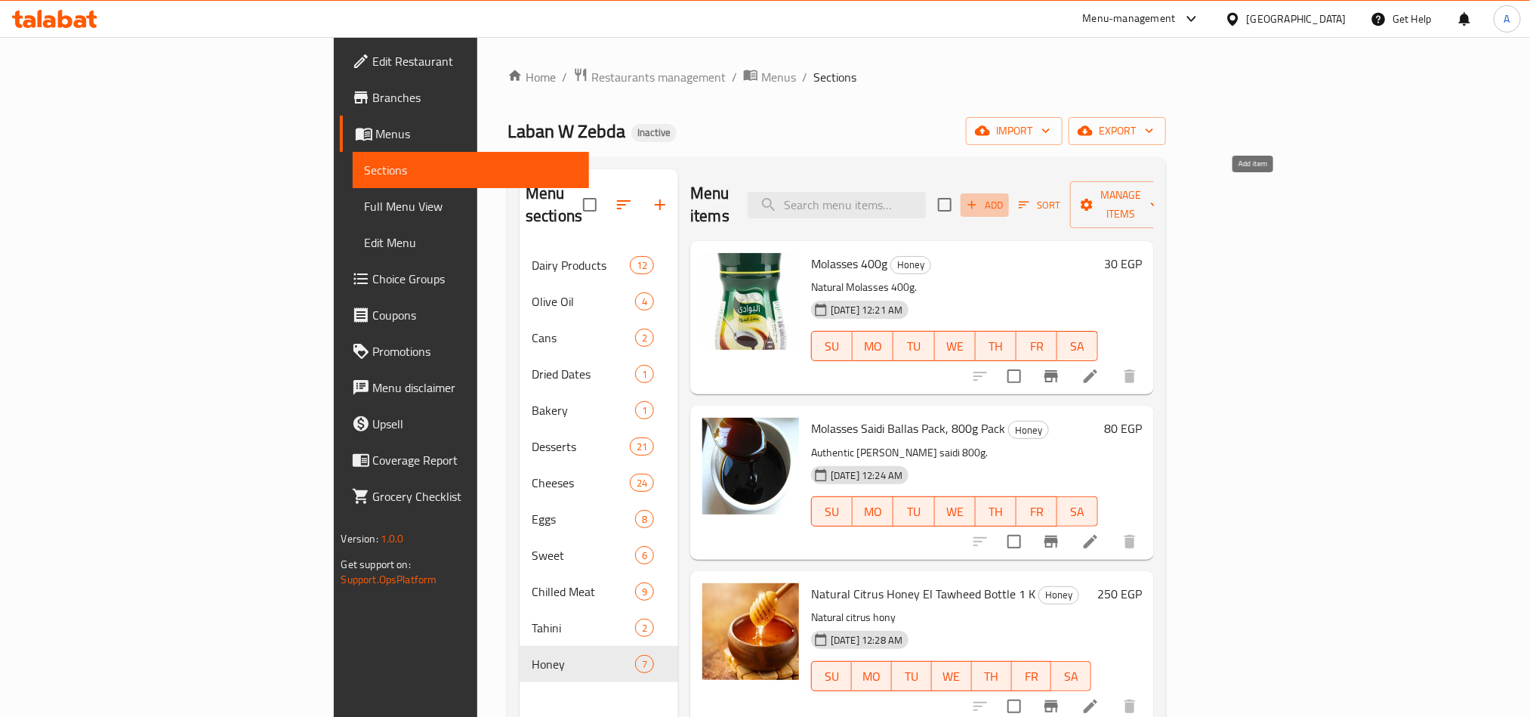
click at [976, 201] on icon "button" at bounding box center [972, 205] width 8 height 8
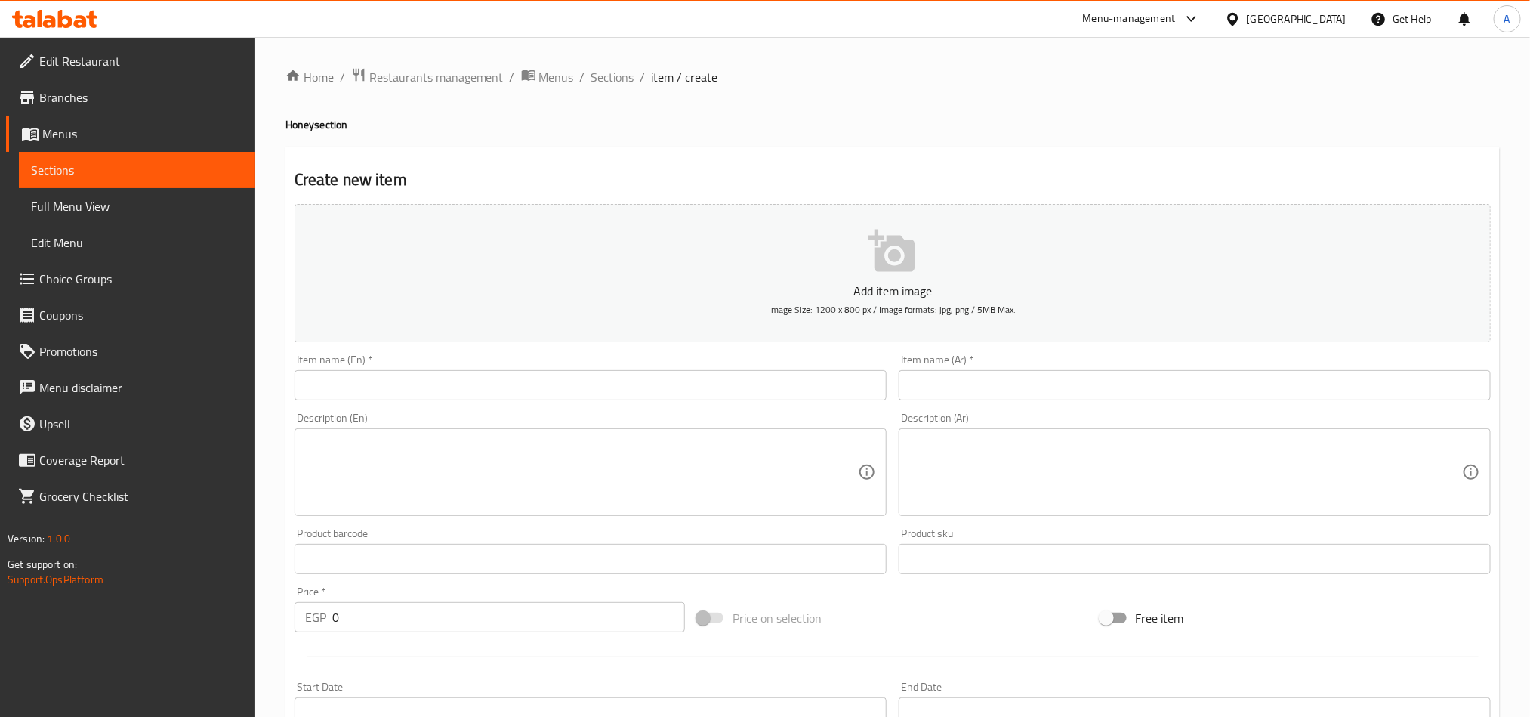
click at [1196, 371] on input "text" at bounding box center [1194, 385] width 592 height 30
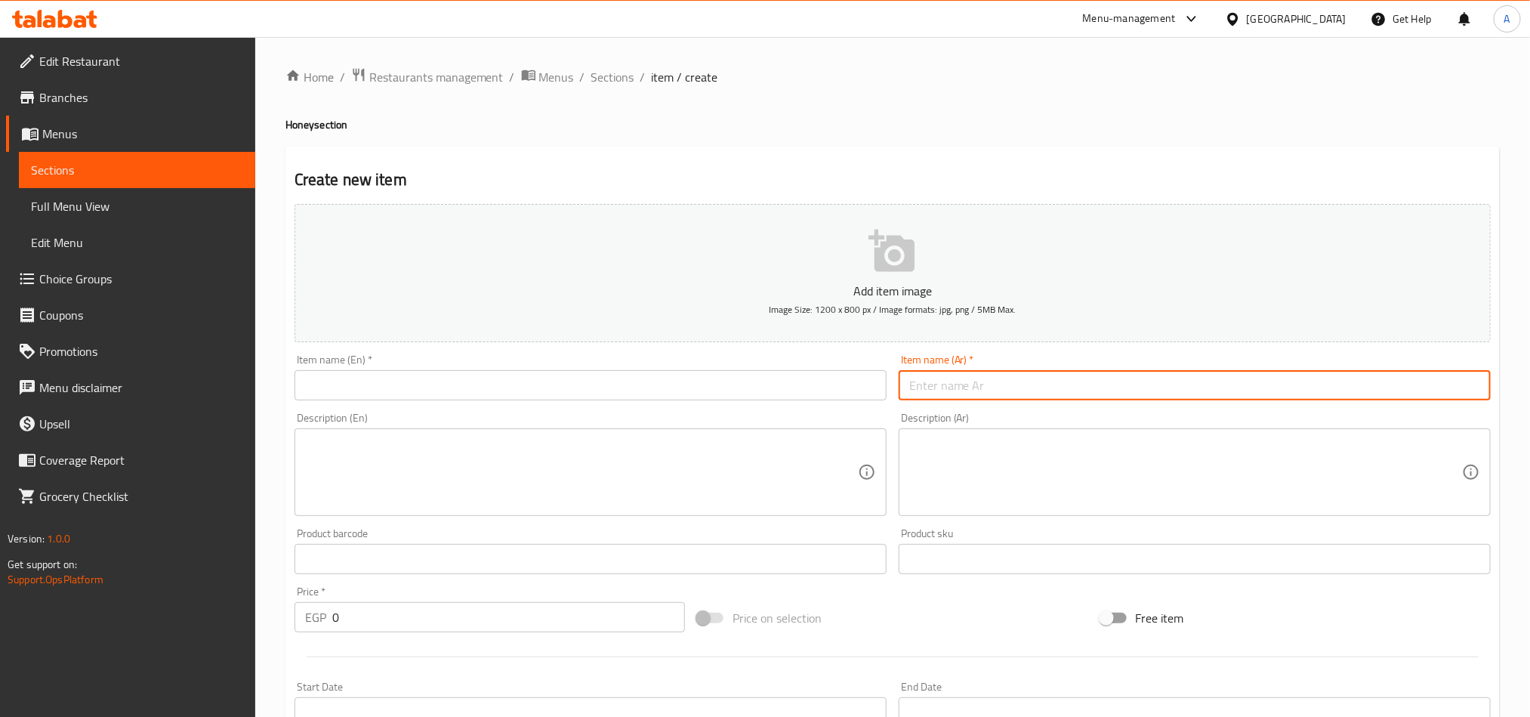
paste input "عسل نحل طبيعي زهره البرسيم"
click at [1196, 371] on input "عبوة عسل نحل طبيعي [PERSON_NAME] 1ك" at bounding box center [1194, 385] width 592 height 30
type input "عبوة عسل نحل طبيعي [PERSON_NAME] 1ك"
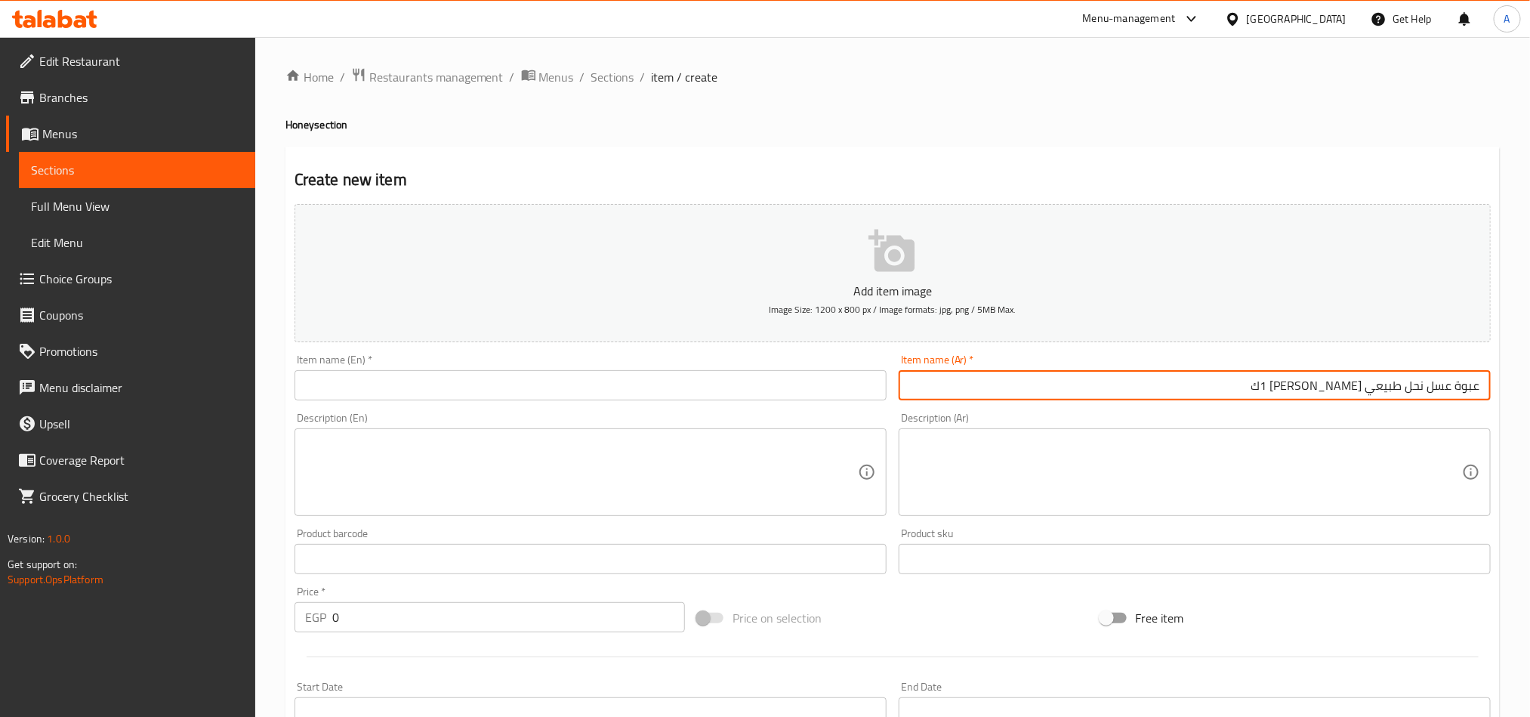
click at [532, 388] on input "text" at bounding box center [590, 385] width 592 height 30
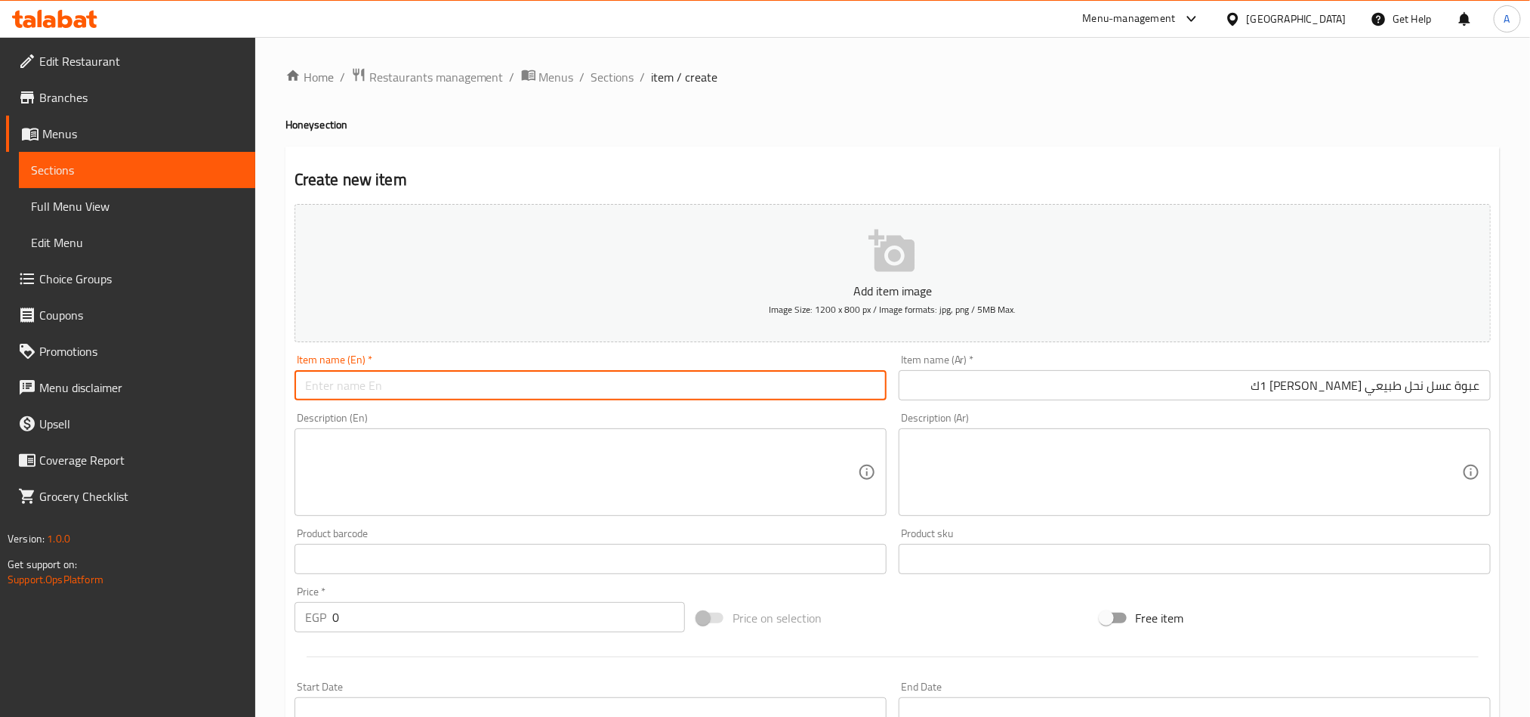
paste input "A 1 Kg Jar Of Natural Clover Honey."
drag, startPoint x: 372, startPoint y: 383, endPoint x: 275, endPoint y: 385, distance: 97.4
click at [275, 385] on div "Home / Restaurants management / Menus / Sections / item / create Honey section …" at bounding box center [892, 552] width 1274 height 1030
click at [483, 397] on input "Natural Clover Honey." at bounding box center [590, 385] width 592 height 30
paste input "A 1 Kg Jar Of"
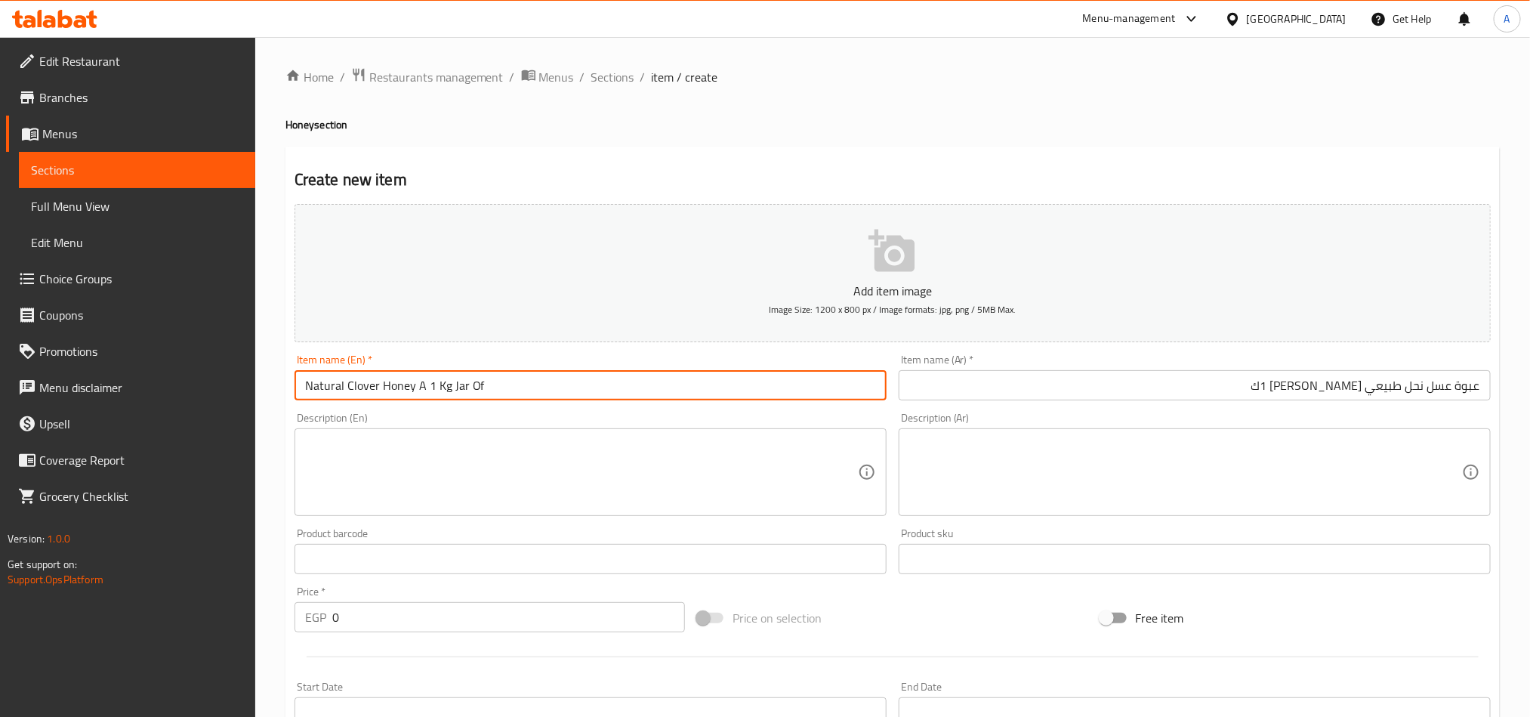
drag, startPoint x: 420, startPoint y: 385, endPoint x: 411, endPoint y: 387, distance: 9.3
click at [411, 387] on input "Natural Clover Honey A 1 Kg Jar Of" at bounding box center [590, 385] width 592 height 30
drag, startPoint x: 456, startPoint y: 390, endPoint x: 488, endPoint y: 393, distance: 31.9
click at [488, 393] on input "Natural Clover Honey 1 Kg Jar Of" at bounding box center [590, 385] width 592 height 30
click at [442, 385] on input "Natural Clover Honey 1 Kg Jar" at bounding box center [590, 385] width 592 height 30
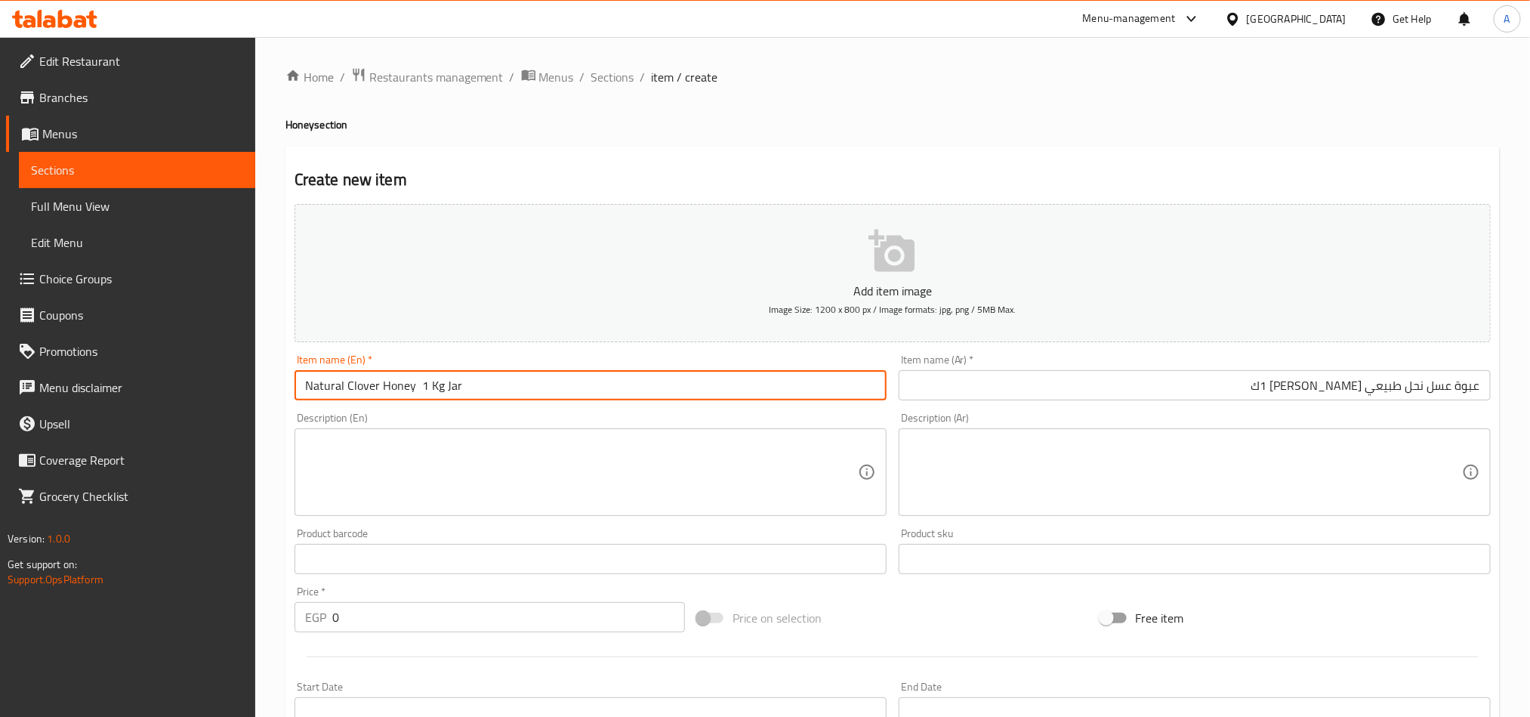
drag, startPoint x: 442, startPoint y: 385, endPoint x: 485, endPoint y: 393, distance: 43.7
click at [485, 393] on input "Natural Clover Honey 1 Kg Jar" at bounding box center [590, 385] width 592 height 30
click at [413, 393] on input "Natural Clover Honey 1 Kg" at bounding box center [590, 385] width 592 height 30
paste input "Jar"
click at [433, 387] on input "Natural Clover Honey Jar 1Kg" at bounding box center [590, 385] width 592 height 30
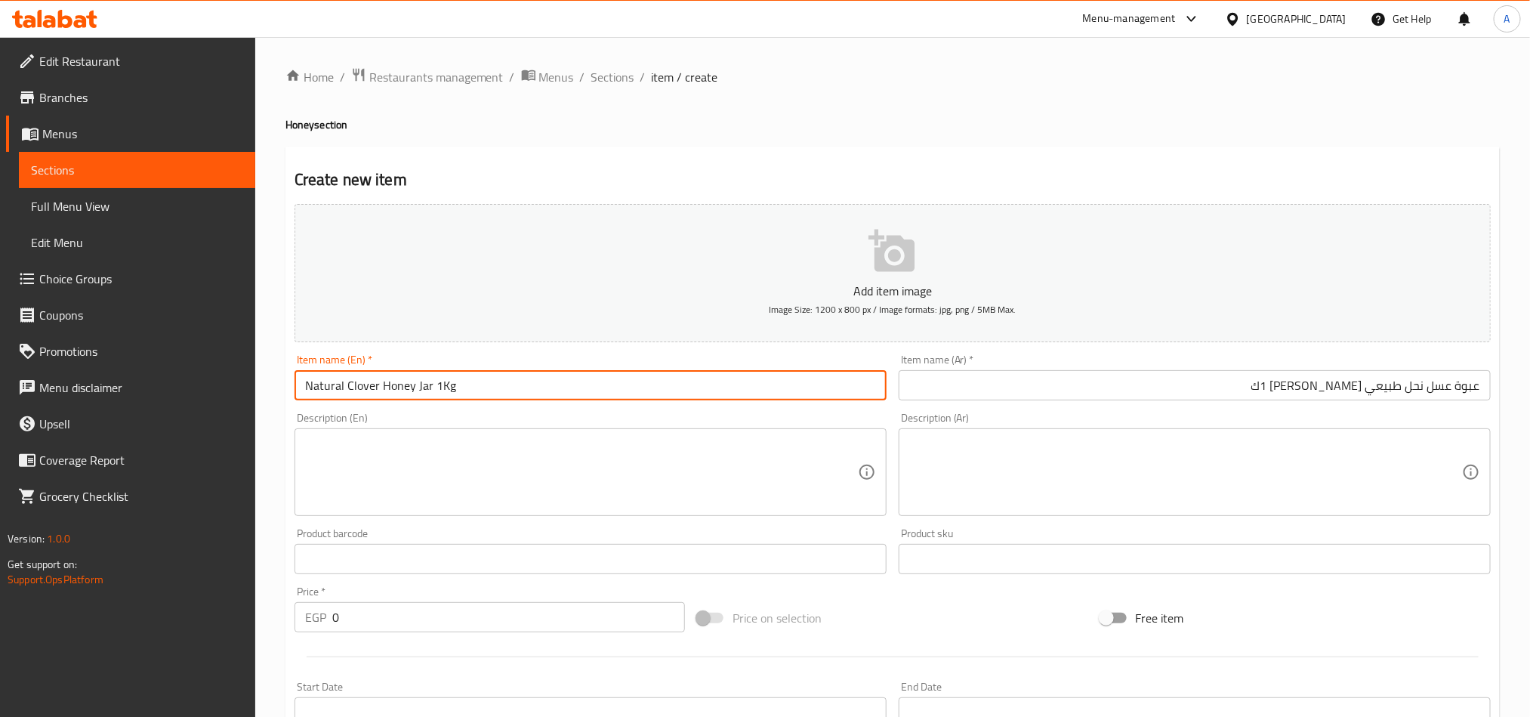
click at [430, 387] on input "Natural Clover Honey Jar 1Kg" at bounding box center [590, 385] width 592 height 30
click at [485, 385] on input "Natural Clover Honey Jar 1Kg" at bounding box center [590, 385] width 592 height 30
type input "Natural Clover Honey Jar 1Kg"
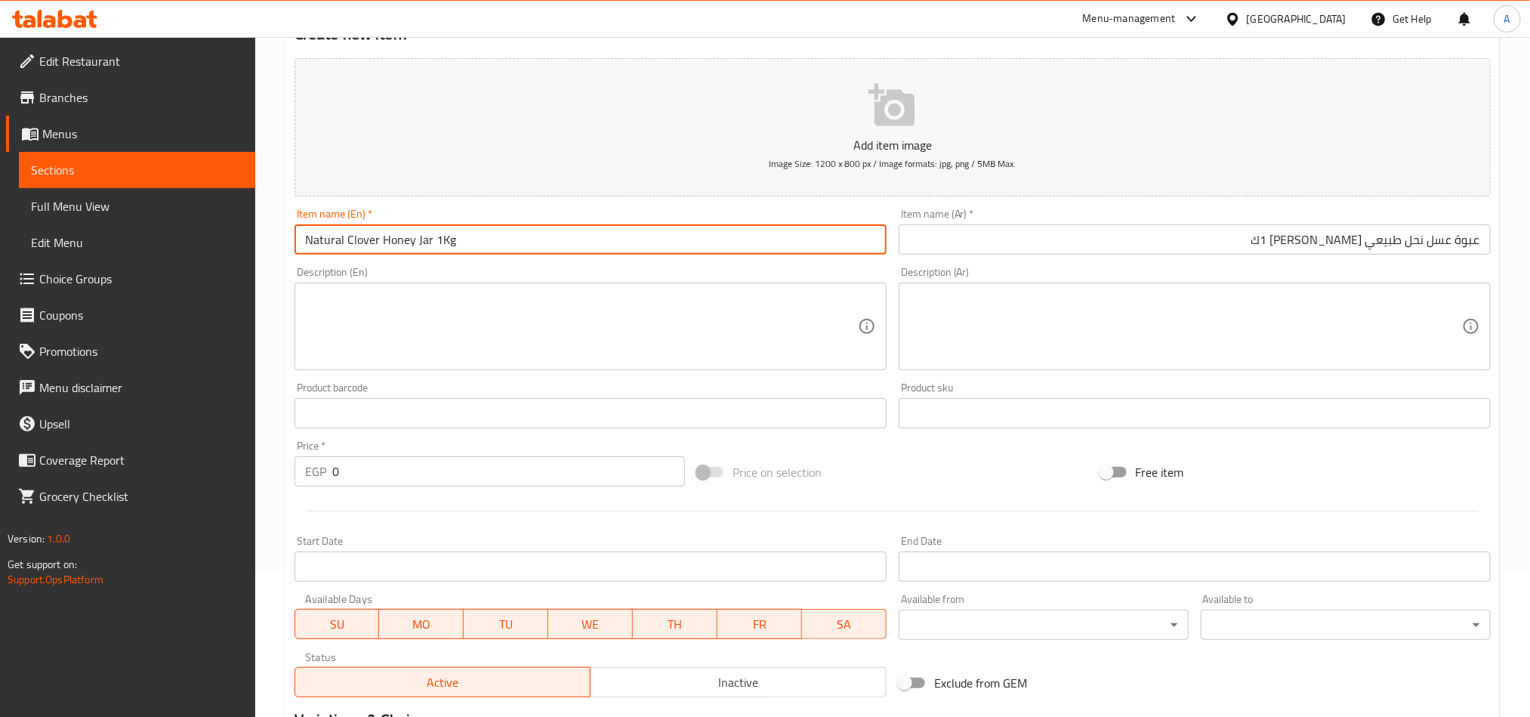
scroll to position [340, 0]
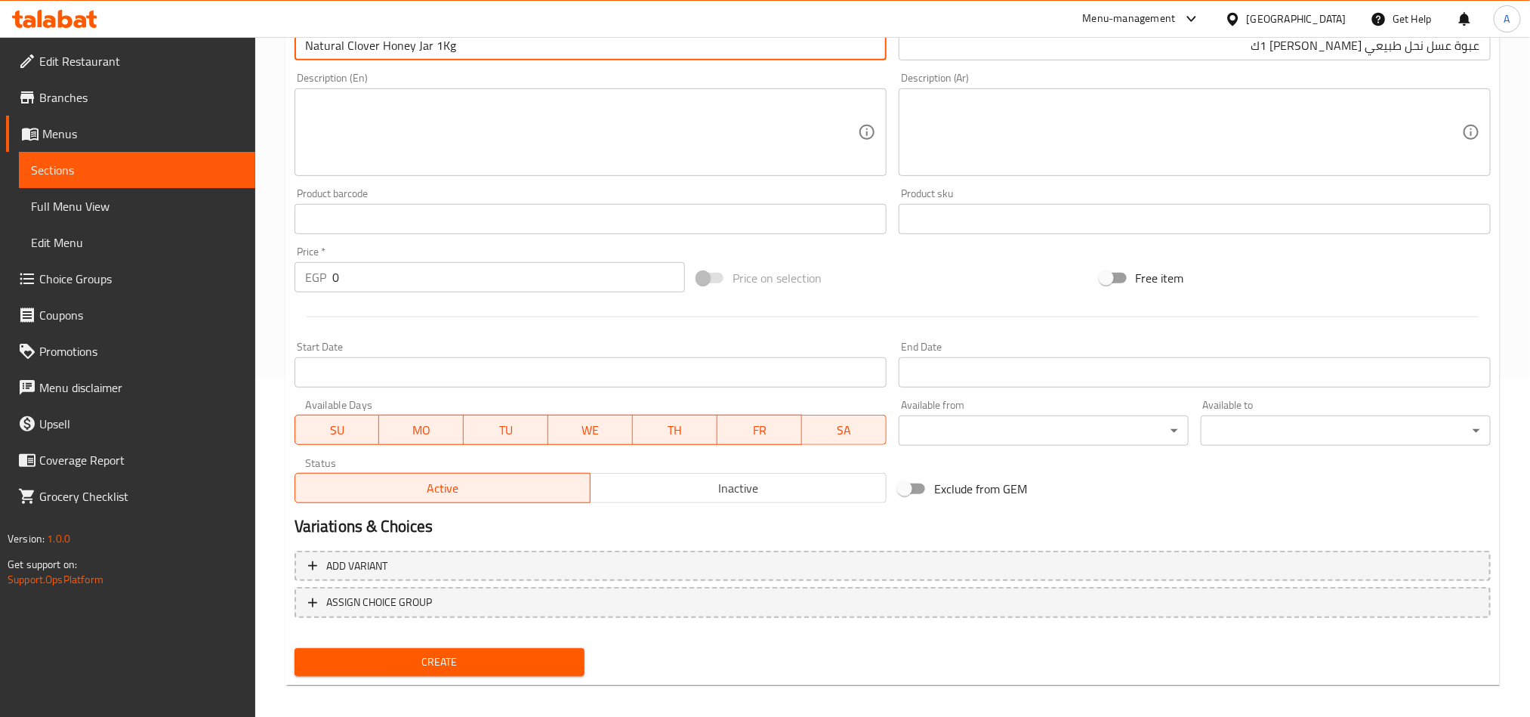
click at [369, 282] on input "0" at bounding box center [508, 277] width 353 height 30
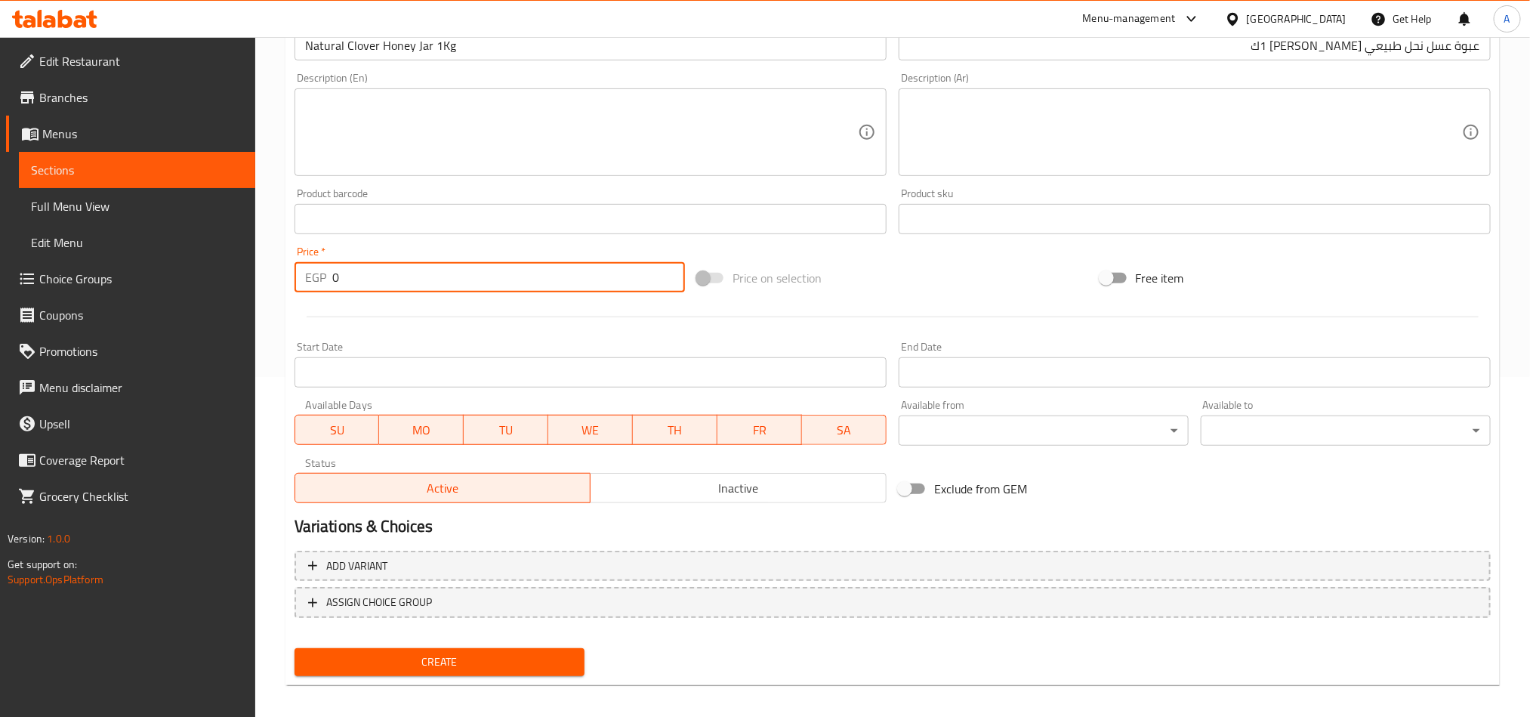
click at [369, 282] on input "0" at bounding box center [508, 277] width 353 height 30
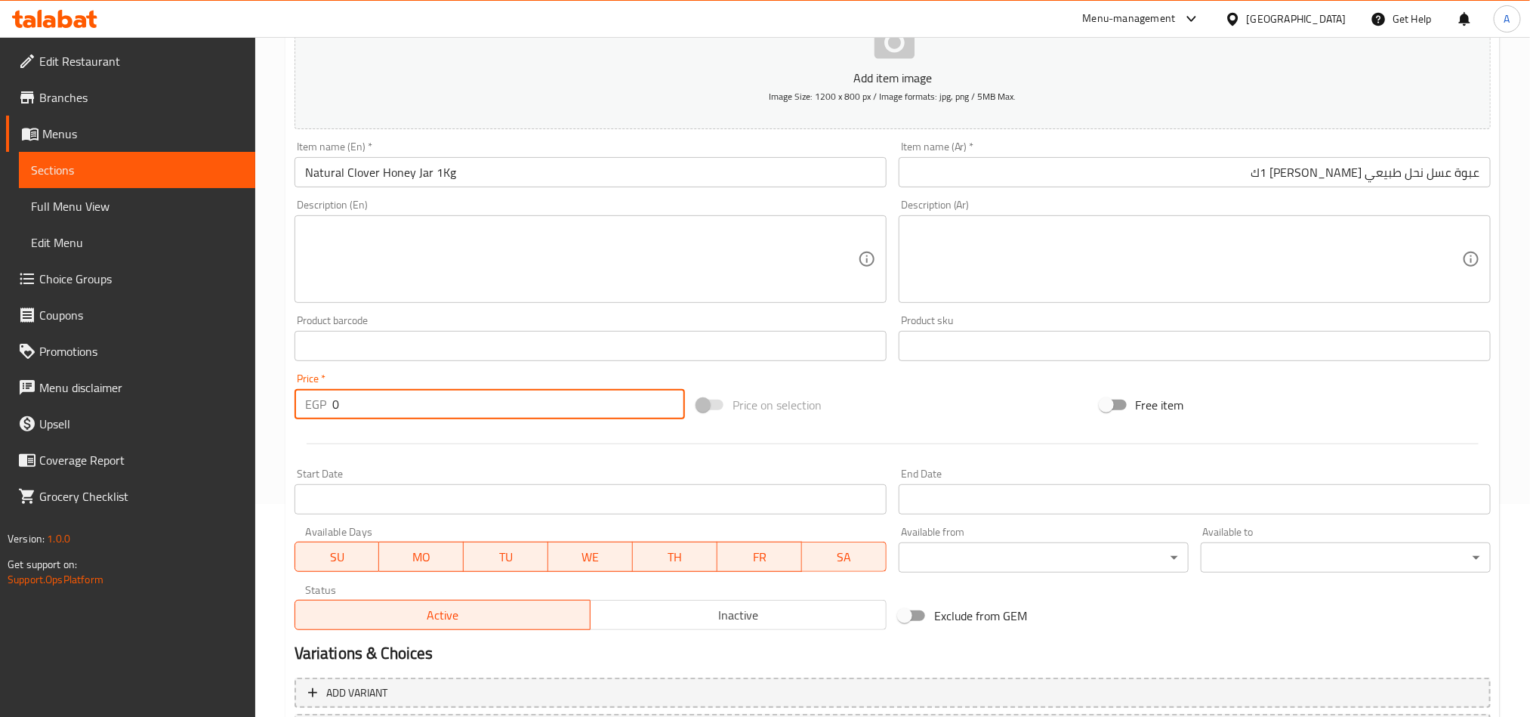
scroll to position [113, 0]
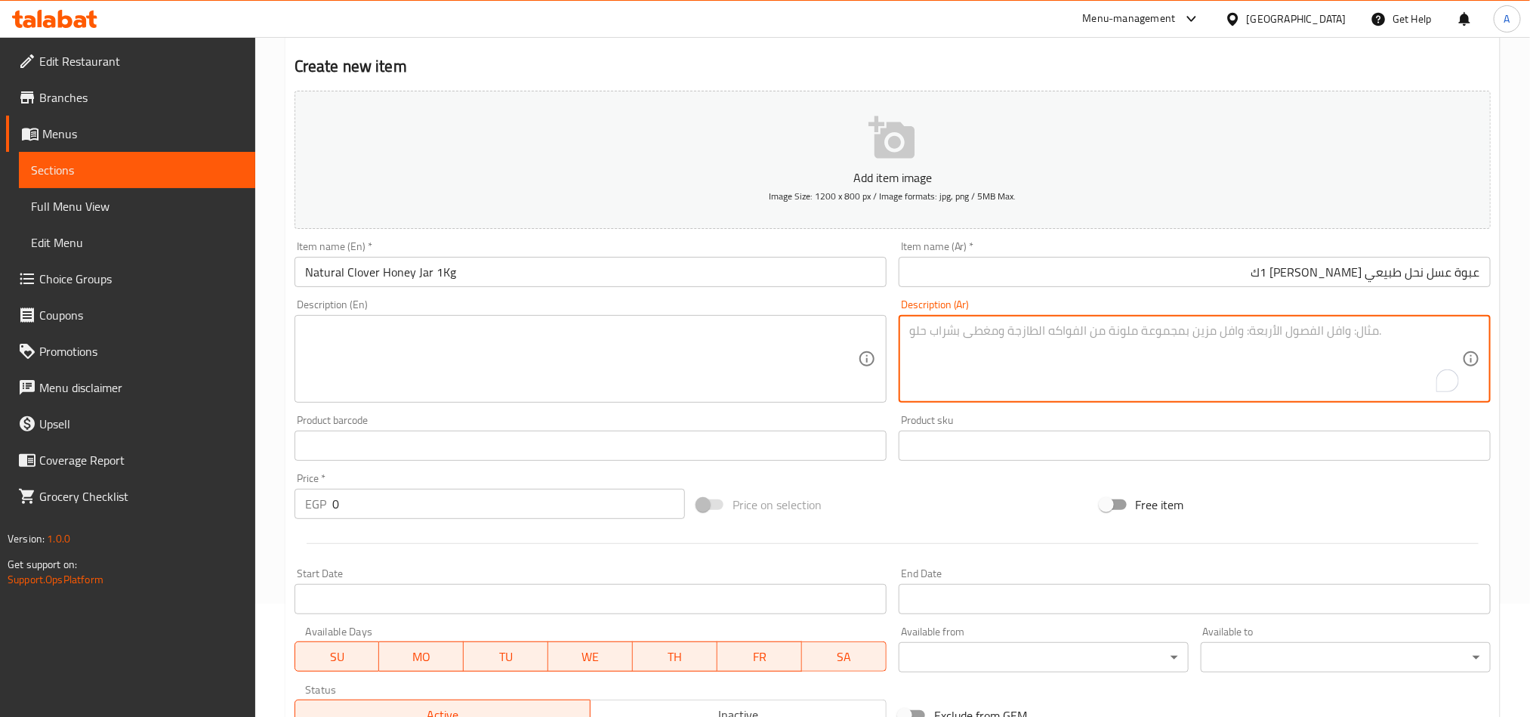
click at [1357, 340] on textarea "To enrich screen reader interactions, please activate Accessibility in Grammarl…" at bounding box center [1185, 359] width 553 height 72
paste textarea "عسل برسيم طبيعي طازة."
type textarea "عسل برسيم طبيعي طازة."
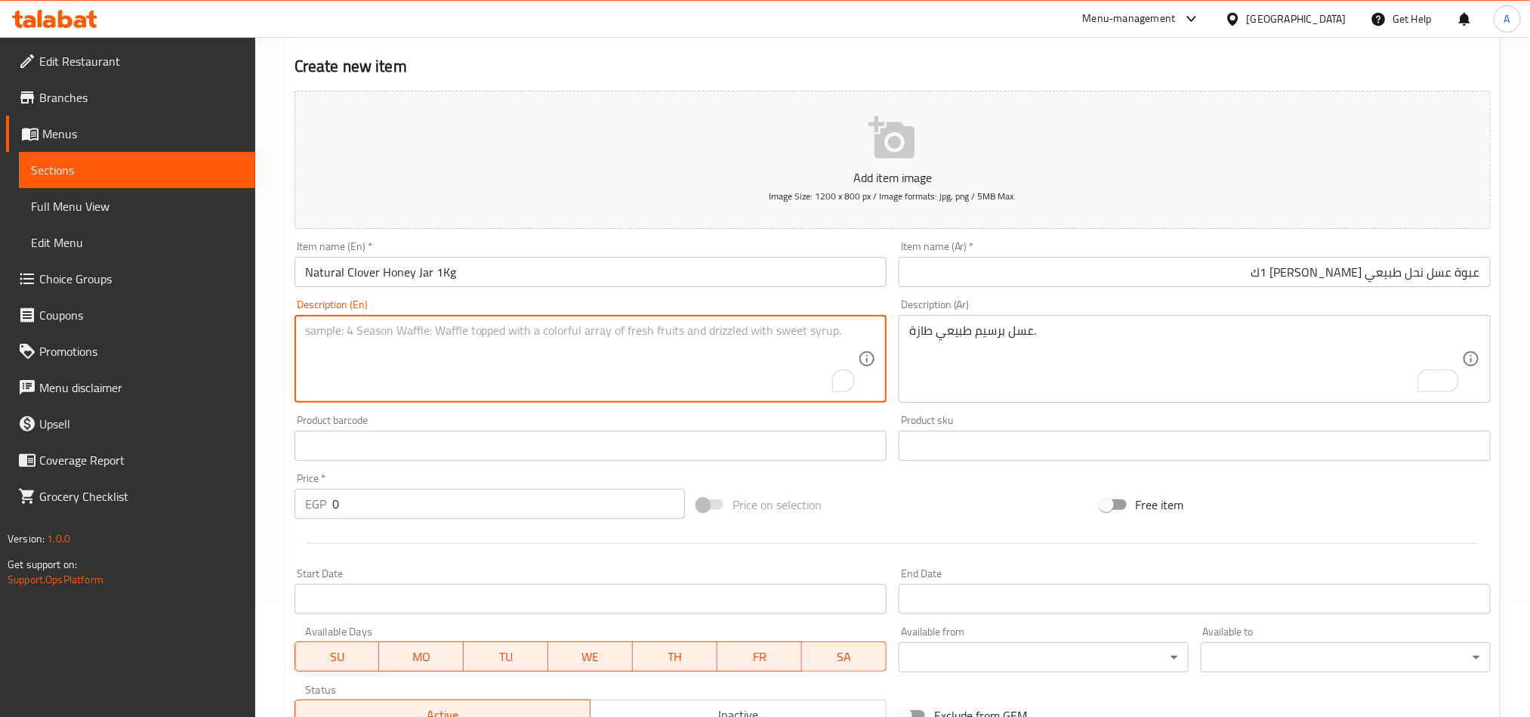
click at [374, 336] on textarea "To enrich screen reader interactions, please activate Accessibility in Grammarl…" at bounding box center [581, 359] width 553 height 72
paste textarea "Fresh natural clover honey."
type textarea "Fresh natural clover honey."
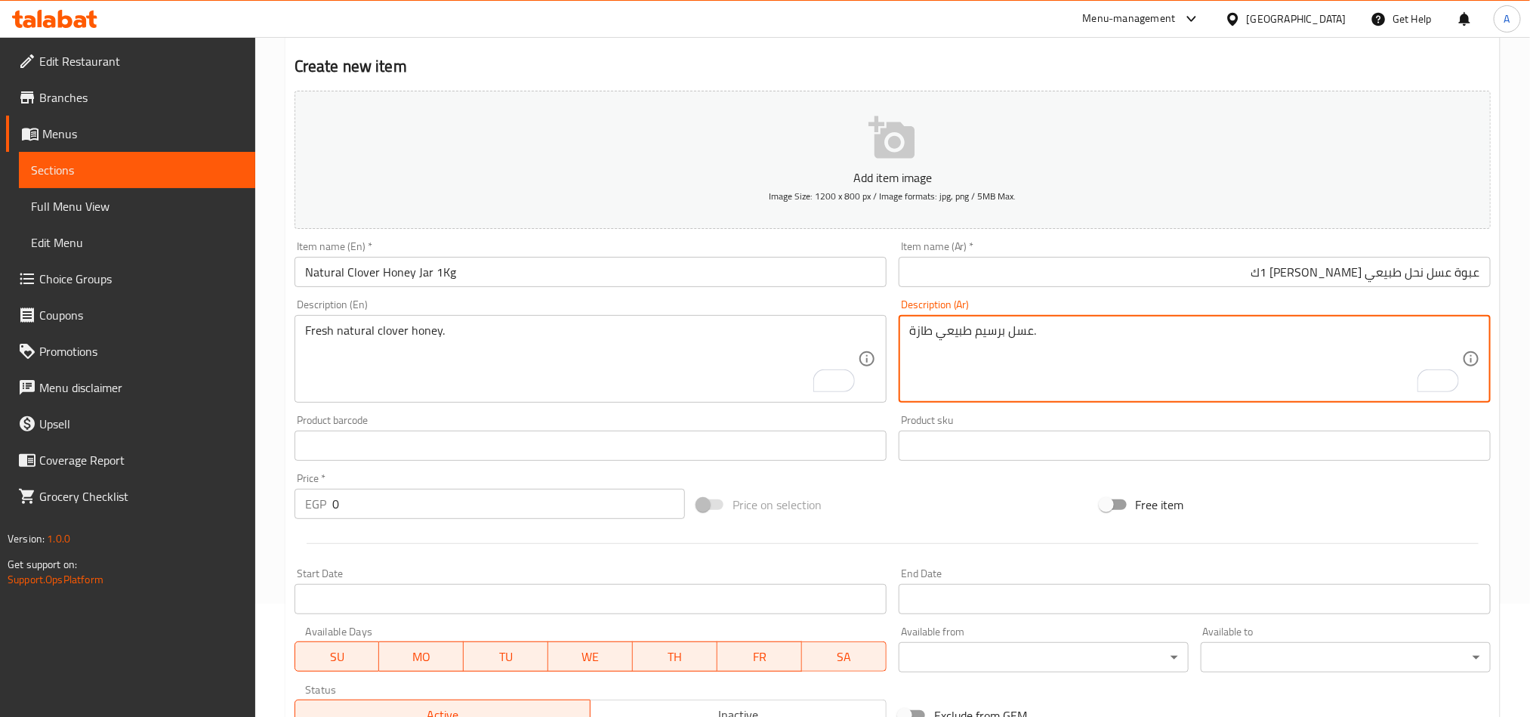
click at [1194, 267] on input "عبوة عسل نحل طبيعي [PERSON_NAME] 1ك" at bounding box center [1194, 272] width 592 height 30
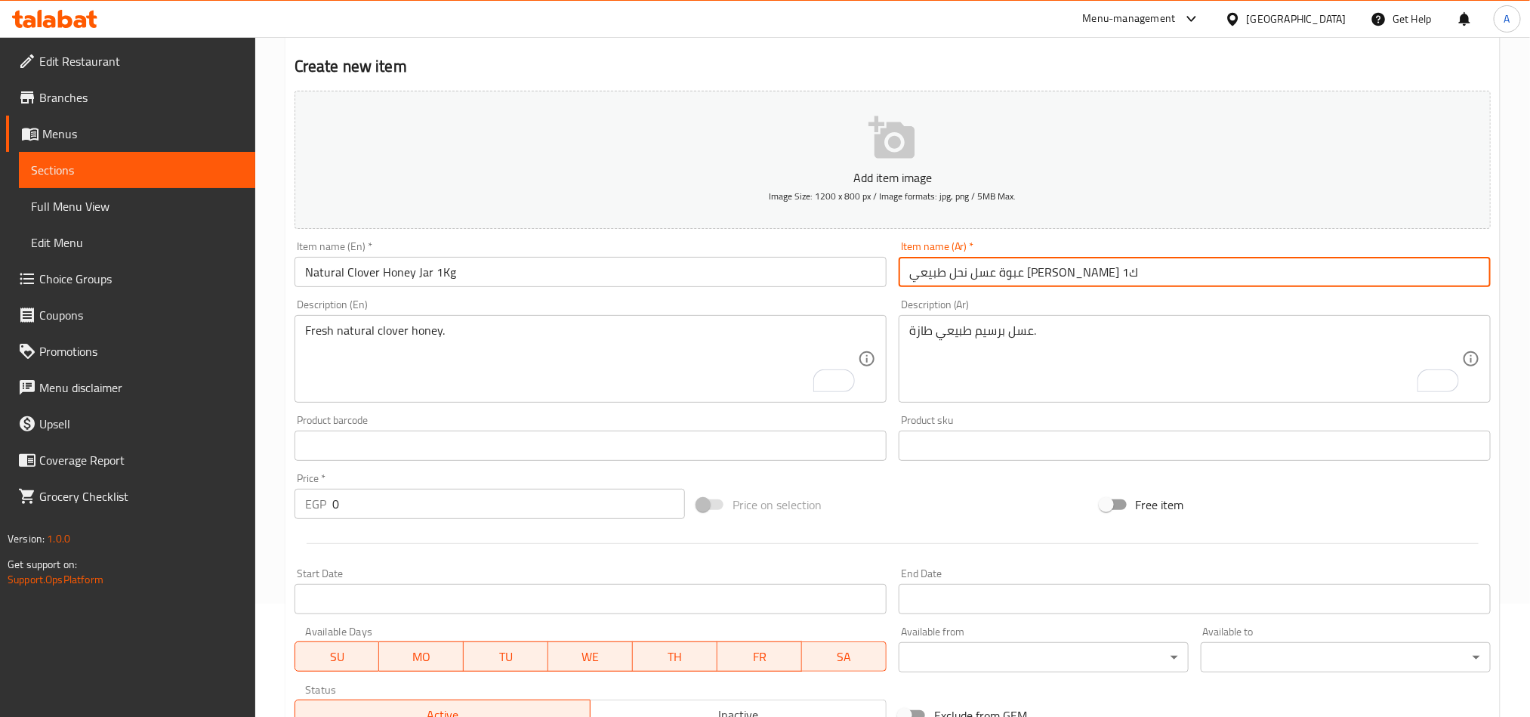
click at [393, 505] on input "0" at bounding box center [508, 503] width 353 height 30
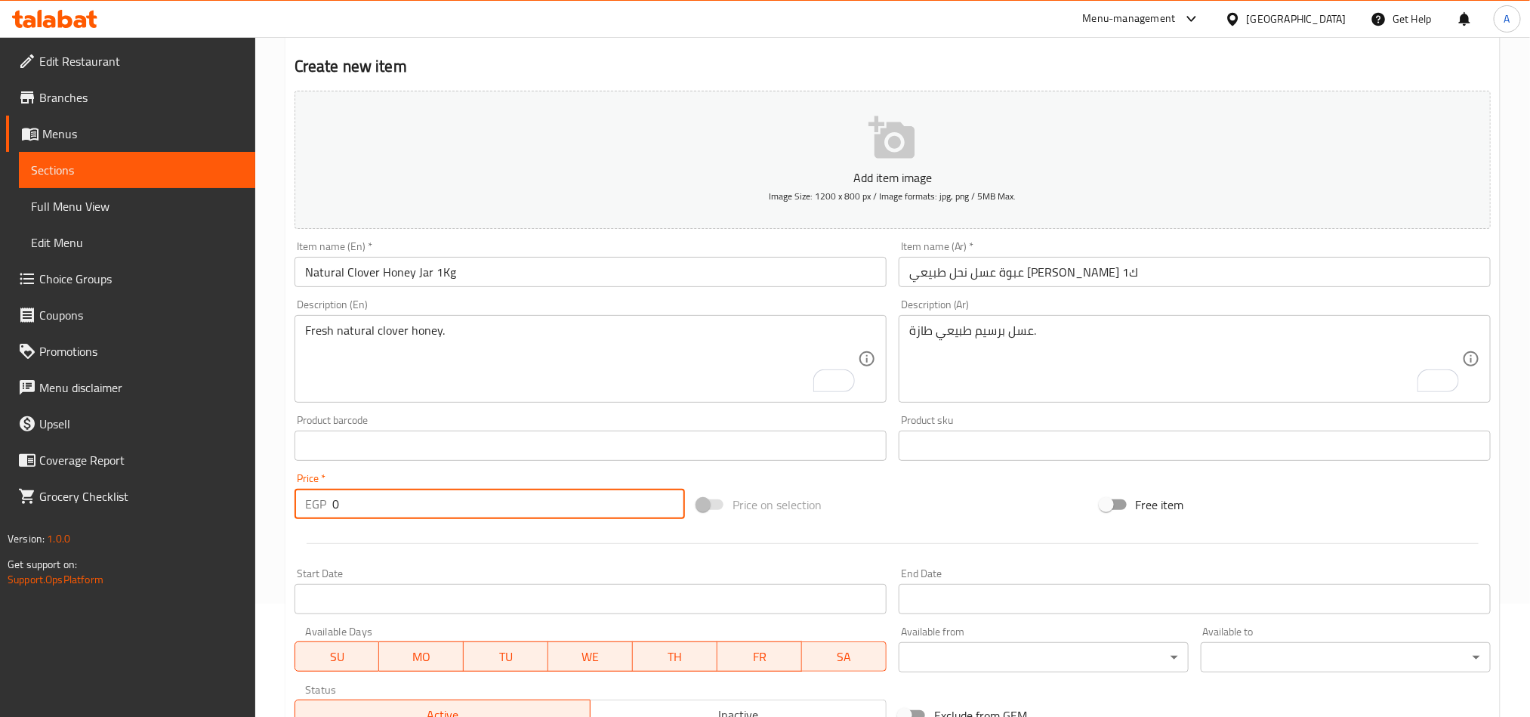
click at [393, 505] on input "0" at bounding box center [508, 503] width 353 height 30
paste input "220.0"
type input "220.00"
click at [504, 254] on div "Item name (En)   * Natural Clover Honey Jar 1Kg Item name (En) *" at bounding box center [590, 264] width 592 height 46
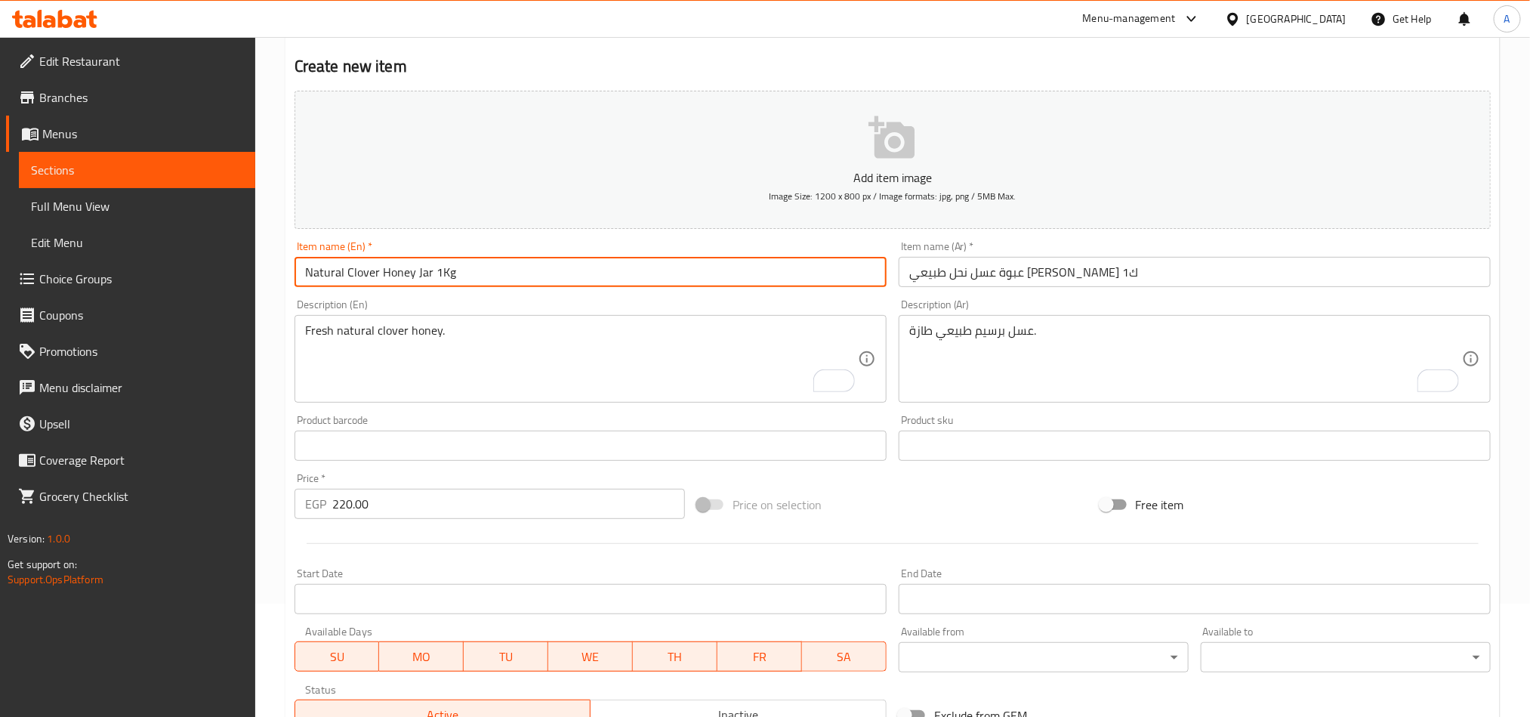
click at [476, 276] on input "Natural Clover Honey Jar 1Kg" at bounding box center [590, 272] width 592 height 30
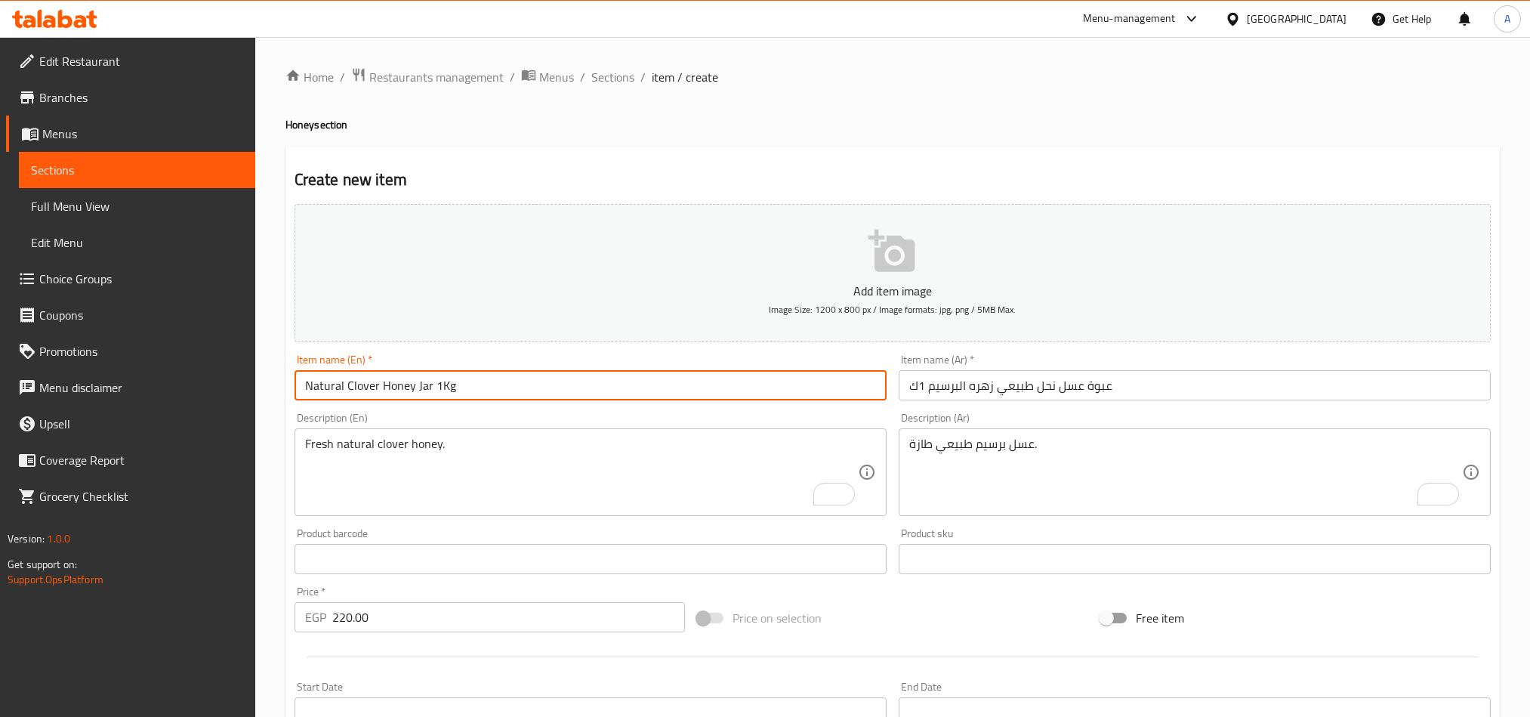
scroll to position [113, 0]
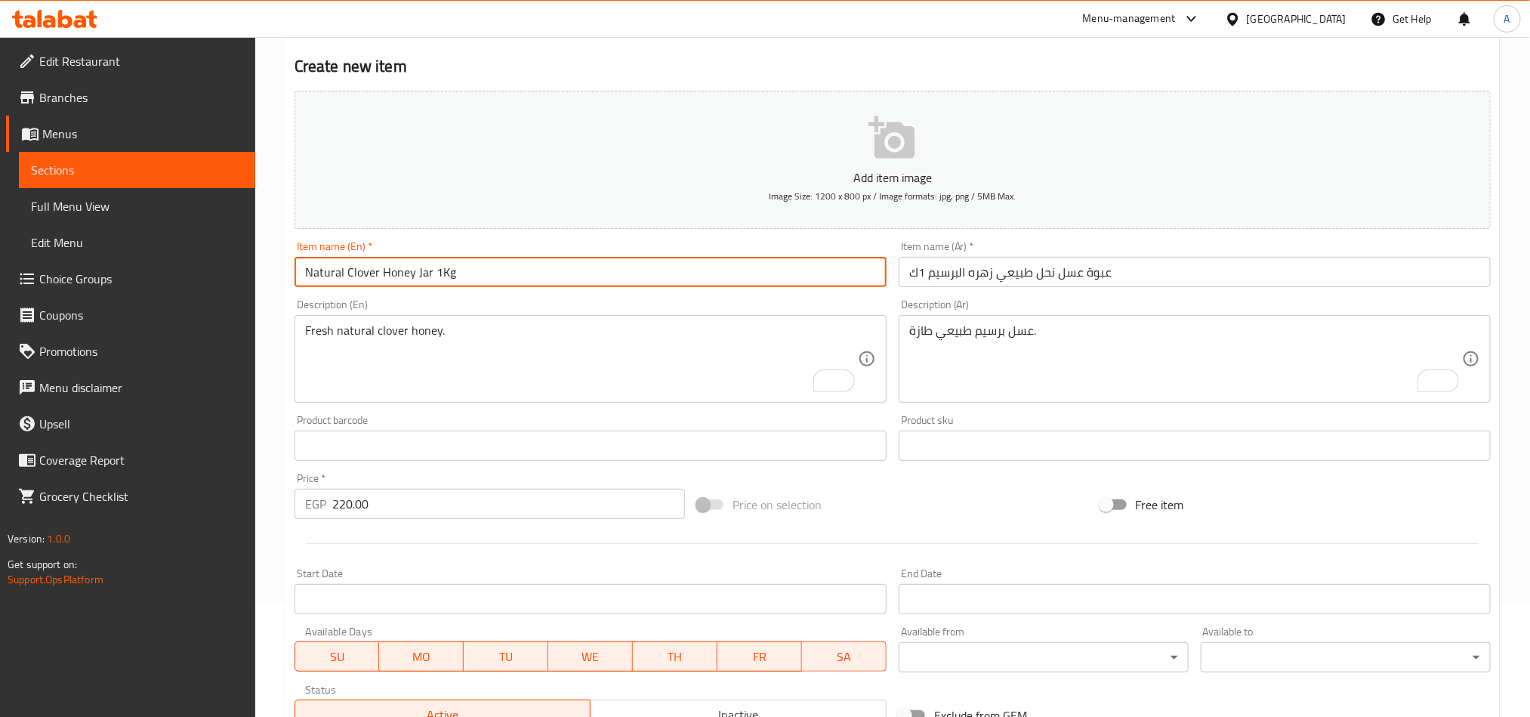
type input "Natural Clover Honey Jar 1Kg"
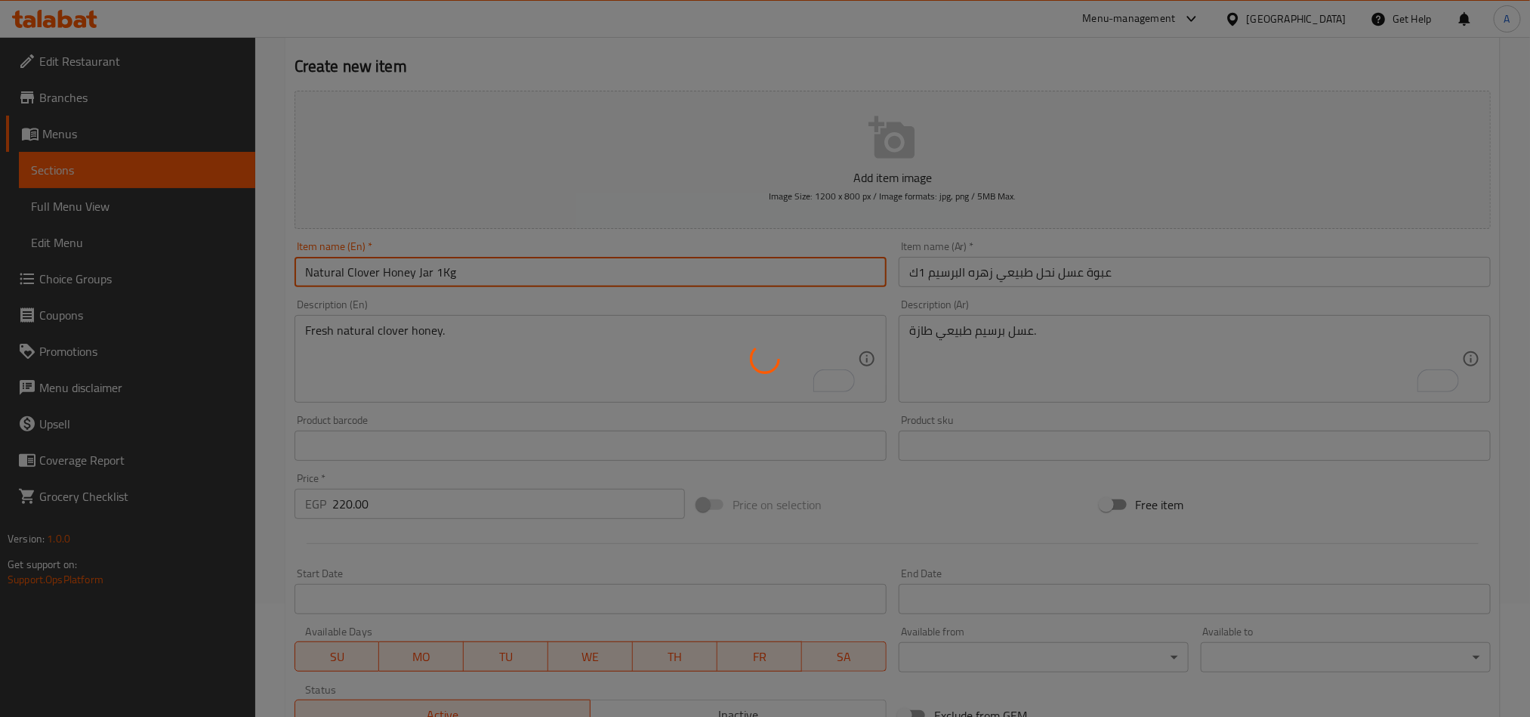
type input "0"
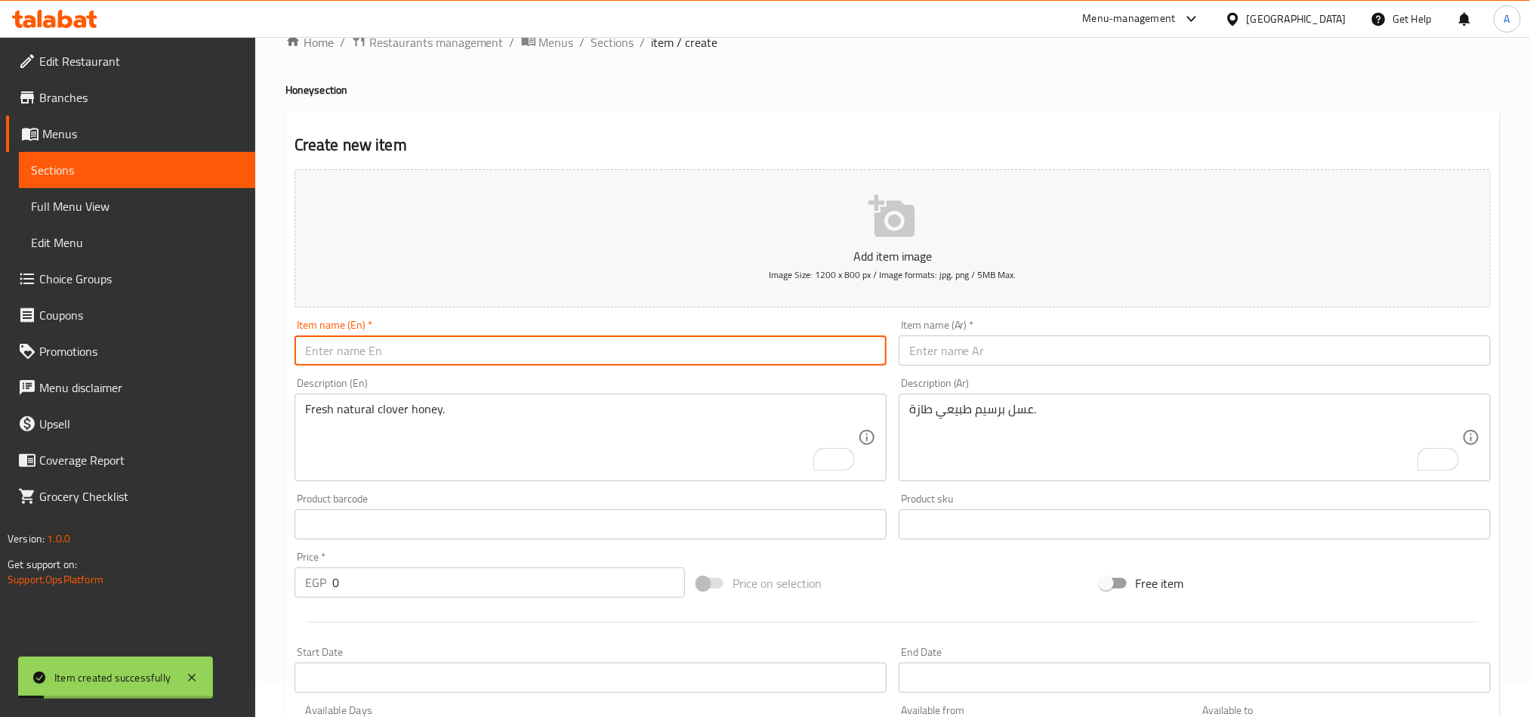
scroll to position [0, 0]
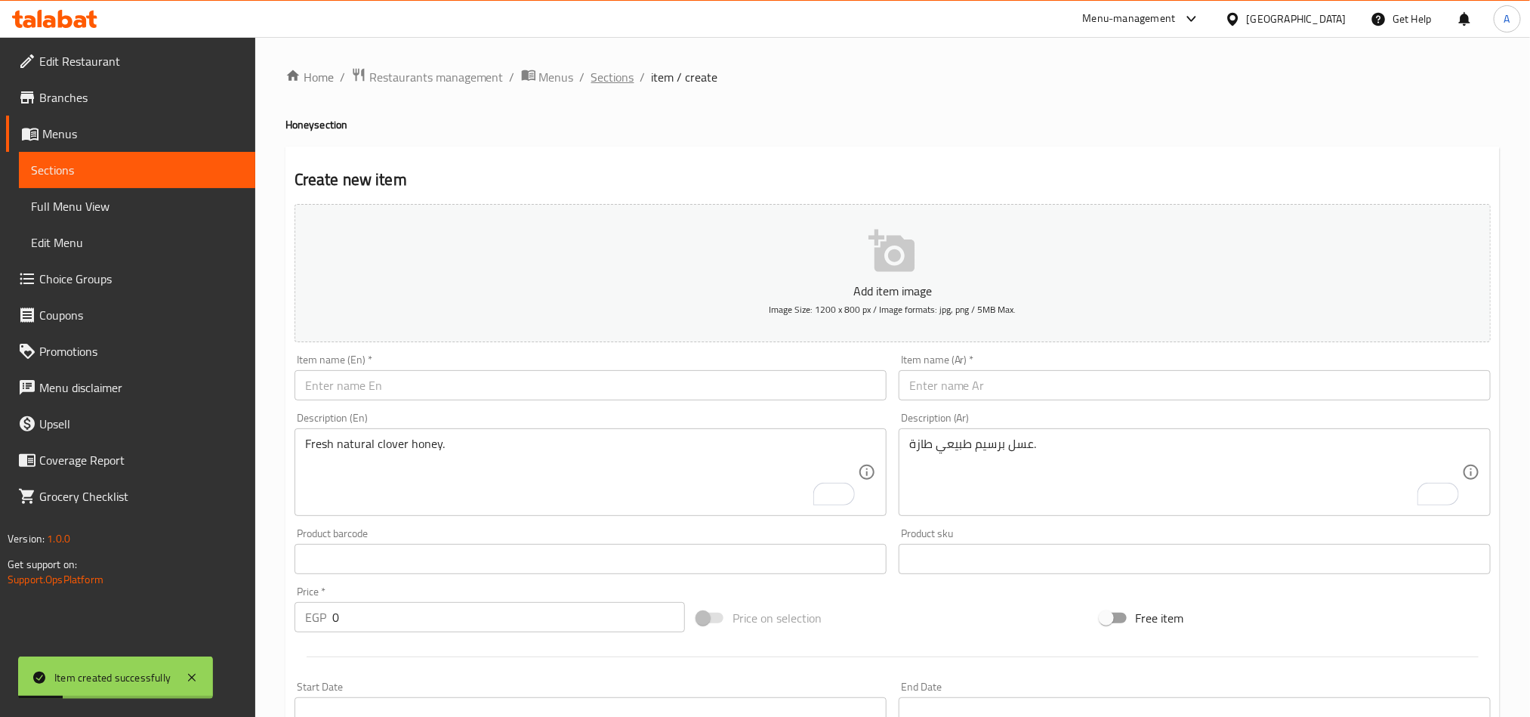
click at [621, 73] on span "Sections" at bounding box center [612, 77] width 43 height 18
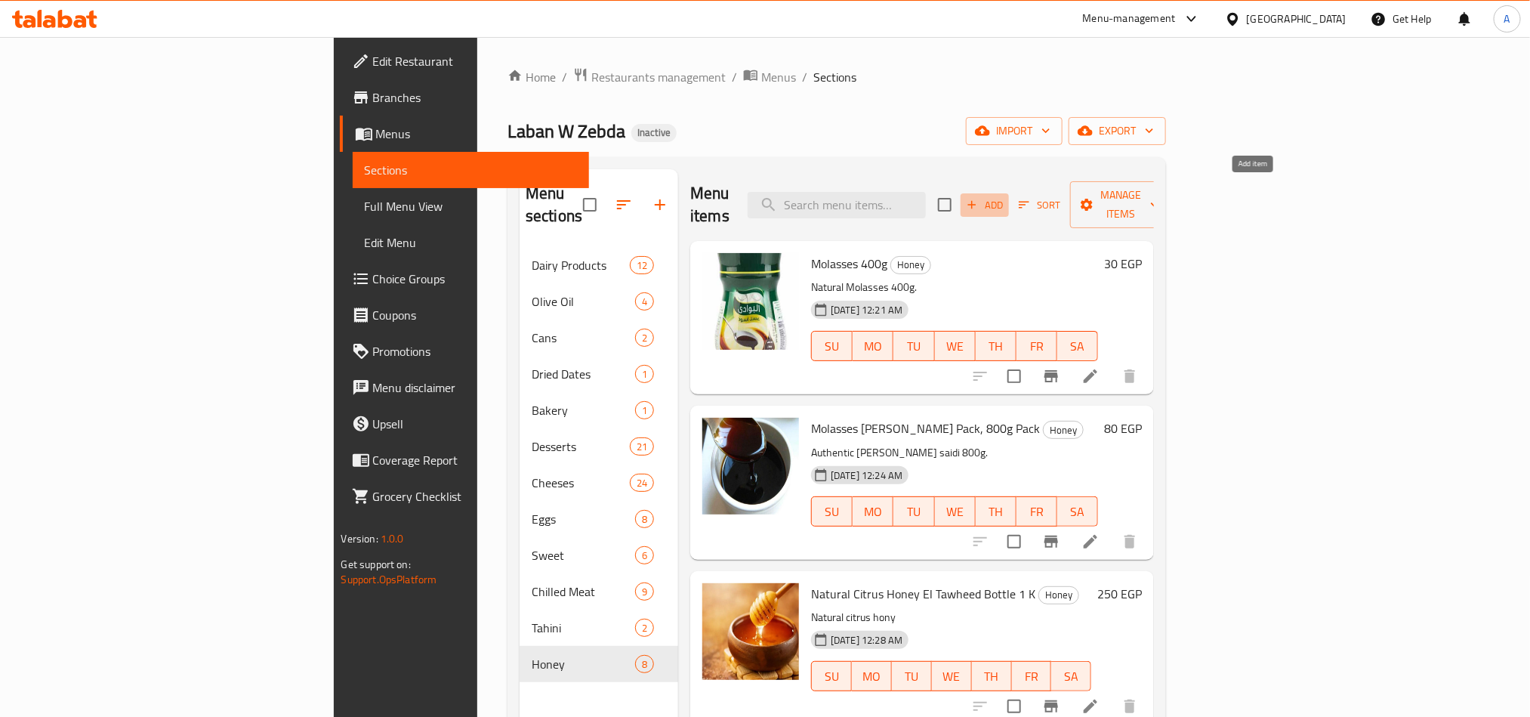
click at [1009, 193] on button "Add" at bounding box center [984, 204] width 48 height 23
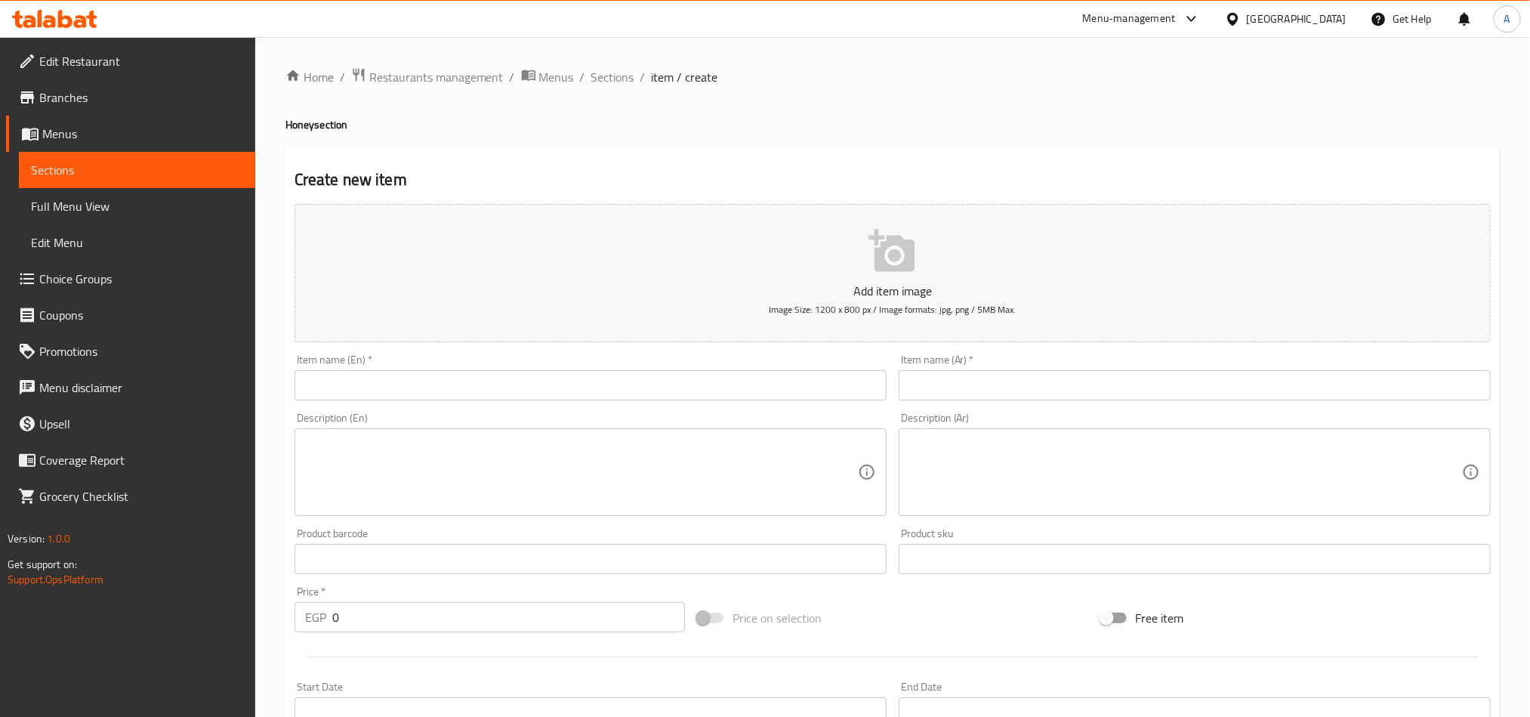
click at [1373, 381] on input "text" at bounding box center [1194, 385] width 592 height 30
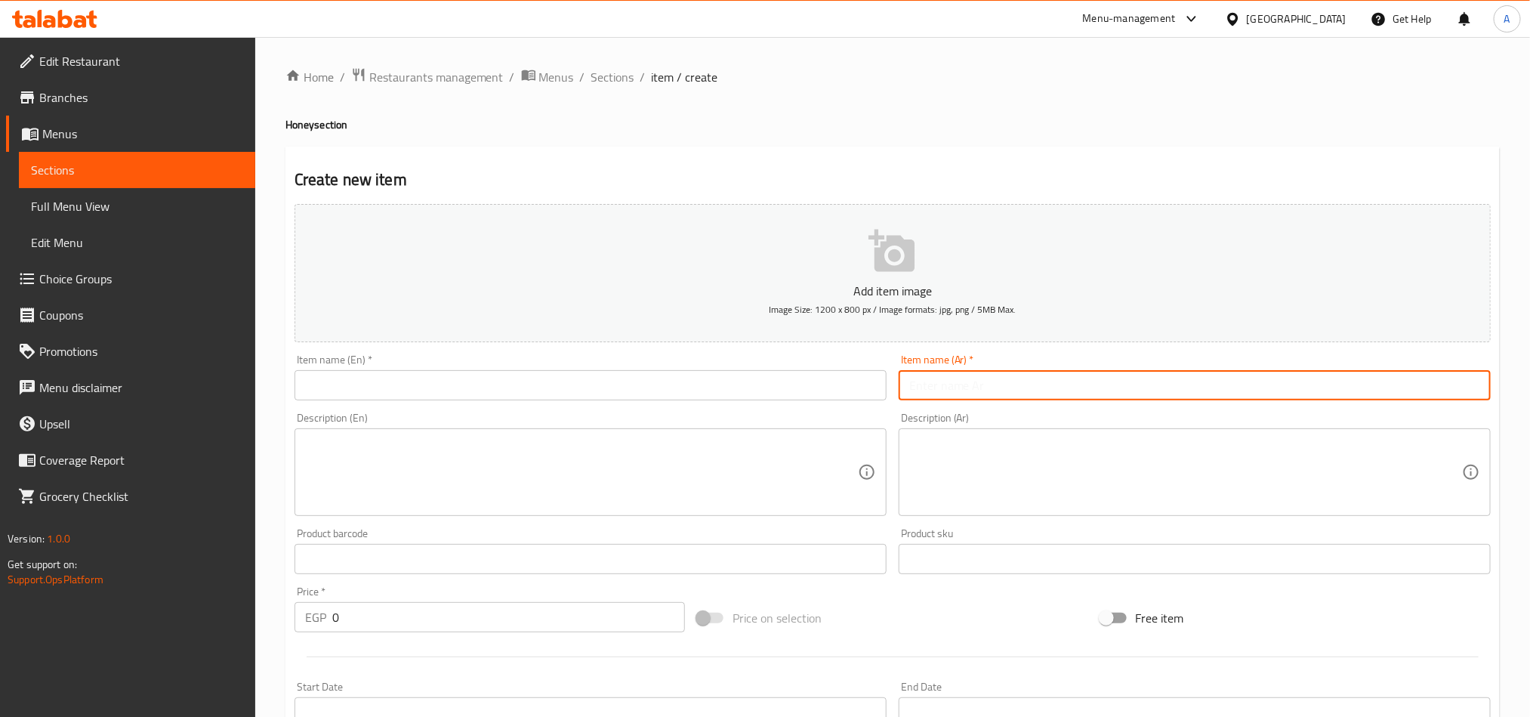
paste input "عبوة"
paste input "عسل نحل طبيعي سدر"
type input "عبوة عسل نحل طبيعي سدر 1 ك"
click at [1205, 406] on div "Description (Ar) Description (Ar)" at bounding box center [1194, 464] width 604 height 116
click at [1200, 390] on input "عبوة عسل نحل طبيعي سدر 1 ك" at bounding box center [1194, 385] width 592 height 30
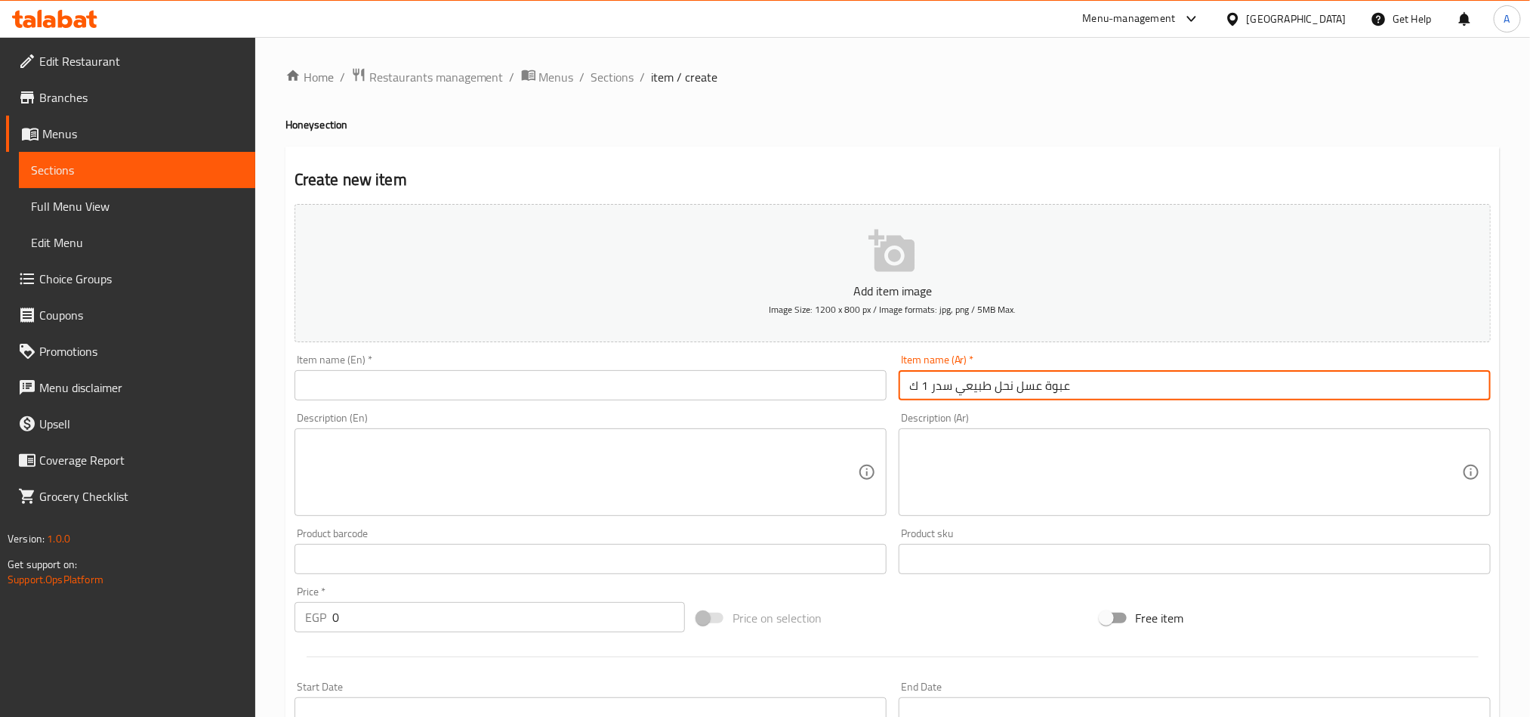
click at [1200, 390] on input "عبوة عسل نحل طبيعي سدر 1 ك" at bounding box center [1194, 385] width 592 height 30
click at [488, 383] on input "text" at bounding box center [590, 385] width 592 height 30
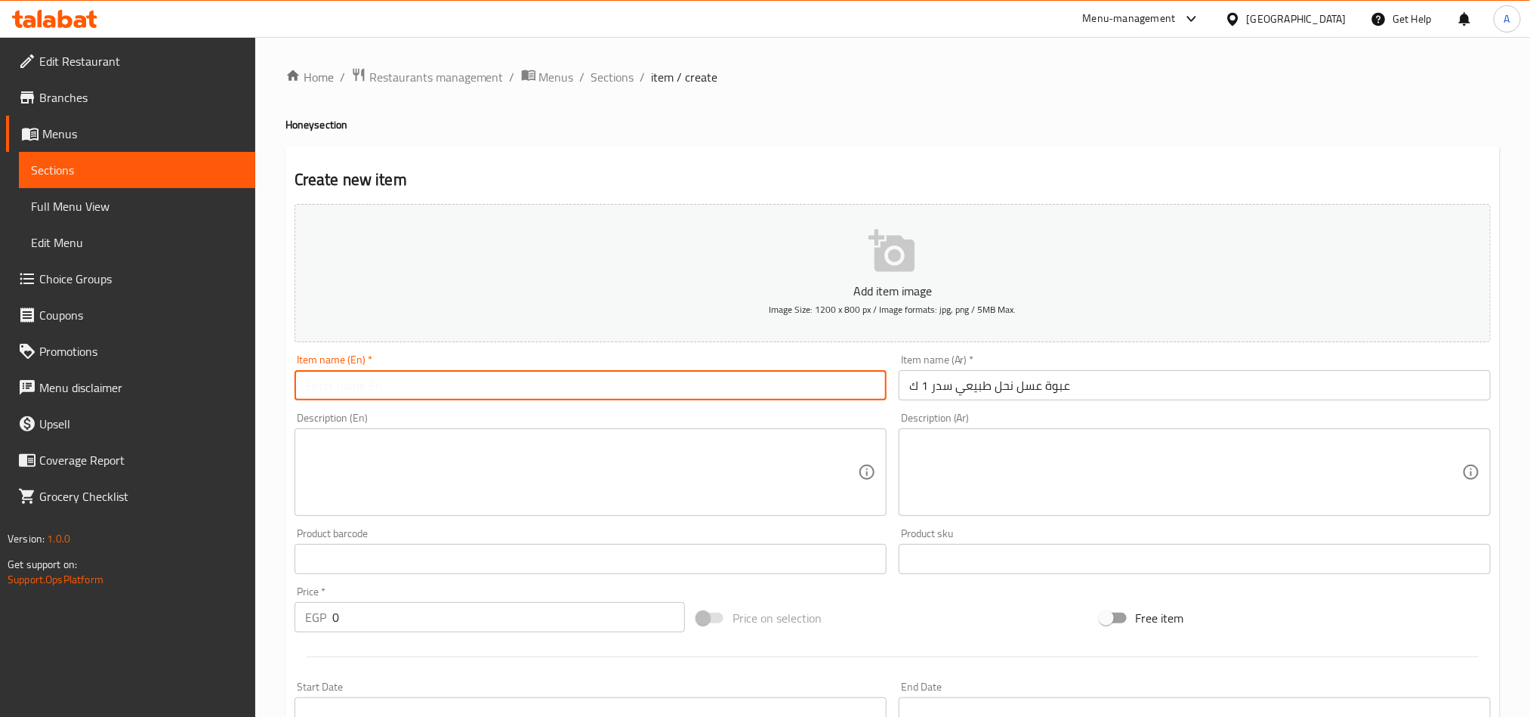
paste input "A 1 Kg Package Of Natural Sidr Honey."
drag, startPoint x: 399, startPoint y: 381, endPoint x: 279, endPoint y: 381, distance: 120.1
drag, startPoint x: 279, startPoint y: 381, endPoint x: 694, endPoint y: 393, distance: 415.4
click at [727, 394] on input "A 1 Kg Package Of Natural Sidr Honey." at bounding box center [590, 385] width 592 height 30
drag, startPoint x: 401, startPoint y: 381, endPoint x: 301, endPoint y: 374, distance: 99.8
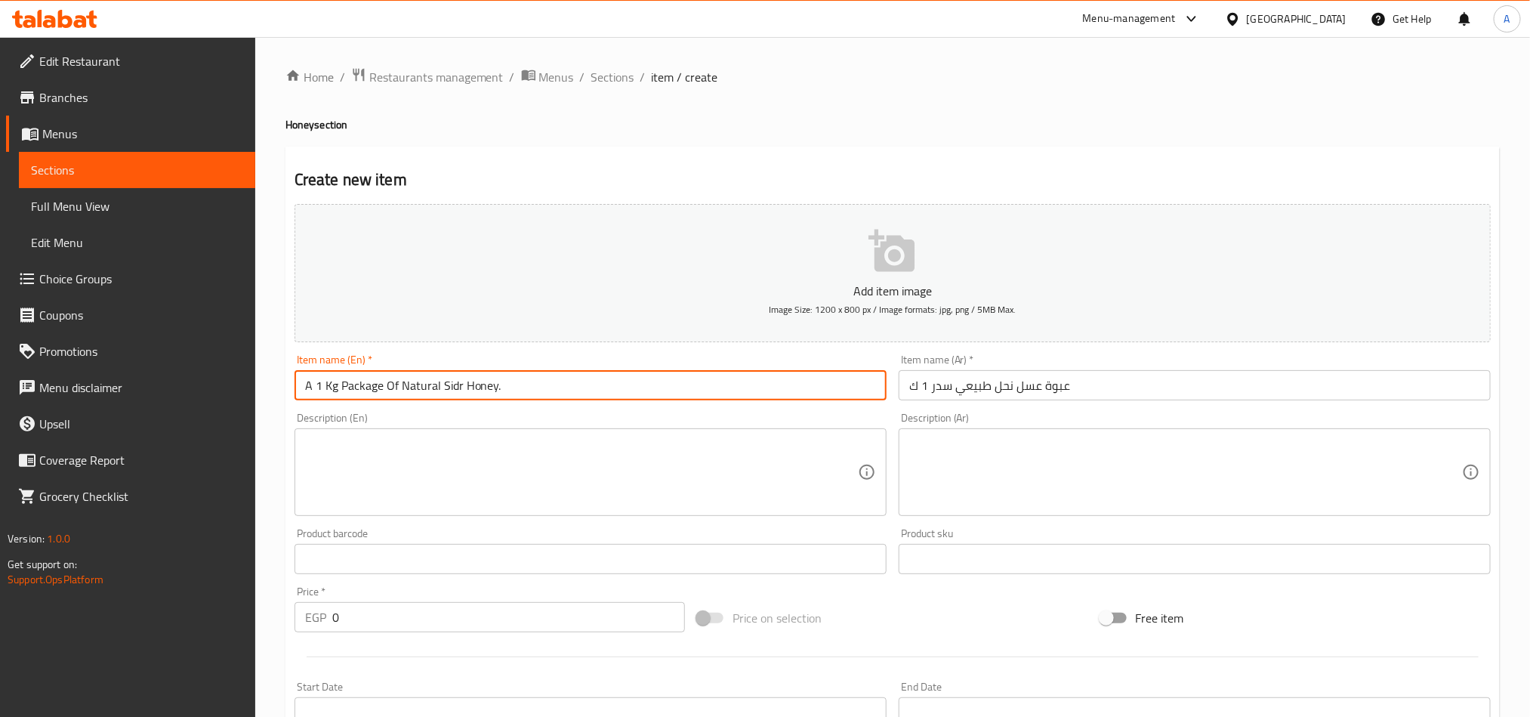
click at [301, 374] on input "A 1 Kg Package Of Natural Sidr Honey." at bounding box center [590, 385] width 592 height 30
click at [422, 376] on input "Natural Sidr Honey." at bounding box center [590, 385] width 592 height 30
paste input "A 1 Kg Package Of"
drag, startPoint x: 438, startPoint y: 386, endPoint x: 401, endPoint y: 396, distance: 38.5
click at [401, 396] on input "Natural Sidr Honey A 1 Kg Package Of" at bounding box center [590, 385] width 592 height 30
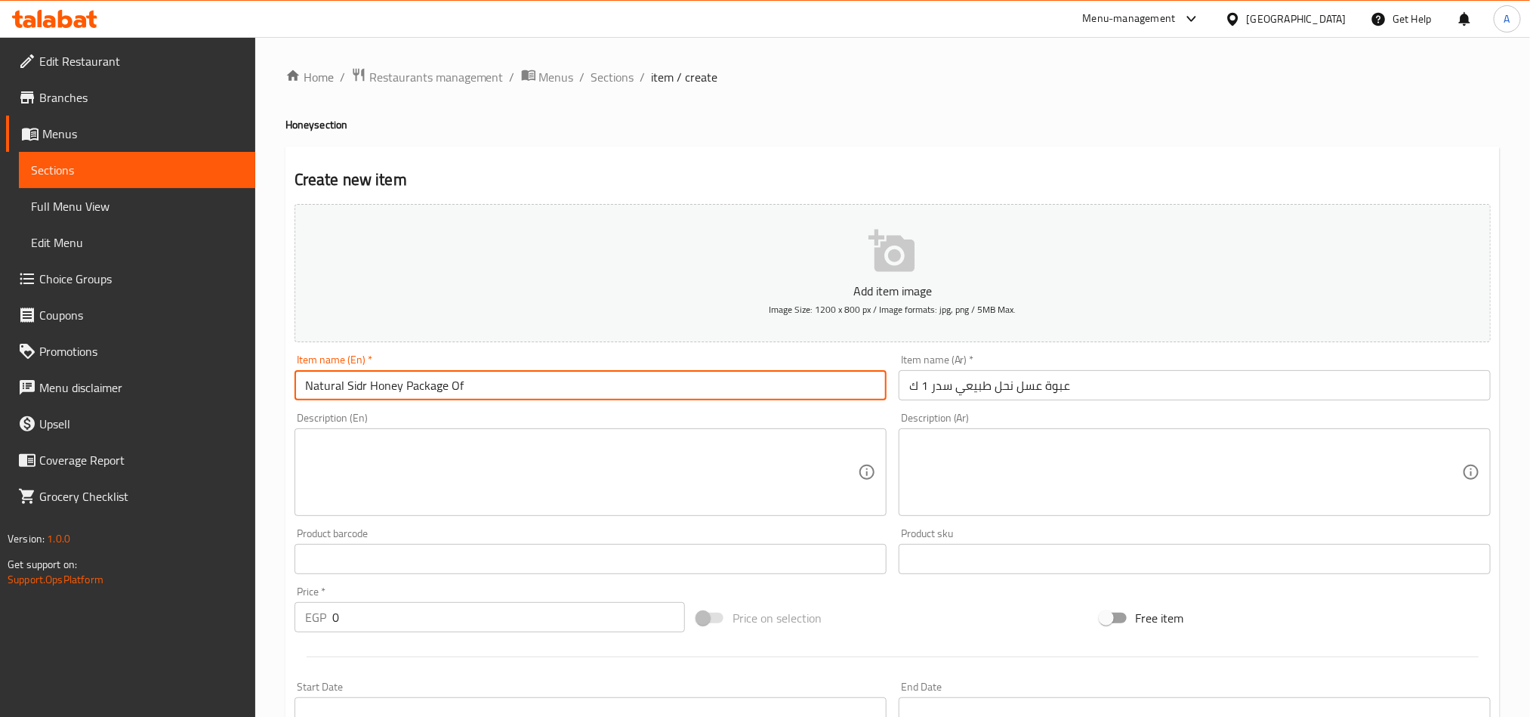
click at [485, 383] on input "Natural Sidr Honey Package Of" at bounding box center [590, 385] width 592 height 30
paste input "A 1 Kg"
click at [463, 386] on input "Natural Sidr Honey Package A 1 Kg" at bounding box center [590, 385] width 592 height 30
click at [489, 381] on input "Natural Sidr Honey Package1 Kg" at bounding box center [590, 385] width 592 height 30
type input "Natural Sidr Honey Package1 Kg"
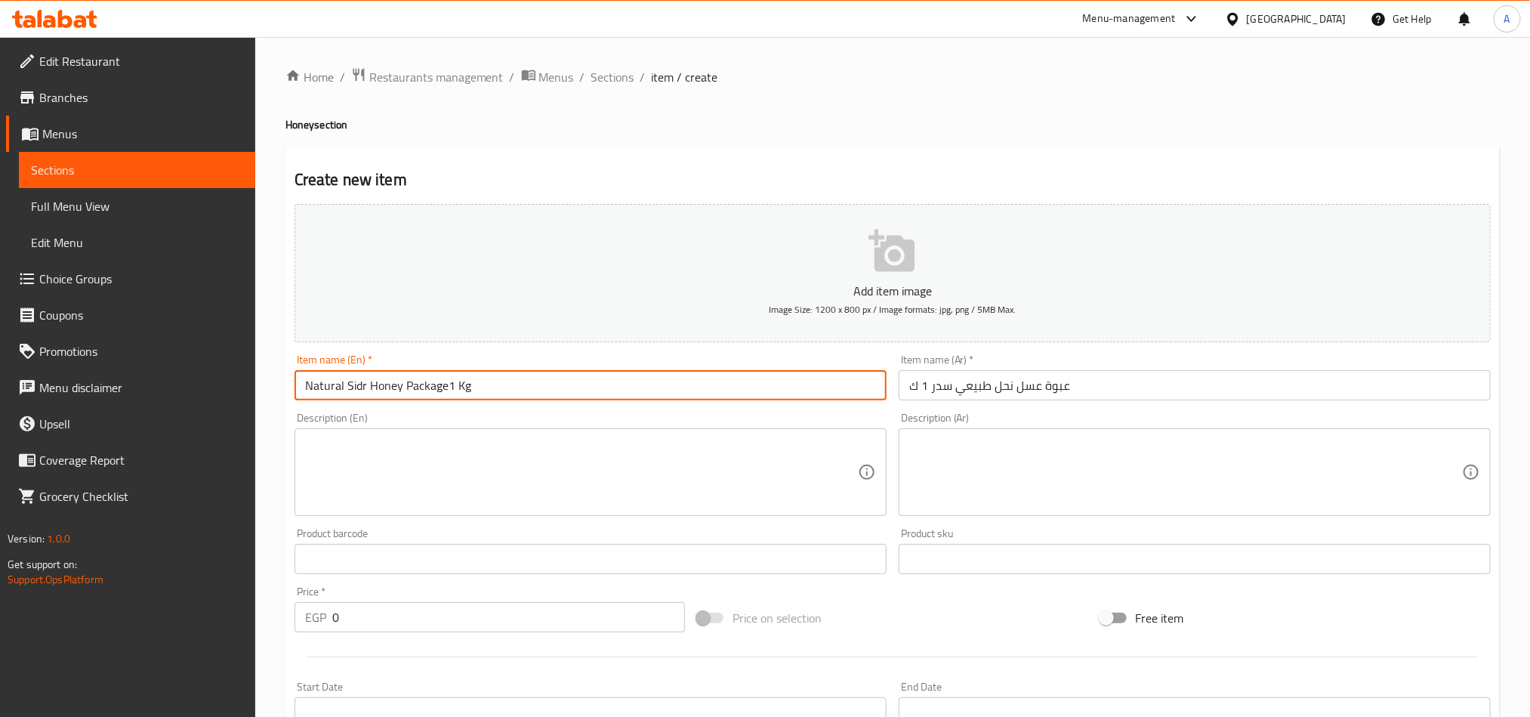
click at [1400, 448] on textarea at bounding box center [1185, 472] width 553 height 72
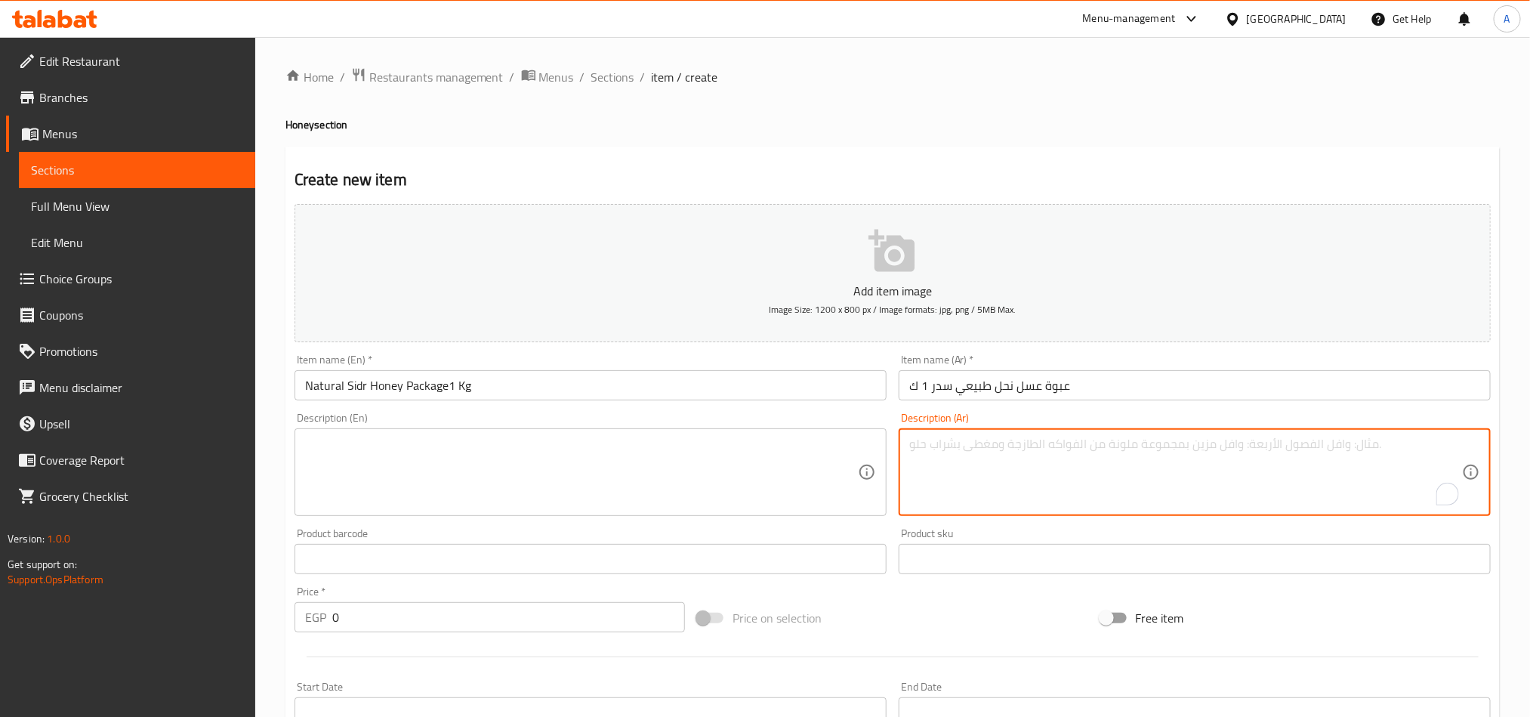
paste textarea "عسل سدر أصيل ومميز."
type textarea "عسل سدر أصيل ومميز."
click at [1004, 454] on textarea "عسل سدر أصيل ومميز." at bounding box center [1185, 472] width 553 height 72
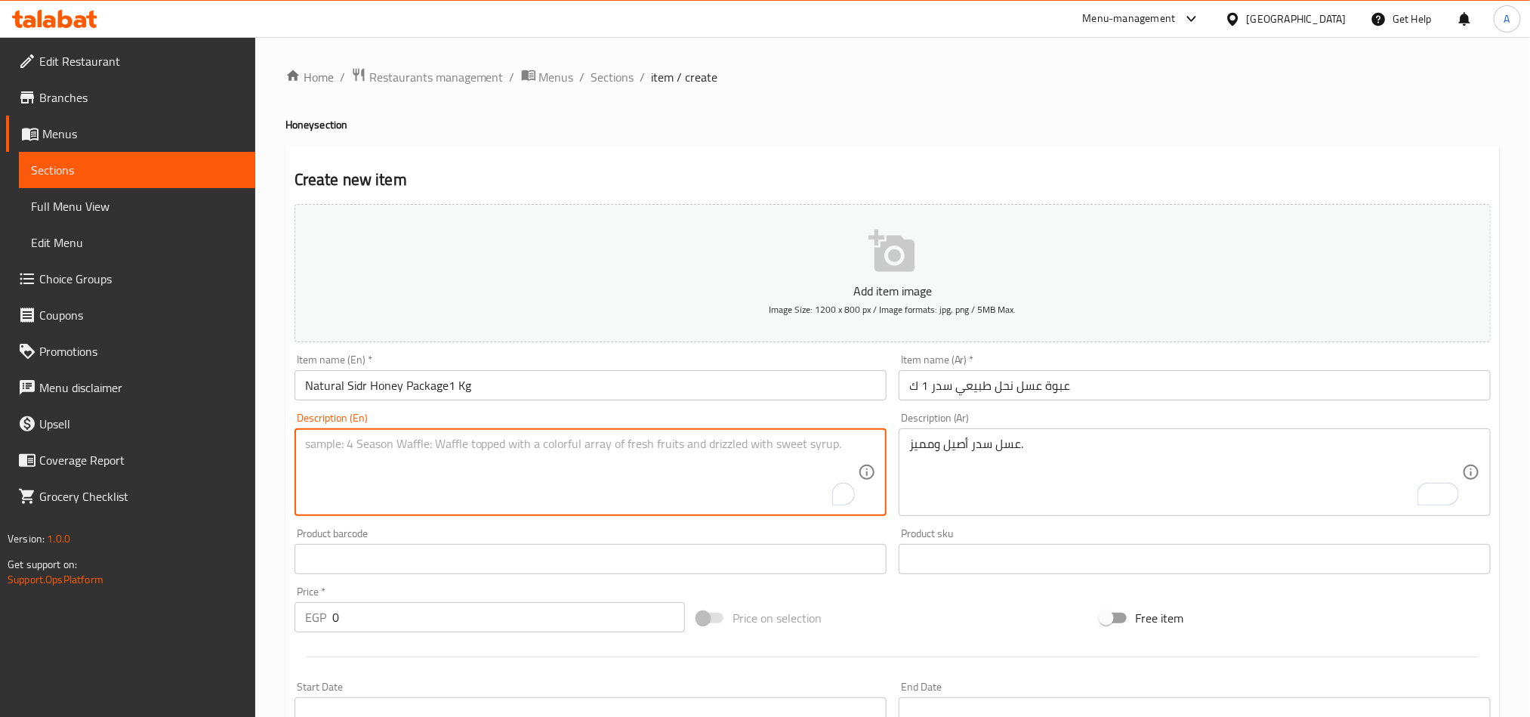
click at [791, 487] on textarea "To enrich screen reader interactions, please activate Accessibility in Grammarl…" at bounding box center [581, 472] width 553 height 72
paste textarea "Authentic and distinctive Sidr honey."
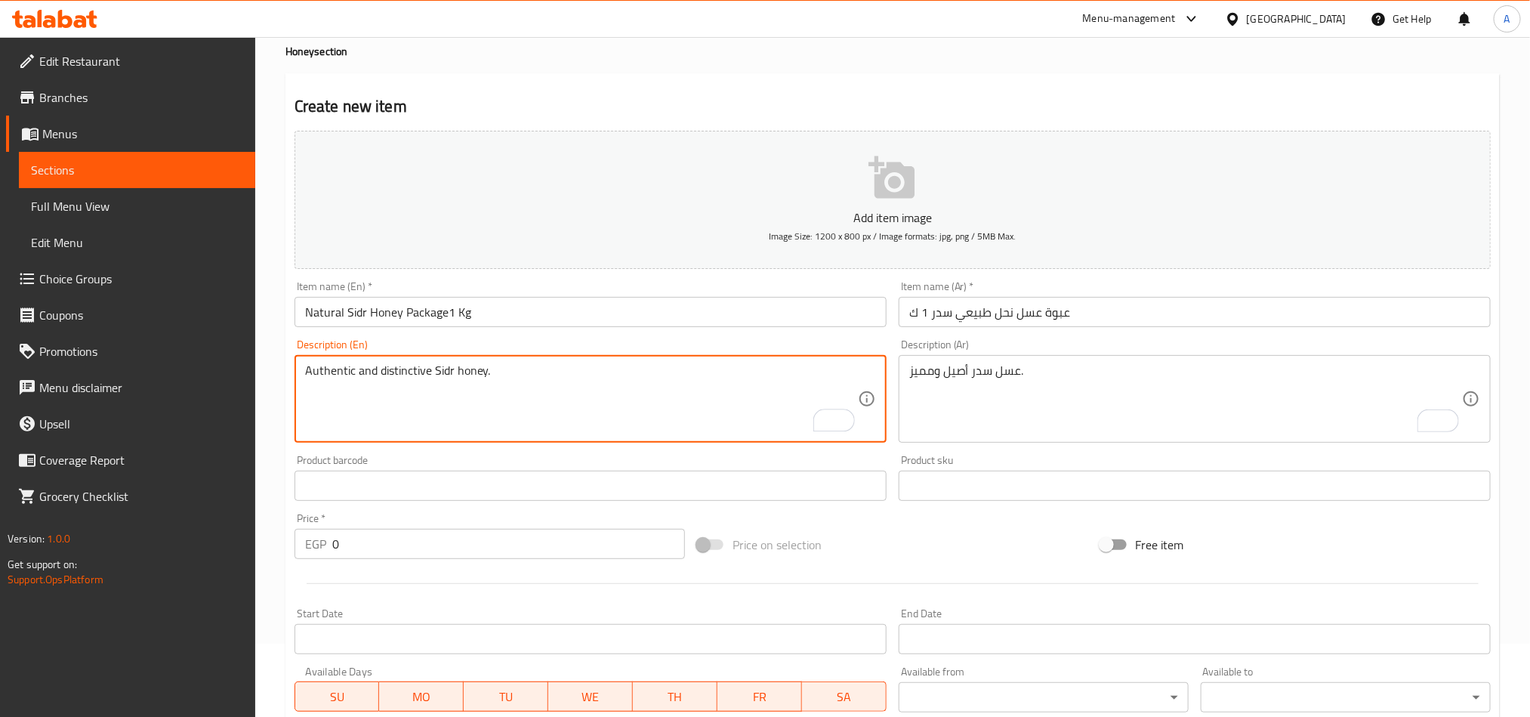
scroll to position [113, 0]
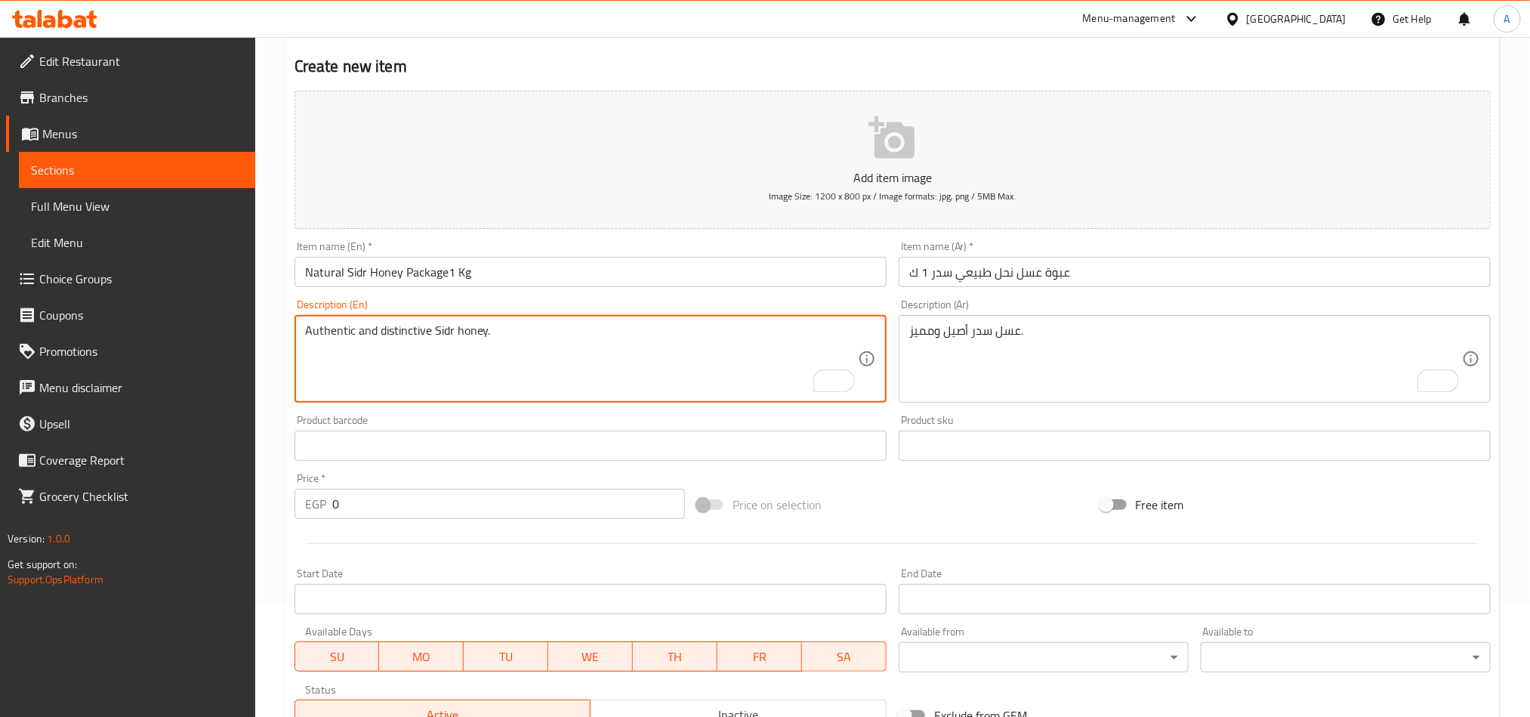
click at [436, 336] on textarea "Authentic and distinctive Sidr honey." at bounding box center [581, 359] width 553 height 72
type textarea "Authentic and distinctive Sidr honey."
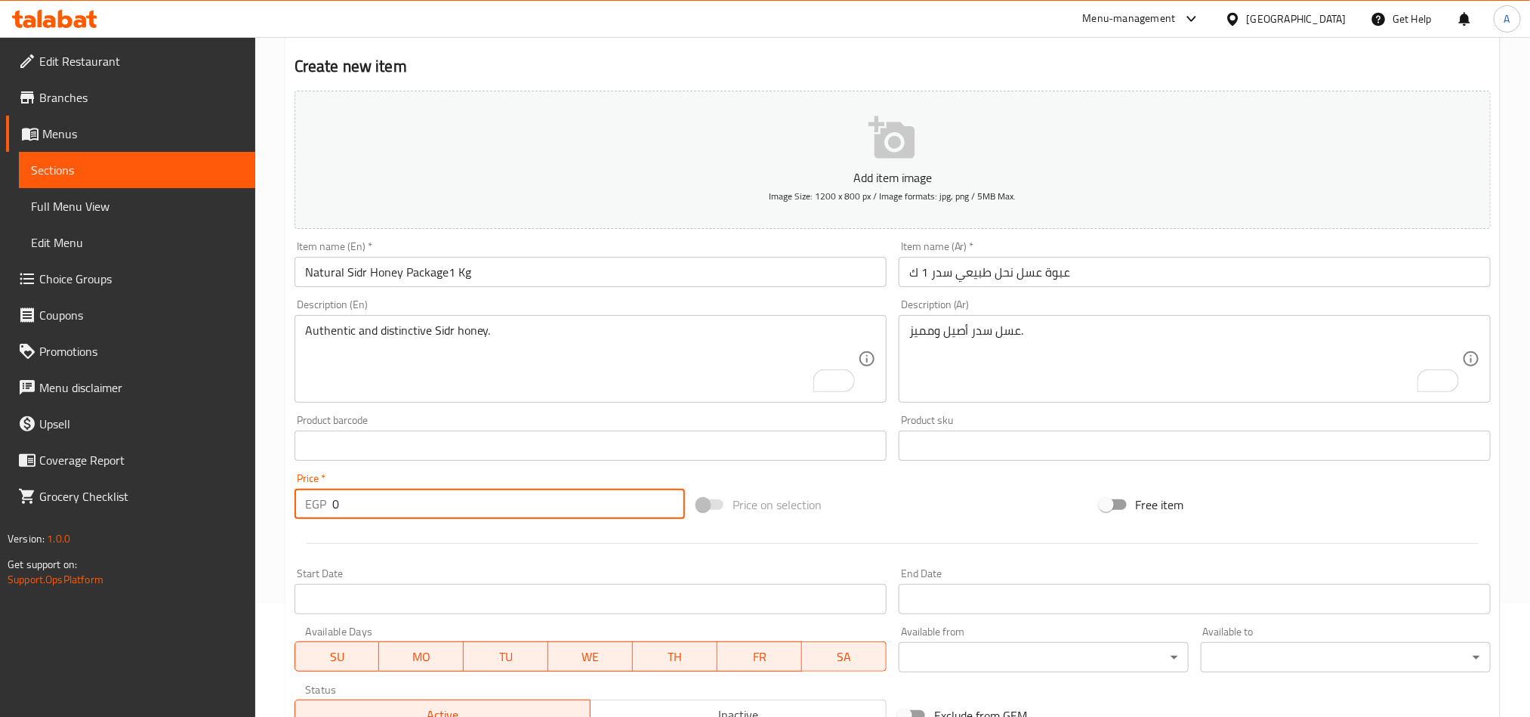
click at [350, 496] on input "0" at bounding box center [508, 503] width 353 height 30
click at [573, 257] on input "Natural Sidr Honey Package1 Kg" at bounding box center [590, 272] width 592 height 30
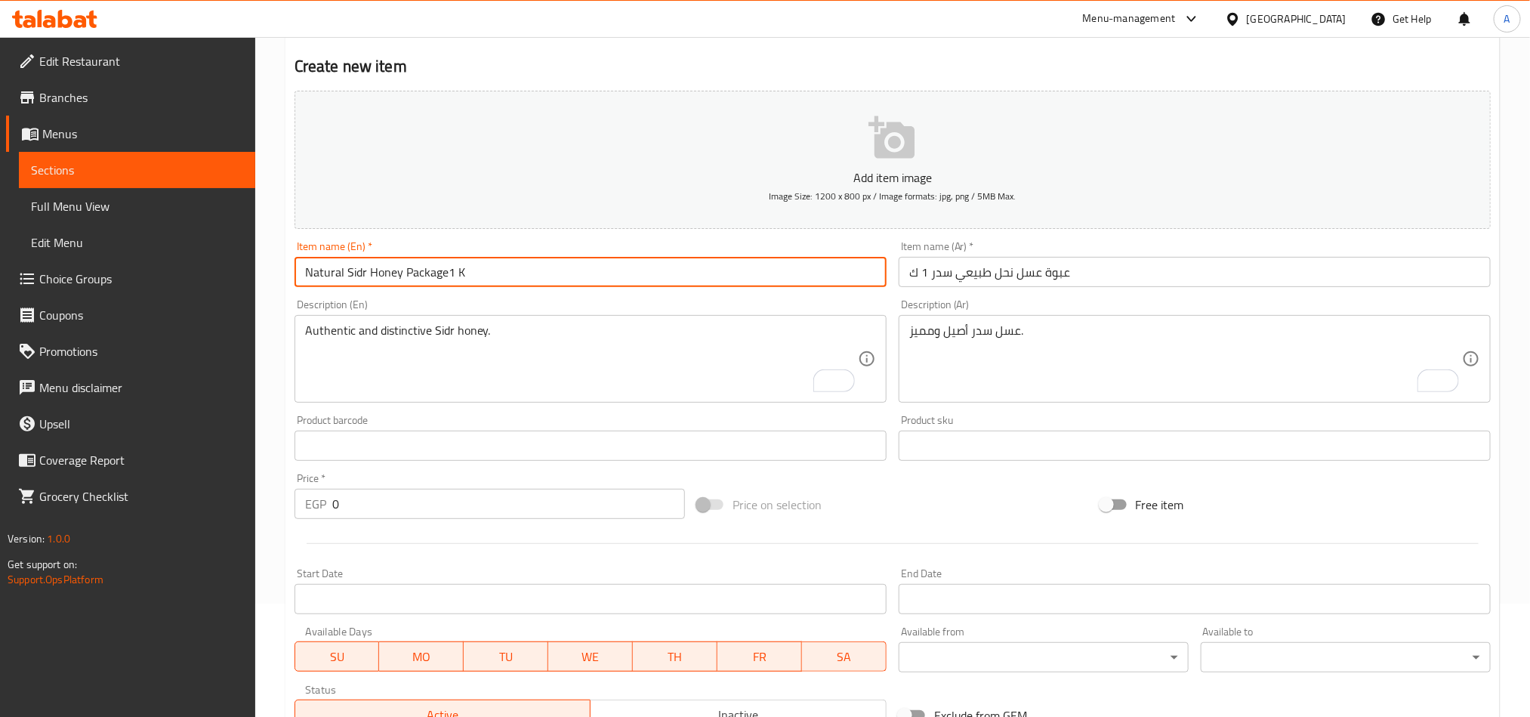
type input "Natural Sidr Honey Package1 K"
click at [374, 507] on input "0" at bounding box center [508, 503] width 353 height 30
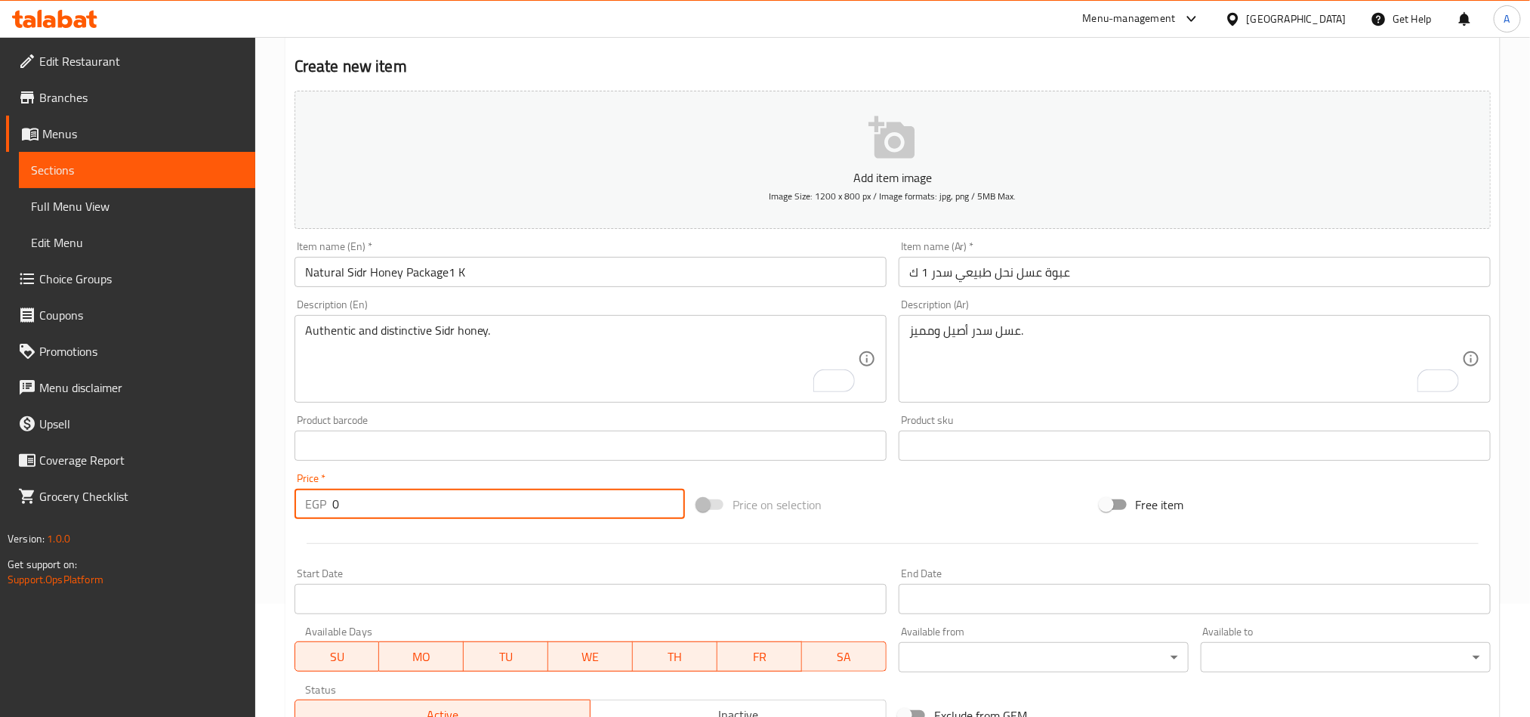
click at [374, 507] on input "0" at bounding box center [508, 503] width 353 height 30
paste input "1500.0"
type input "1500.00"
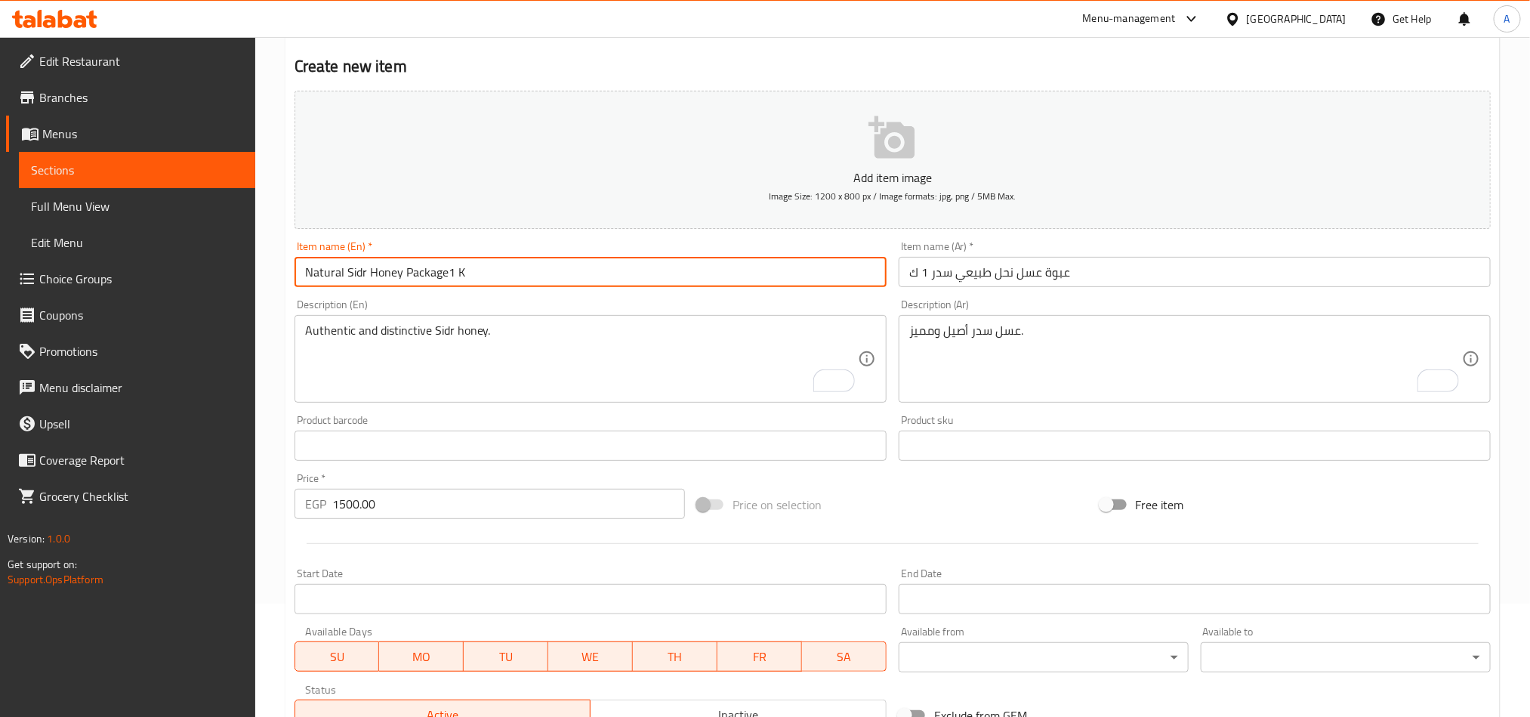
click at [476, 265] on input "Natural Sidr Honey Package1 K" at bounding box center [590, 272] width 592 height 30
click at [506, 276] on input "Natural Sidr Honey Package1 K" at bounding box center [590, 272] width 592 height 30
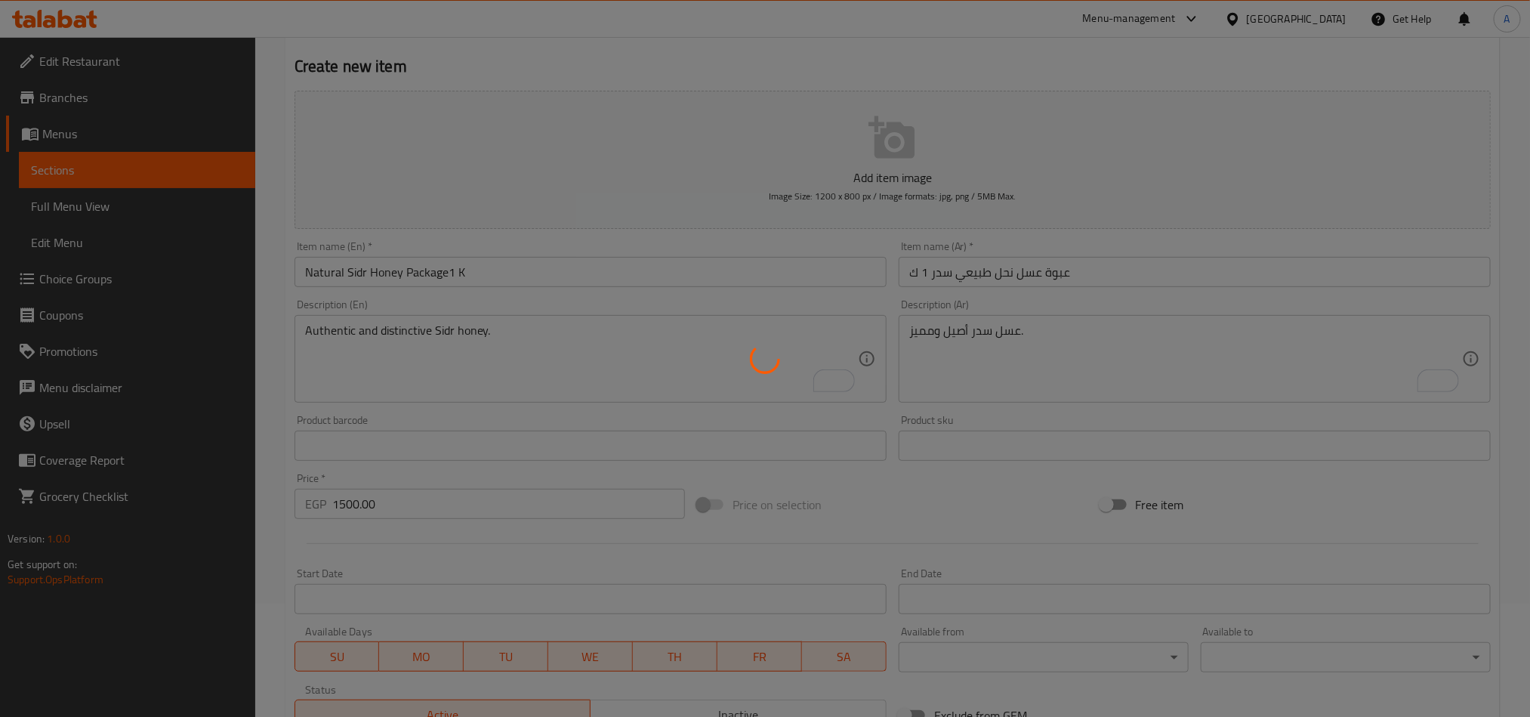
type input "0"
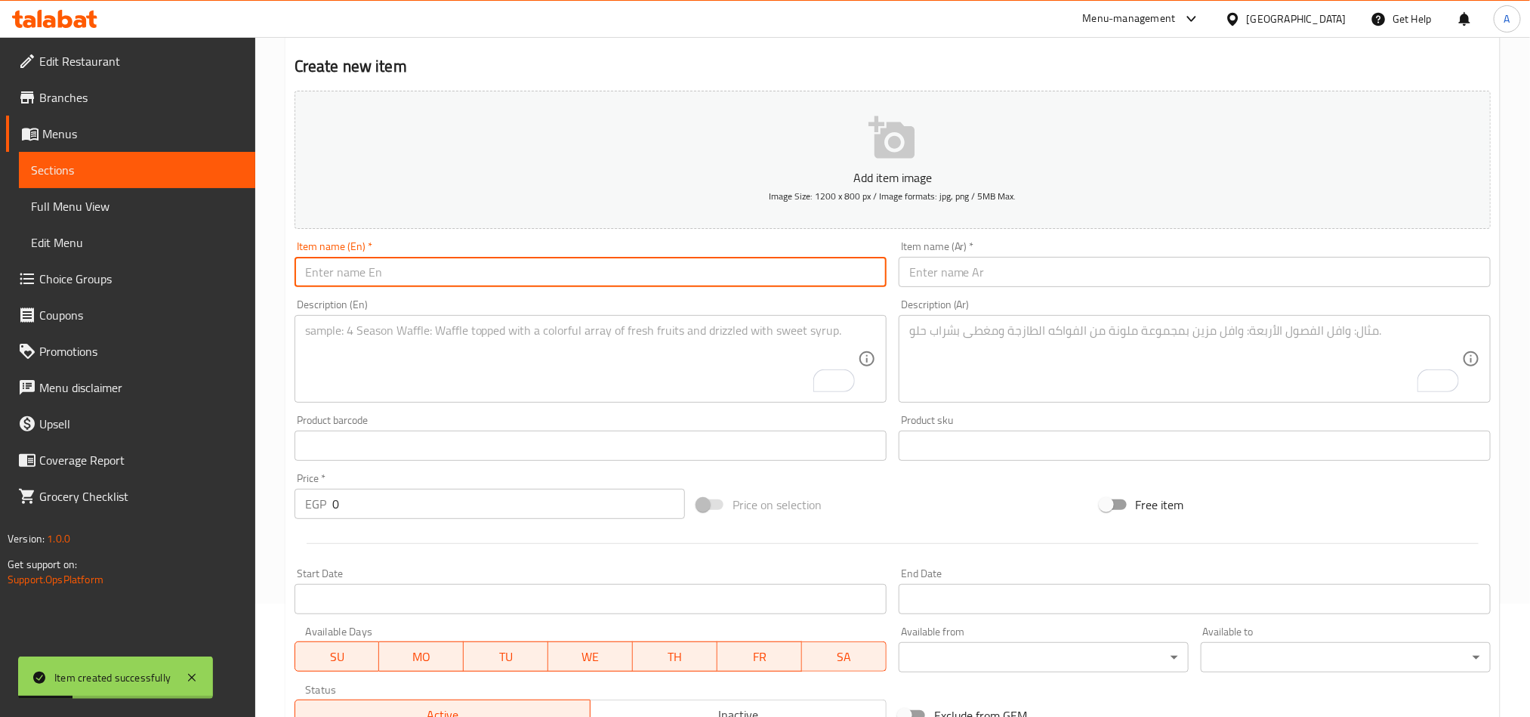
click at [1418, 285] on input "text" at bounding box center [1194, 272] width 592 height 30
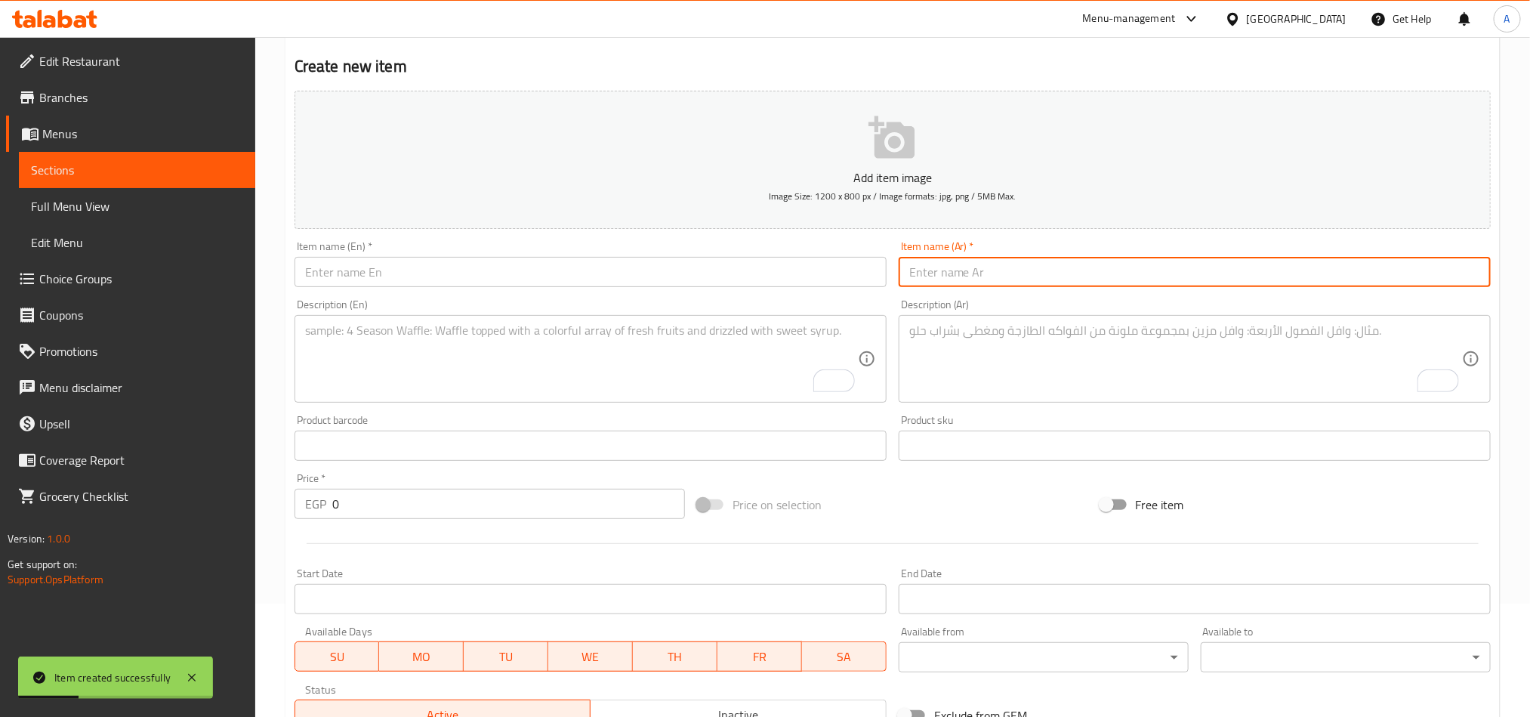
paste input "عبوة"
paste input "عسل نحل طبيعي سكويز"
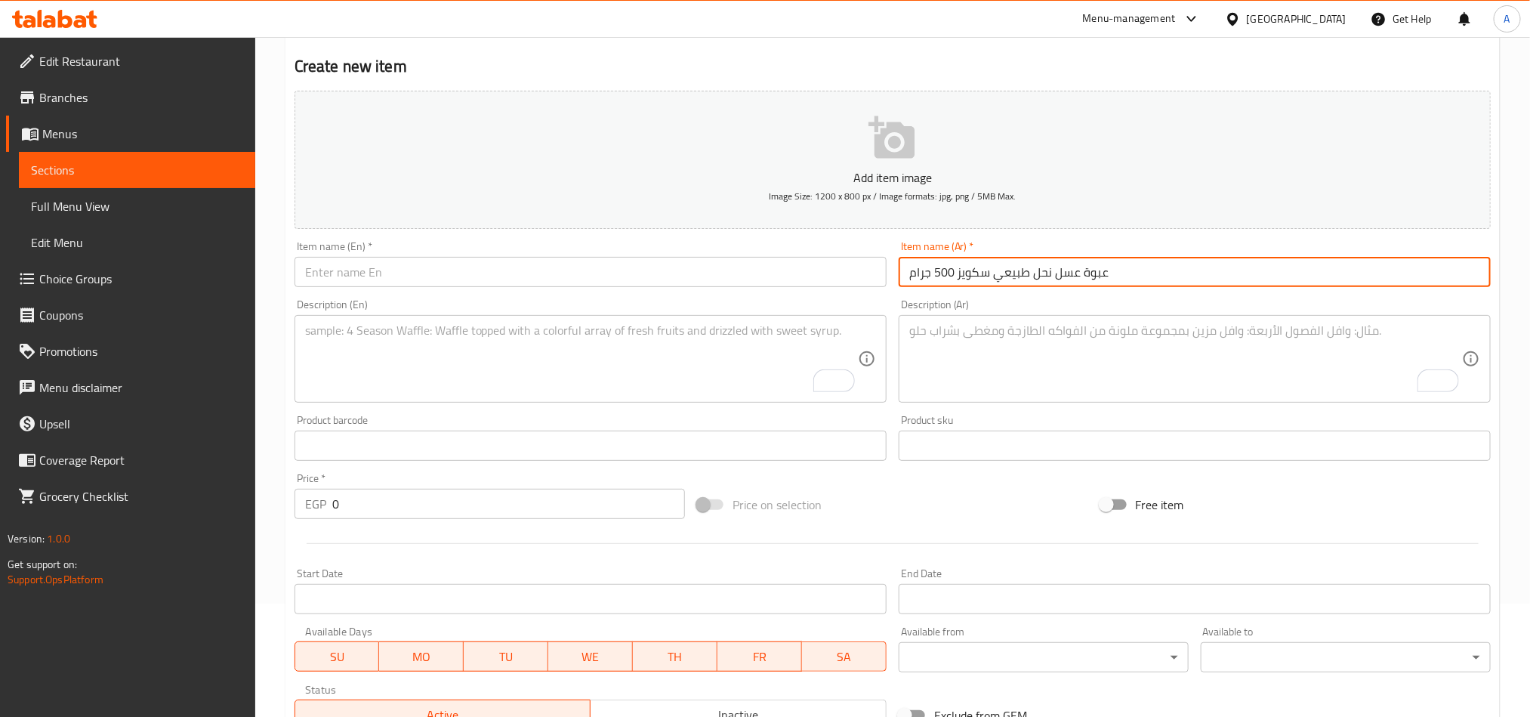
click at [1114, 284] on input "عبوة عسل نحل طبيعي سكويز 500 جرام" at bounding box center [1194, 272] width 592 height 30
paste input "text"
click at [1124, 273] on input "عبوة عسل نحل طبيعي سكويز 500 جرام" at bounding box center [1194, 272] width 592 height 30
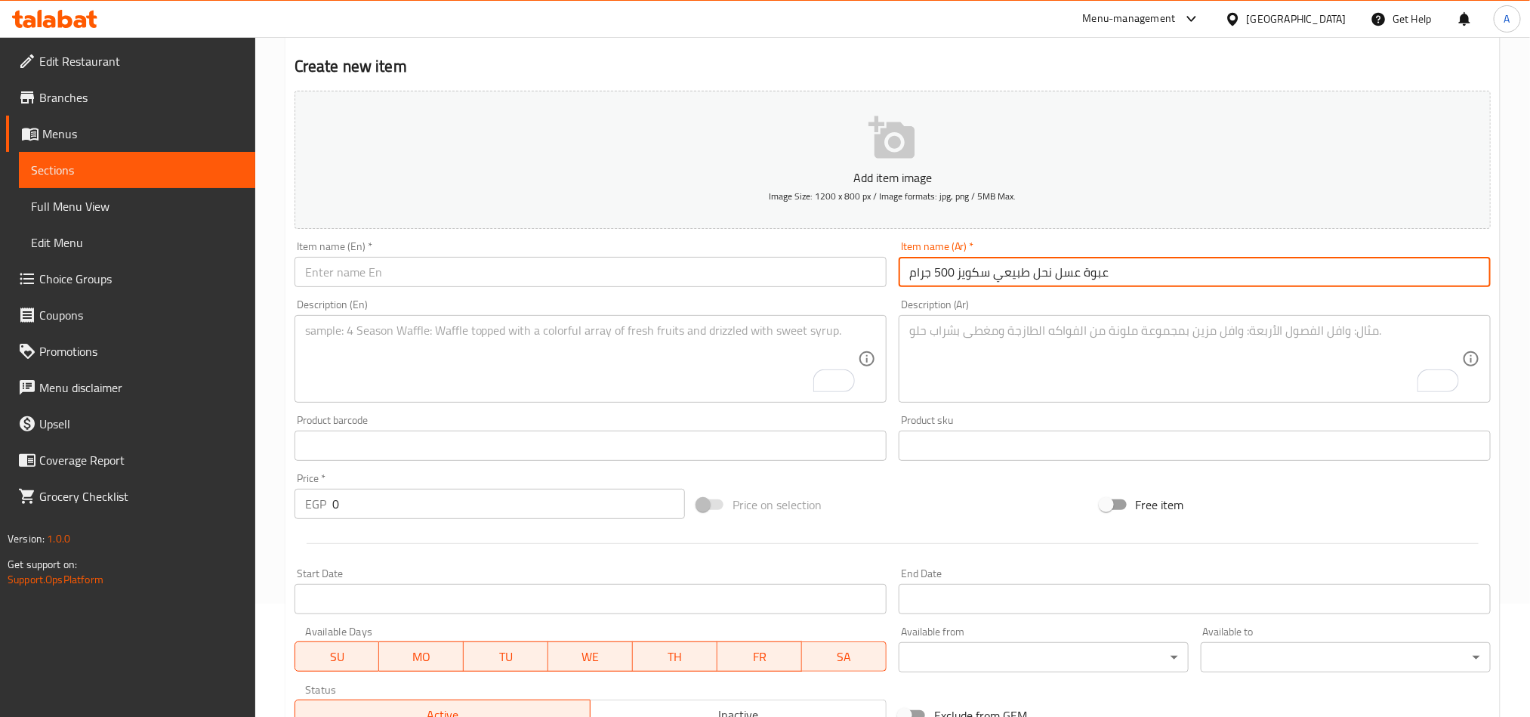
click at [1124, 273] on input "عبوة عسل نحل طبيعي سكويز 500 جرام" at bounding box center [1194, 272] width 592 height 30
type input "عبوة عسل نحل طبيعي سكويز 500 جرام"
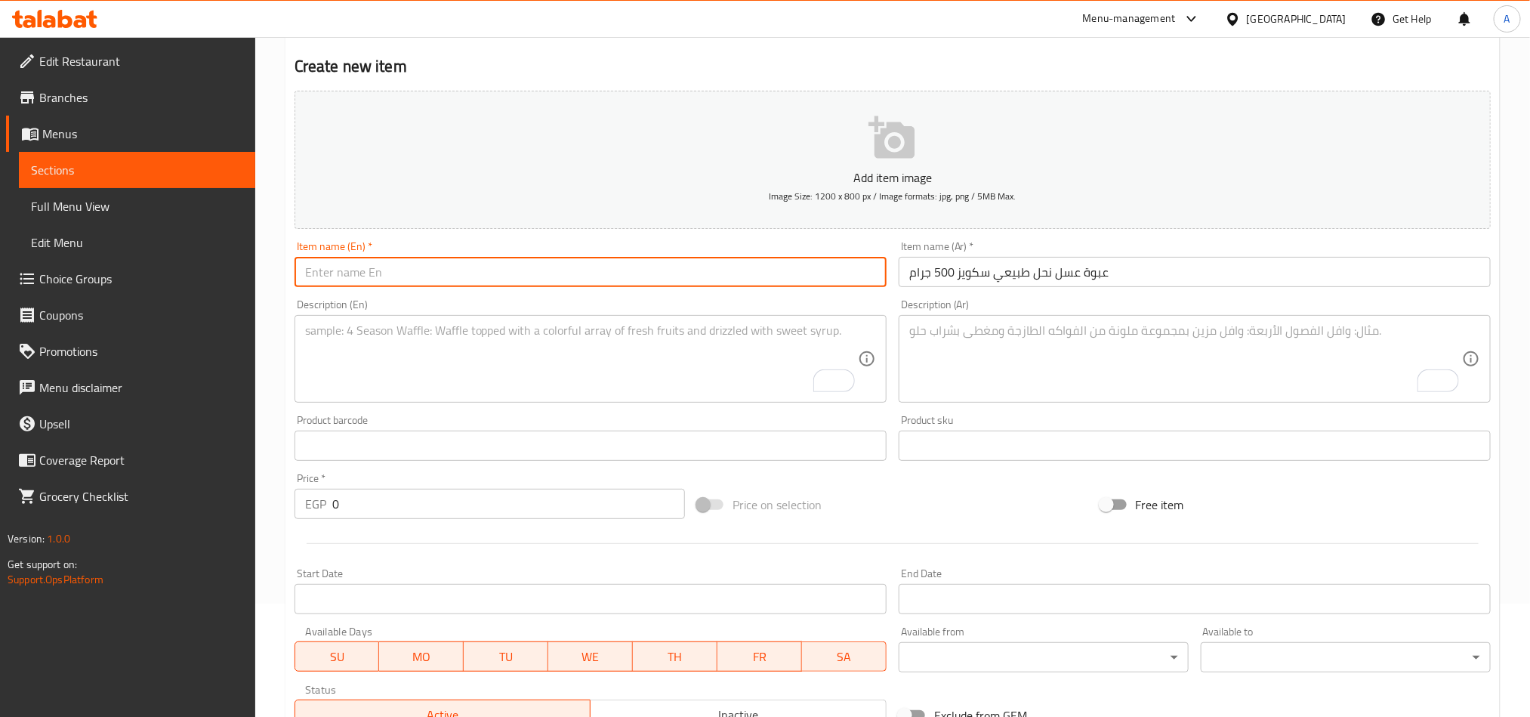
click at [565, 263] on input "text" at bounding box center [590, 272] width 592 height 30
paste input "A 500 Gram Squeeze Bottle Of Natural Honey."
drag, startPoint x: 313, startPoint y: 274, endPoint x: 267, endPoint y: 272, distance: 46.1
click at [267, 272] on div "Home / Restaurants management / Menus / Sections / item / create Honey section …" at bounding box center [892, 439] width 1274 height 1030
click at [360, 272] on input "500 Gram Squeeze Bottle Of Natural Honey." at bounding box center [590, 272] width 592 height 30
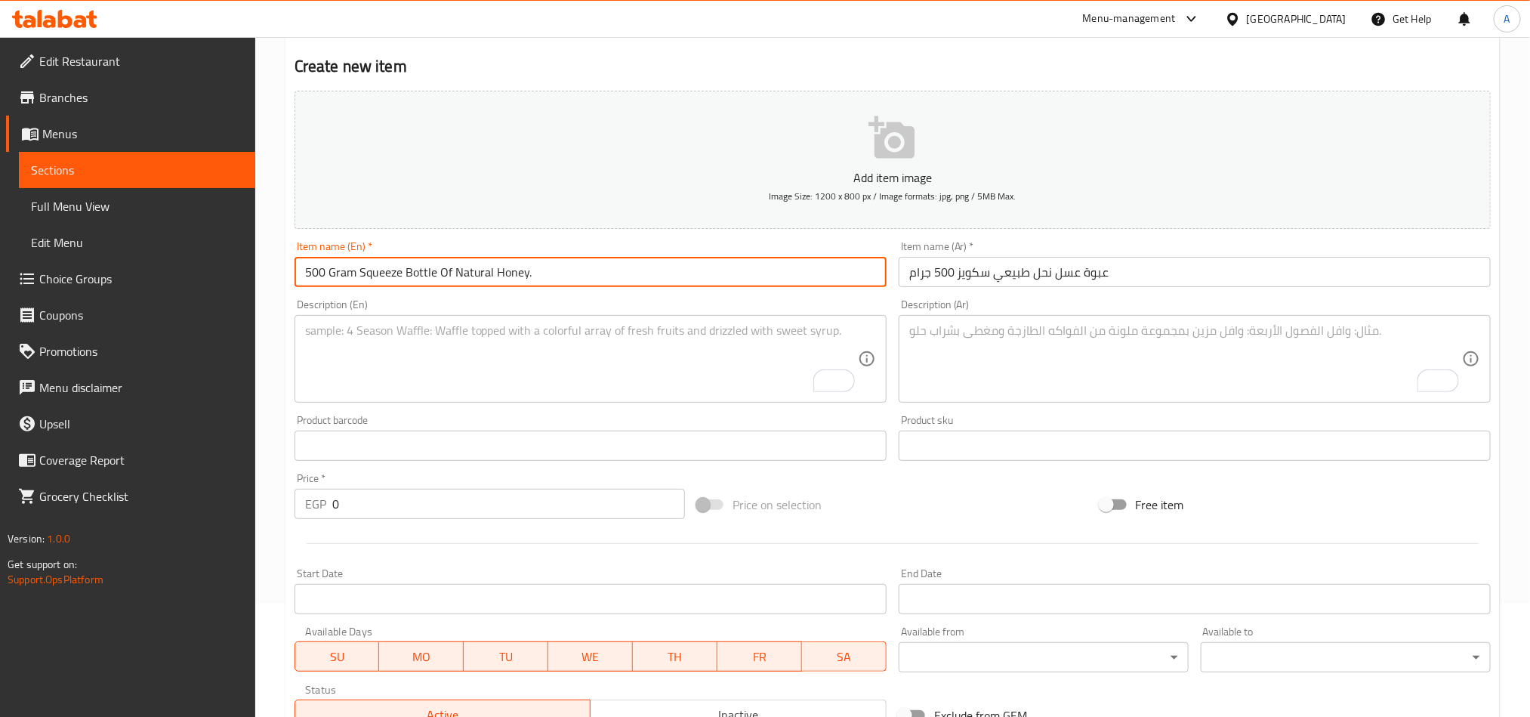
click at [358, 273] on input "500 Gram Squeeze Bottle Of Natural Honey." at bounding box center [590, 272] width 592 height 30
drag, startPoint x: 454, startPoint y: 267, endPoint x: 295, endPoint y: 258, distance: 158.8
click at [295, 258] on input "500 Gram Squeeze Bottle Of Natural Honey." at bounding box center [590, 272] width 592 height 30
click at [408, 277] on input "Natural Honey." at bounding box center [590, 272] width 592 height 30
paste input "500 Gram Squeeze Bottle Of"
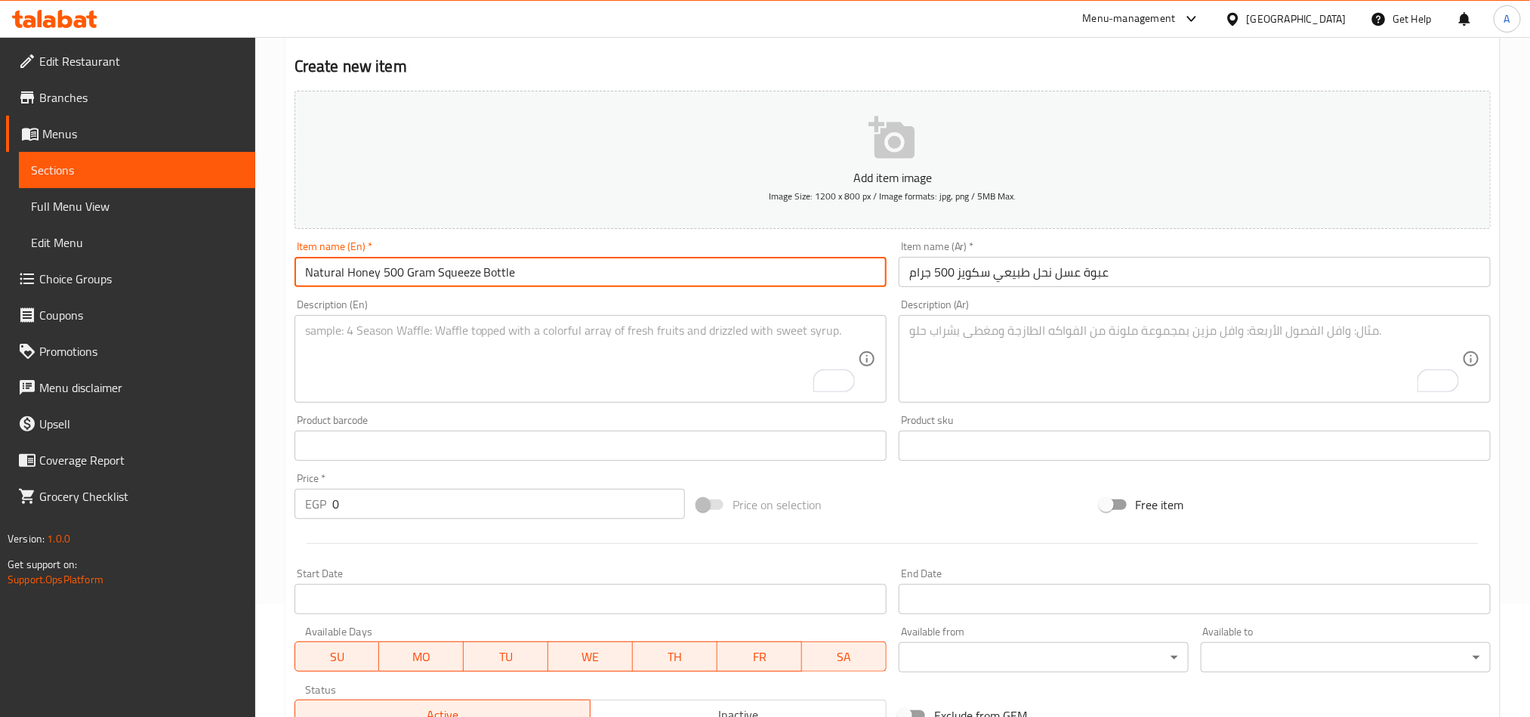
click at [435, 275] on input "Natural Honey 500 Gram Squeeze Bottle" at bounding box center [590, 272] width 592 height 30
click at [461, 277] on input "Natural Honey Squeeze Bottle" at bounding box center [590, 272] width 592 height 30
paste input "500 Gram"
type input "Natural Honey Squeeze Bottle 500 Grams"
click at [392, 501] on input "0" at bounding box center [508, 503] width 353 height 30
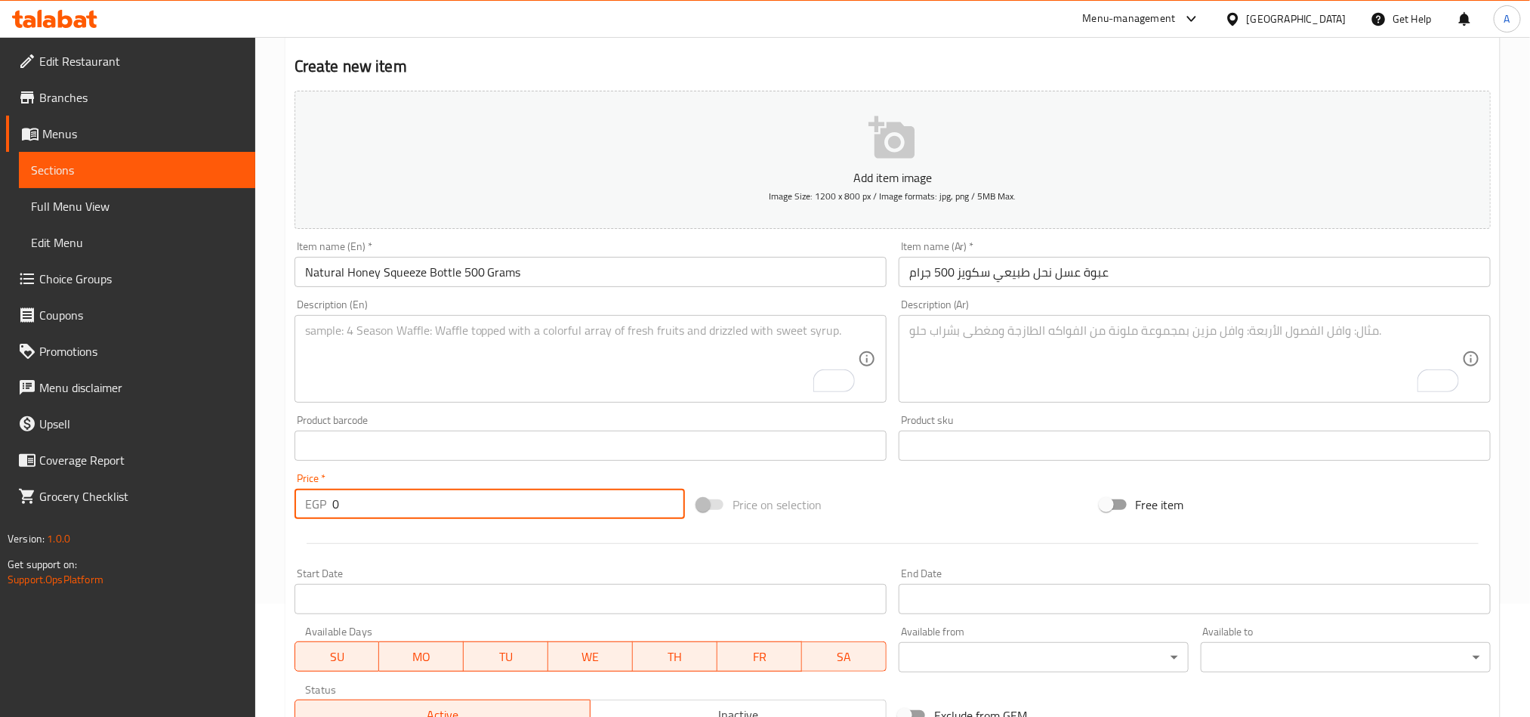
click at [392, 501] on input "0" at bounding box center [508, 503] width 353 height 30
paste input "305.0"
type input "305.00"
click at [532, 281] on input "Natural Honey Squeeze Bottle 500 Grams" at bounding box center [590, 272] width 592 height 30
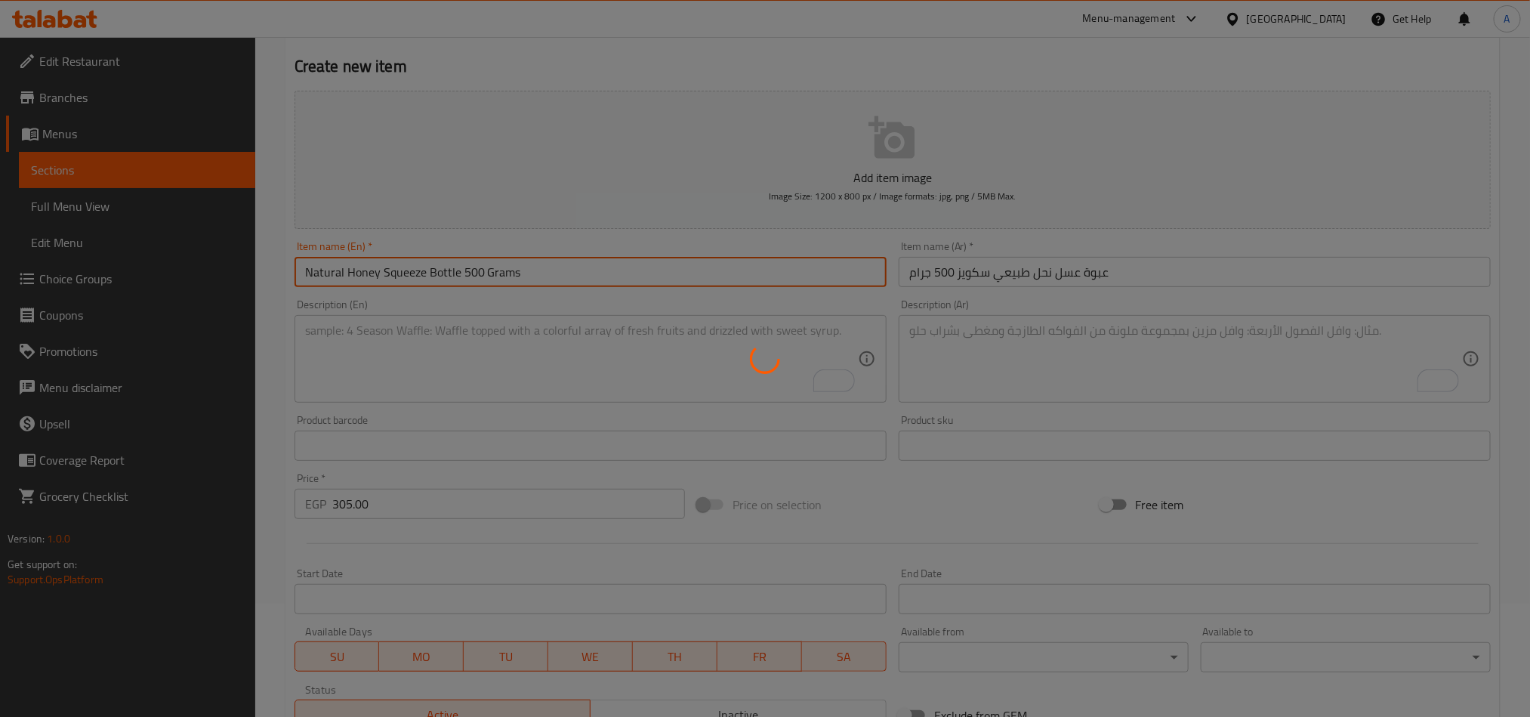
type input "0"
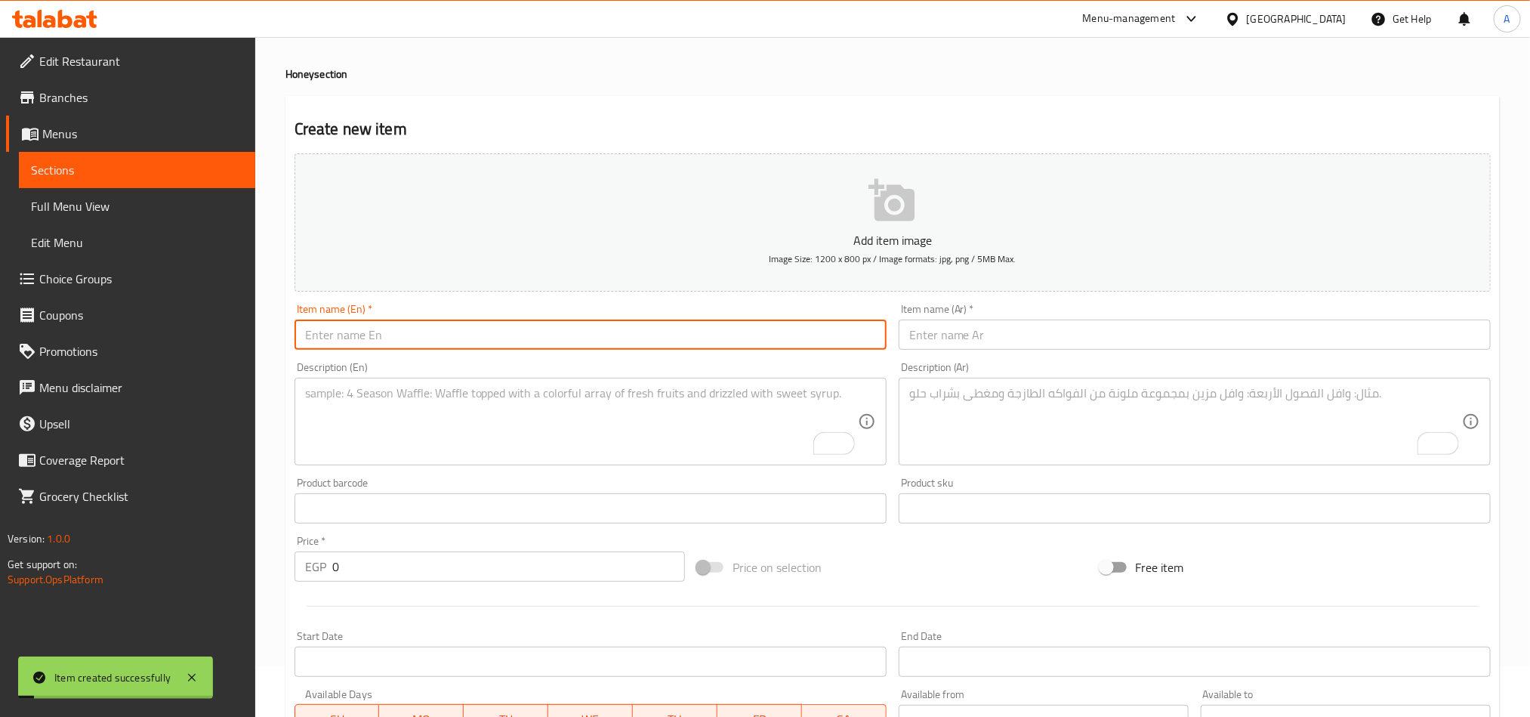
scroll to position [0, 0]
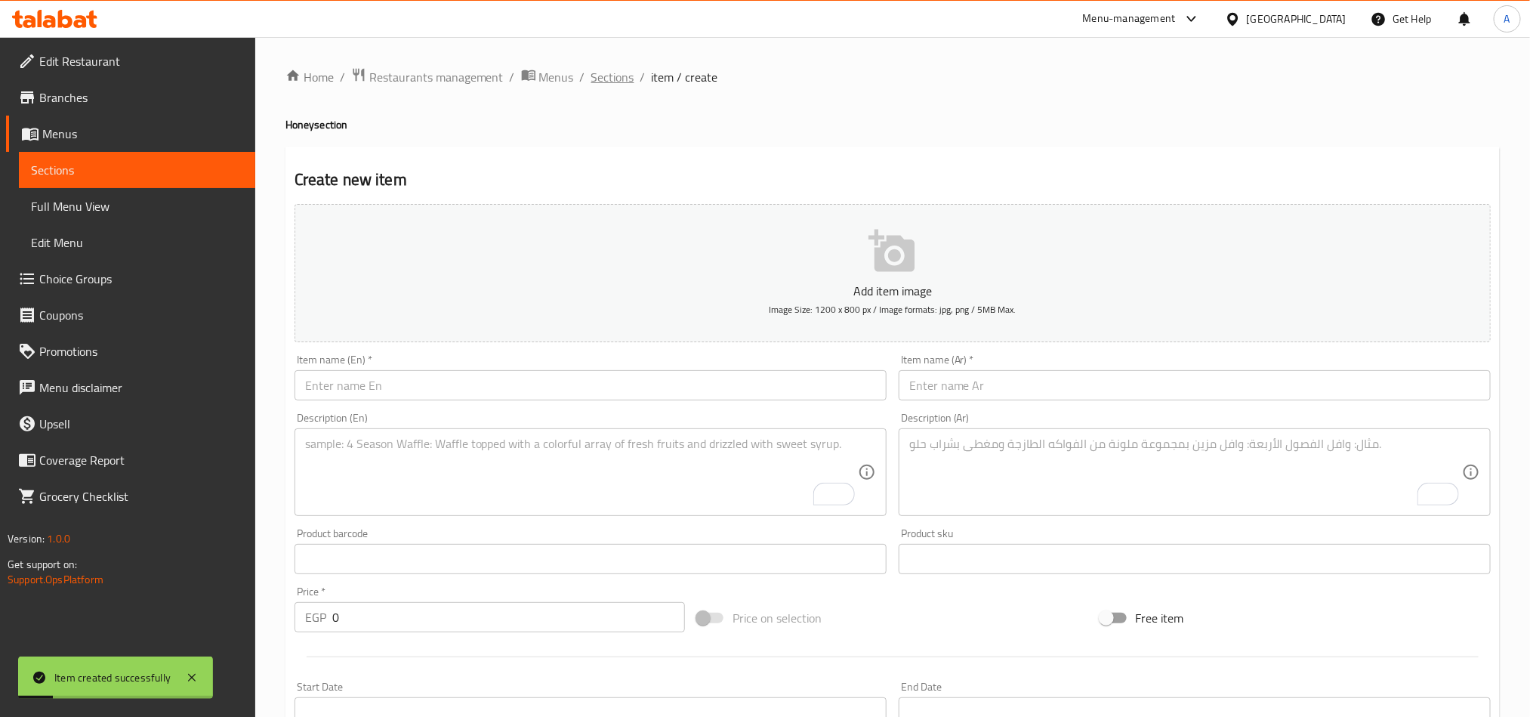
click at [617, 73] on span "Sections" at bounding box center [612, 77] width 43 height 18
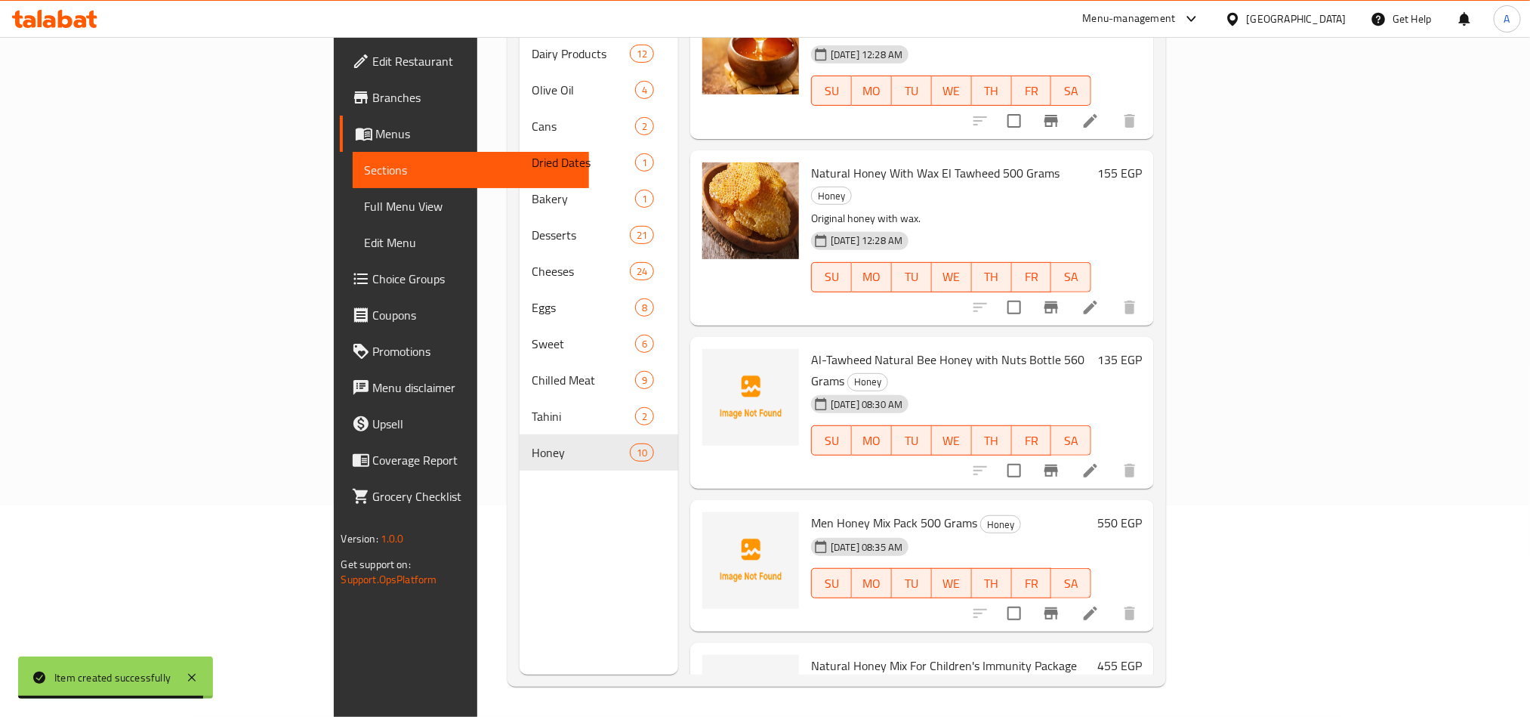
scroll to position [562, 0]
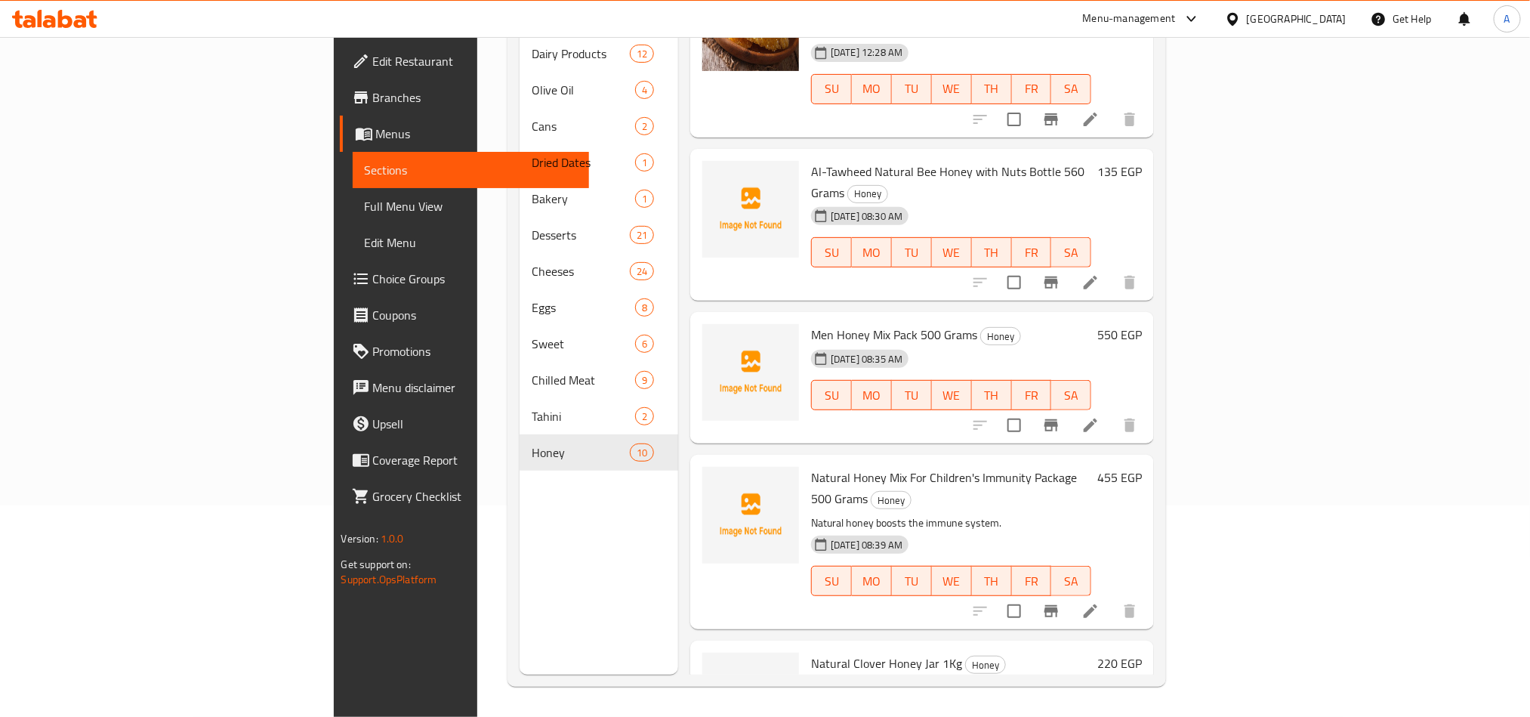
click at [929, 160] on span "Al-Tawheed Natural Bee Honey with Nuts Bottle 560 Grams" at bounding box center [947, 182] width 273 height 44
copy h6 "Al-Tawheed Natural Bee Honey with Nuts Bottle 560 Grams"
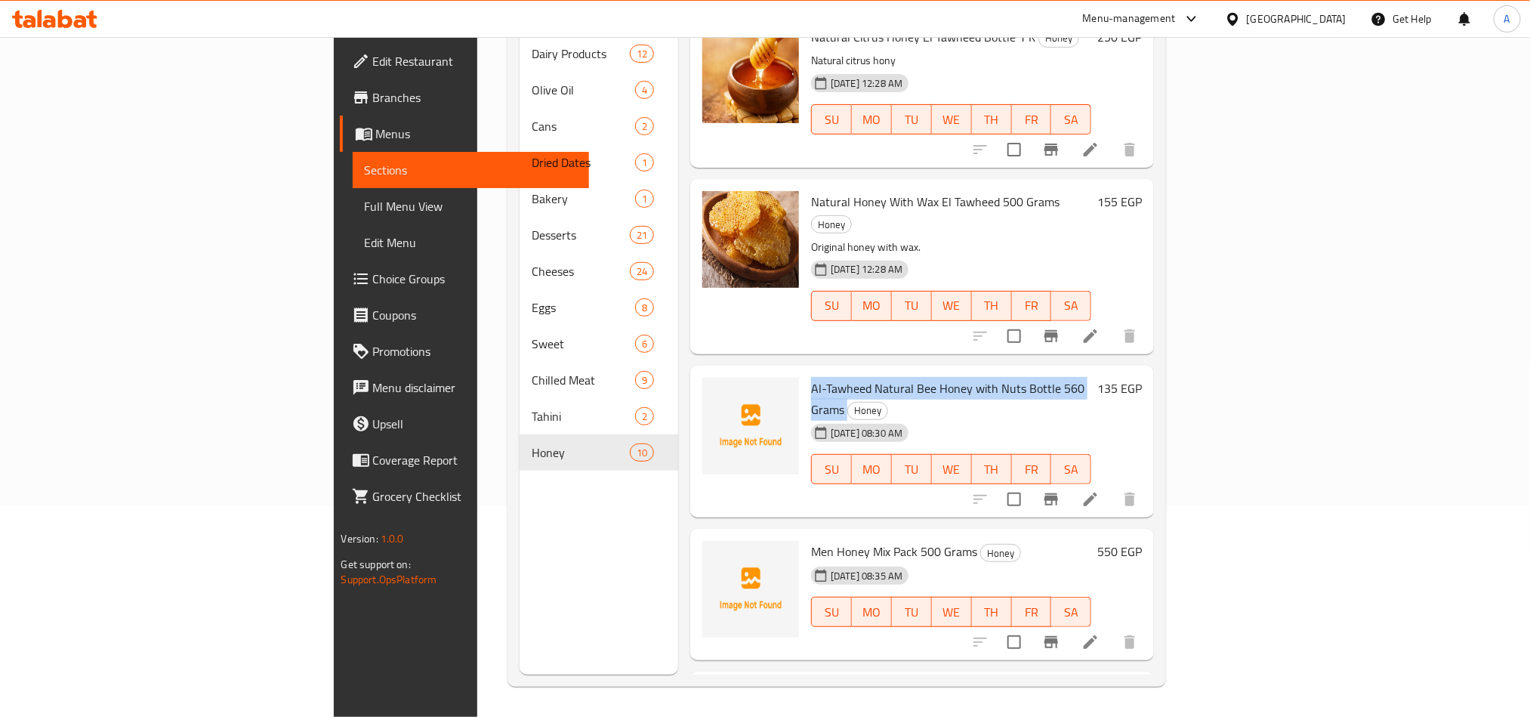
scroll to position [335, 0]
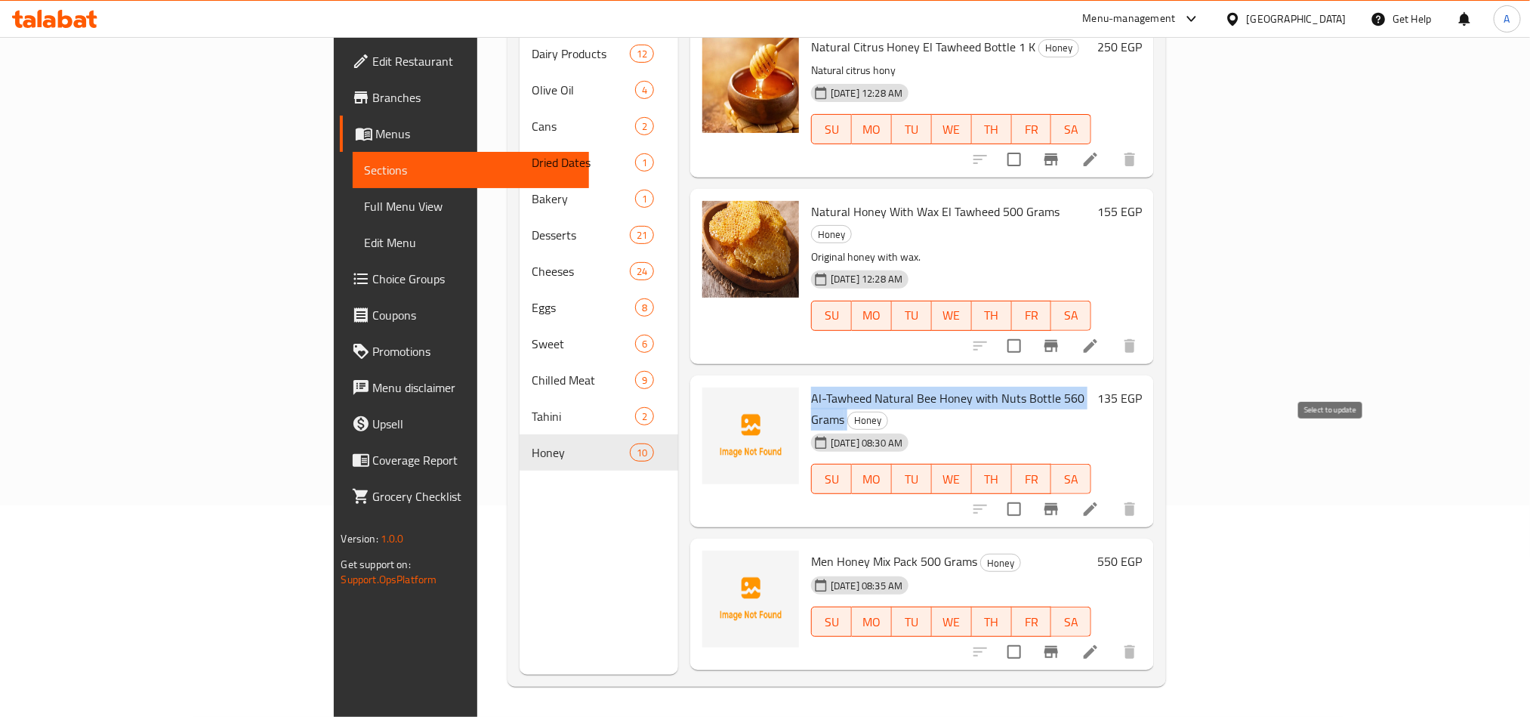
click at [1030, 493] on input "checkbox" at bounding box center [1014, 509] width 32 height 32
checkbox input "true"
click at [1030, 636] on input "checkbox" at bounding box center [1014, 652] width 32 height 32
checkbox input "true"
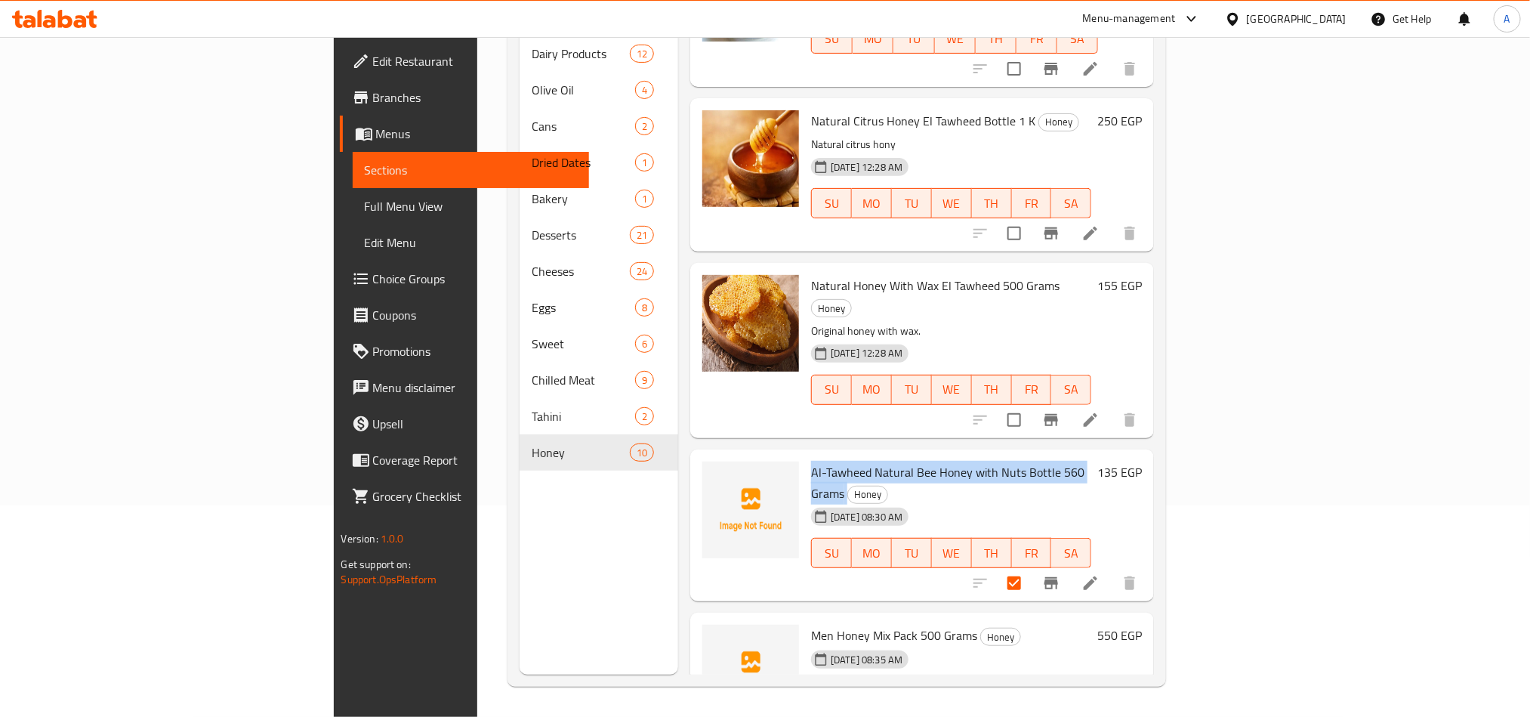
scroll to position [222, 0]
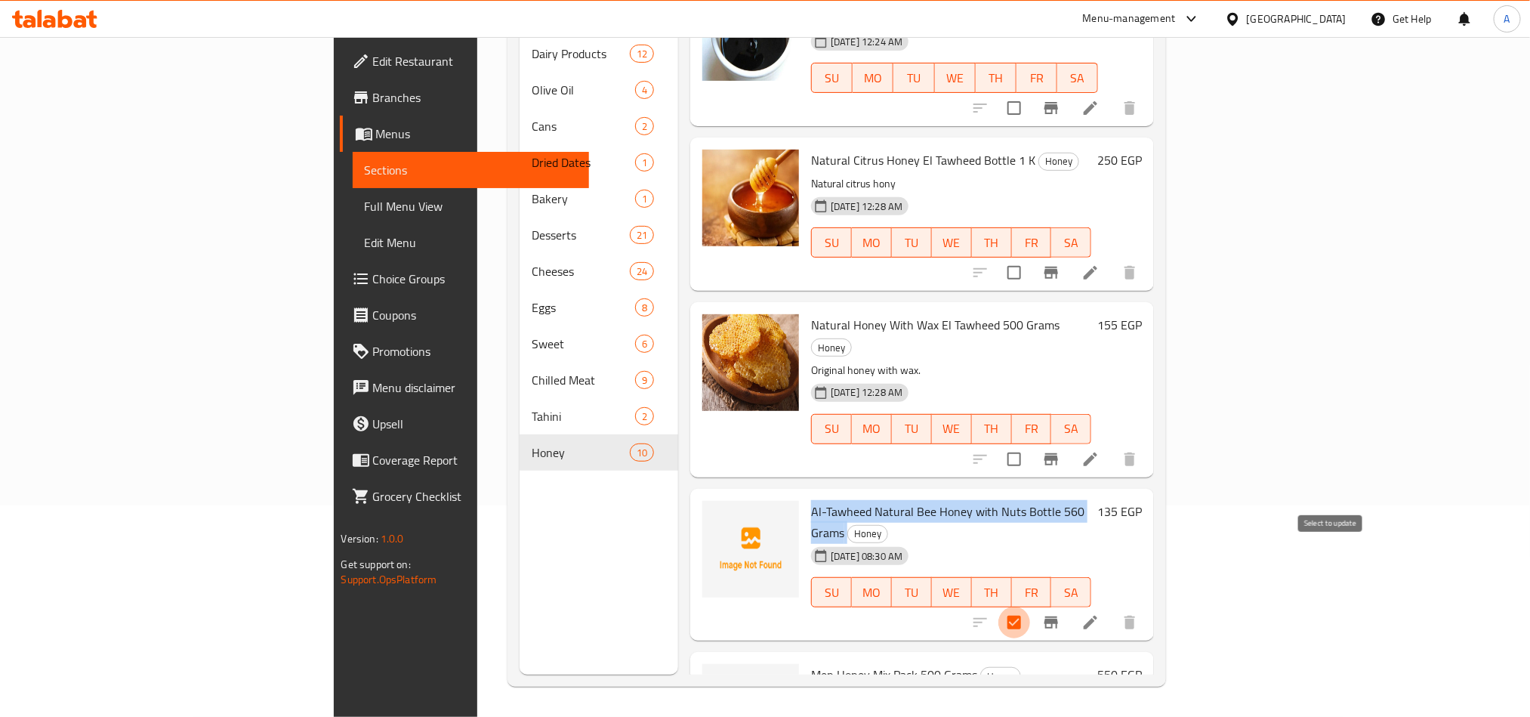
click at [1030, 606] on input "checkbox" at bounding box center [1014, 622] width 32 height 32
checkbox input "false"
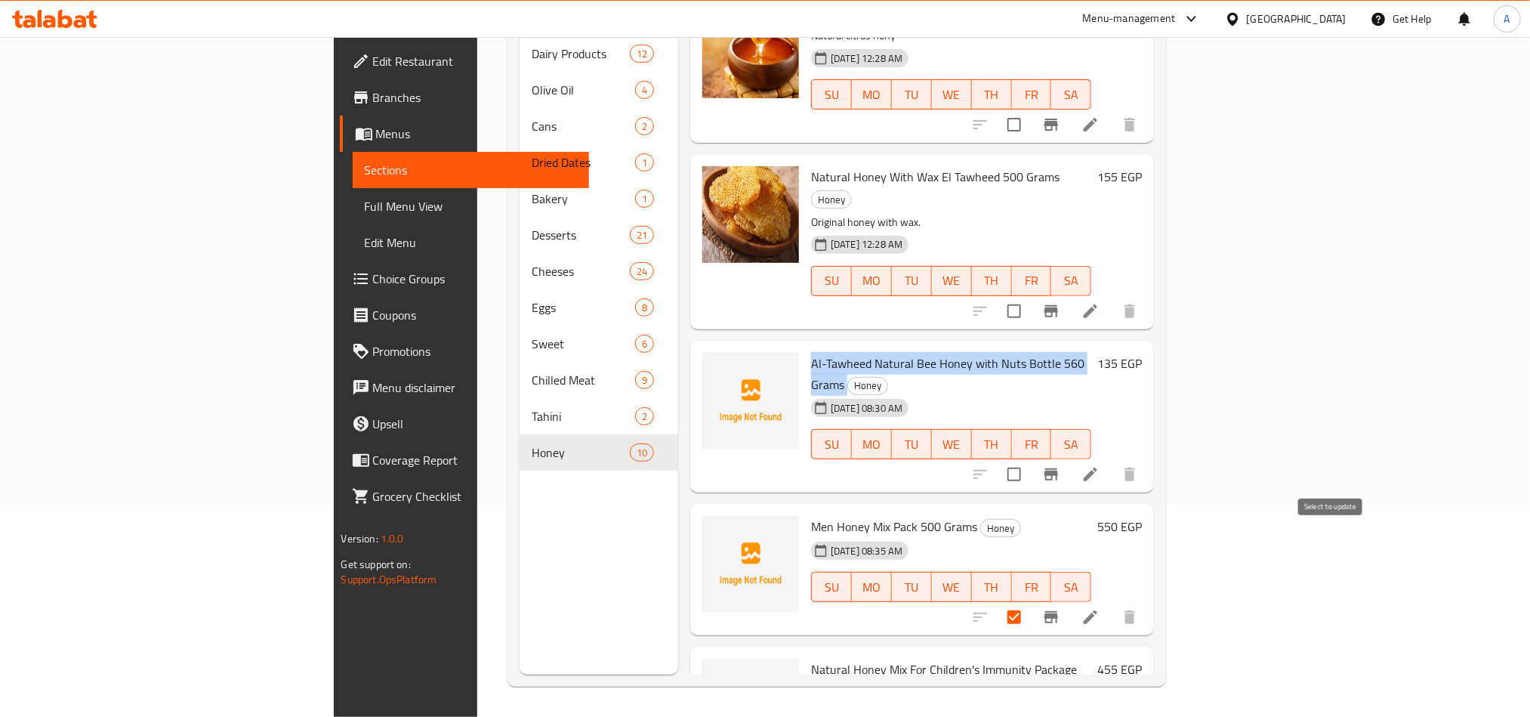
scroll to position [562, 0]
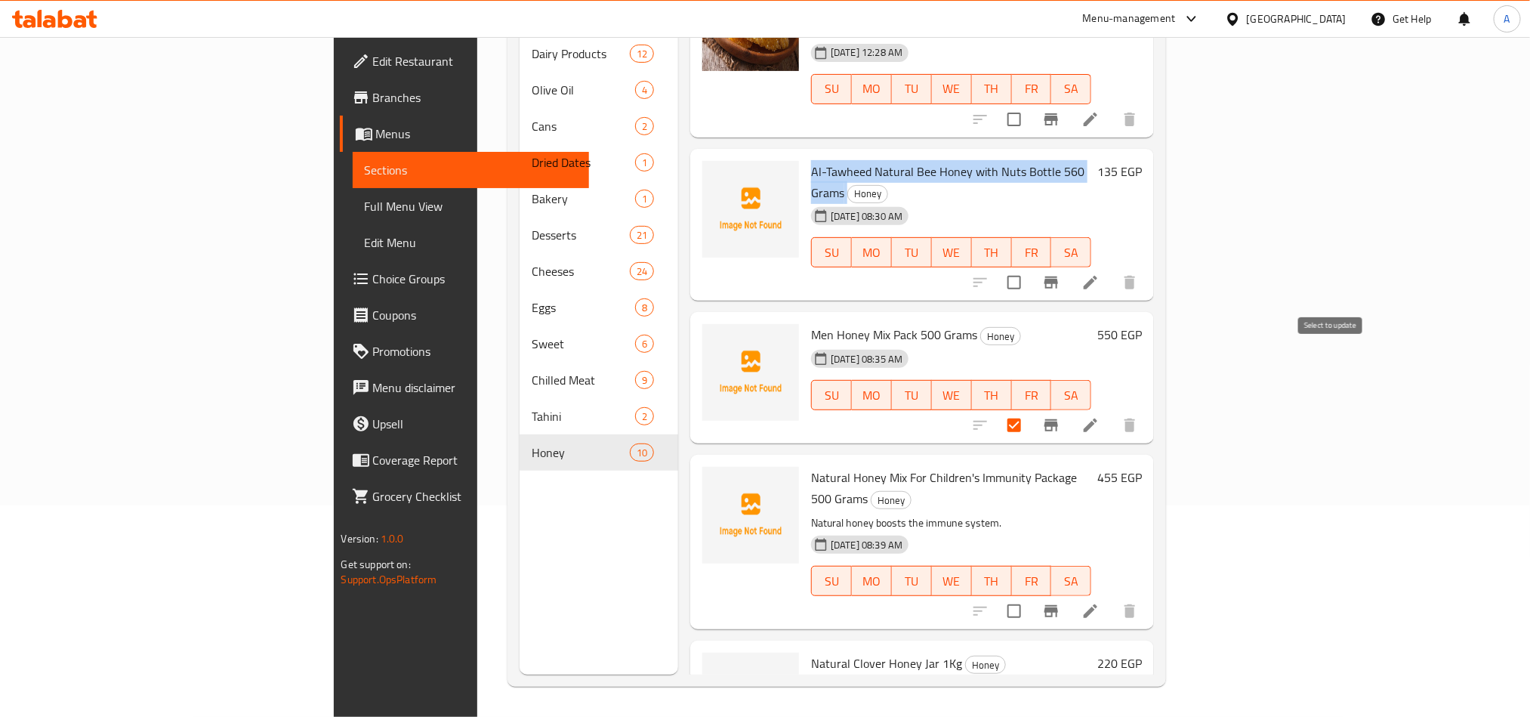
click at [1030, 409] on input "checkbox" at bounding box center [1014, 425] width 32 height 32
checkbox input "false"
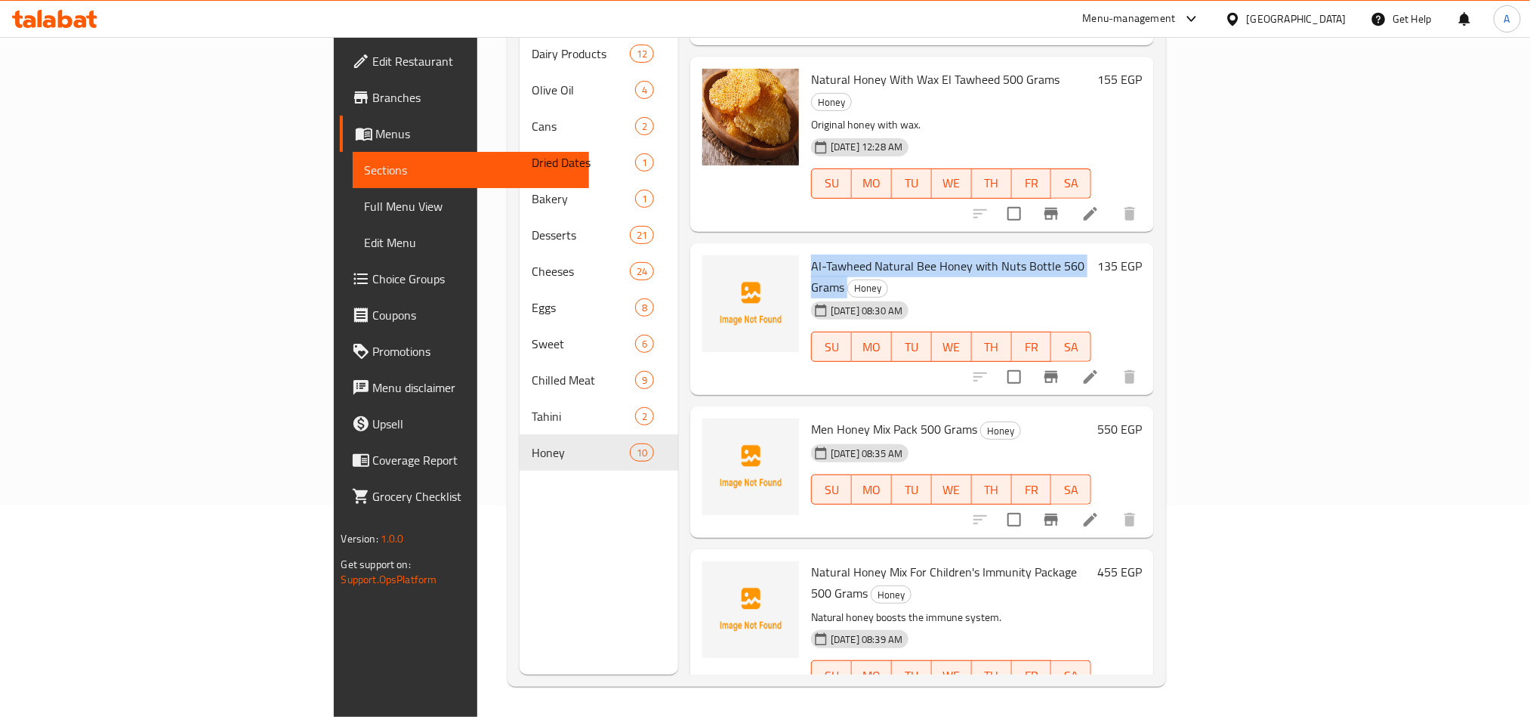
scroll to position [222, 0]
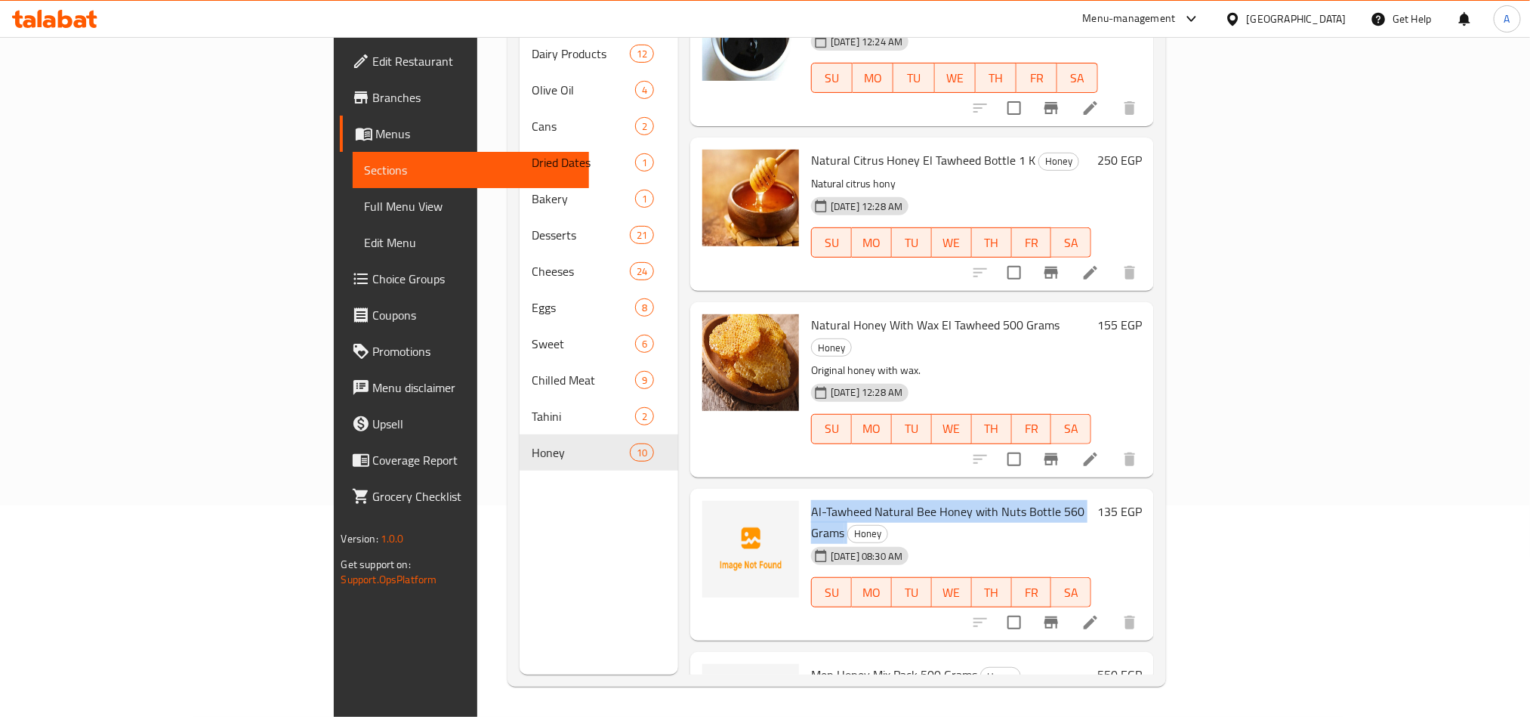
click at [972, 500] on span "Al-Tawheed Natural Bee Honey with Nuts Bottle 560 Grams" at bounding box center [947, 522] width 273 height 44
click at [1091, 501] on h6 "Al-Tawheed Natural Bee Honey with Nuts Bottle 560 Grams Honey" at bounding box center [951, 522] width 280 height 42
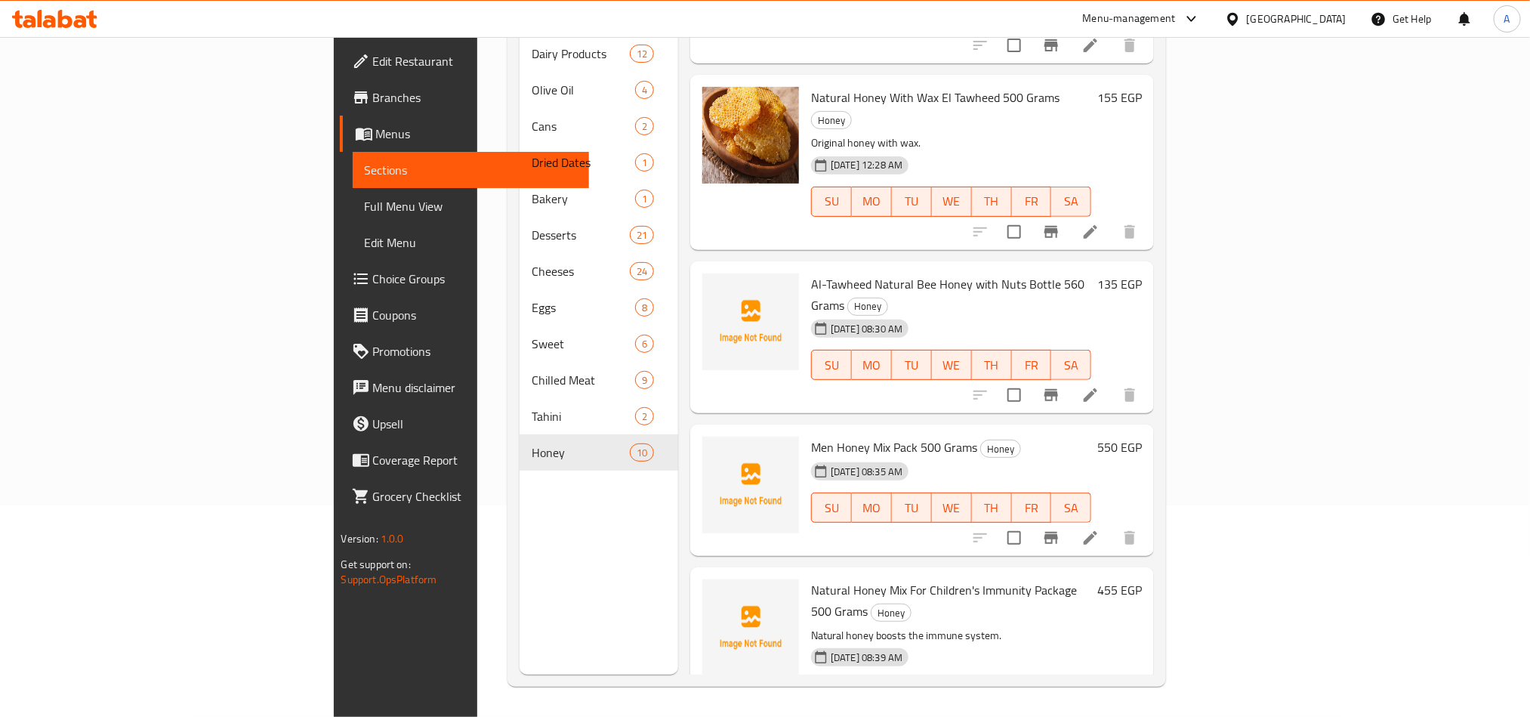
scroll to position [453, 0]
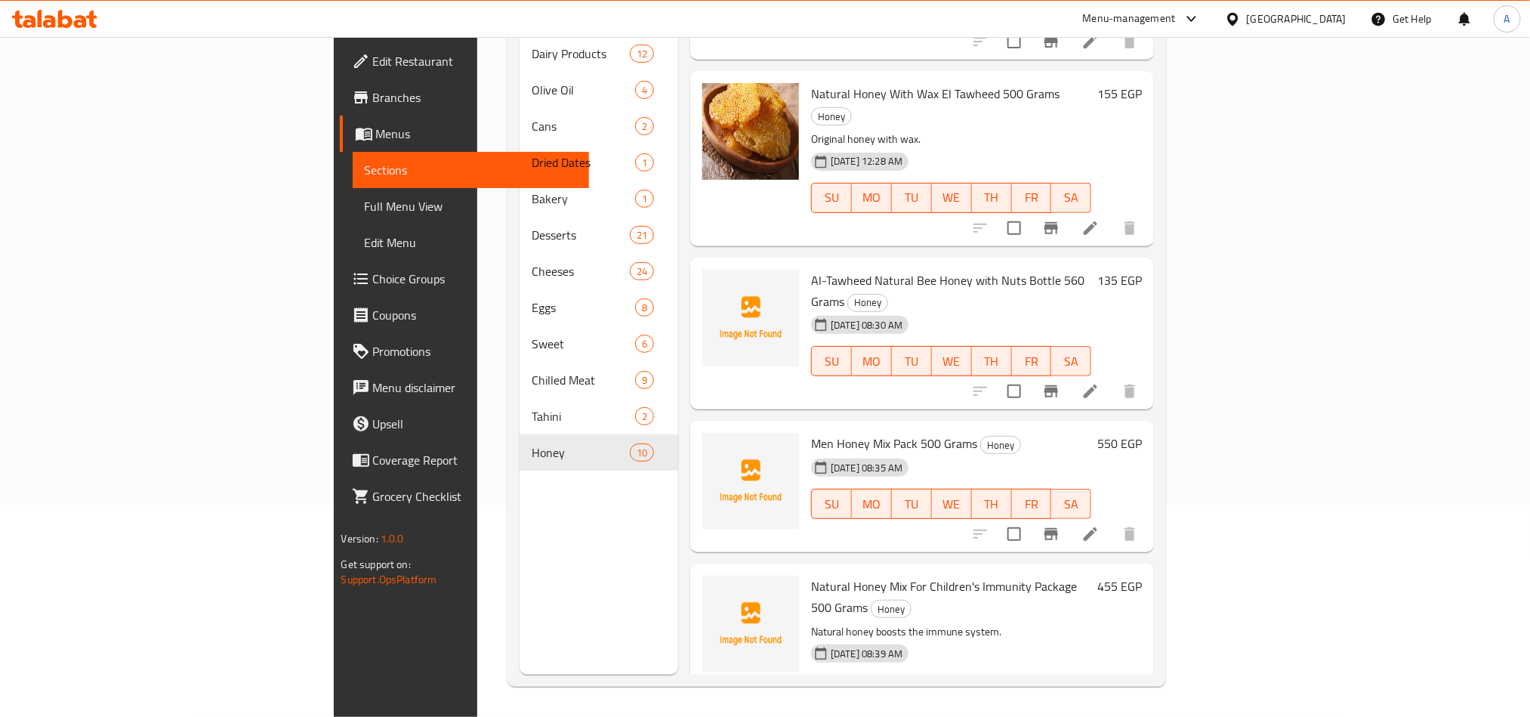
click at [846, 452] on div "[DATE] 08:35 AM" at bounding box center [841, 467] width 73 height 30
click at [857, 432] on span "Men Honey Mix Pack 500 Grams" at bounding box center [894, 443] width 166 height 23
copy h6 "Men Honey Mix Pack 500 Grams"
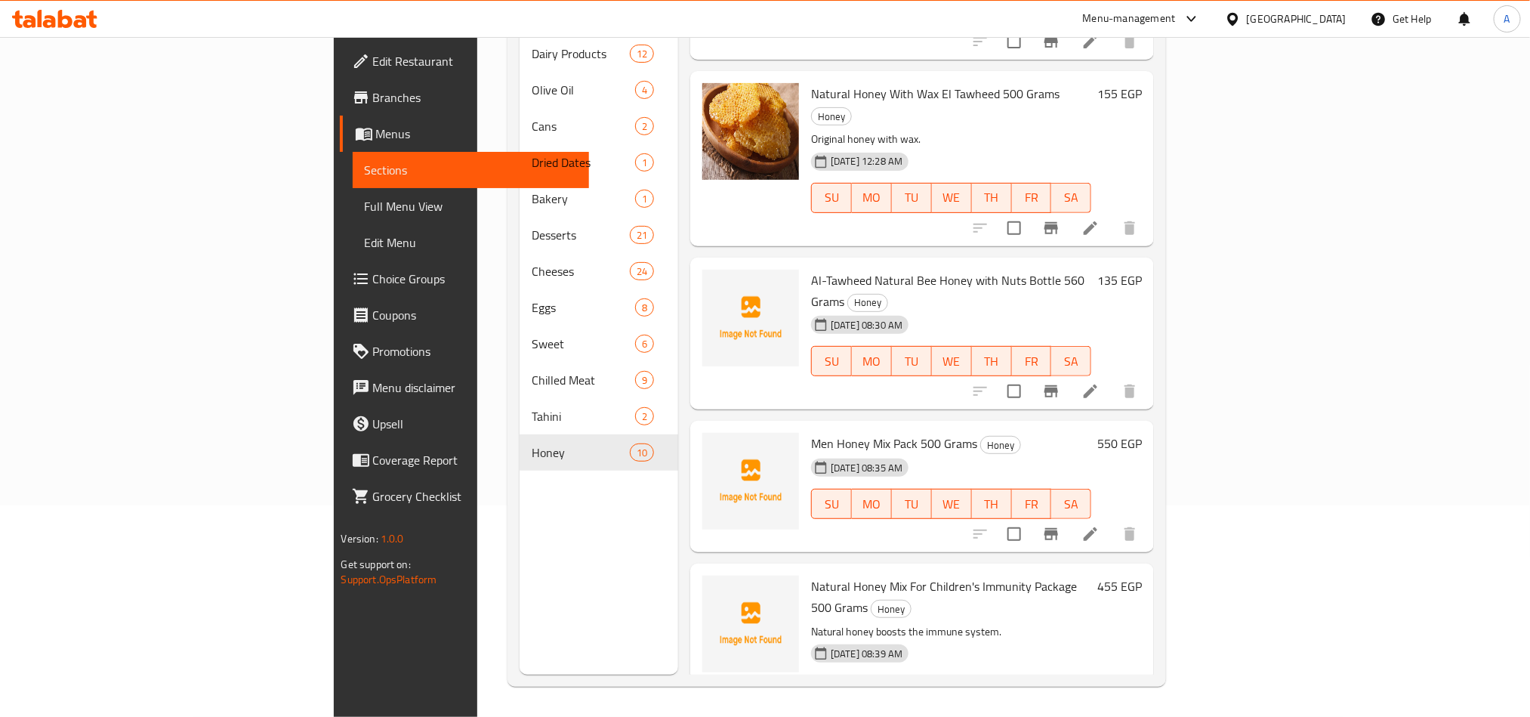
click at [1091, 433] on h6 "Men Honey Mix Pack 500 Grams Honey" at bounding box center [951, 443] width 280 height 21
click at [880, 569] on div "Natural Honey Mix For Children's Immunity Package 500 Grams Honey Natural honey…" at bounding box center [951, 650] width 292 height 162
click at [897, 575] on span "Natural Honey Mix For Children's Immunity Package 500 Grams" at bounding box center [944, 597] width 266 height 44
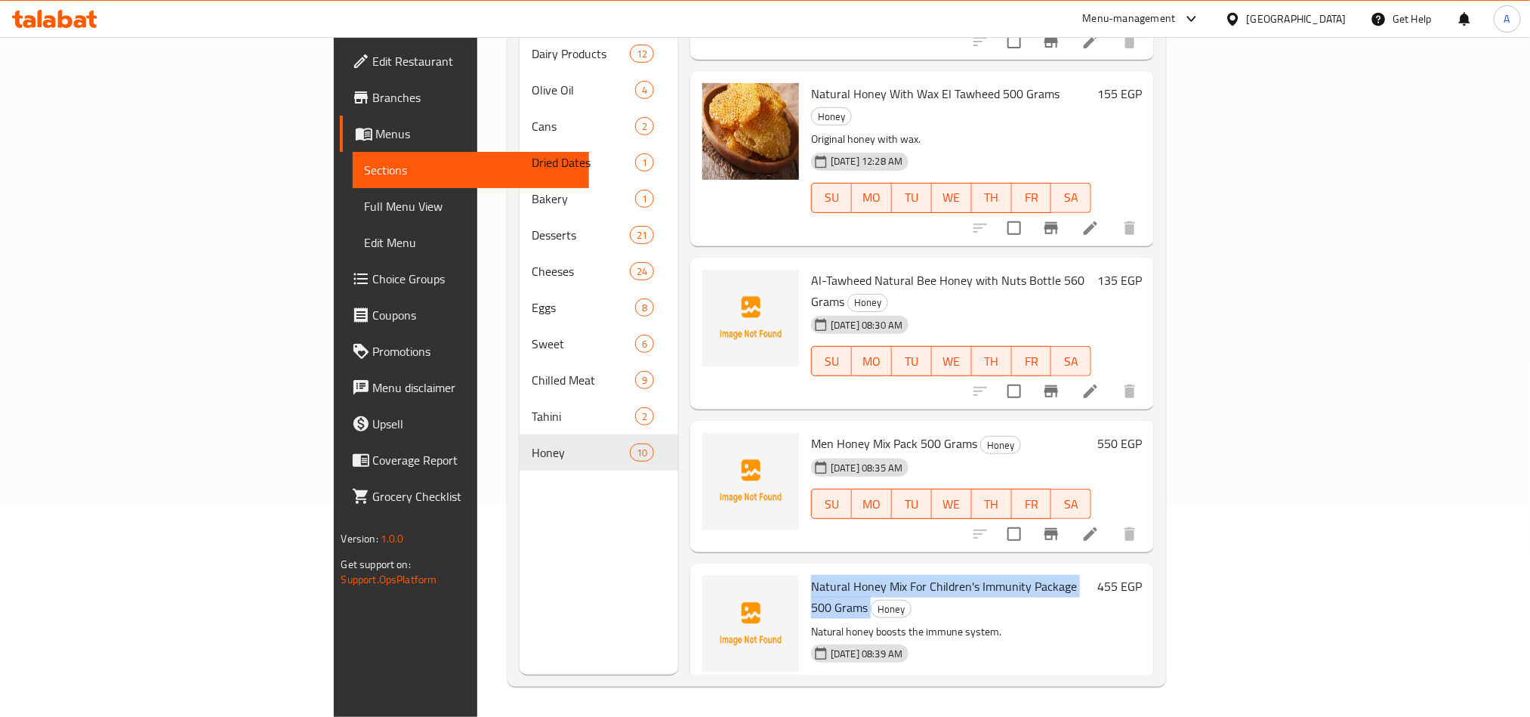
copy h6 "Natural Honey Mix For Children's Immunity Package 500 Grams"
click at [1091, 622] on p "Natural honey boosts the immune system." at bounding box center [951, 631] width 280 height 19
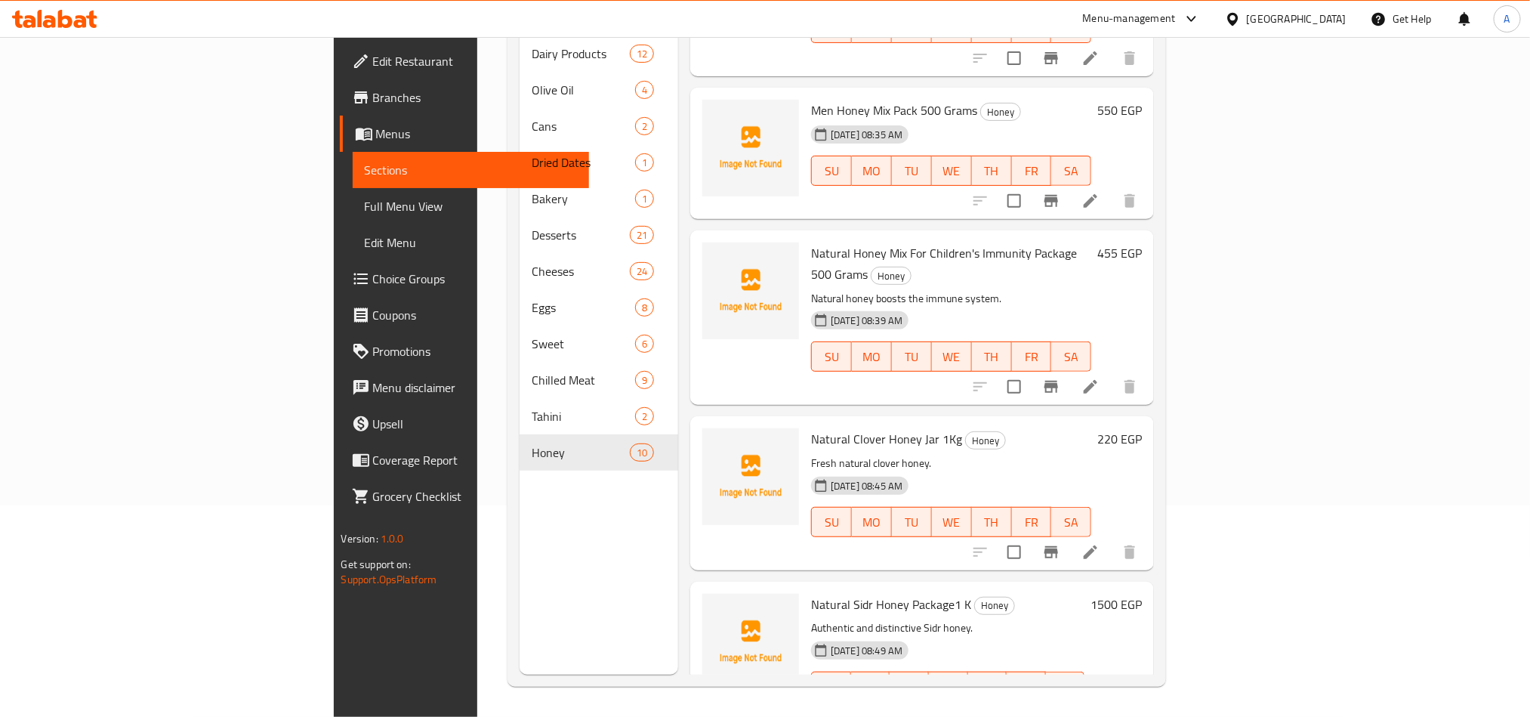
scroll to position [793, 0]
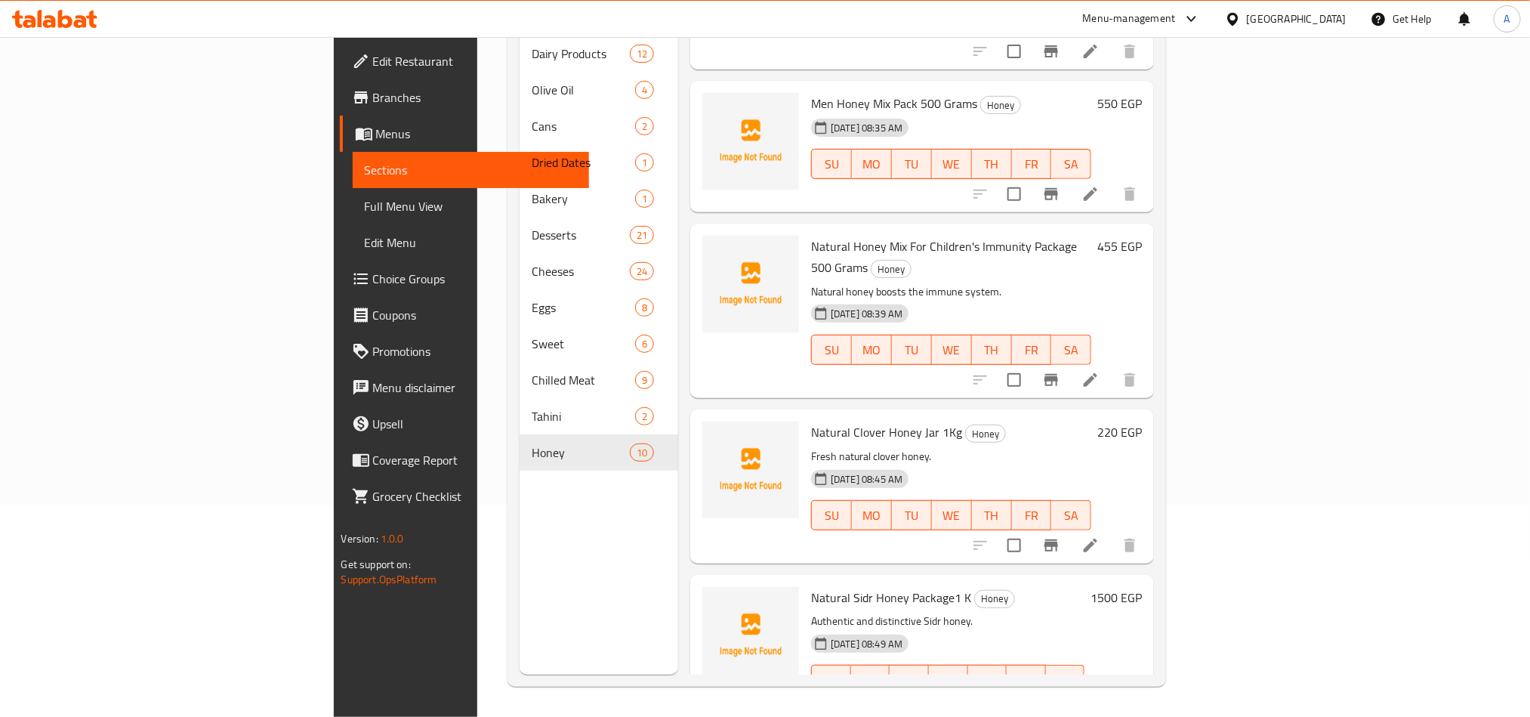
click at [841, 421] on span "Natural Clover Honey Jar 1Kg" at bounding box center [886, 432] width 151 height 23
copy h6 "Natural Clover Honey Jar 1Kg"
drag, startPoint x: 1323, startPoint y: 522, endPoint x: 1314, endPoint y: 524, distance: 9.3
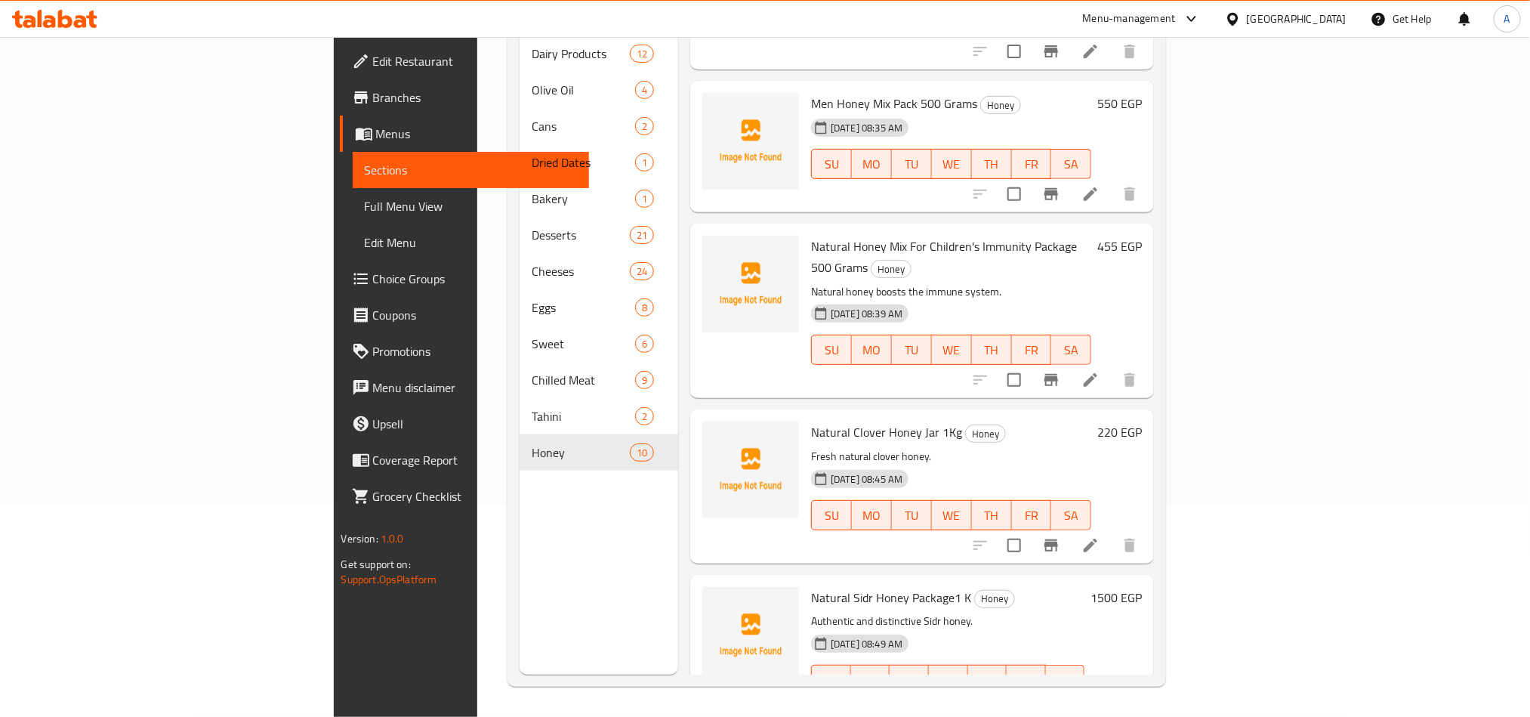
click at [1090, 581] on div "Natural Sidr Honey Package1 K Honey Authentic and distinctive Sidr honey. 10-09…" at bounding box center [947, 651] width 285 height 141
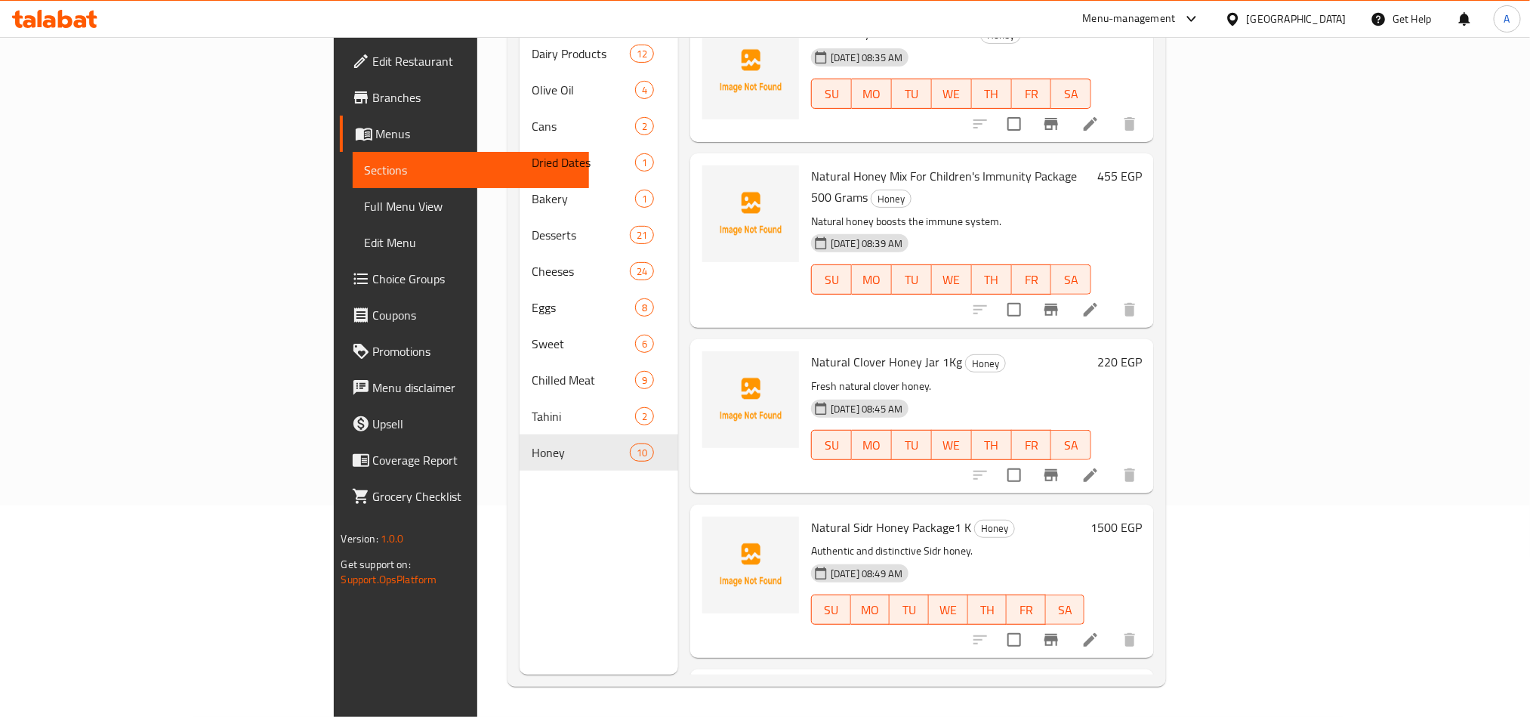
scroll to position [901, 0]
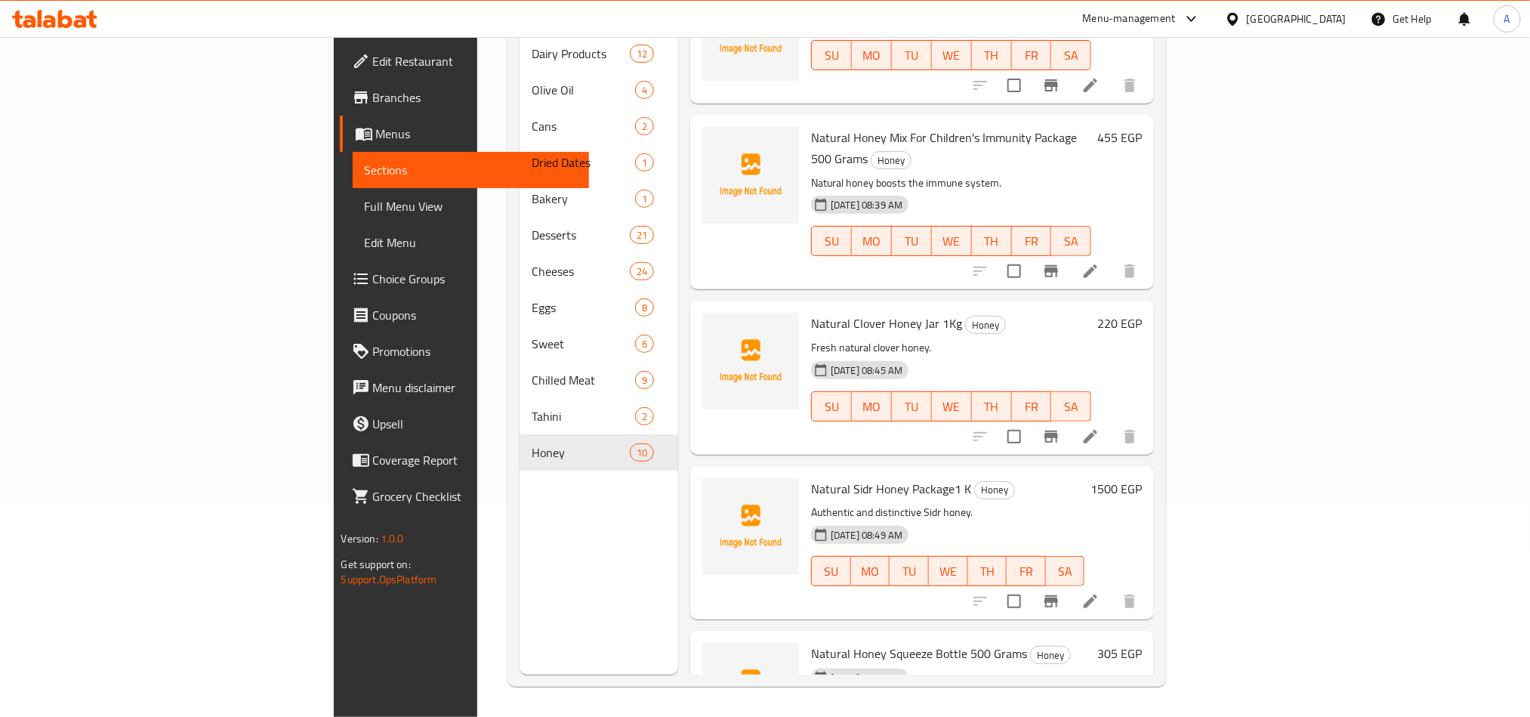
click at [888, 642] on span "Natural Honey Squeeze Bottle 500 Grams" at bounding box center [919, 653] width 216 height 23
copy h6 "Natural Honey Squeeze Bottle 500 Grams"
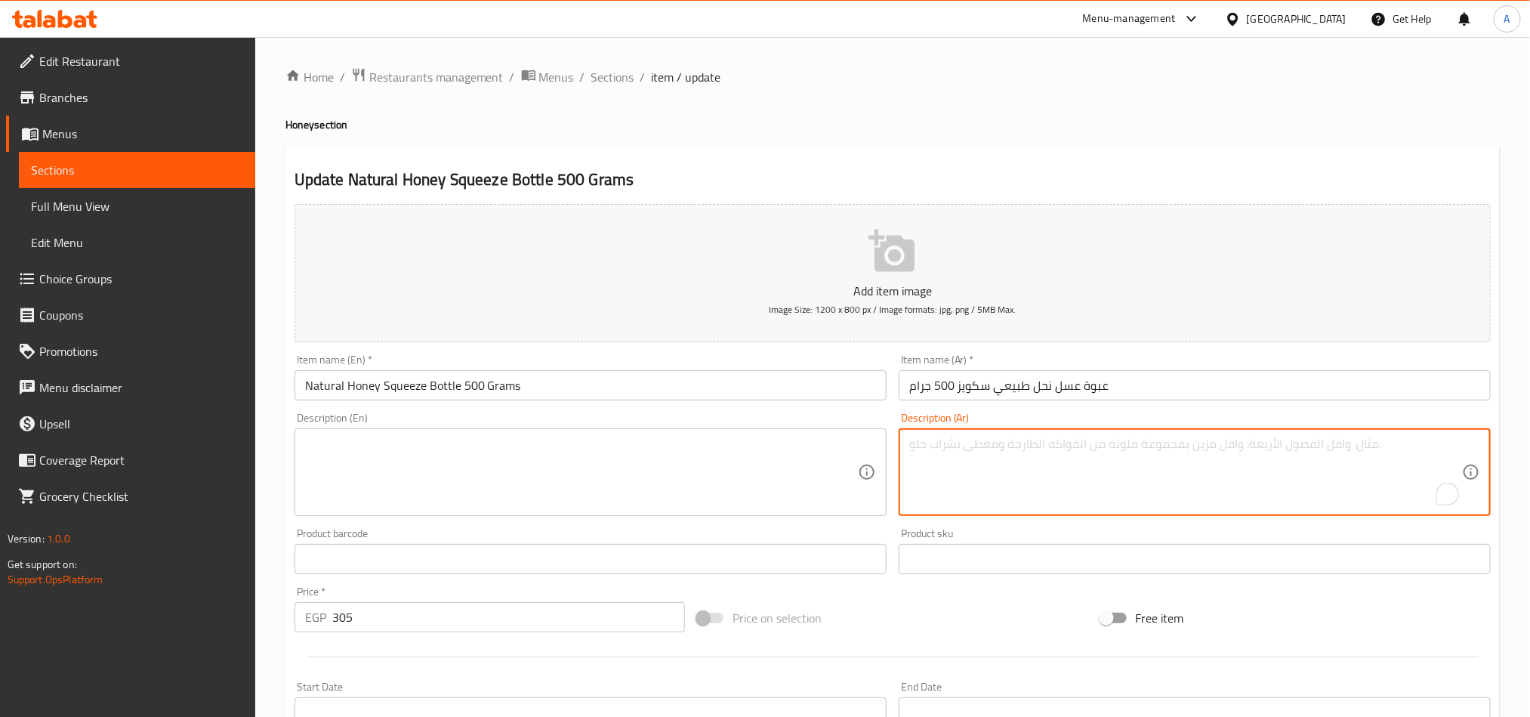
click at [1276, 469] on textarea "To enrich screen reader interactions, please activate Accessibility in Grammarl…" at bounding box center [1185, 472] width 553 height 72
paste textarea "عسل طبيعي في عبوة سكويز سهلة."
type textarea "عسل طبيعي في عبوة سكويز سهلة."
click at [603, 476] on textarea at bounding box center [581, 472] width 553 height 72
paste textarea "Natural honey in an easy squeeze bottle."
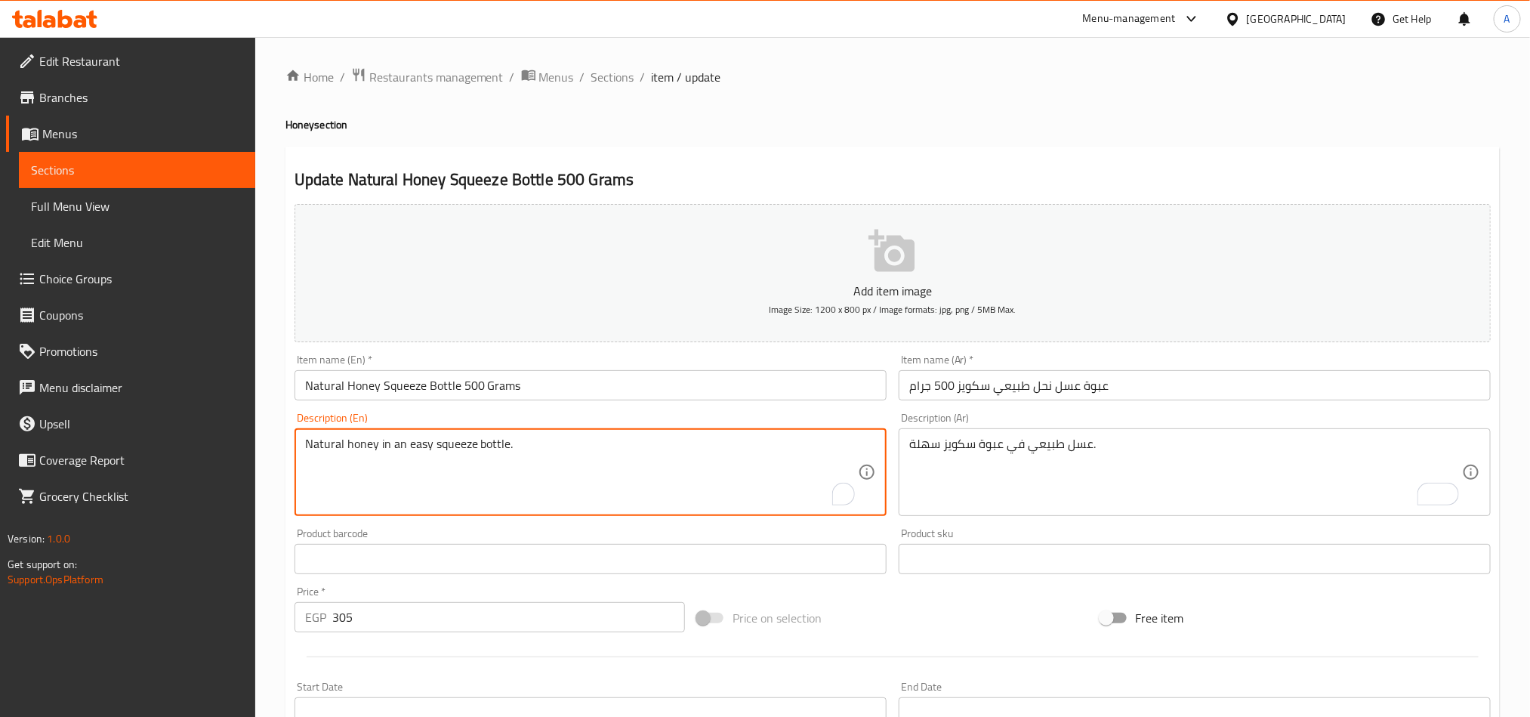
type textarea "Natural honey in an easy squeeze bottle."
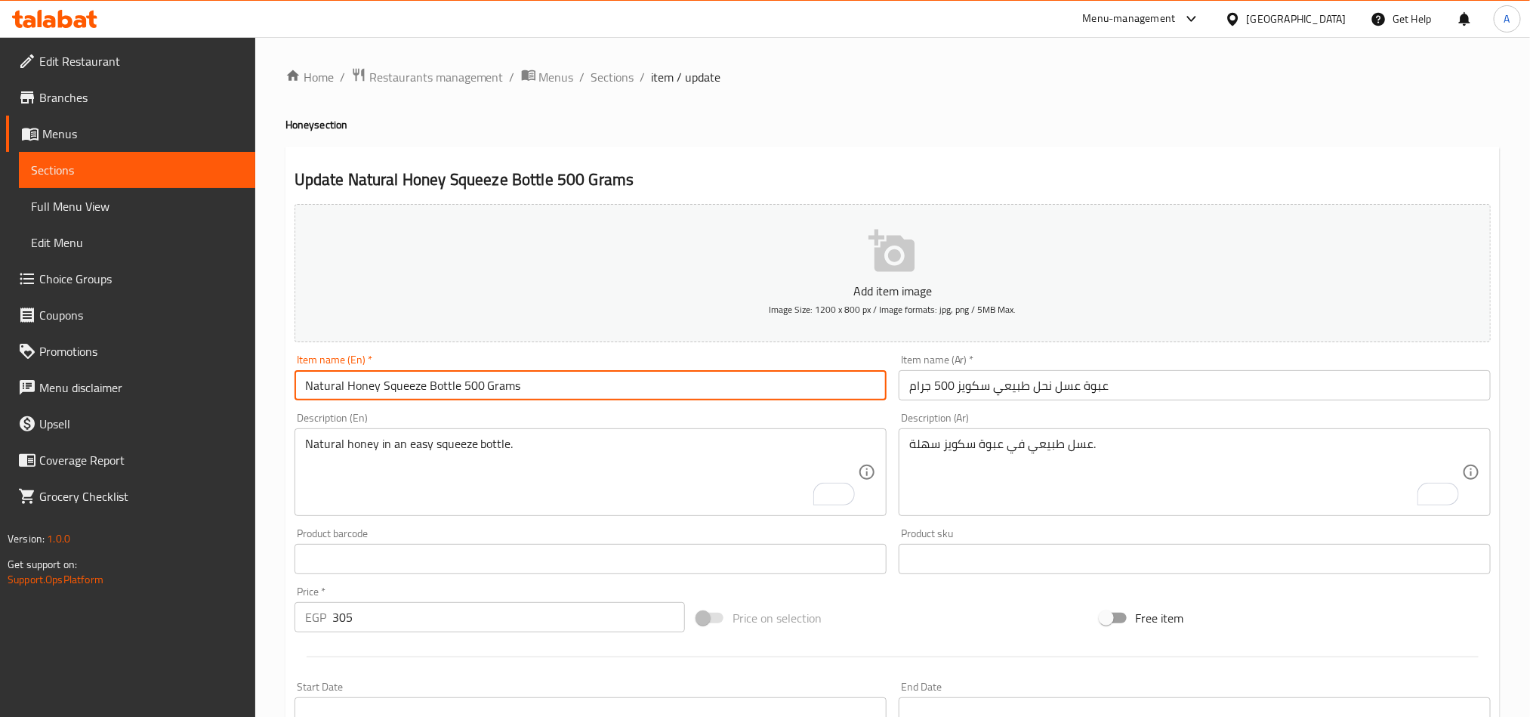
click at [578, 384] on input "Natural Honey Squeeze Bottle 500 Grams" at bounding box center [590, 385] width 592 height 30
click at [624, 77] on span "Sections" at bounding box center [612, 77] width 43 height 18
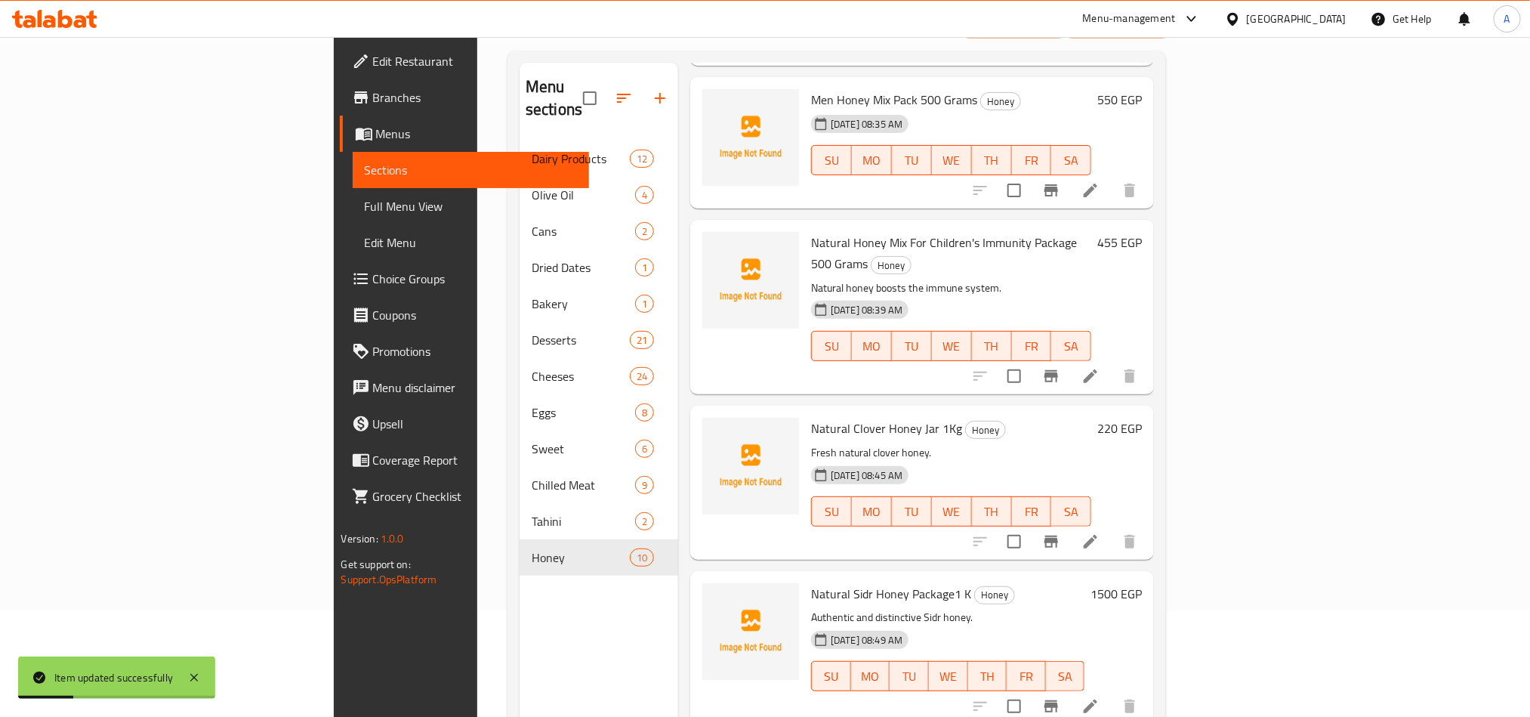
scroll to position [211, 0]
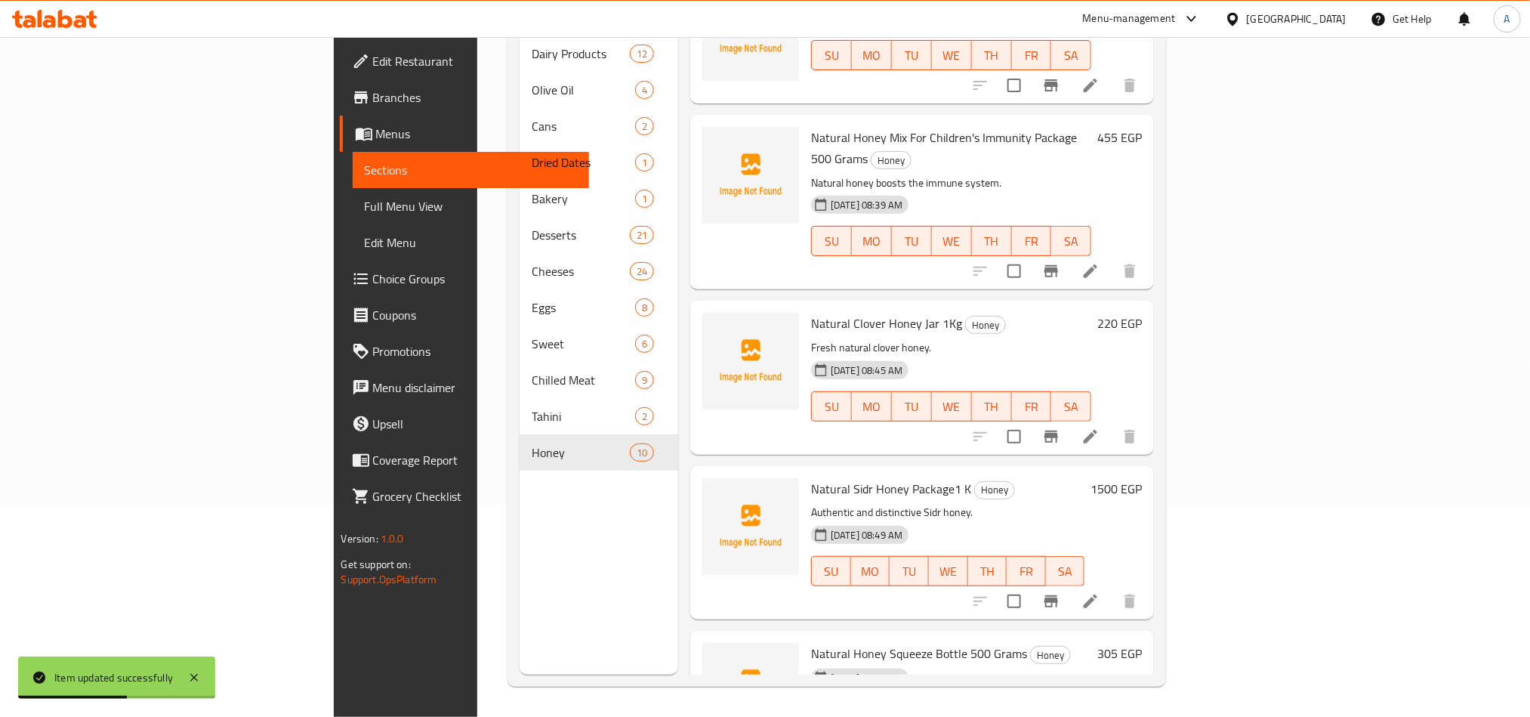
click at [888, 642] on span "Natural Honey Squeeze Bottle 500 Grams" at bounding box center [919, 653] width 216 height 23
copy h6 "Natural Honey Squeeze Bottle 500 Grams"
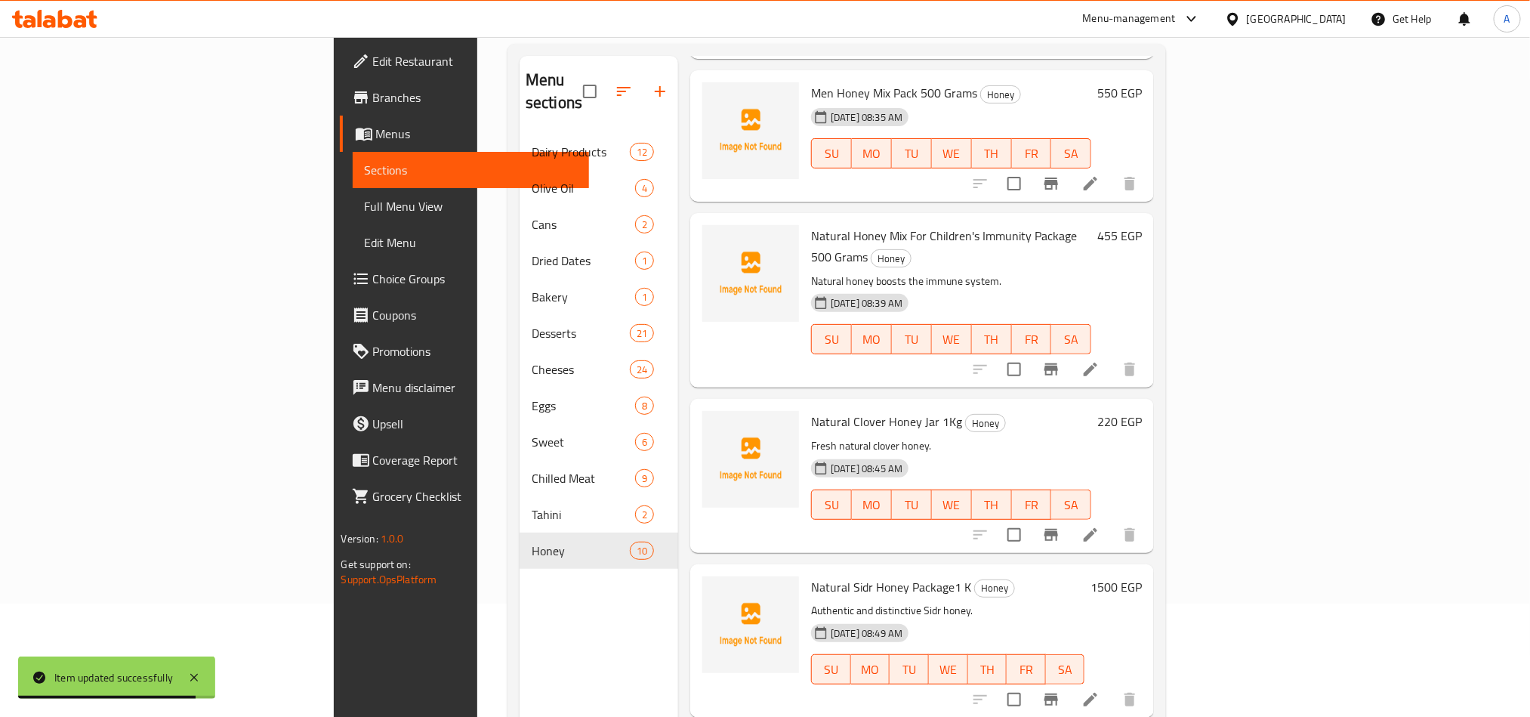
scroll to position [0, 0]
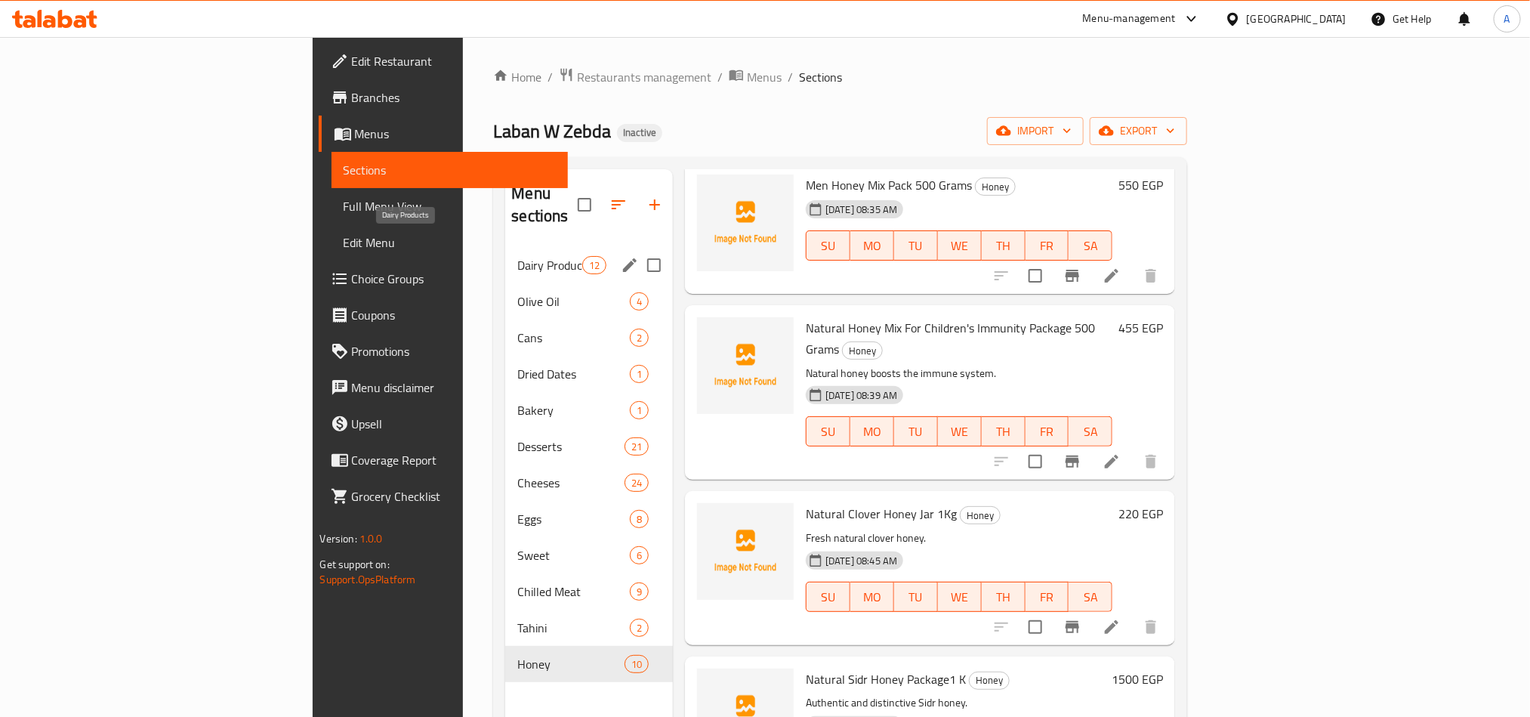
click at [517, 256] on span "Dairy Products" at bounding box center [549, 265] width 64 height 18
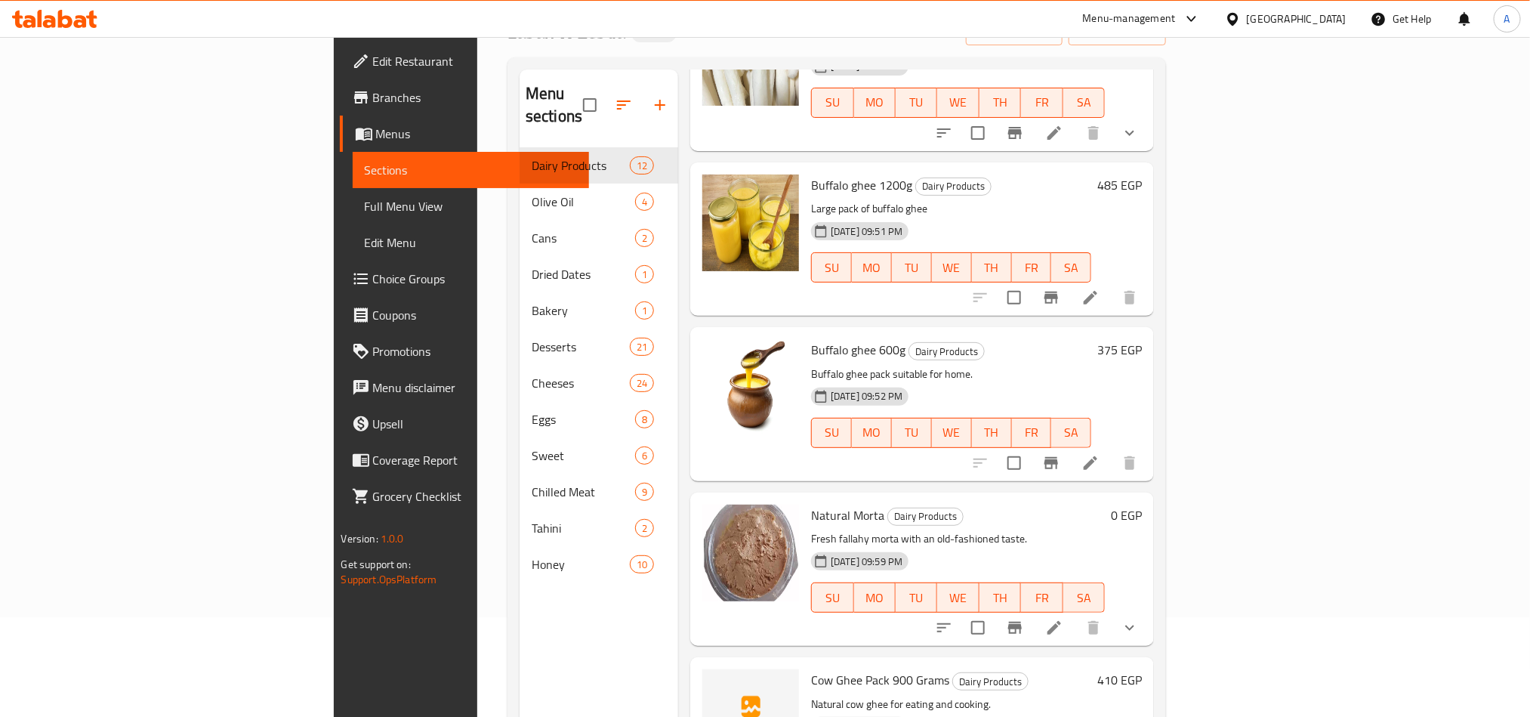
scroll to position [211, 0]
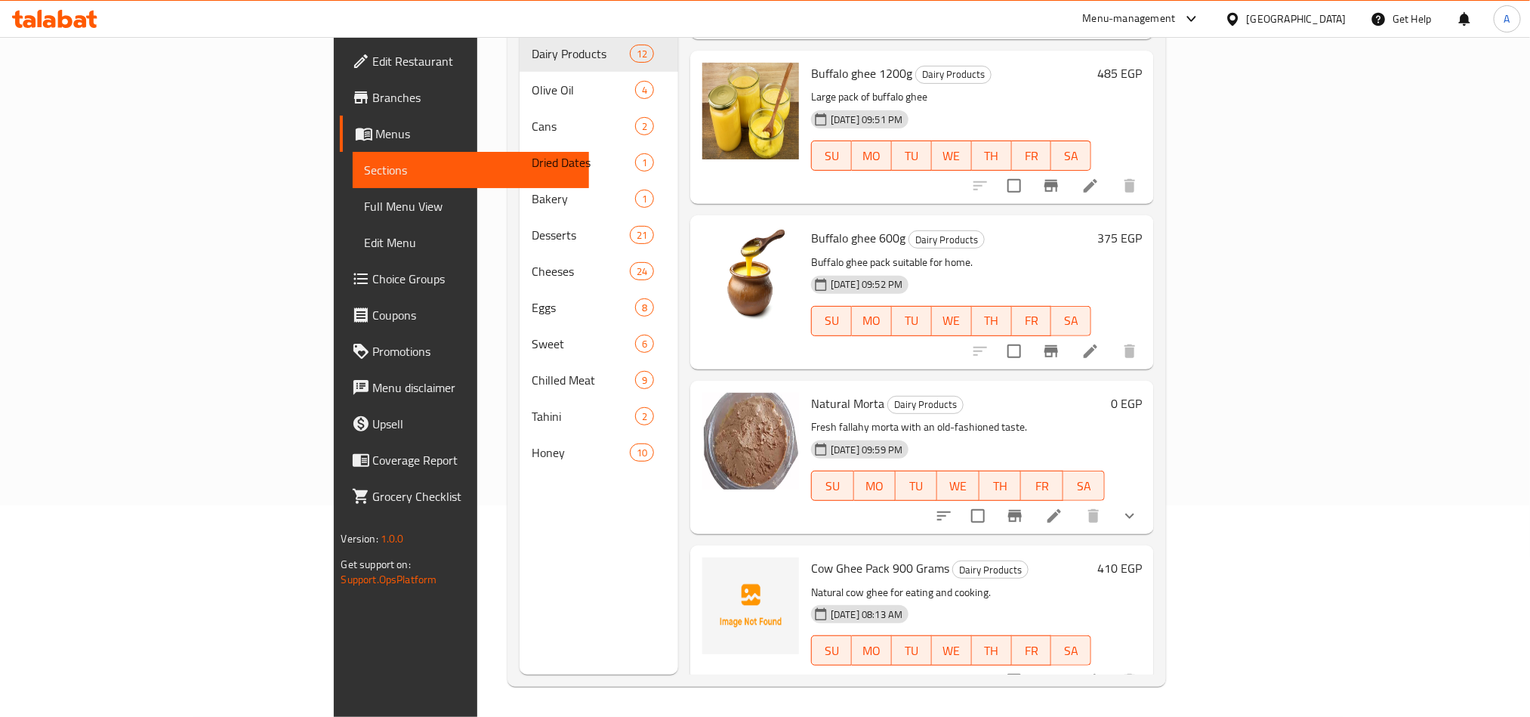
click at [811, 556] on span "Cow Ghee Pack 900 Grams" at bounding box center [880, 567] width 138 height 23
copy h6 "Cow Ghee Pack 900 Grams"
click at [519, 596] on div "Menu sections Dairy Products 12 Olive Oil 4 Cans 2 Dried Dates 1 Bakery 1 Desse…" at bounding box center [598, 316] width 159 height 717
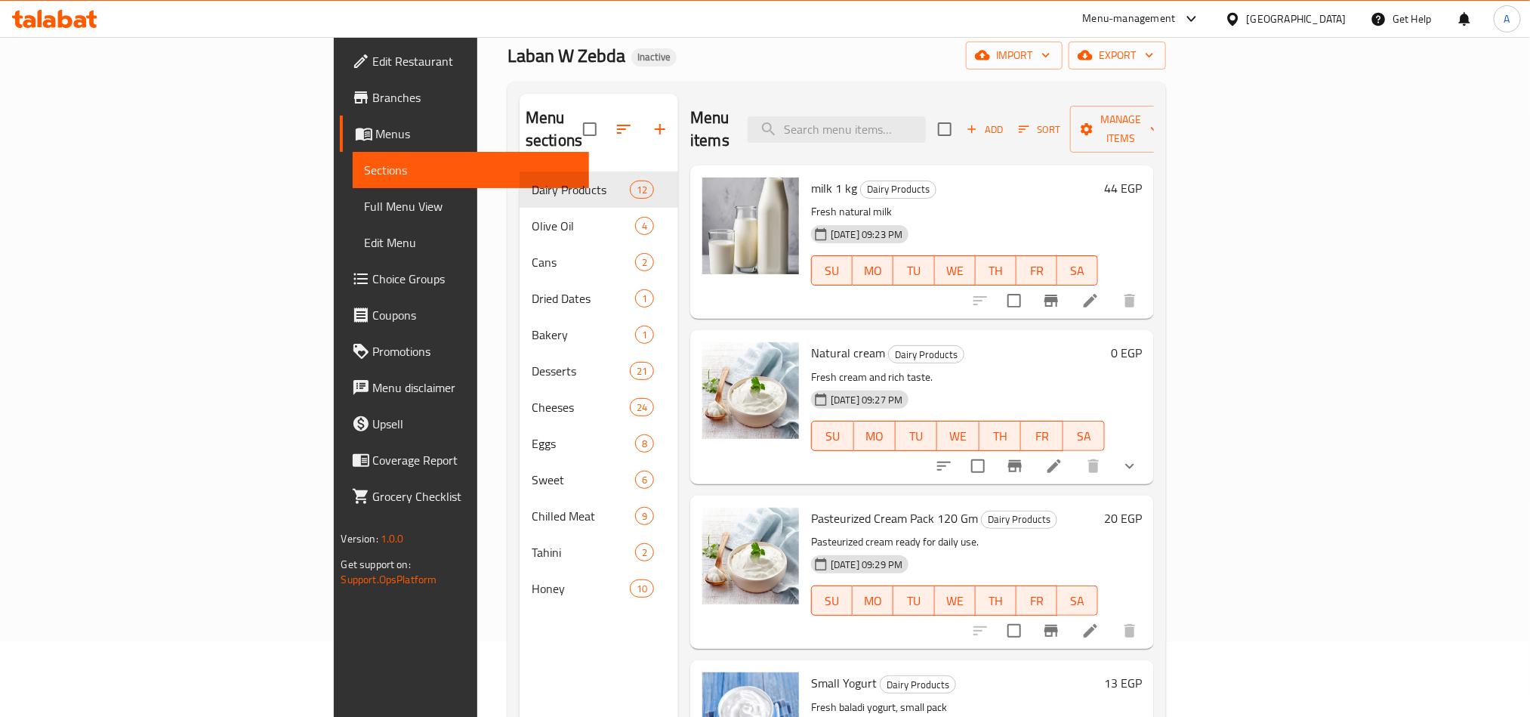
scroll to position [0, 0]
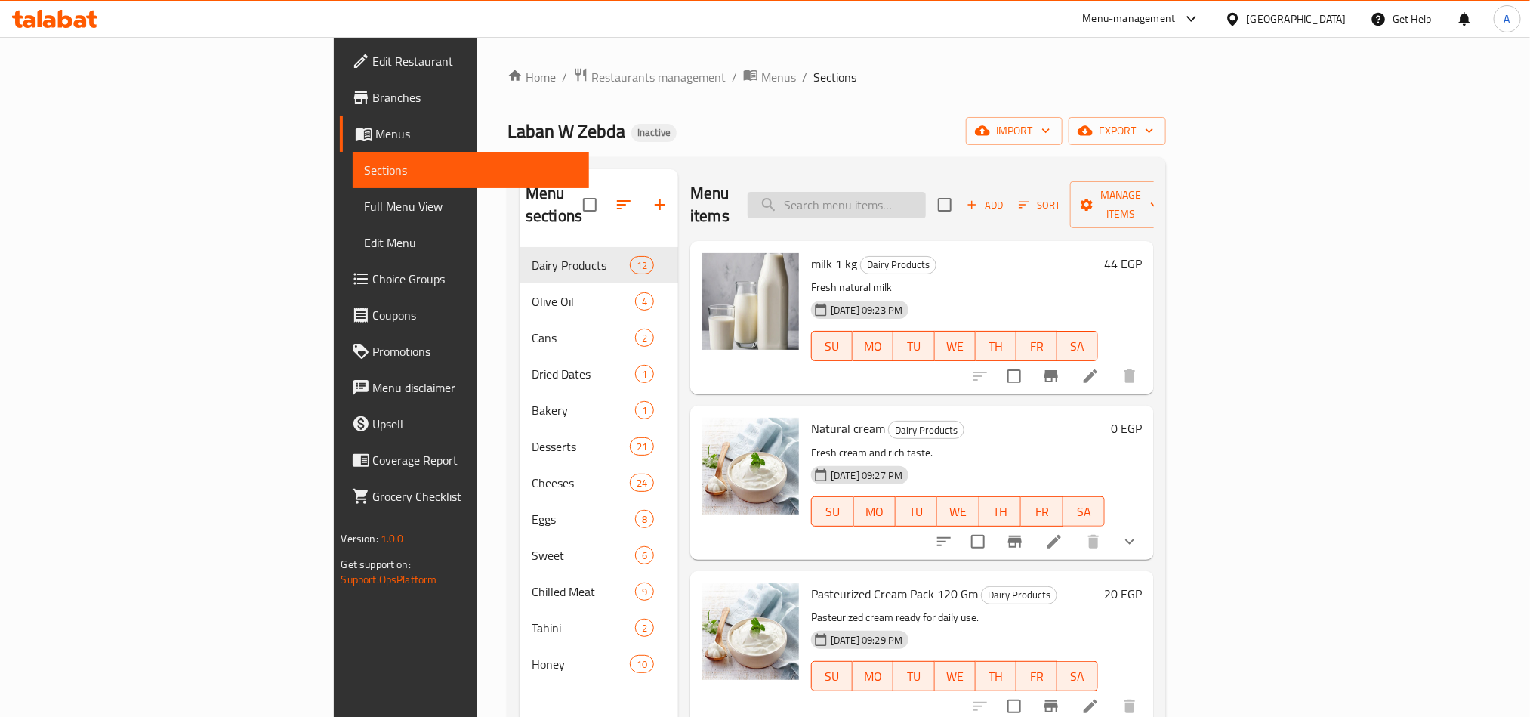
click at [920, 199] on input "search" at bounding box center [836, 205] width 178 height 26
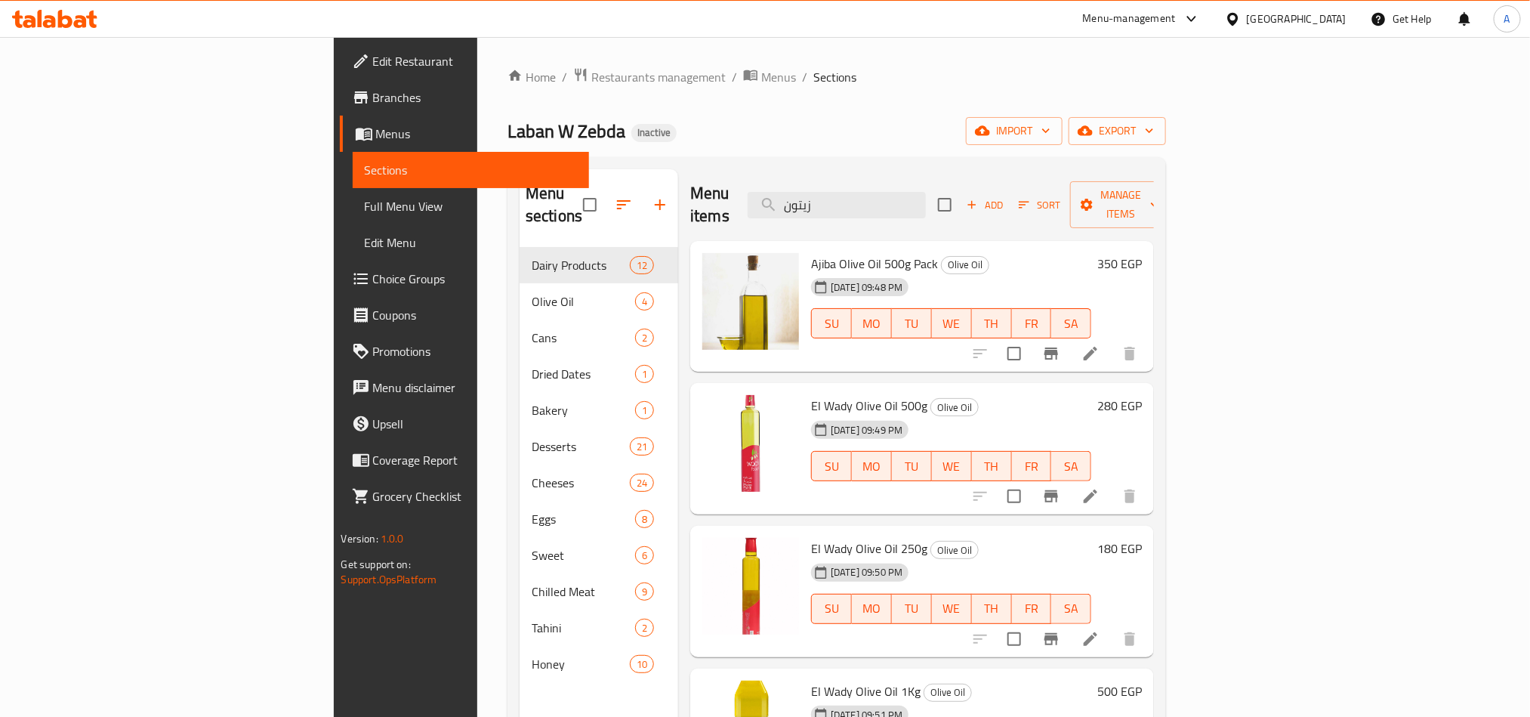
type input "زيتون"
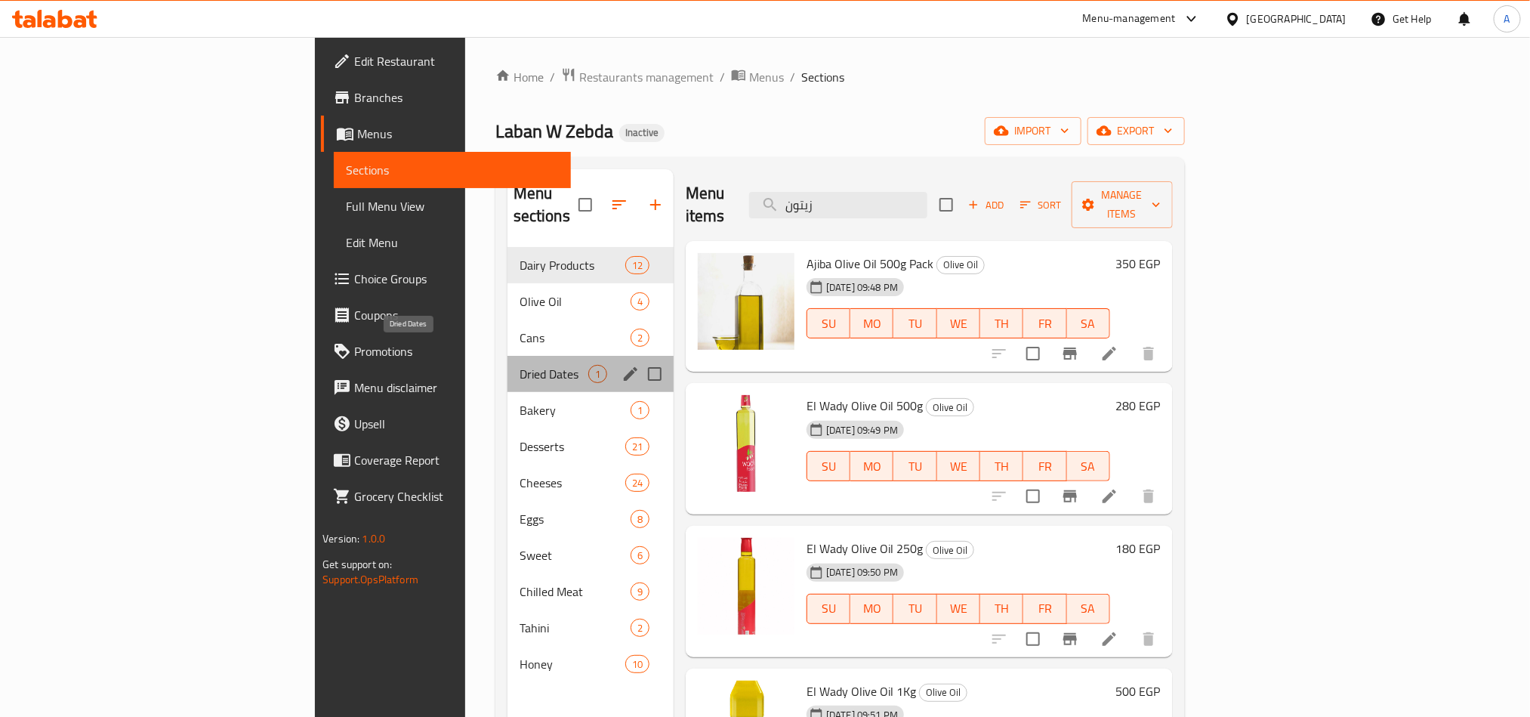
click at [519, 365] on span "Dried Dates" at bounding box center [553, 374] width 69 height 18
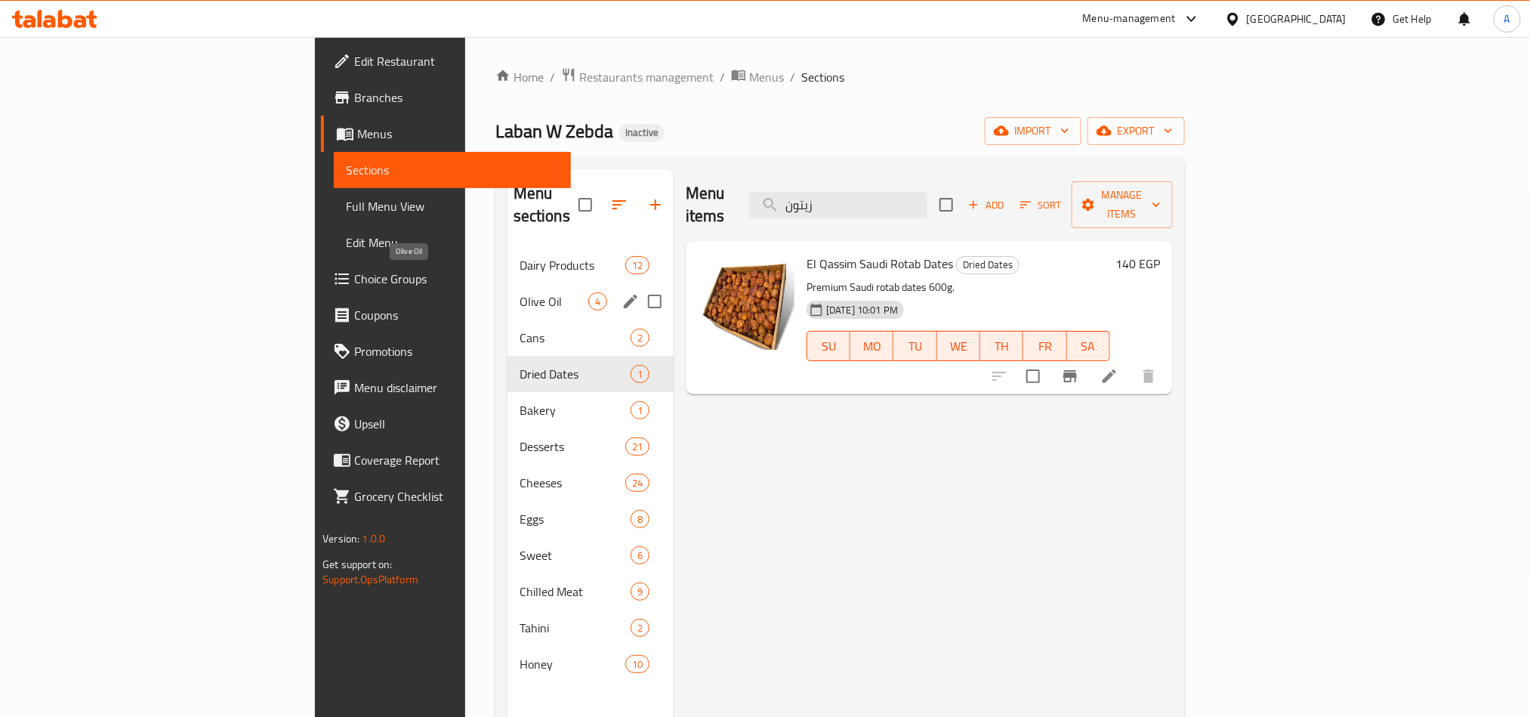
click at [519, 292] on span "Olive Oil" at bounding box center [553, 301] width 69 height 18
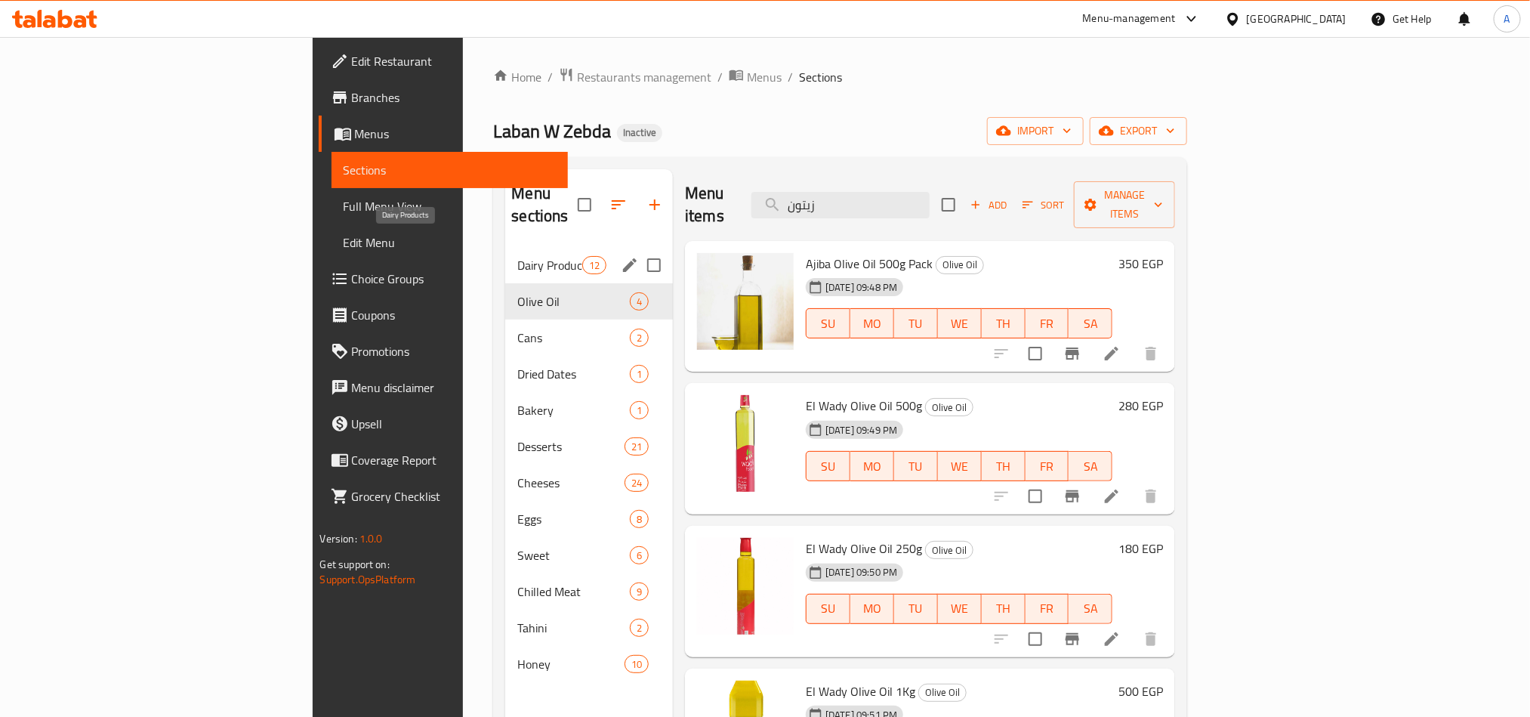
click at [517, 256] on span "Dairy Products" at bounding box center [549, 265] width 64 height 18
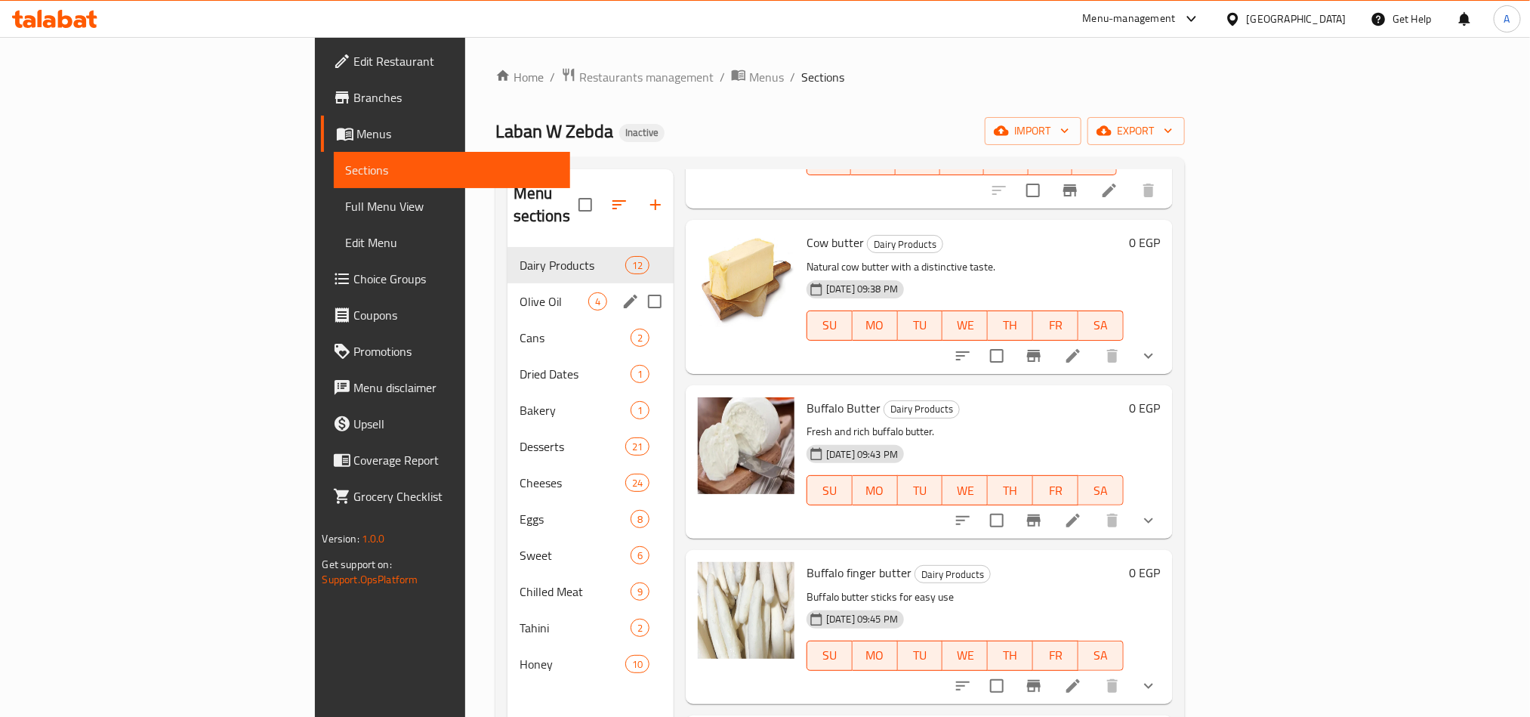
click at [519, 292] on span "Olive Oil" at bounding box center [553, 301] width 69 height 18
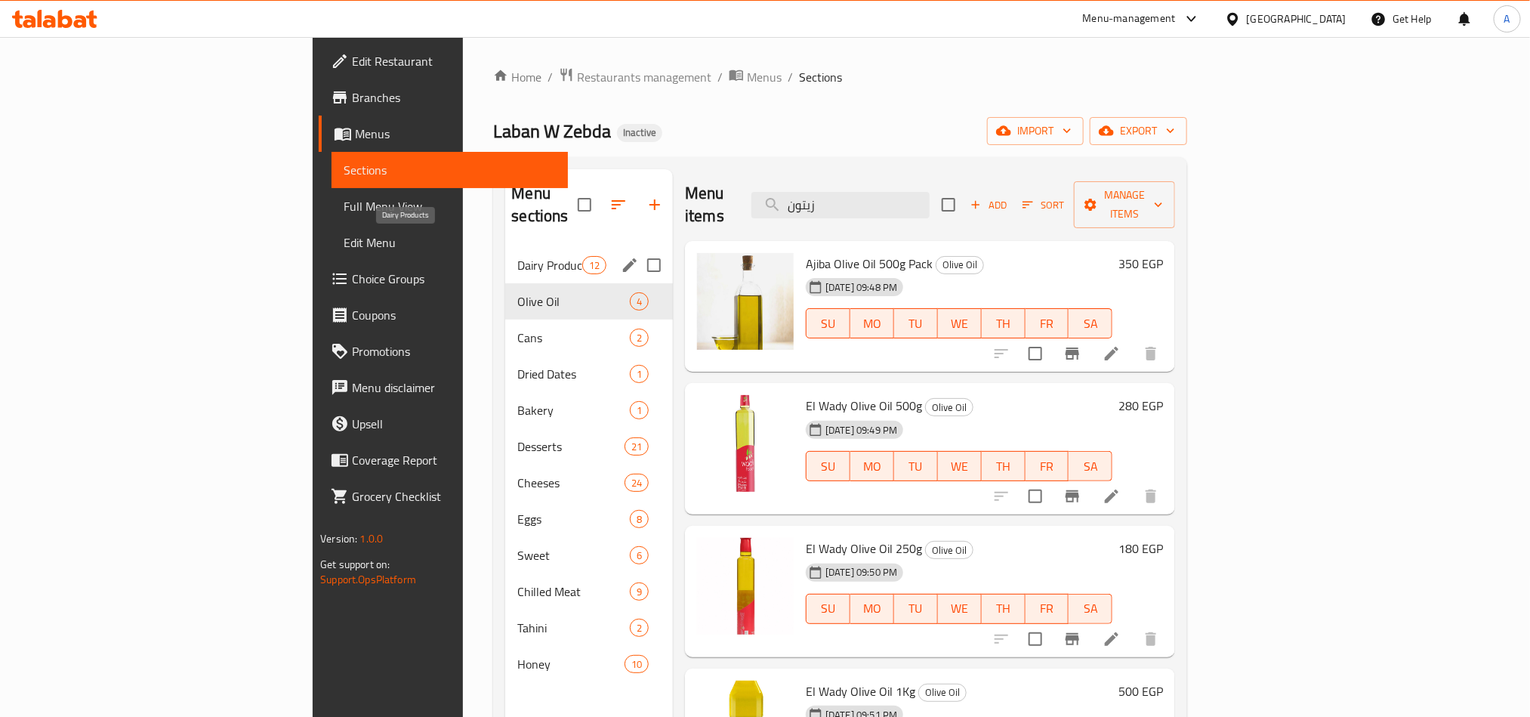
click at [517, 256] on span "Dairy Products" at bounding box center [549, 265] width 64 height 18
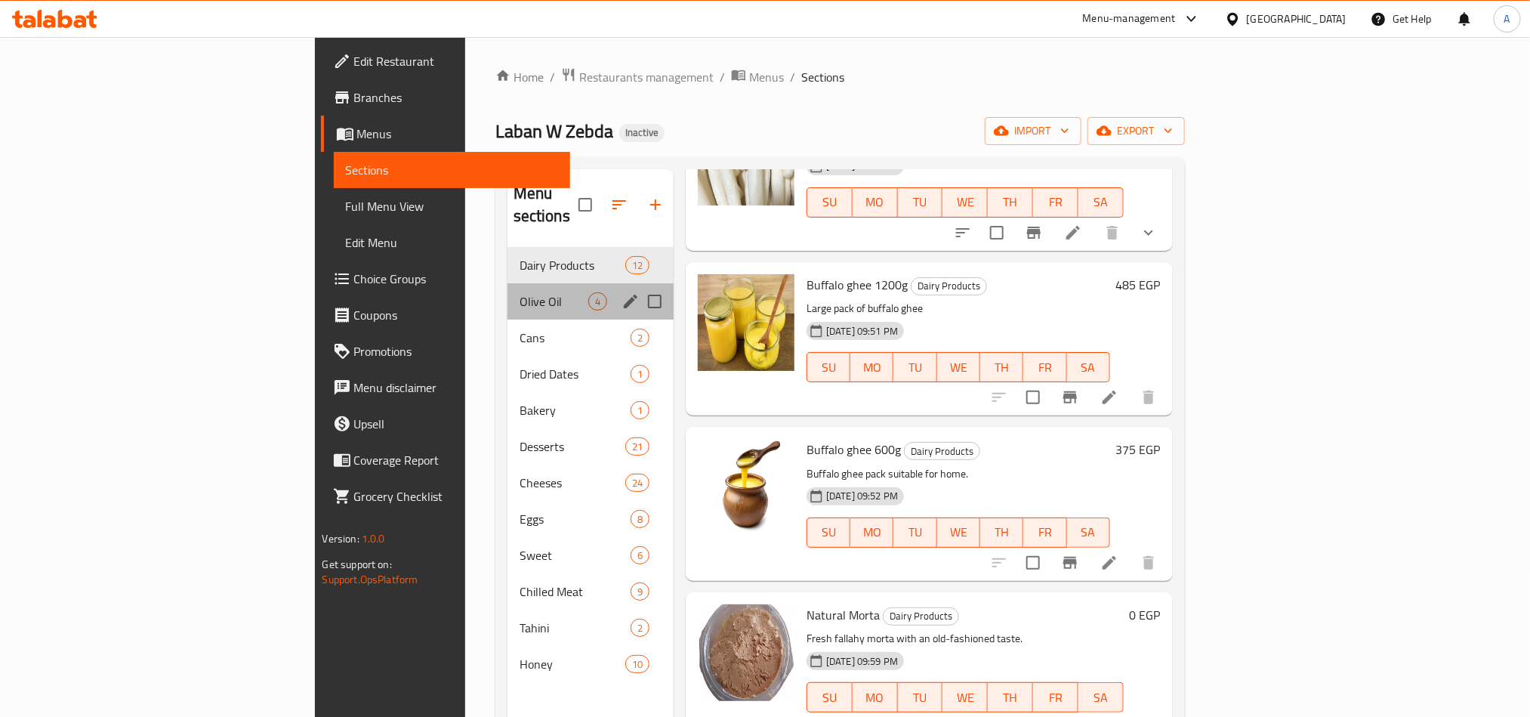
click at [507, 283] on div "Olive Oil 4" at bounding box center [590, 301] width 166 height 36
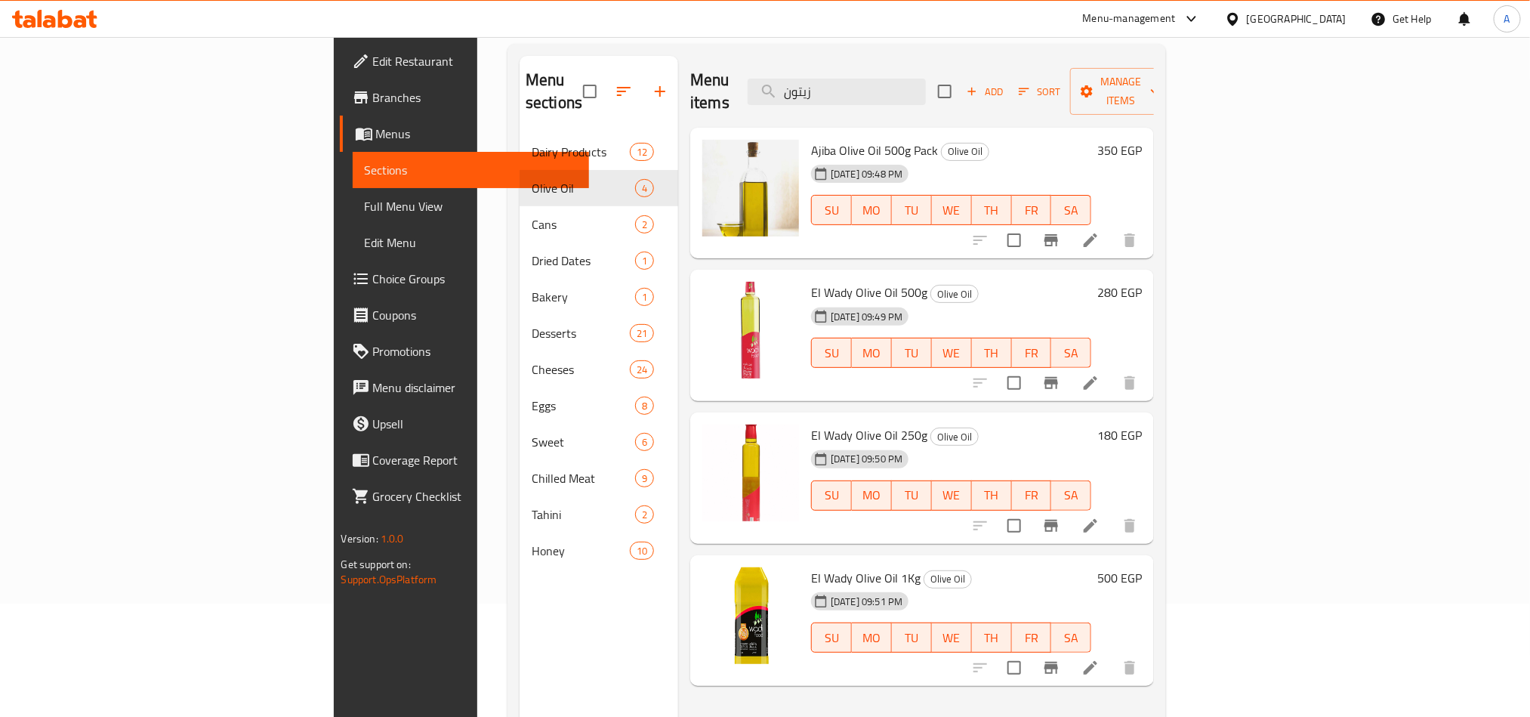
scroll to position [211, 0]
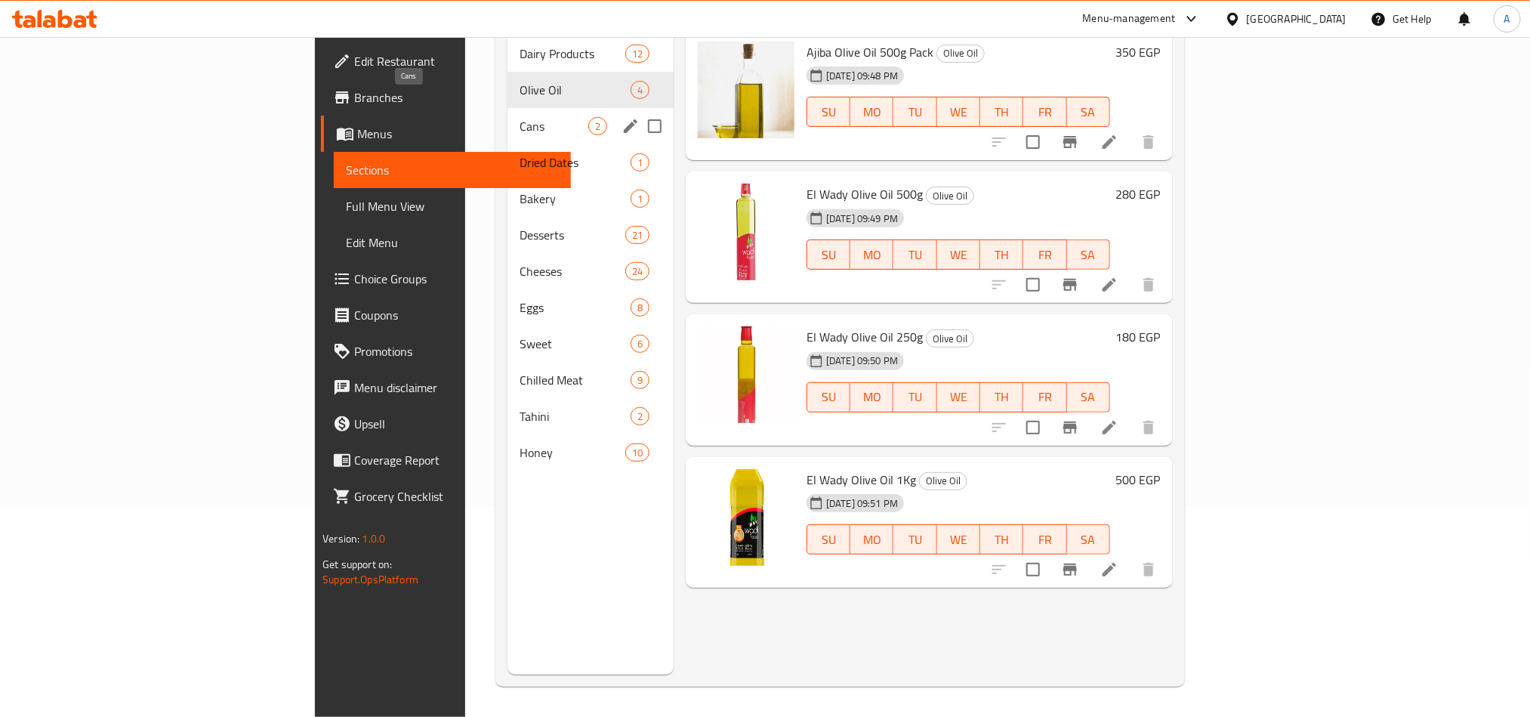
click at [519, 117] on span "Cans" at bounding box center [553, 126] width 69 height 18
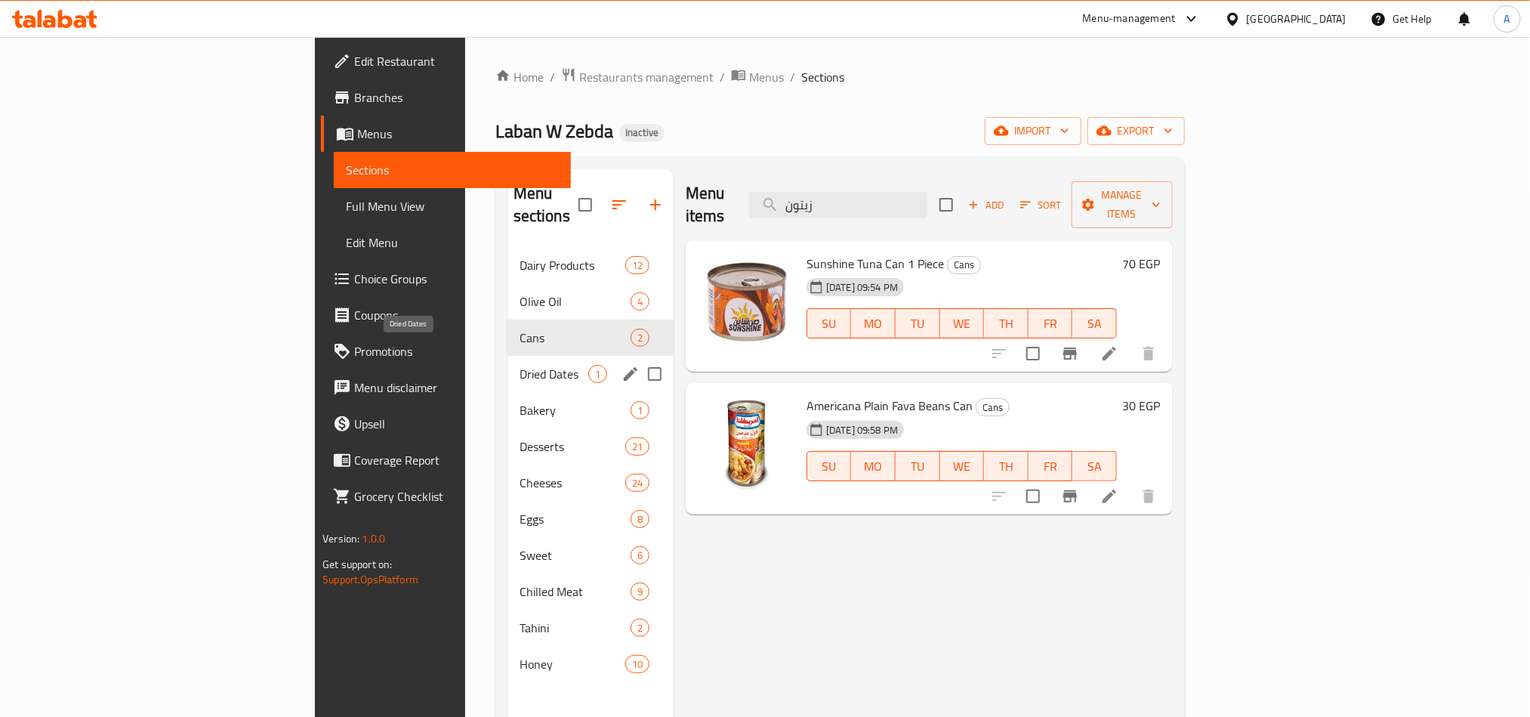
click at [519, 365] on span "Dried Dates" at bounding box center [553, 374] width 69 height 18
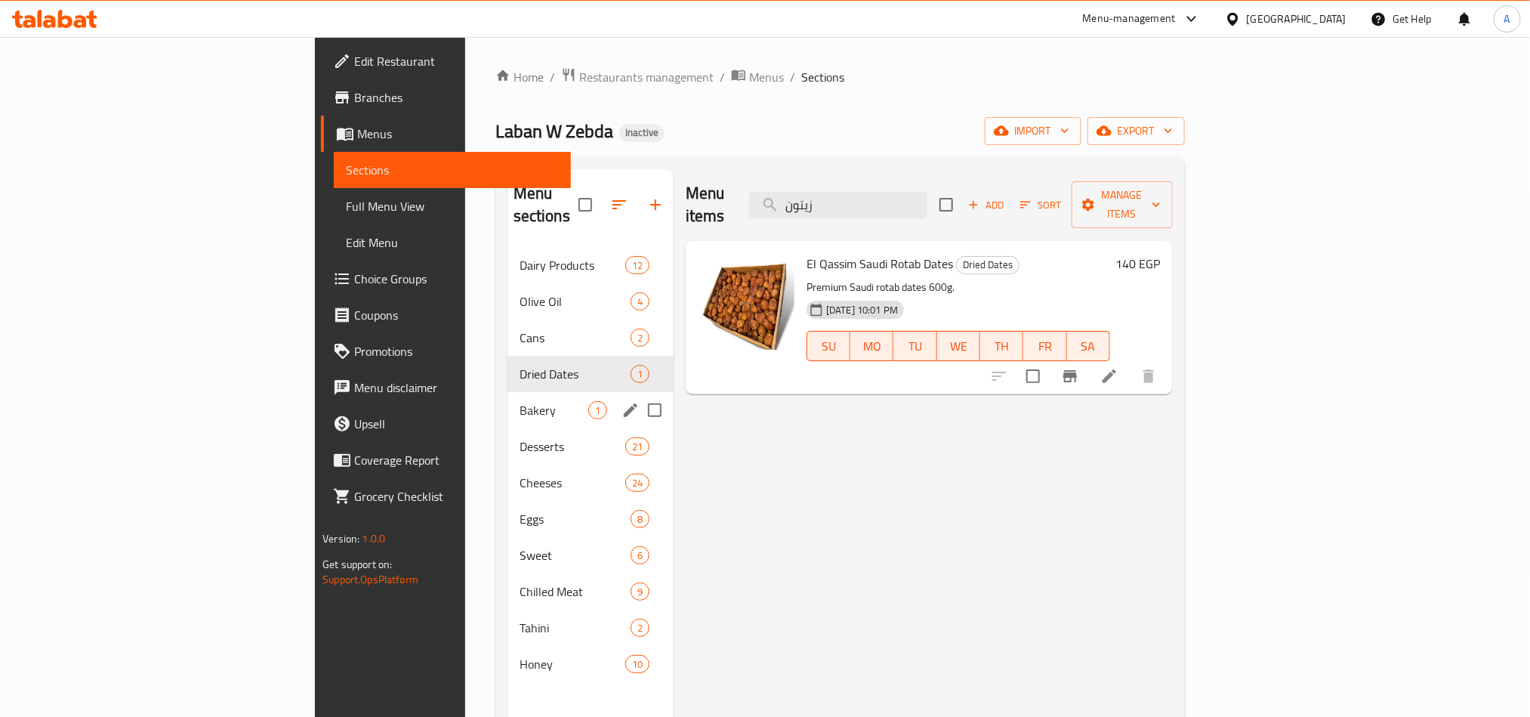
click at [507, 392] on div "Bakery 1" at bounding box center [590, 410] width 166 height 36
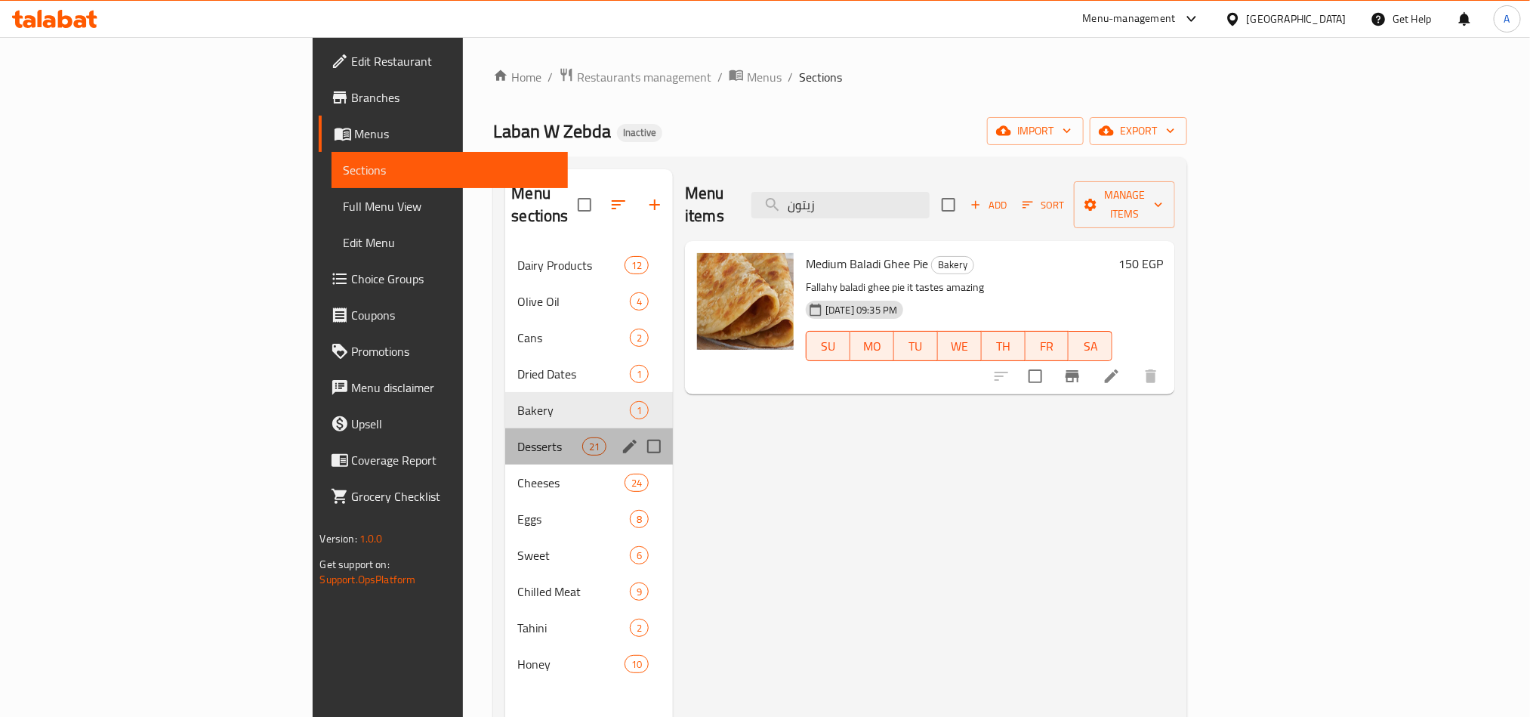
click at [505, 428] on div "Desserts 21" at bounding box center [589, 446] width 168 height 36
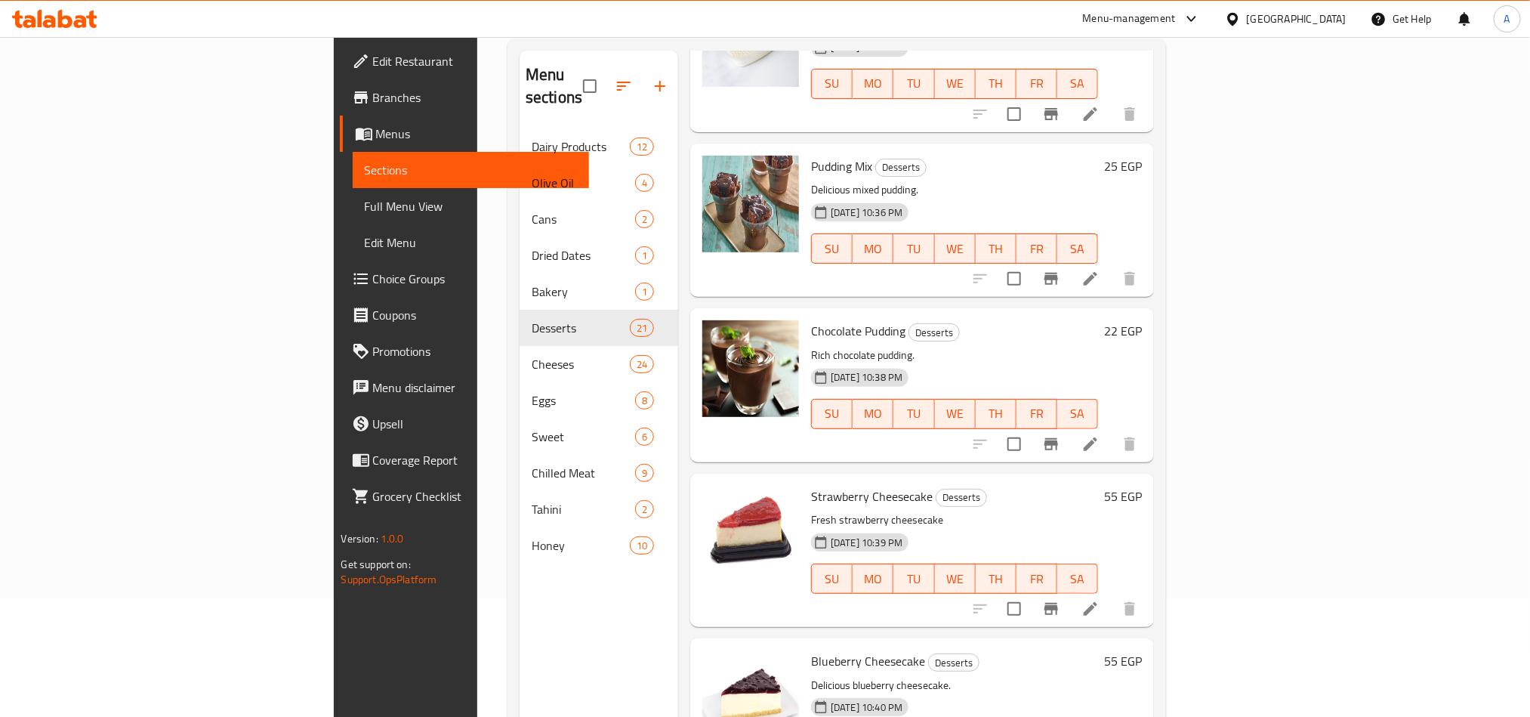
scroll to position [211, 0]
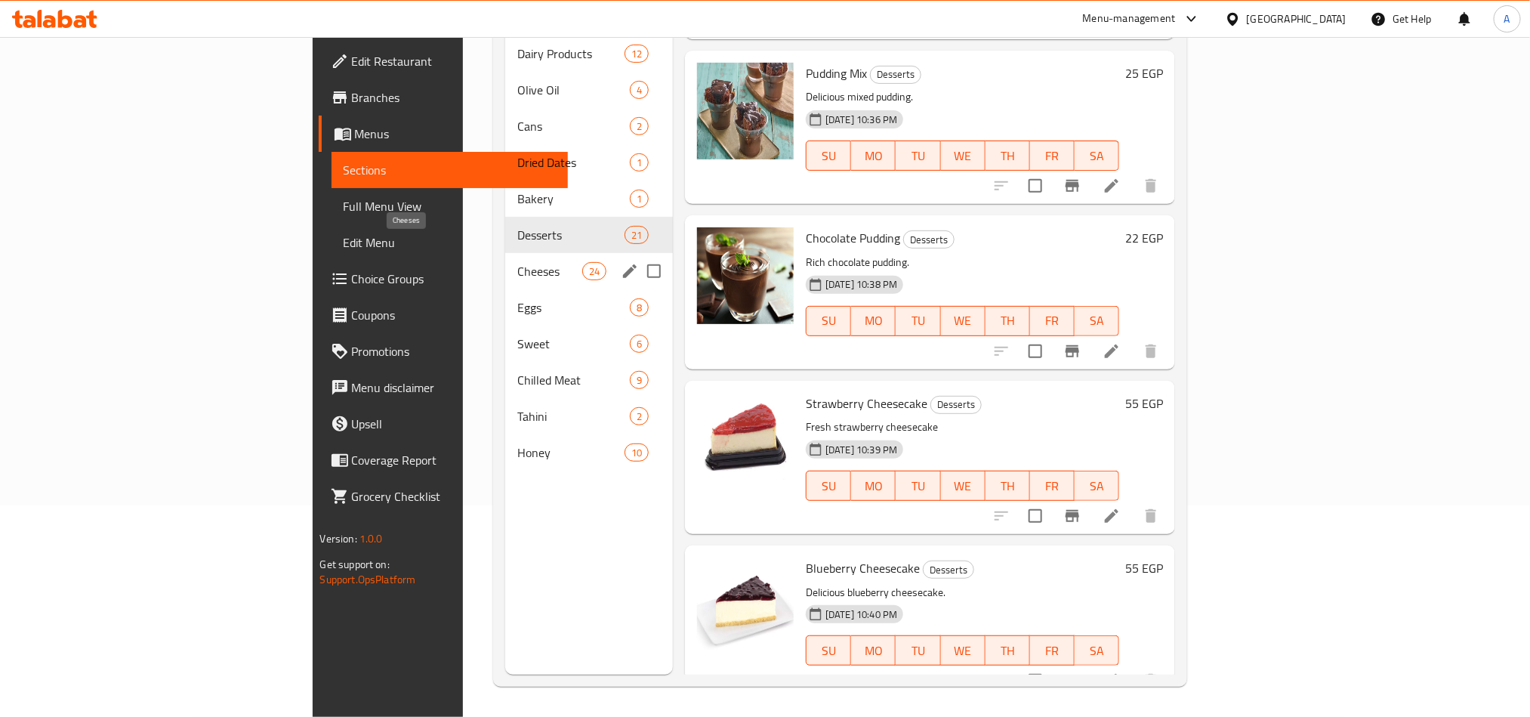
click at [517, 262] on span "Cheeses" at bounding box center [549, 271] width 64 height 18
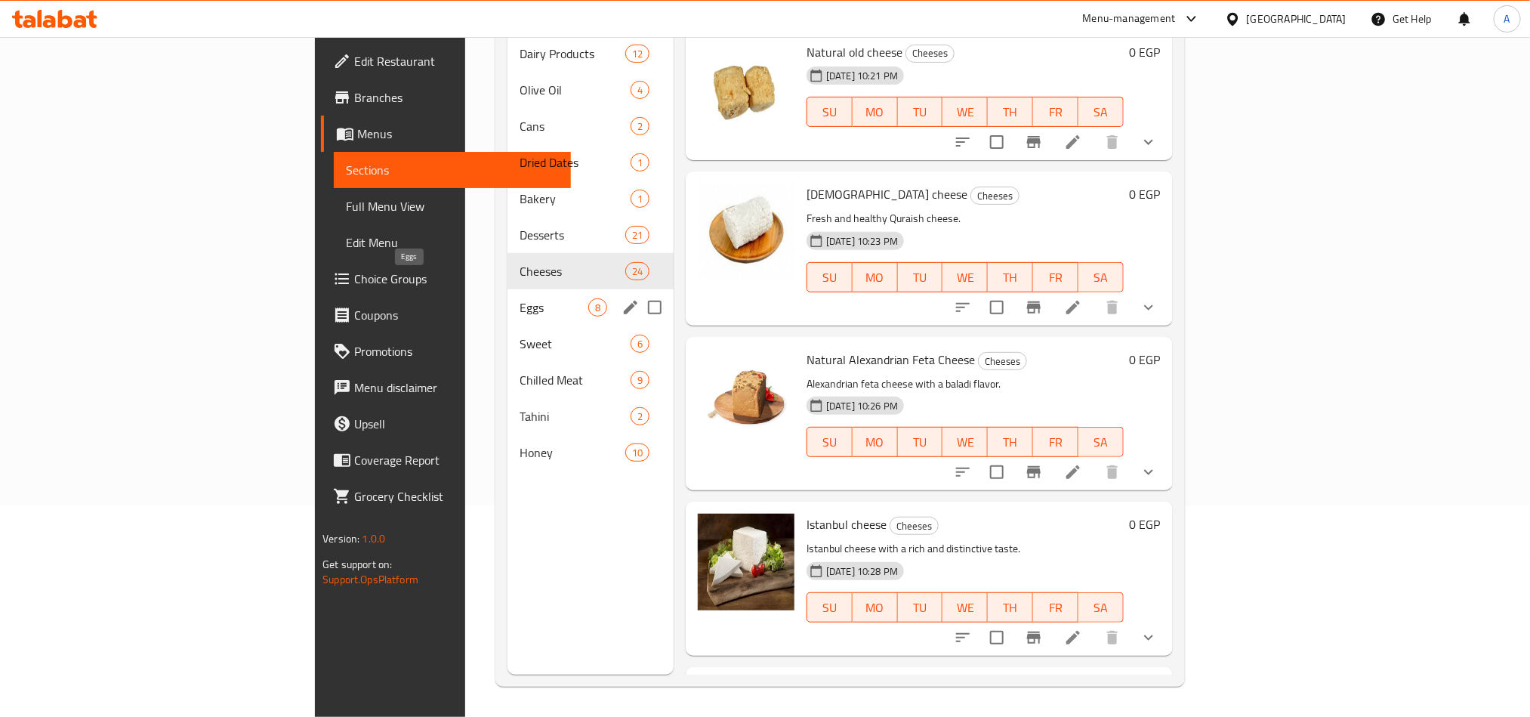
click at [519, 298] on span "Eggs" at bounding box center [553, 307] width 69 height 18
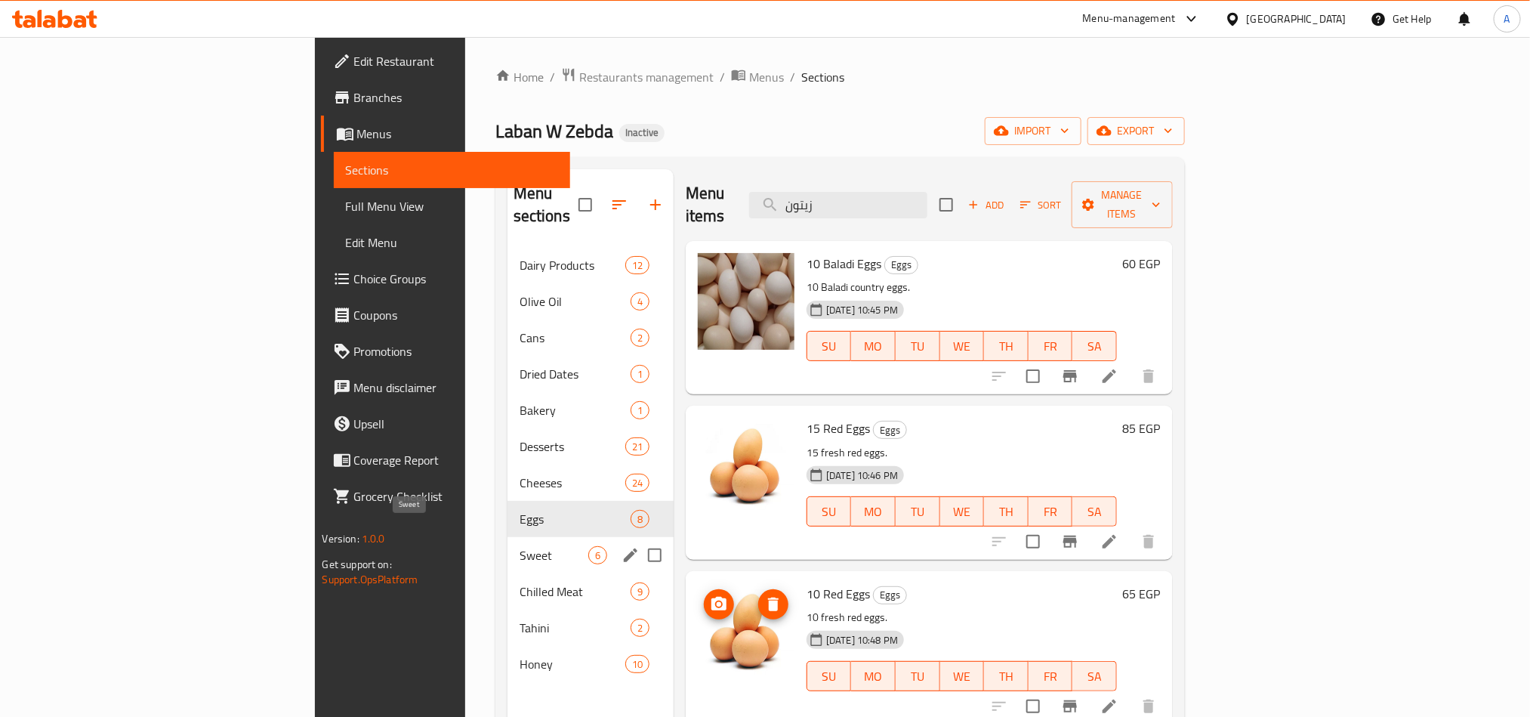
click at [519, 546] on span "Sweet" at bounding box center [553, 555] width 69 height 18
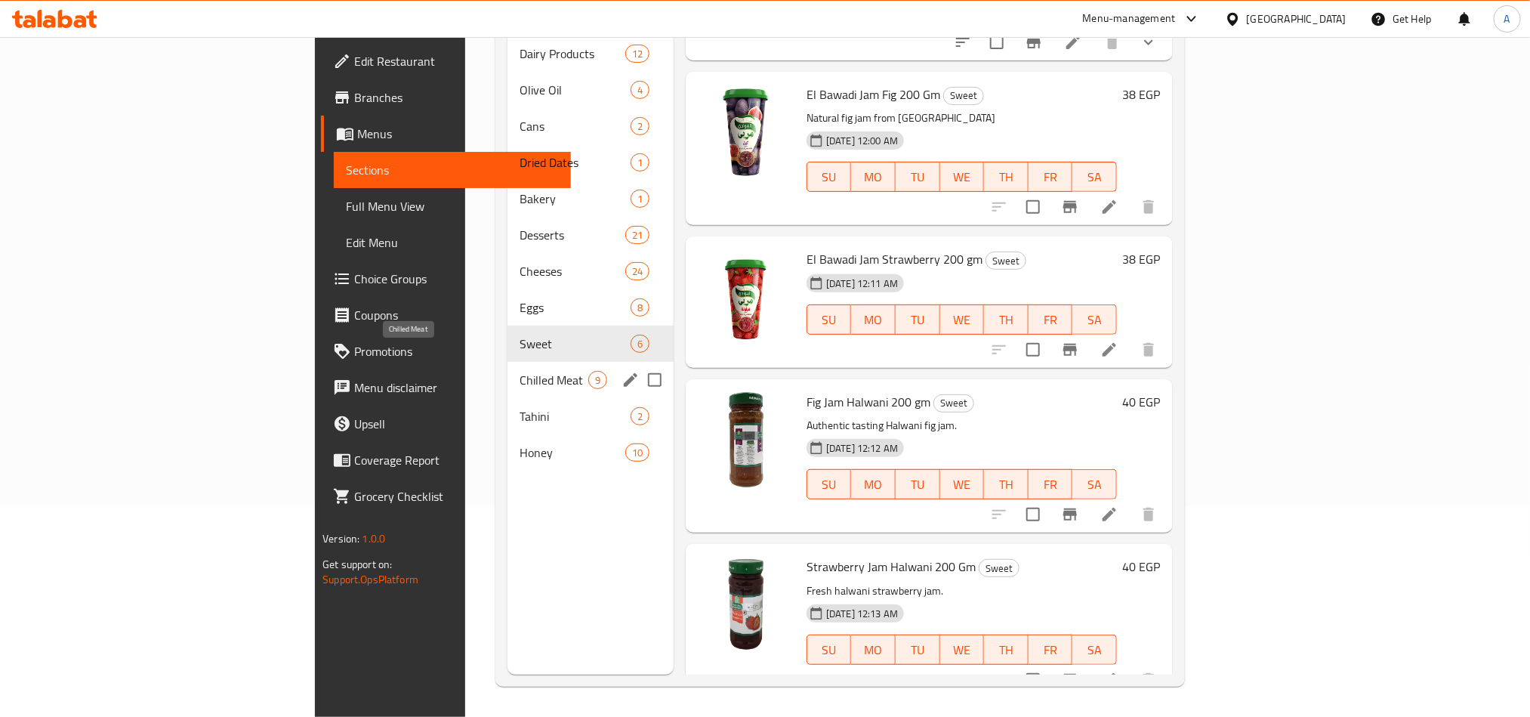
click at [519, 371] on span "Chilled Meat" at bounding box center [553, 380] width 69 height 18
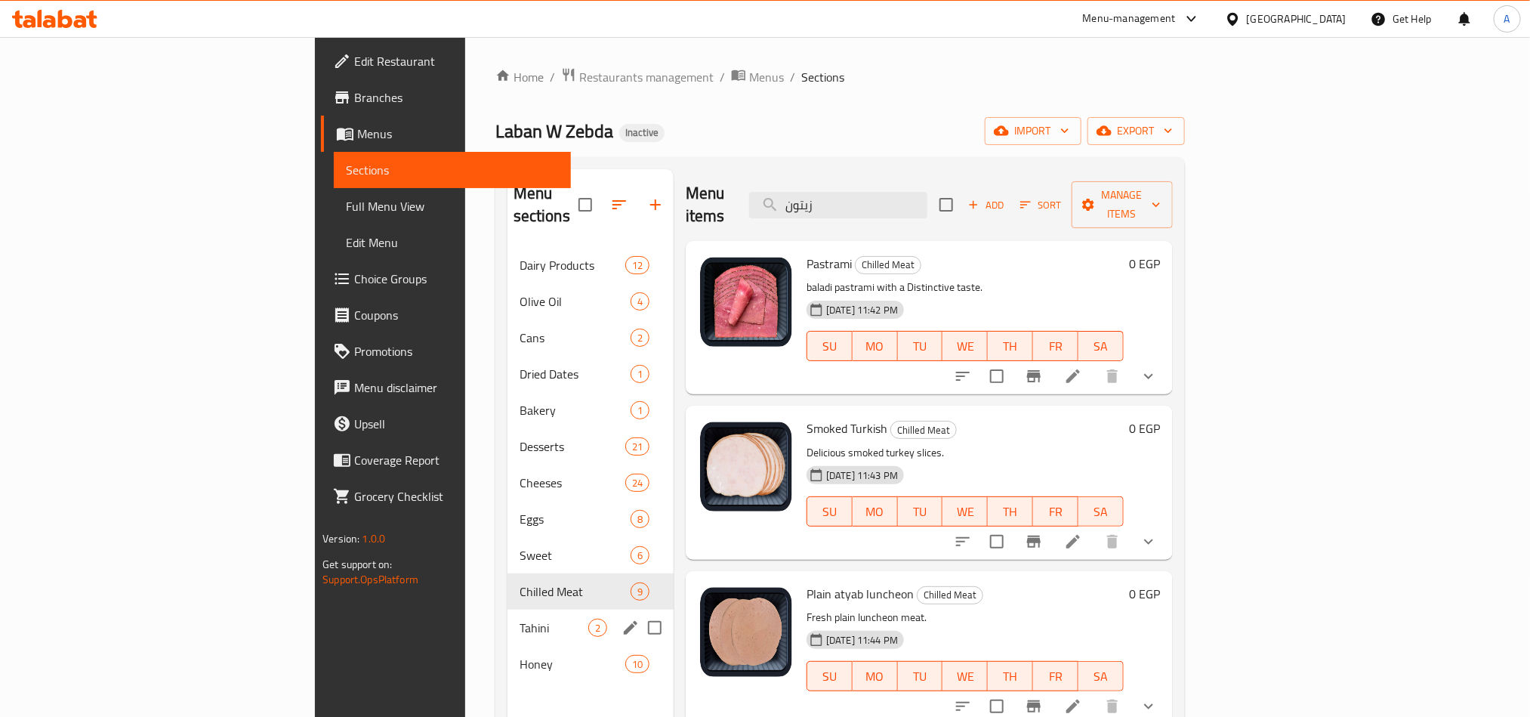
click at [507, 609] on div "Tahini 2" at bounding box center [590, 627] width 166 height 36
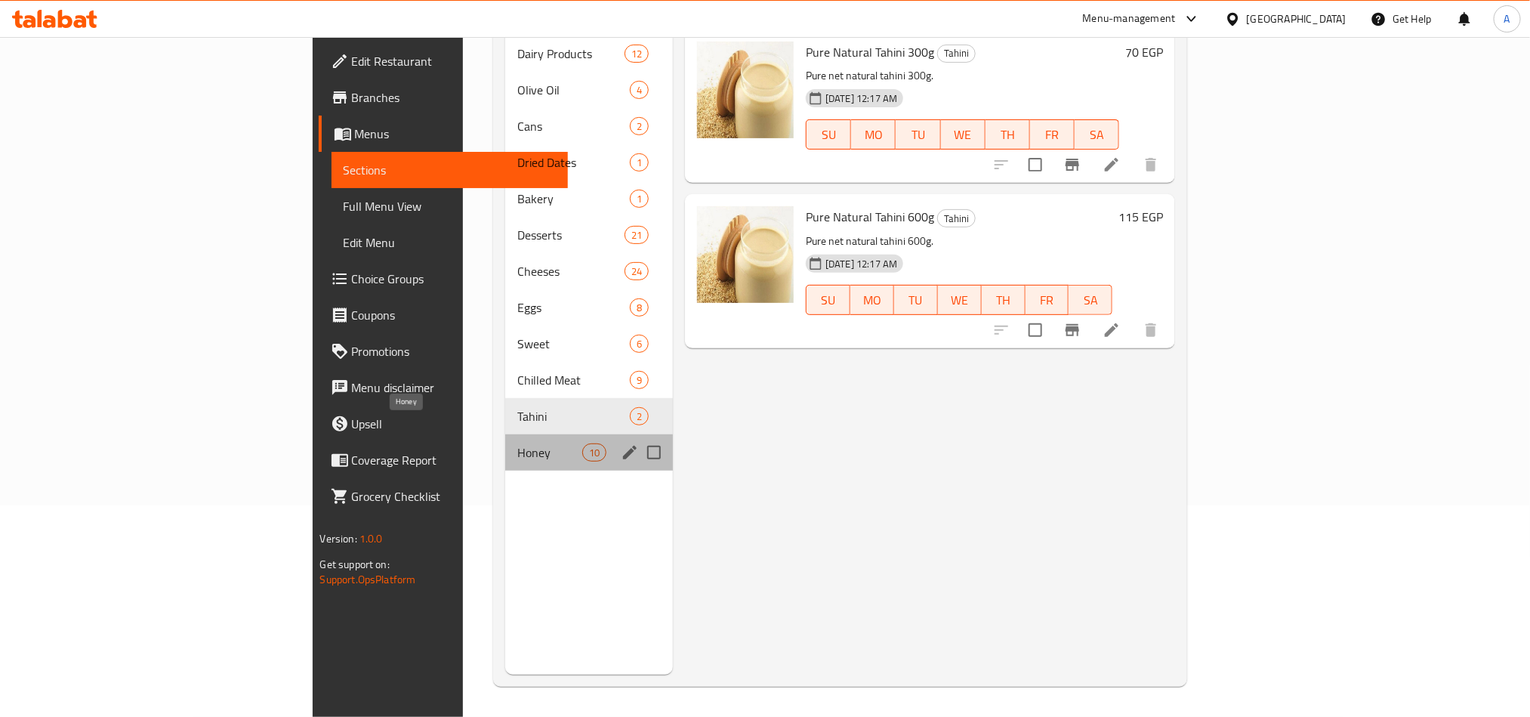
click at [517, 443] on span "Honey" at bounding box center [549, 452] width 64 height 18
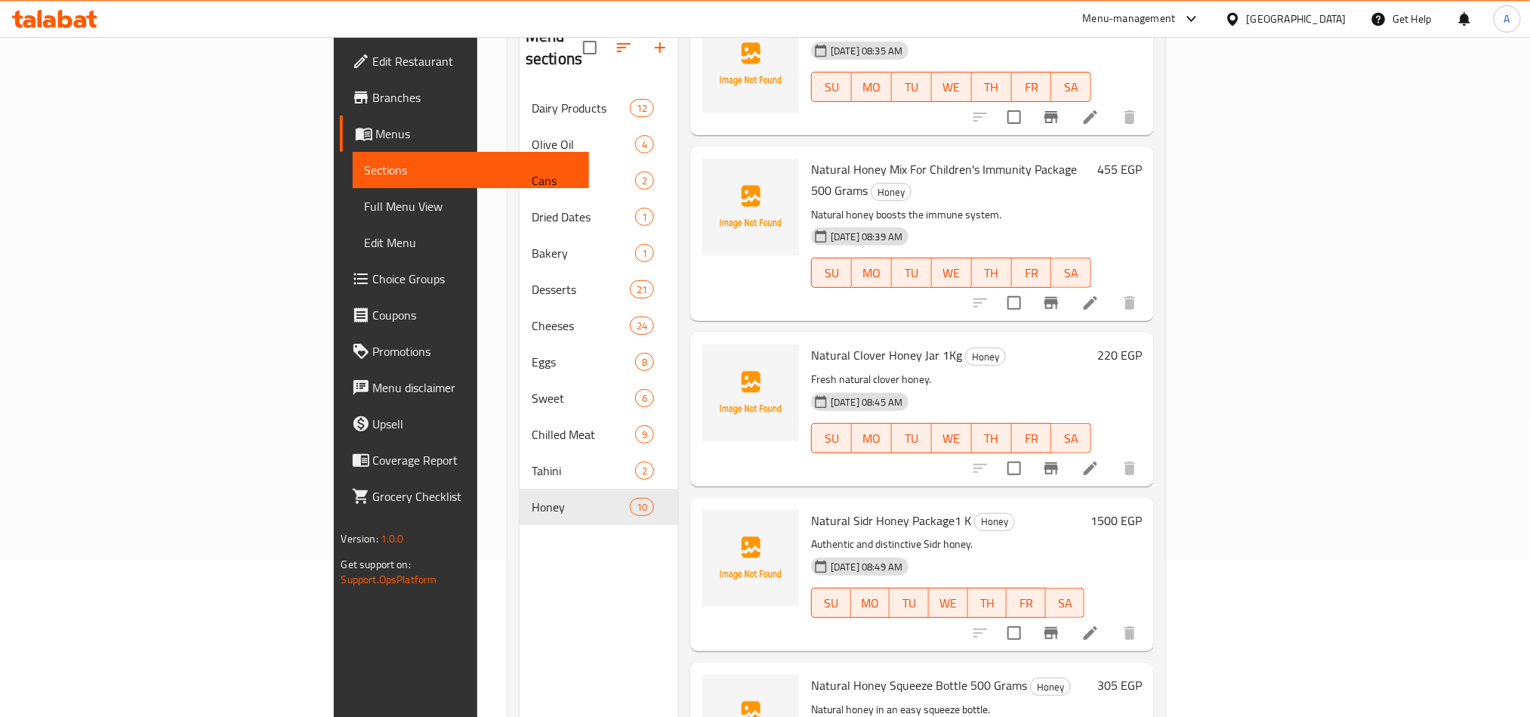
scroll to position [211, 0]
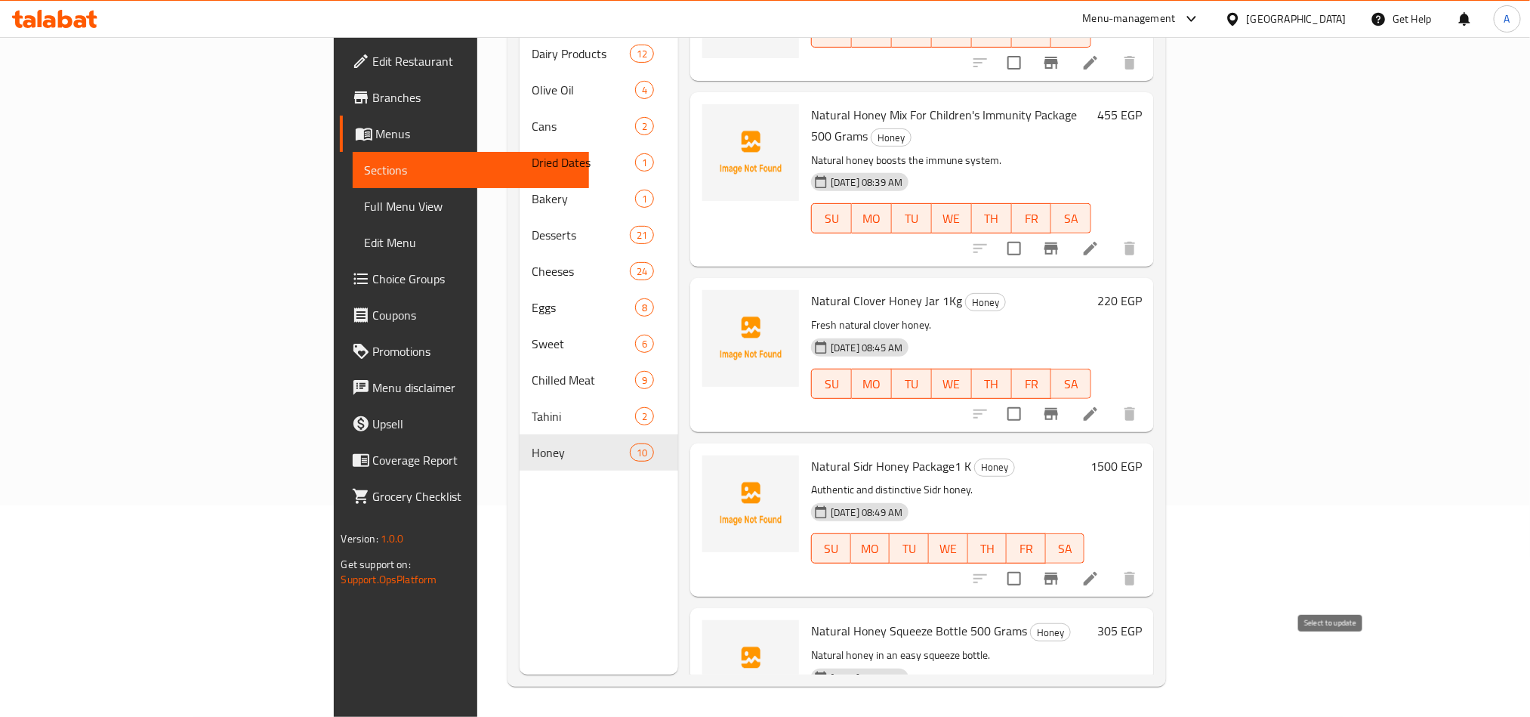
checkbox input "true"
click at [1030, 562] on input "checkbox" at bounding box center [1014, 578] width 32 height 32
checkbox input "true"
click at [1030, 398] on input "checkbox" at bounding box center [1014, 414] width 32 height 32
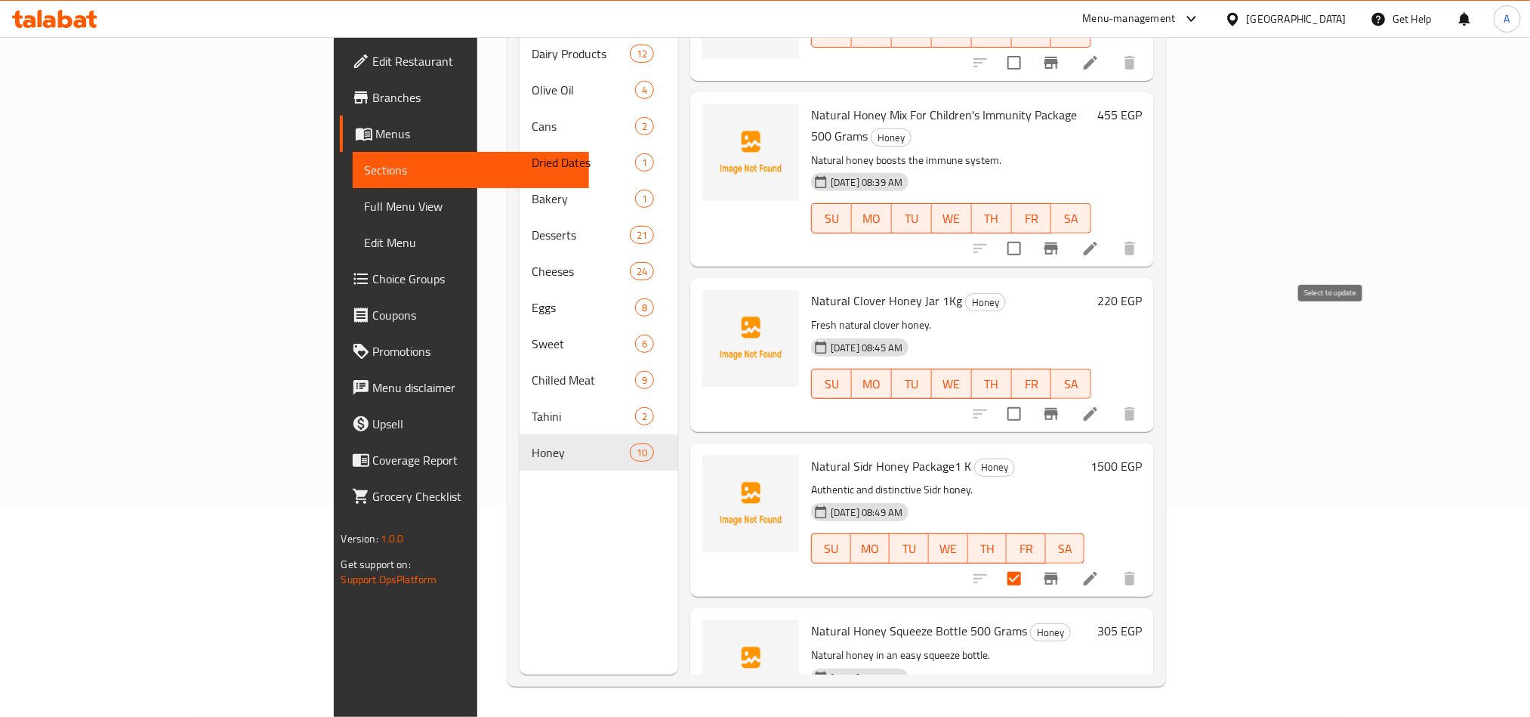
checkbox input "true"
click at [1030, 233] on input "checkbox" at bounding box center [1014, 249] width 32 height 32
checkbox input "true"
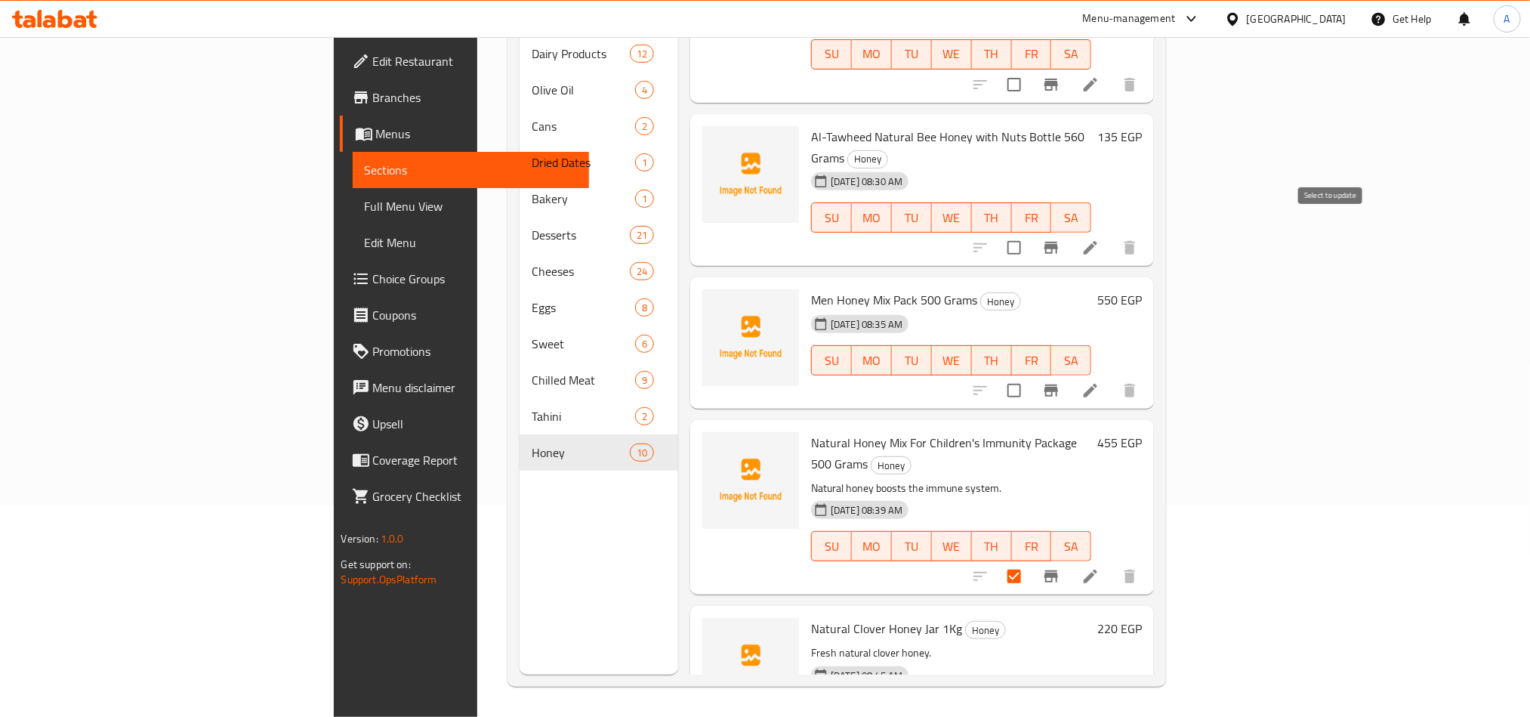
scroll to position [584, 0]
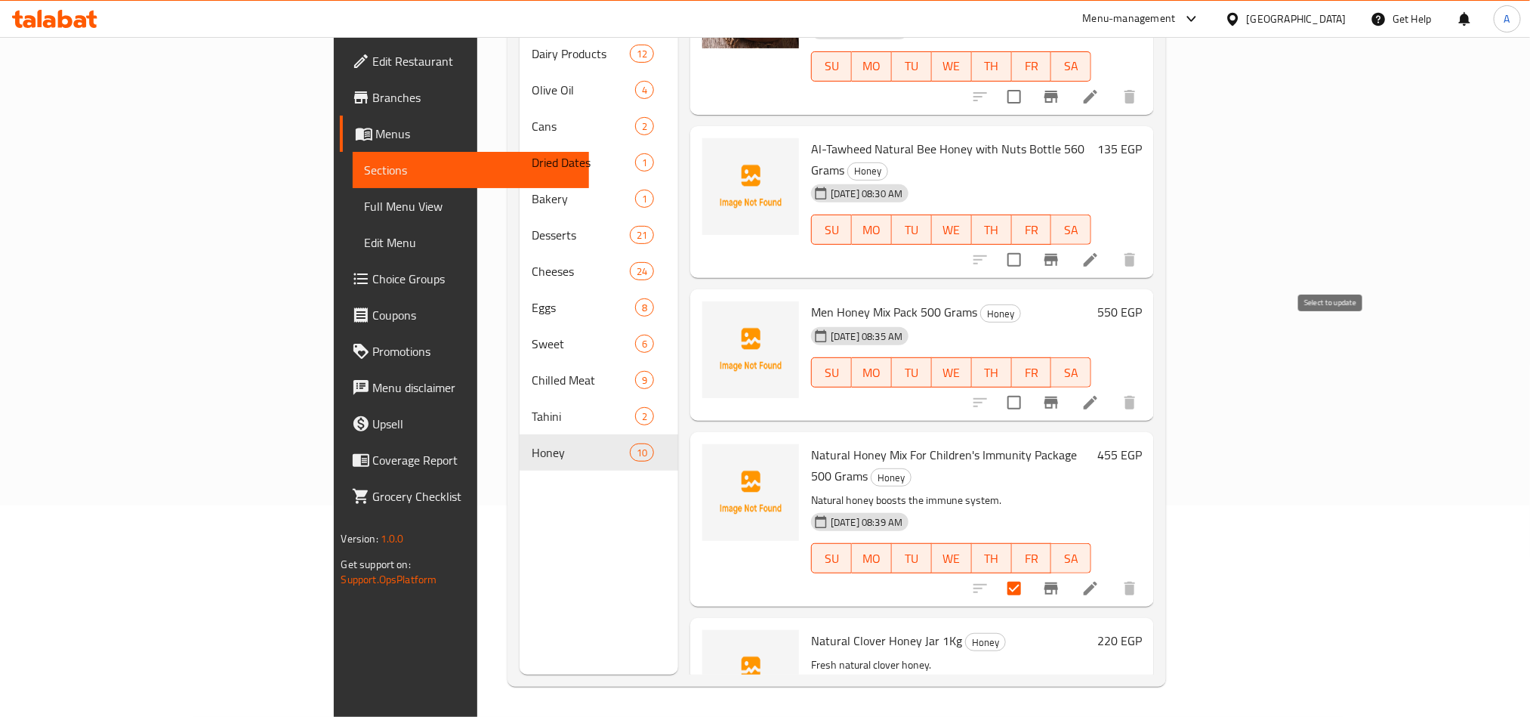
click at [1030, 387] on input "checkbox" at bounding box center [1014, 403] width 32 height 32
checkbox input "true"
click at [1030, 244] on input "checkbox" at bounding box center [1014, 260] width 32 height 32
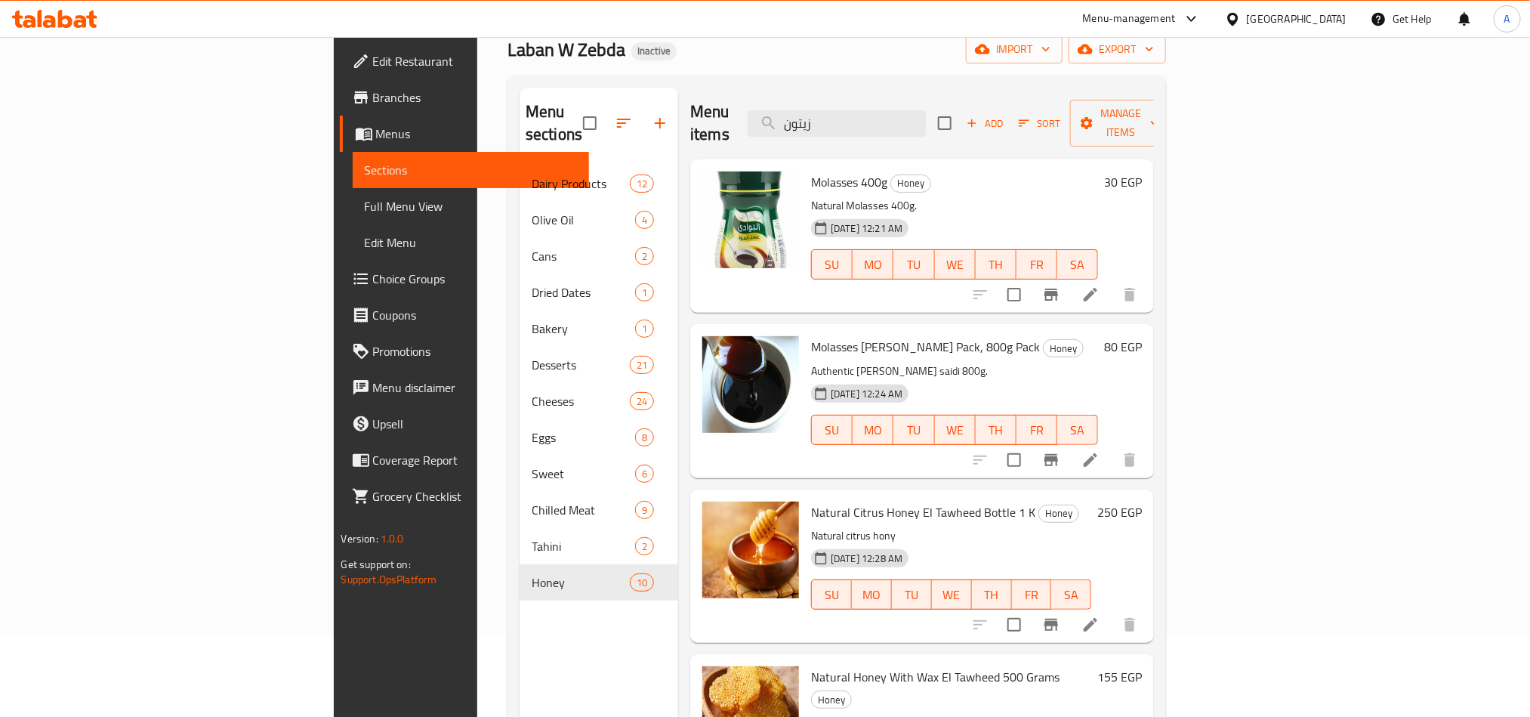
scroll to position [0, 0]
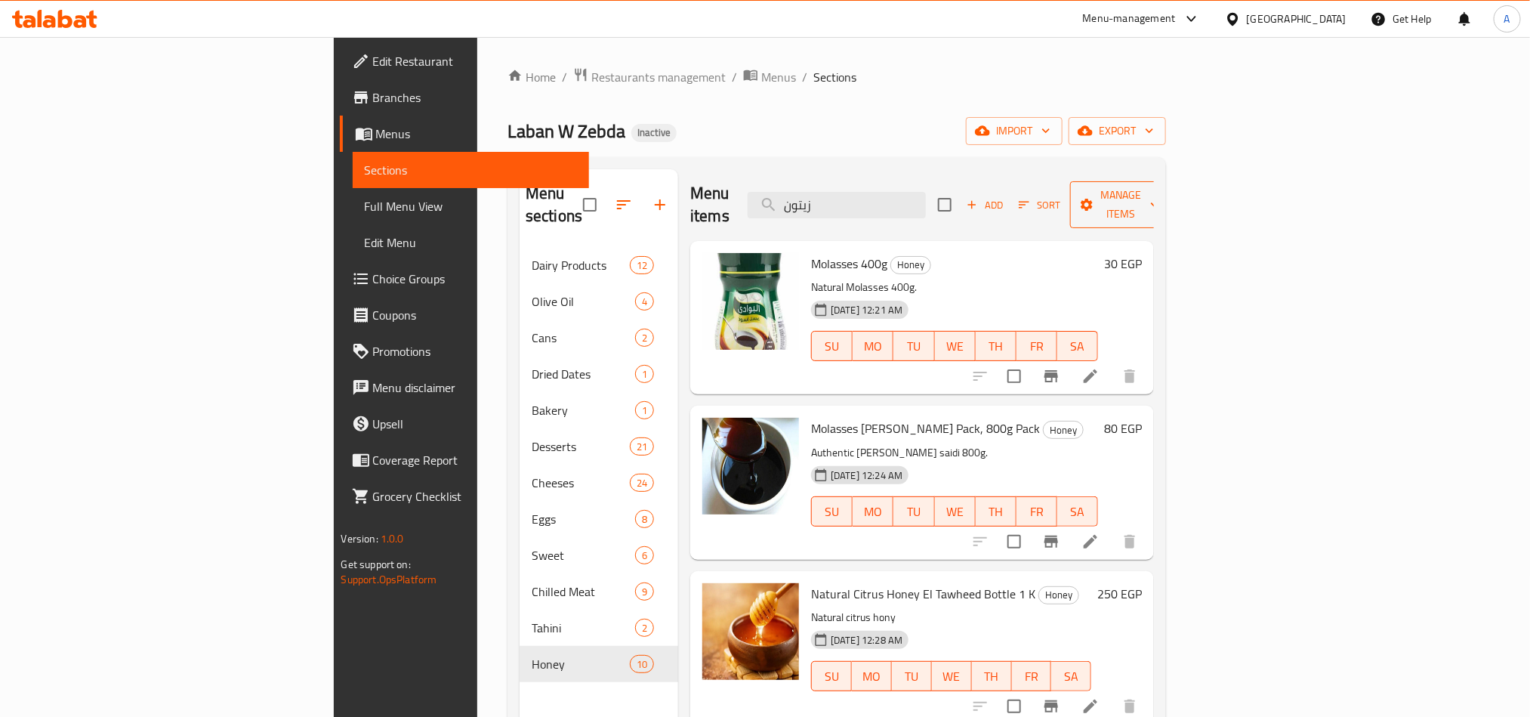
click at [1159, 186] on span "Manage items" at bounding box center [1120, 205] width 77 height 38
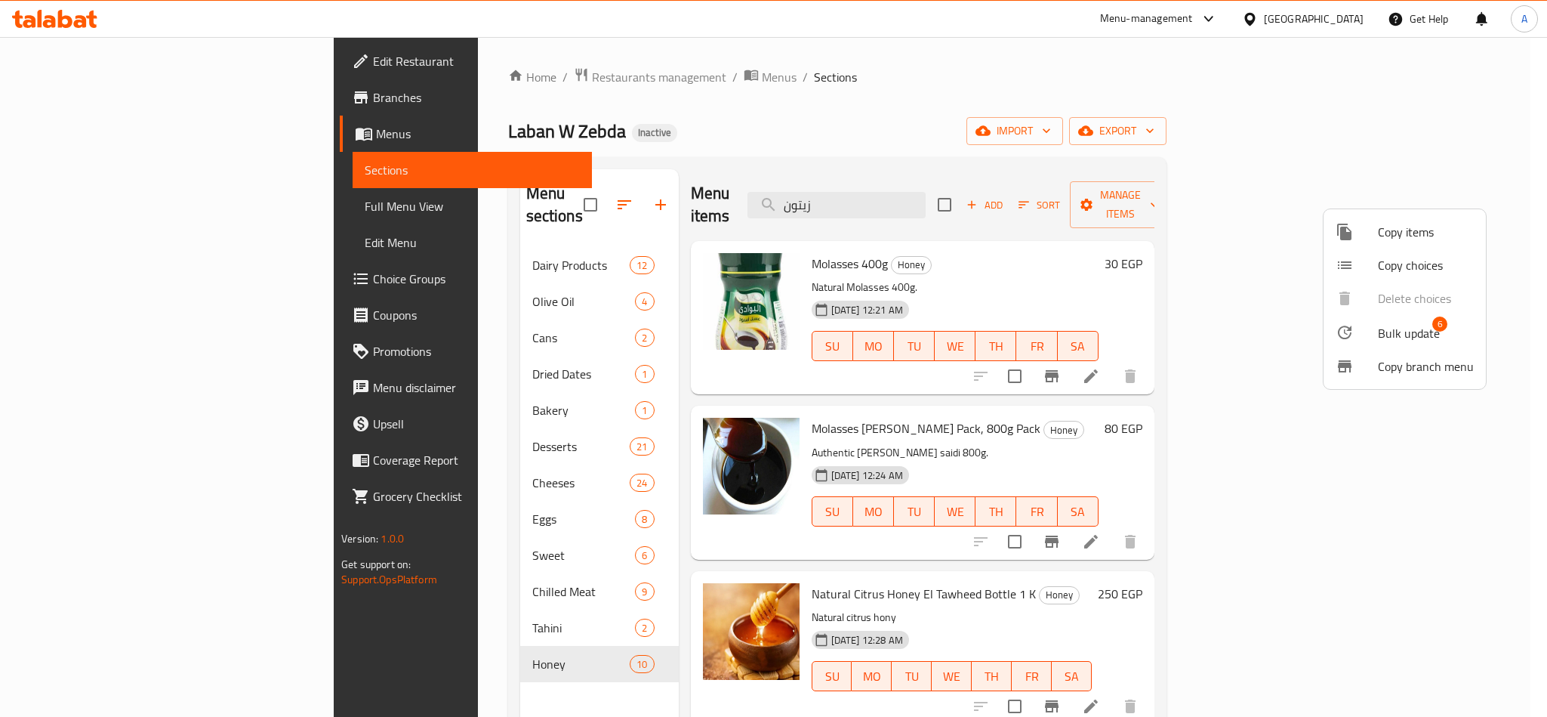
click at [1398, 334] on span "Bulk update" at bounding box center [1409, 333] width 62 height 18
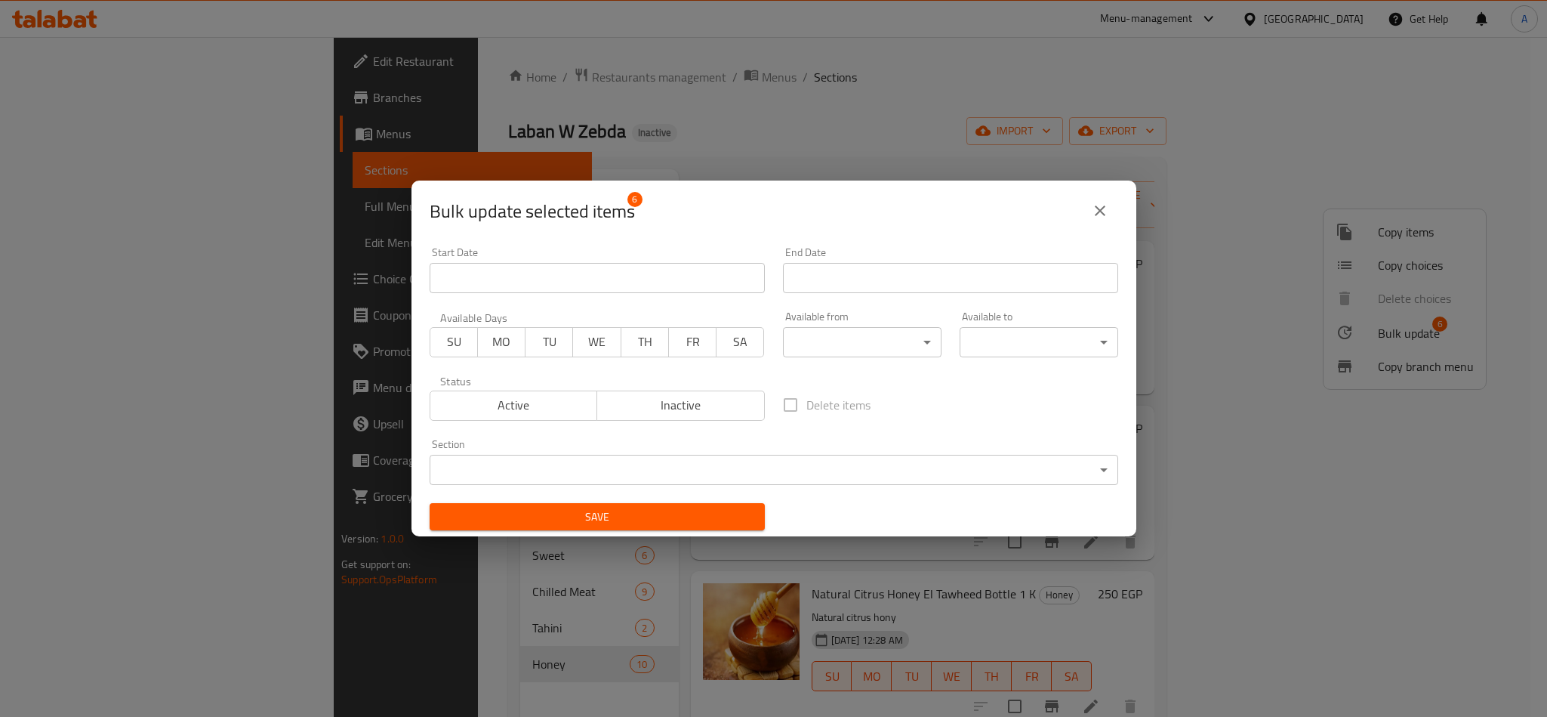
click at [705, 399] on span "Inactive" at bounding box center [681, 405] width 156 height 22
click at [651, 517] on span "Save" at bounding box center [597, 516] width 311 height 19
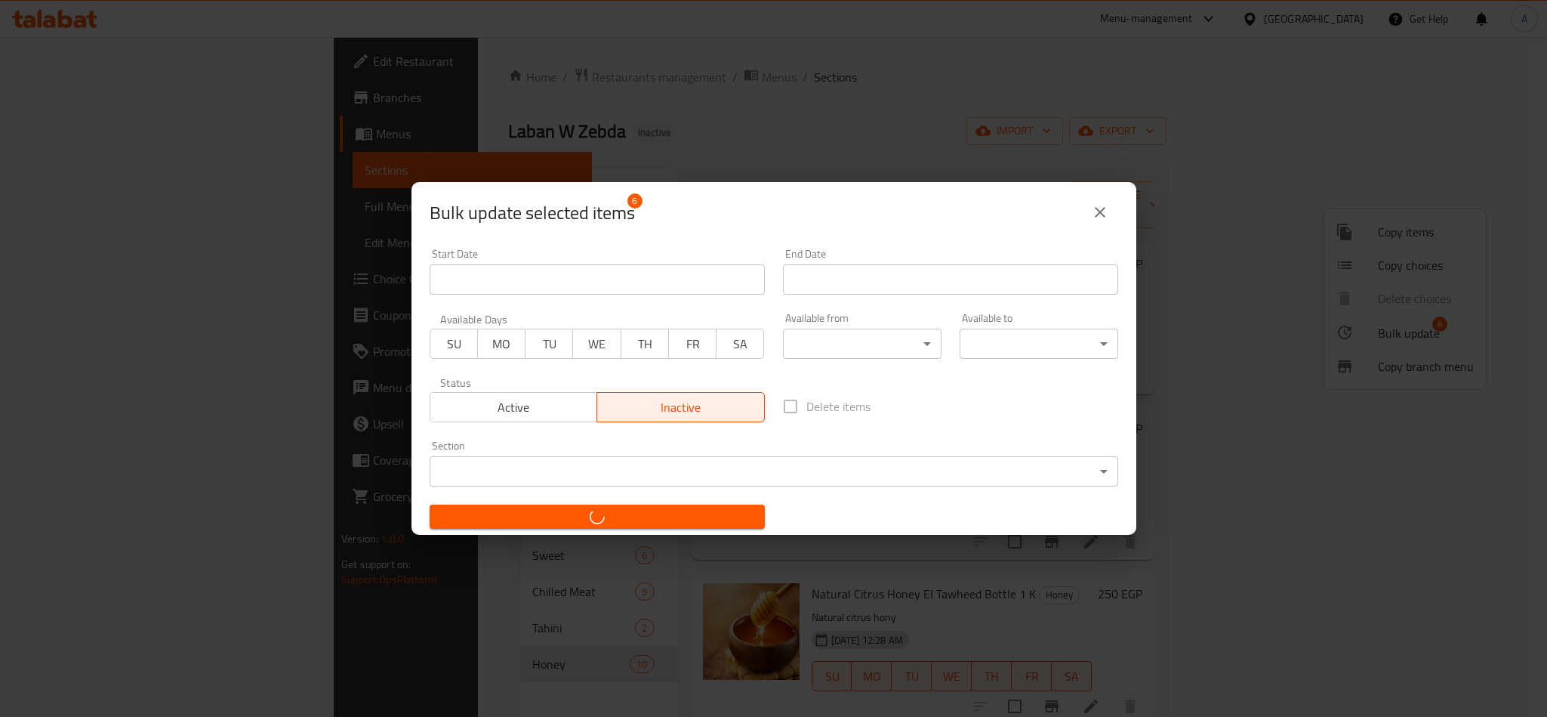
checkbox input "false"
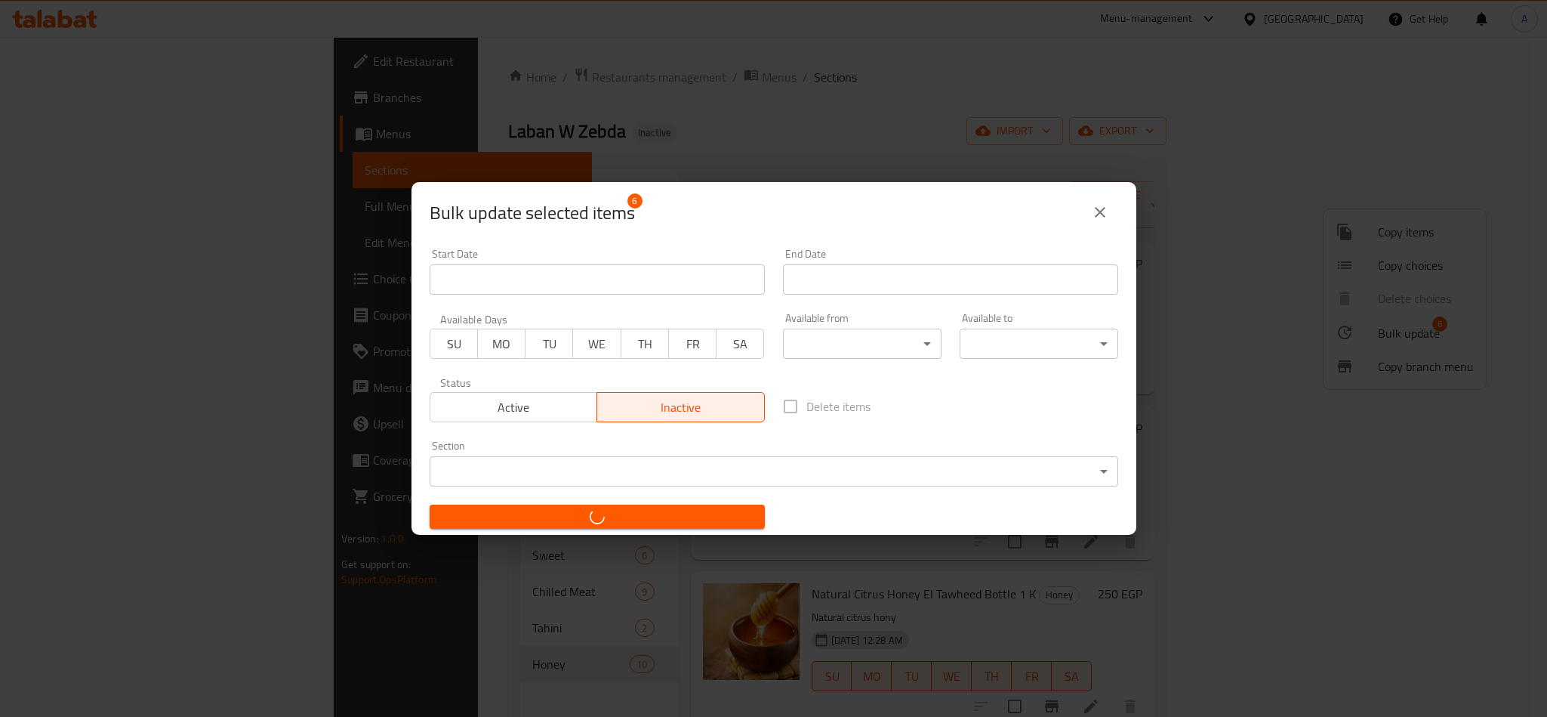
checkbox input "false"
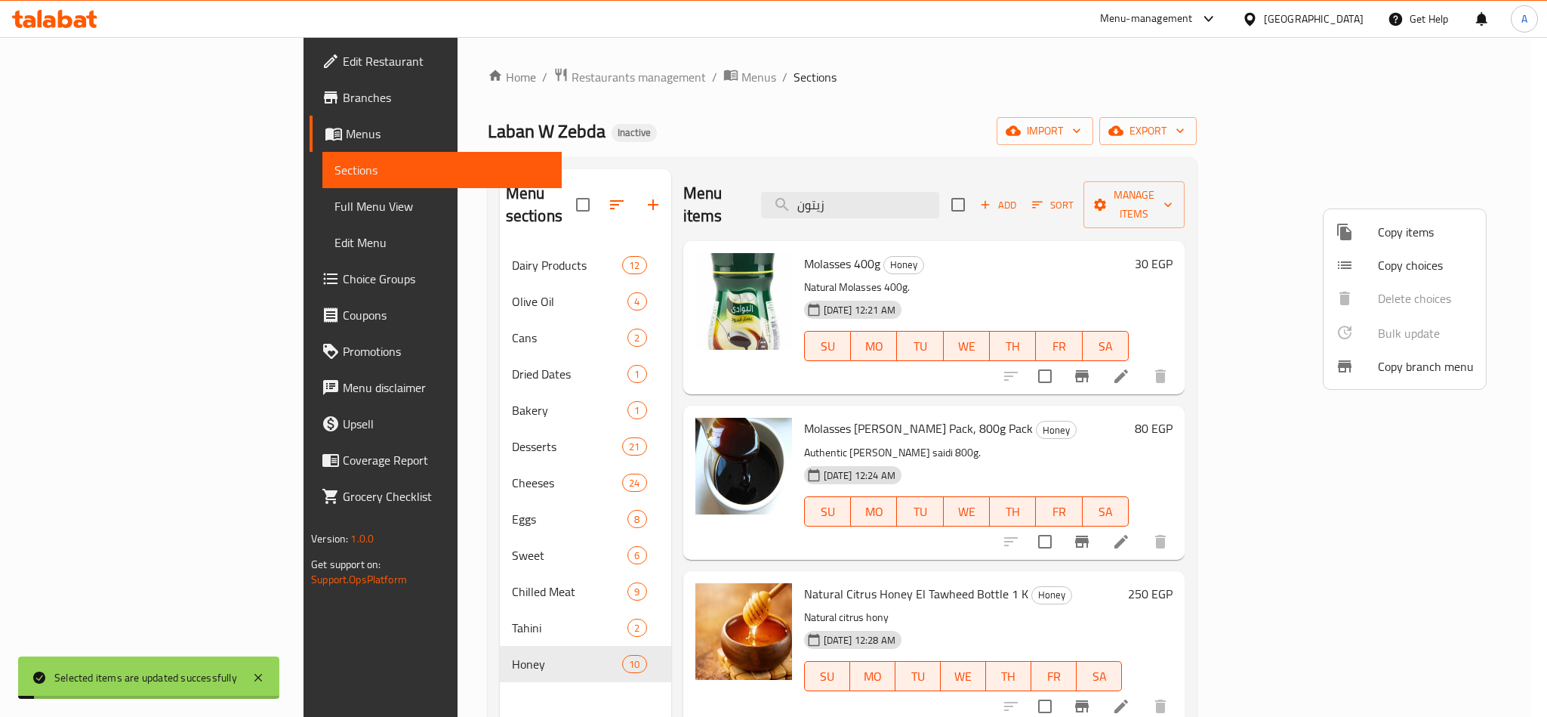
click at [809, 125] on div at bounding box center [773, 358] width 1547 height 717
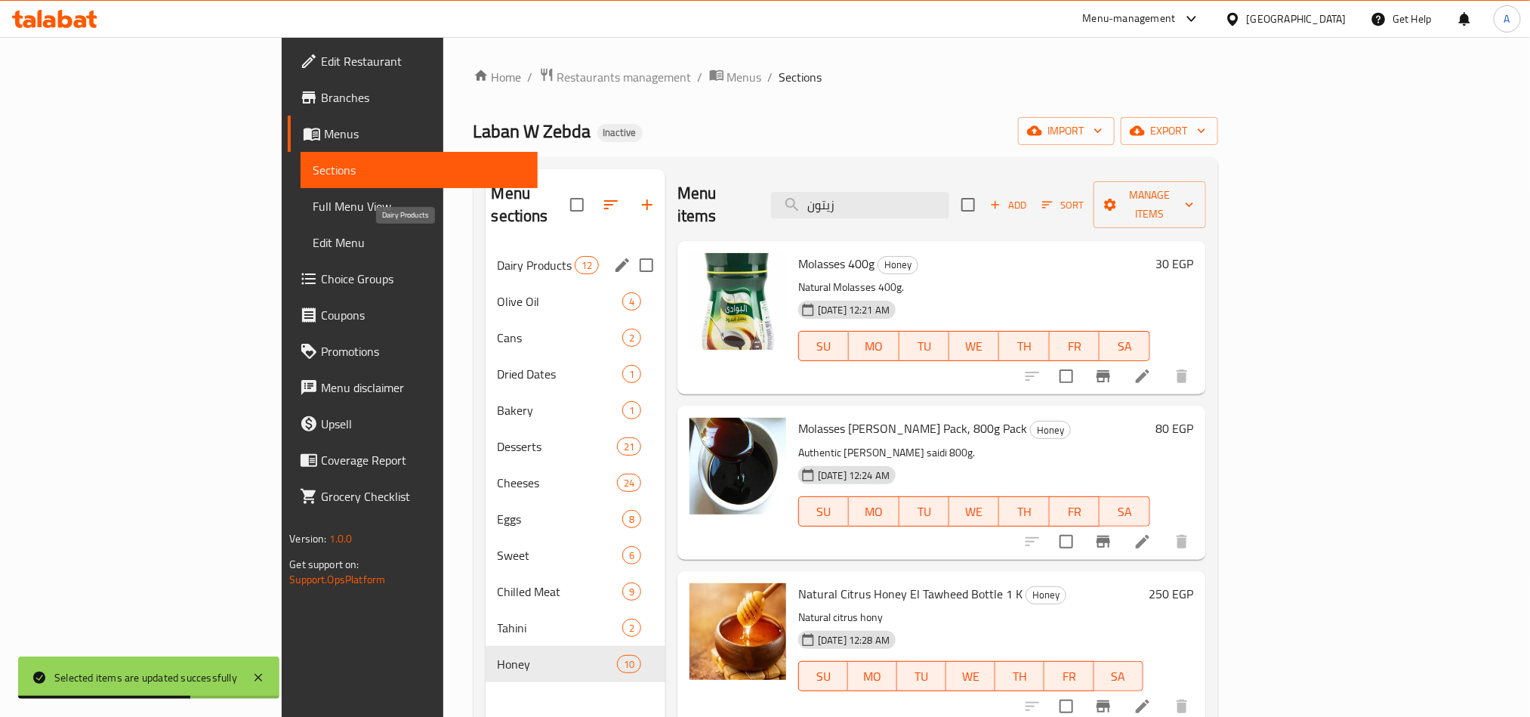
click at [498, 256] on span "Dairy Products" at bounding box center [536, 265] width 77 height 18
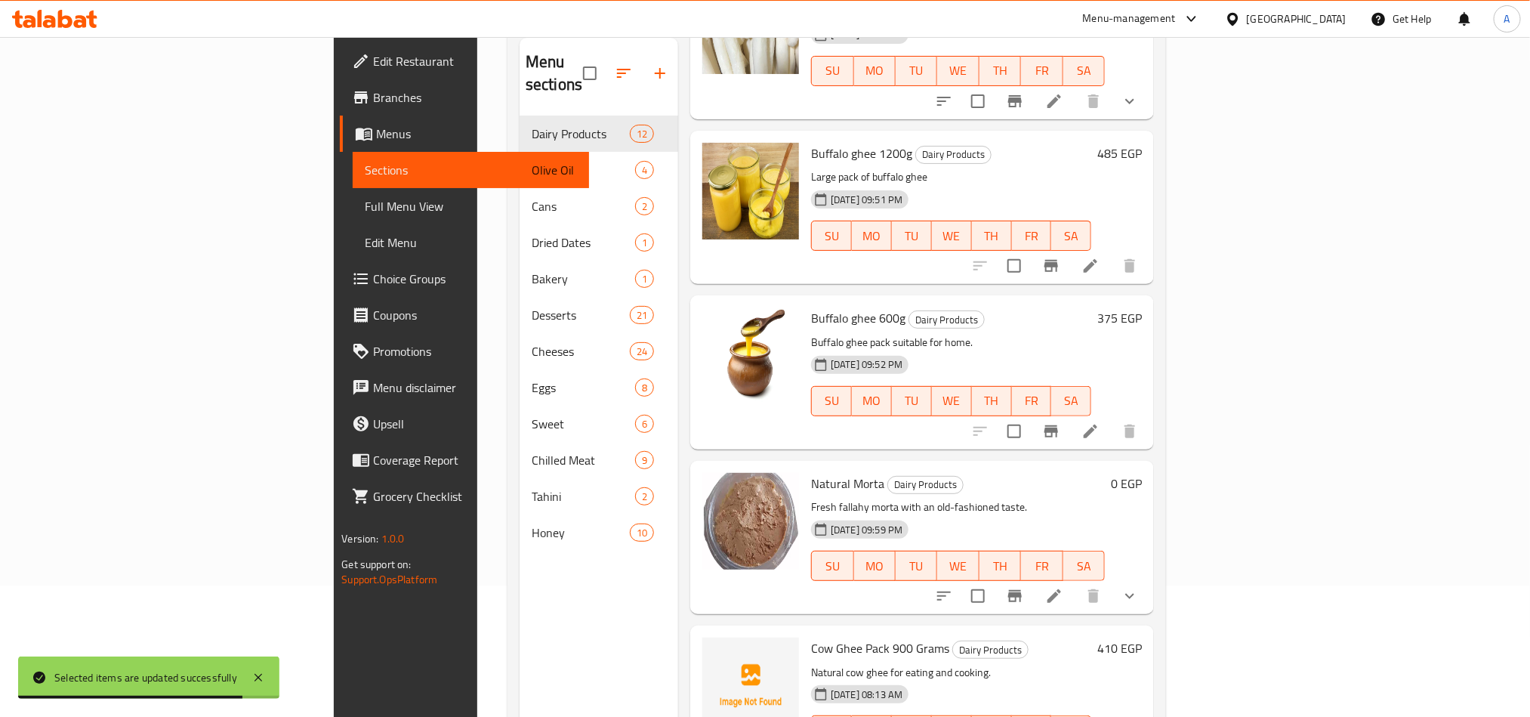
scroll to position [211, 0]
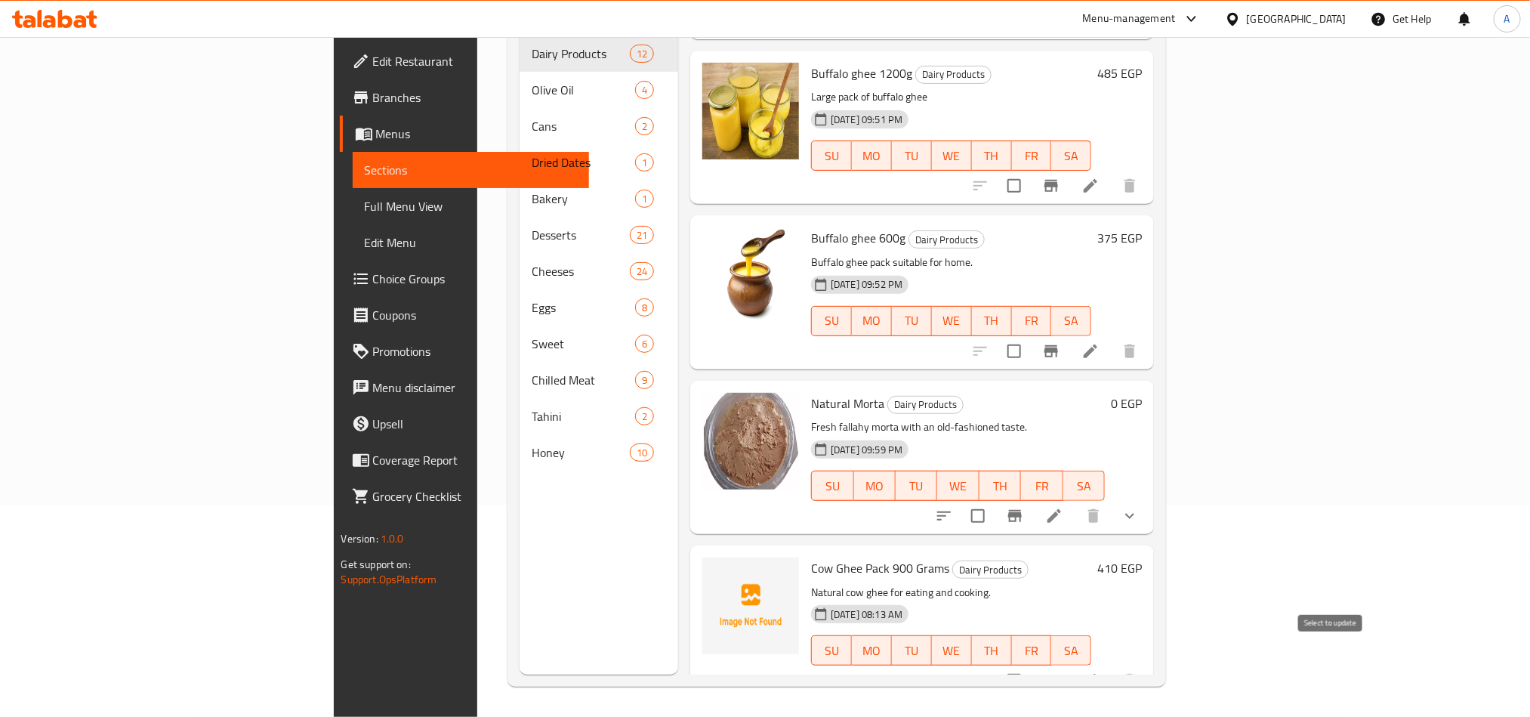
click at [1030, 667] on input "checkbox" at bounding box center [1014, 680] width 32 height 32
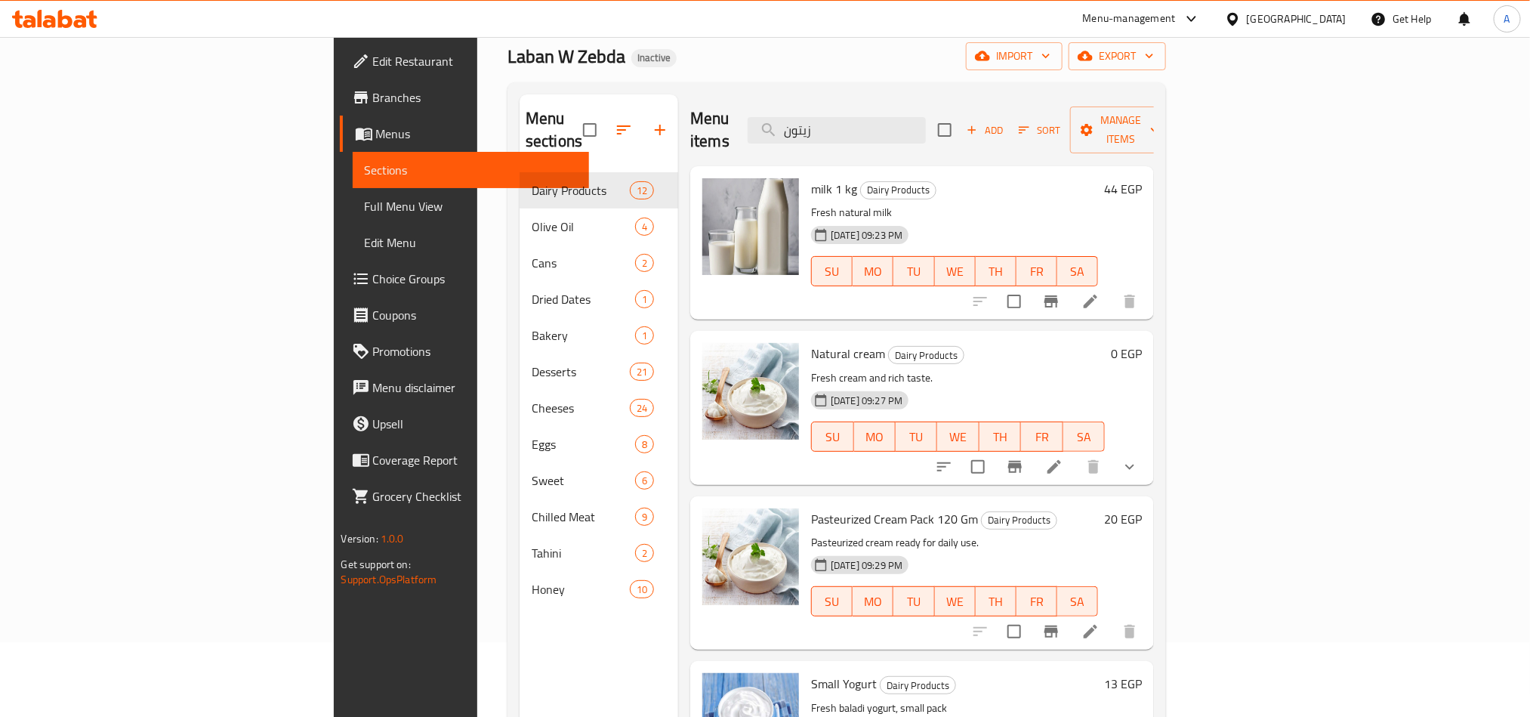
scroll to position [0, 0]
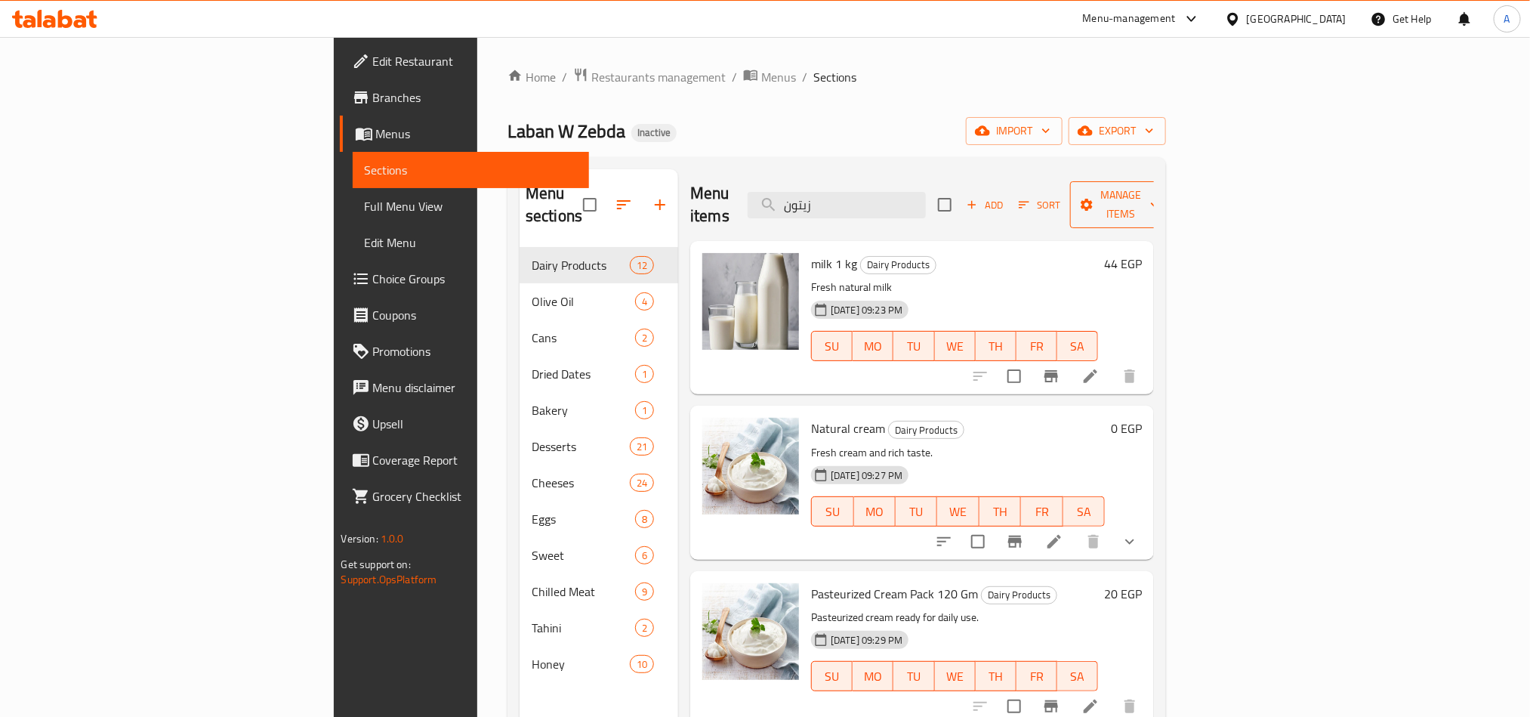
click at [1159, 186] on span "Manage items" at bounding box center [1120, 205] width 77 height 38
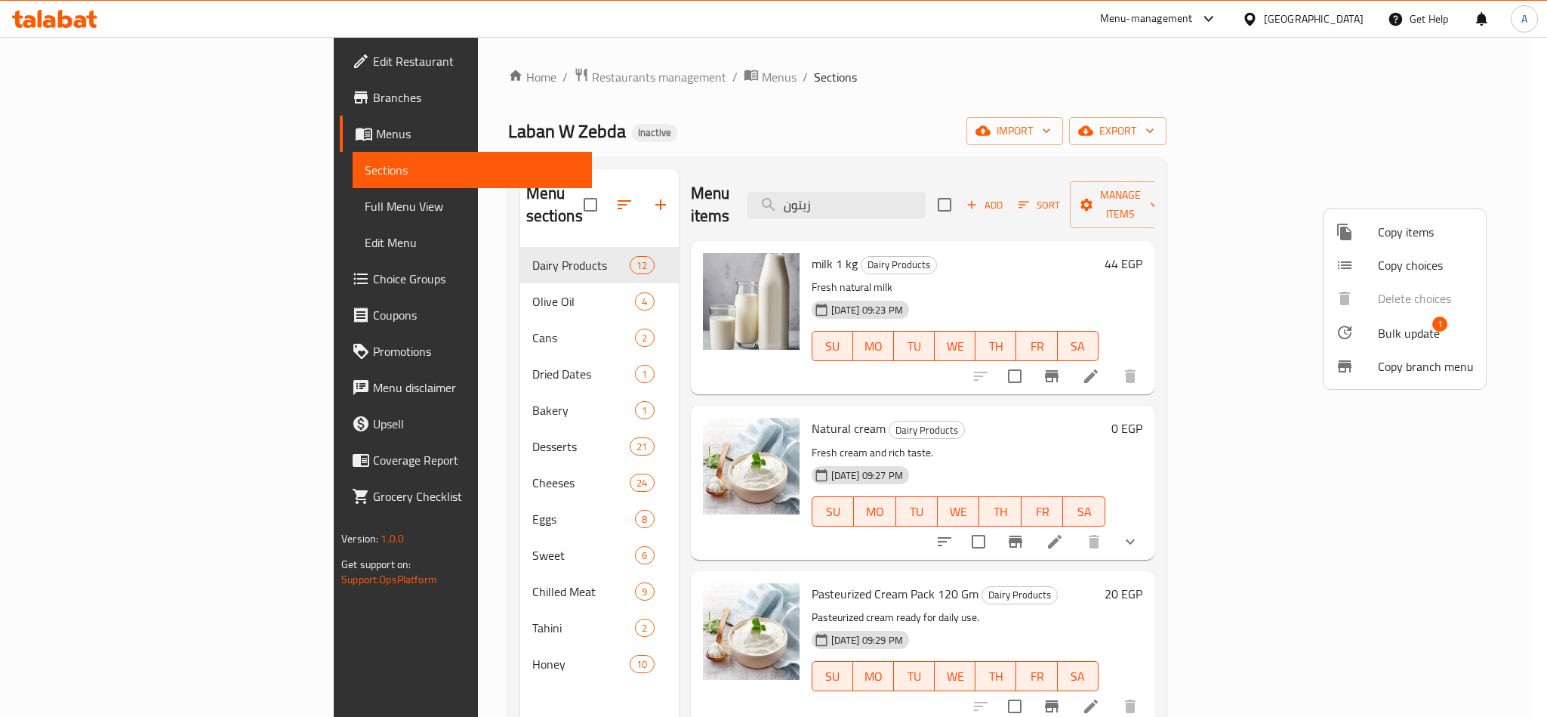
click at [1410, 337] on span "Bulk update" at bounding box center [1409, 333] width 62 height 18
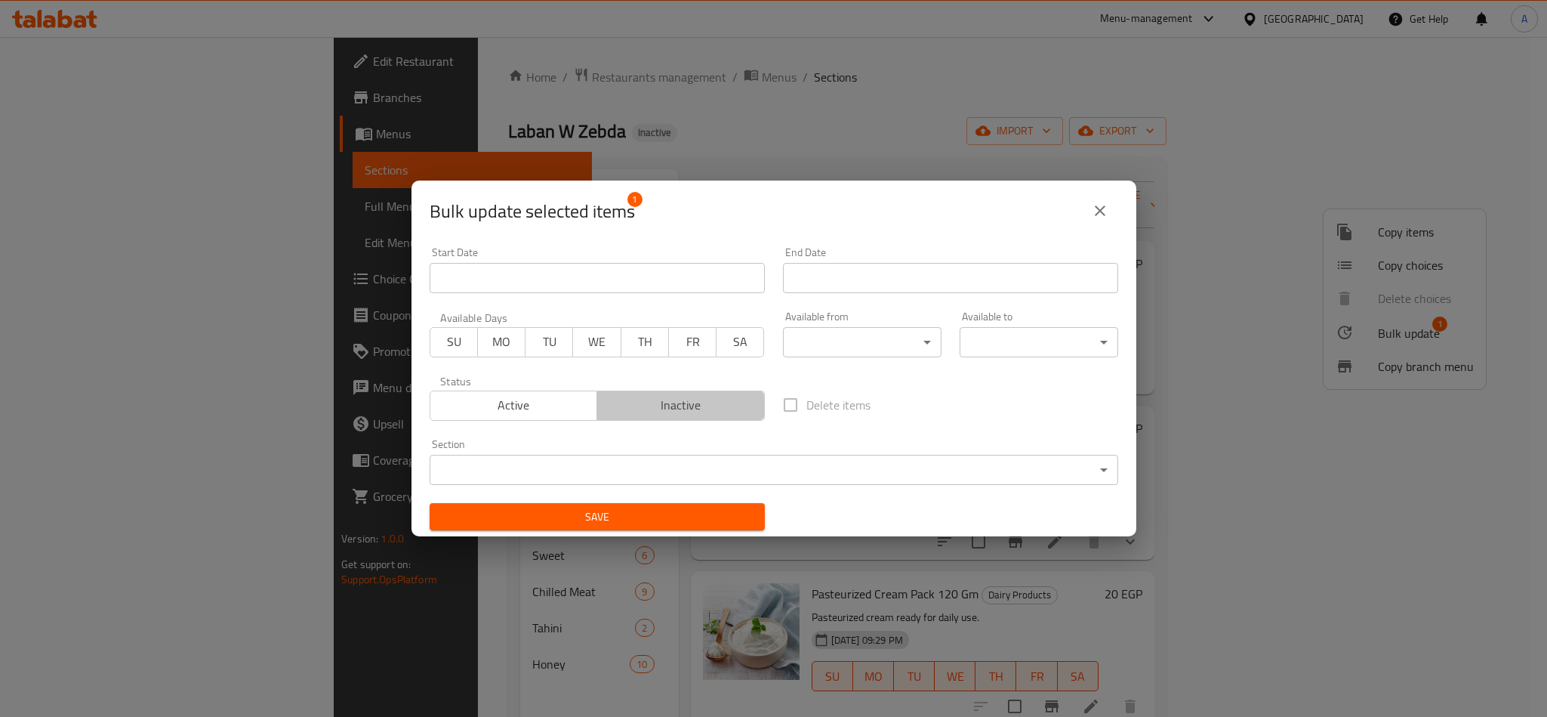
click at [683, 397] on span "Inactive" at bounding box center [681, 405] width 156 height 22
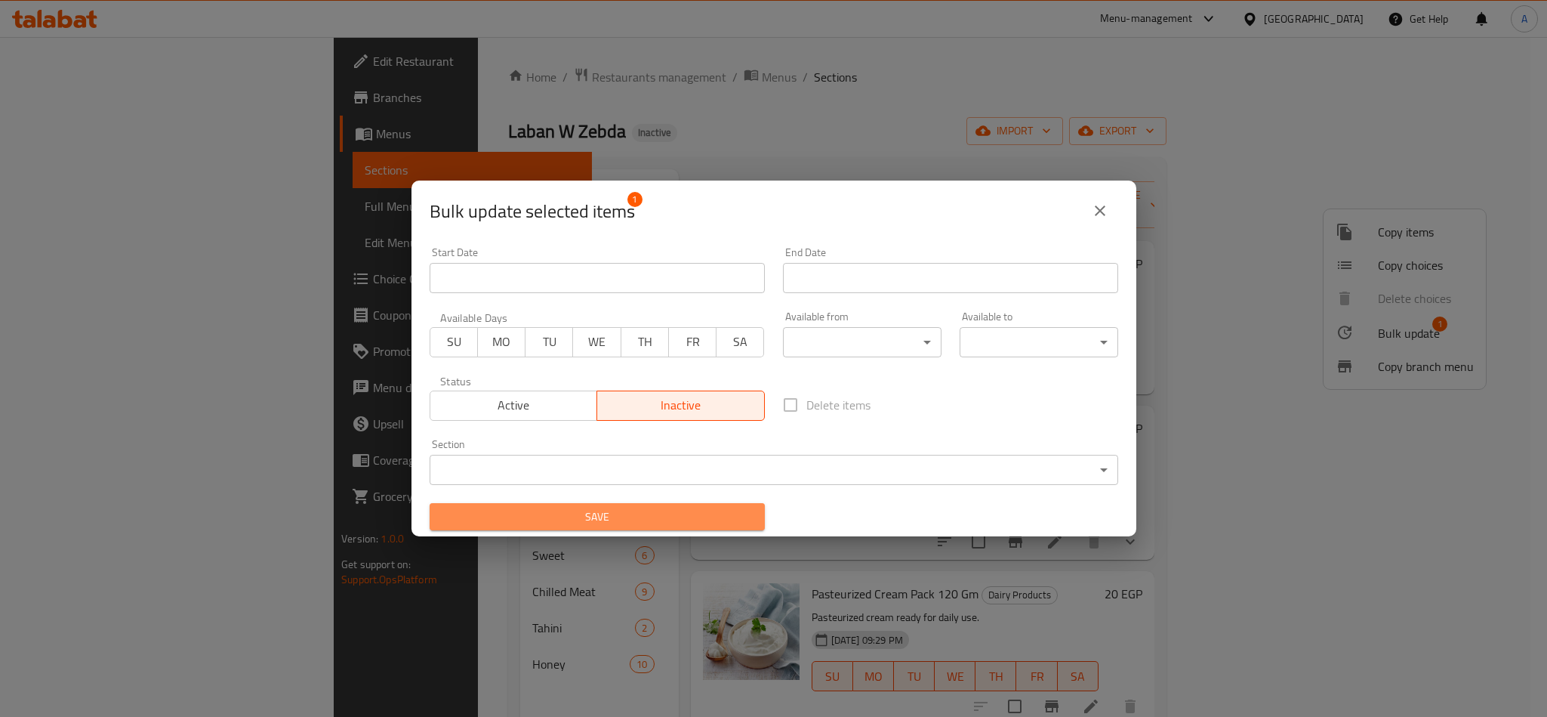
click at [664, 516] on span "Save" at bounding box center [597, 516] width 311 height 19
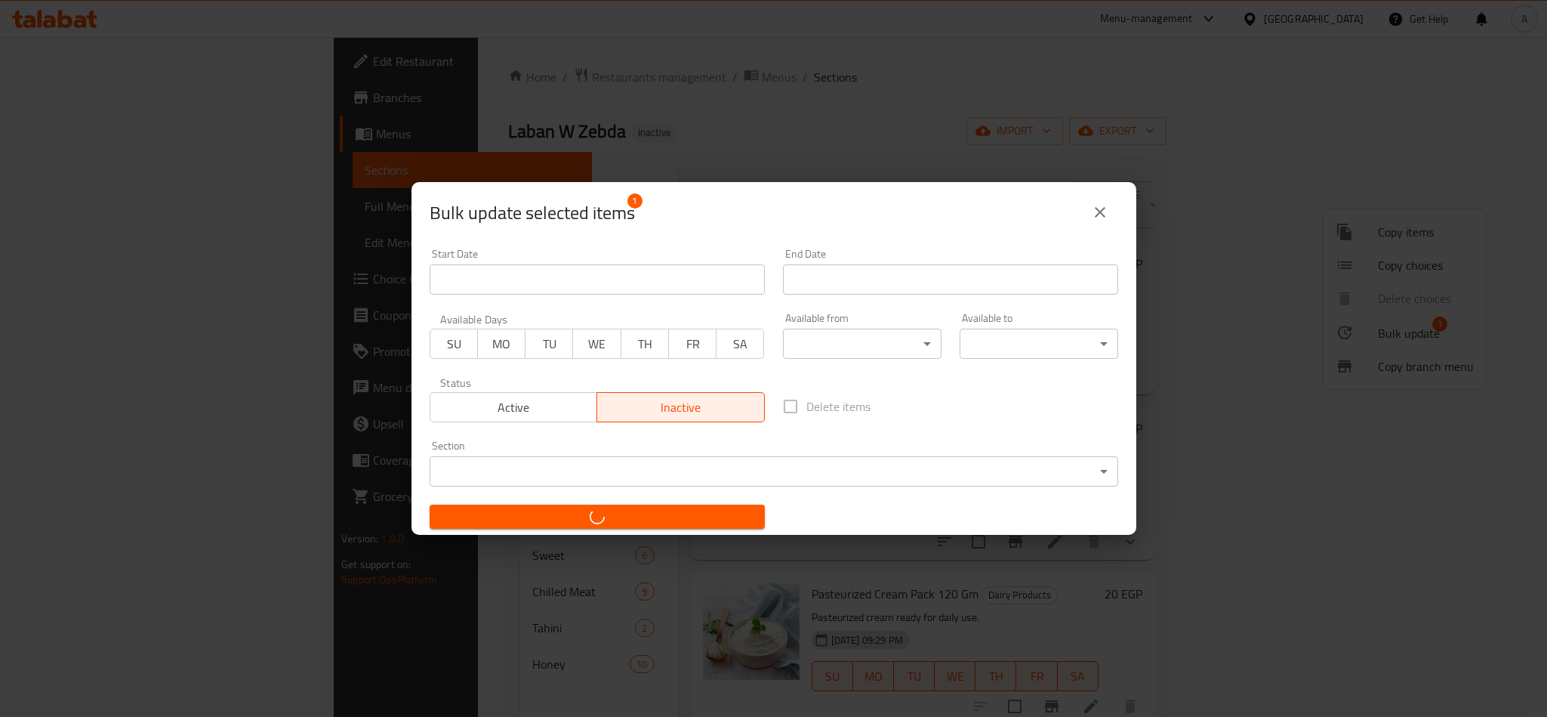
checkbox input "false"
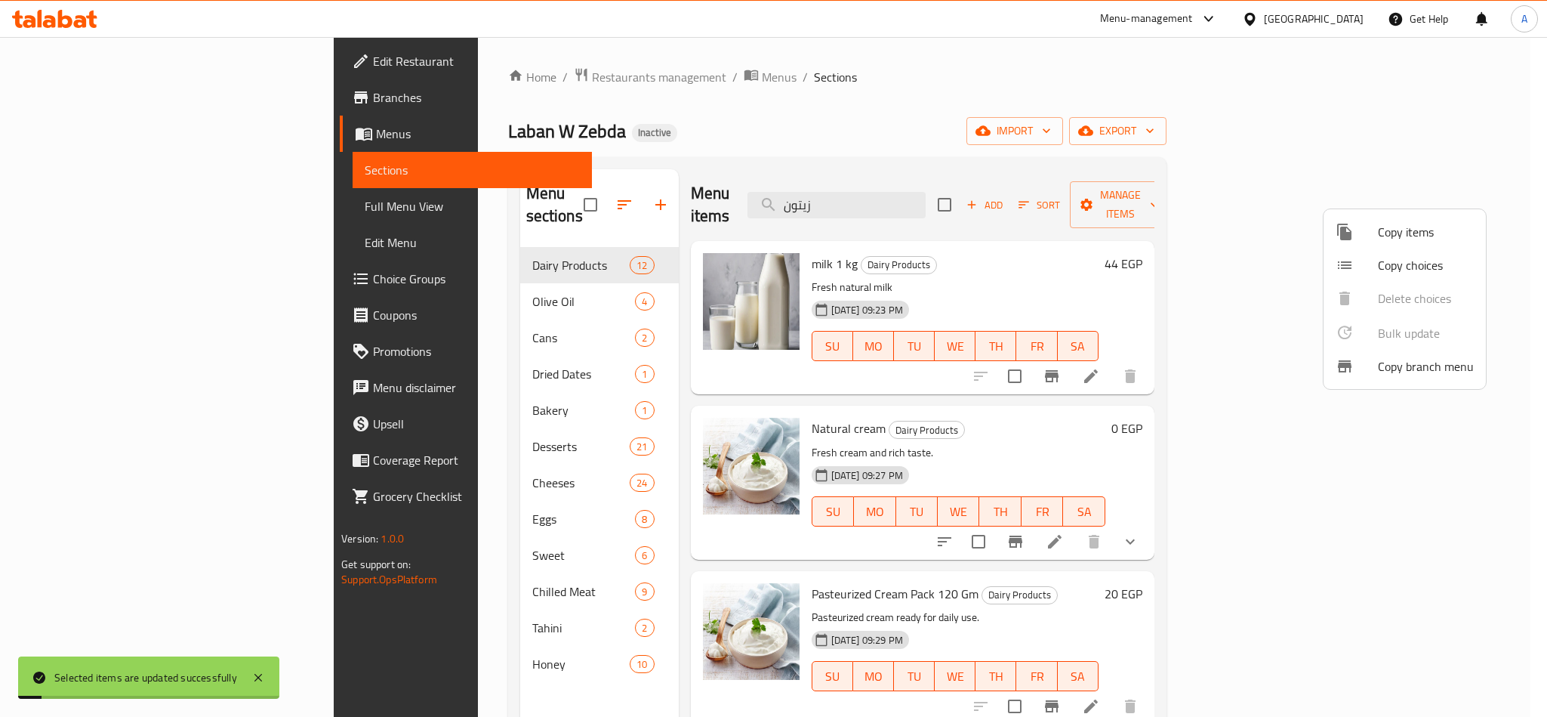
click at [915, 254] on div at bounding box center [773, 358] width 1547 height 717
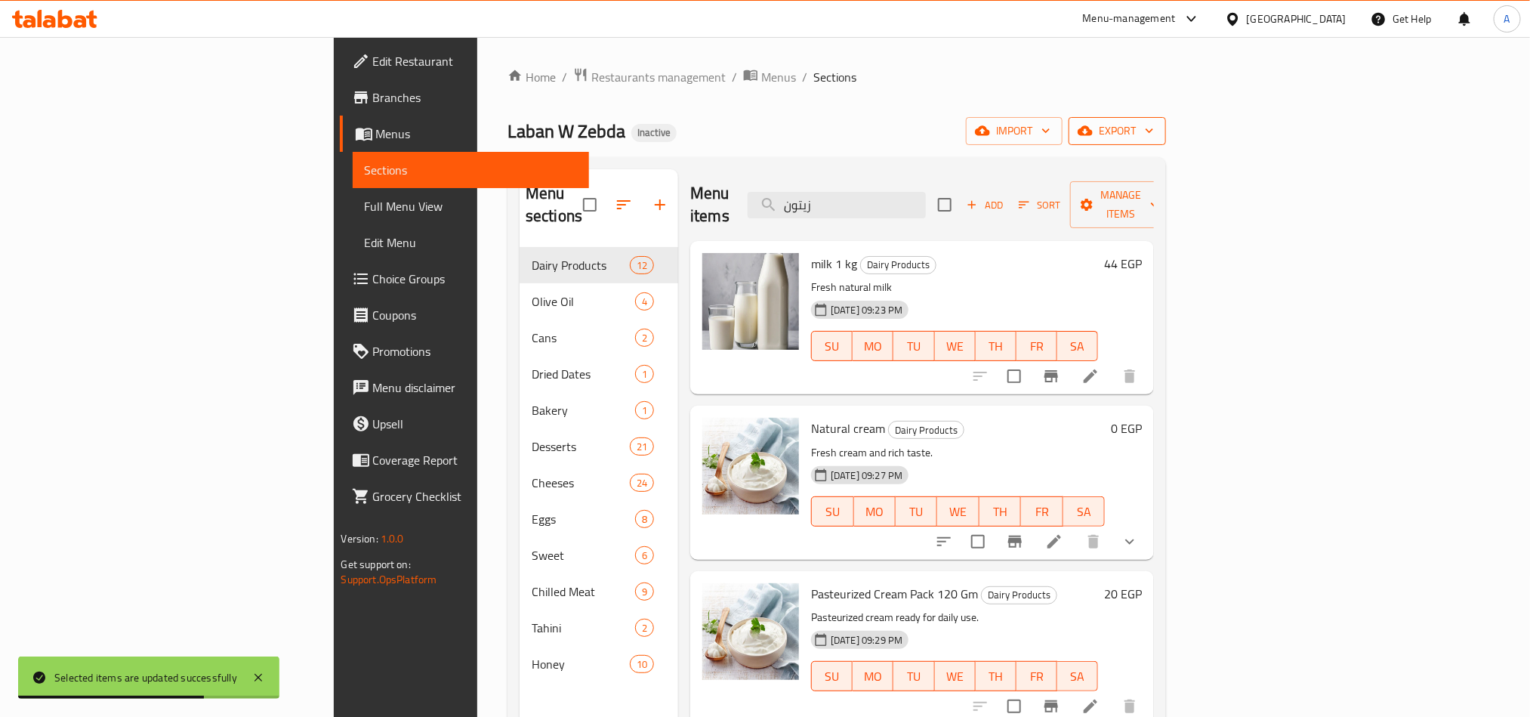
click at [1154, 128] on span "export" at bounding box center [1116, 131] width 73 height 19
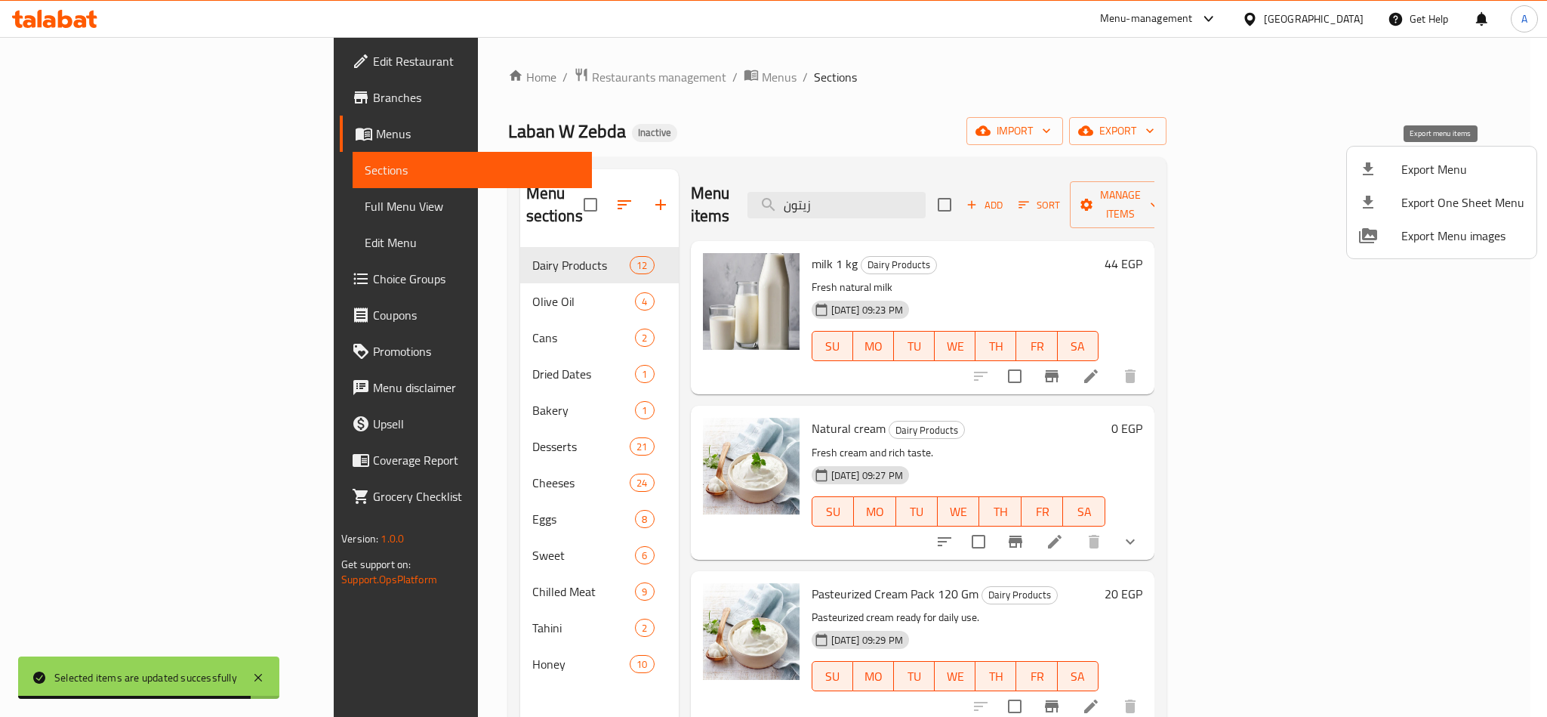
click at [1410, 171] on span "Export Menu" at bounding box center [1462, 169] width 123 height 18
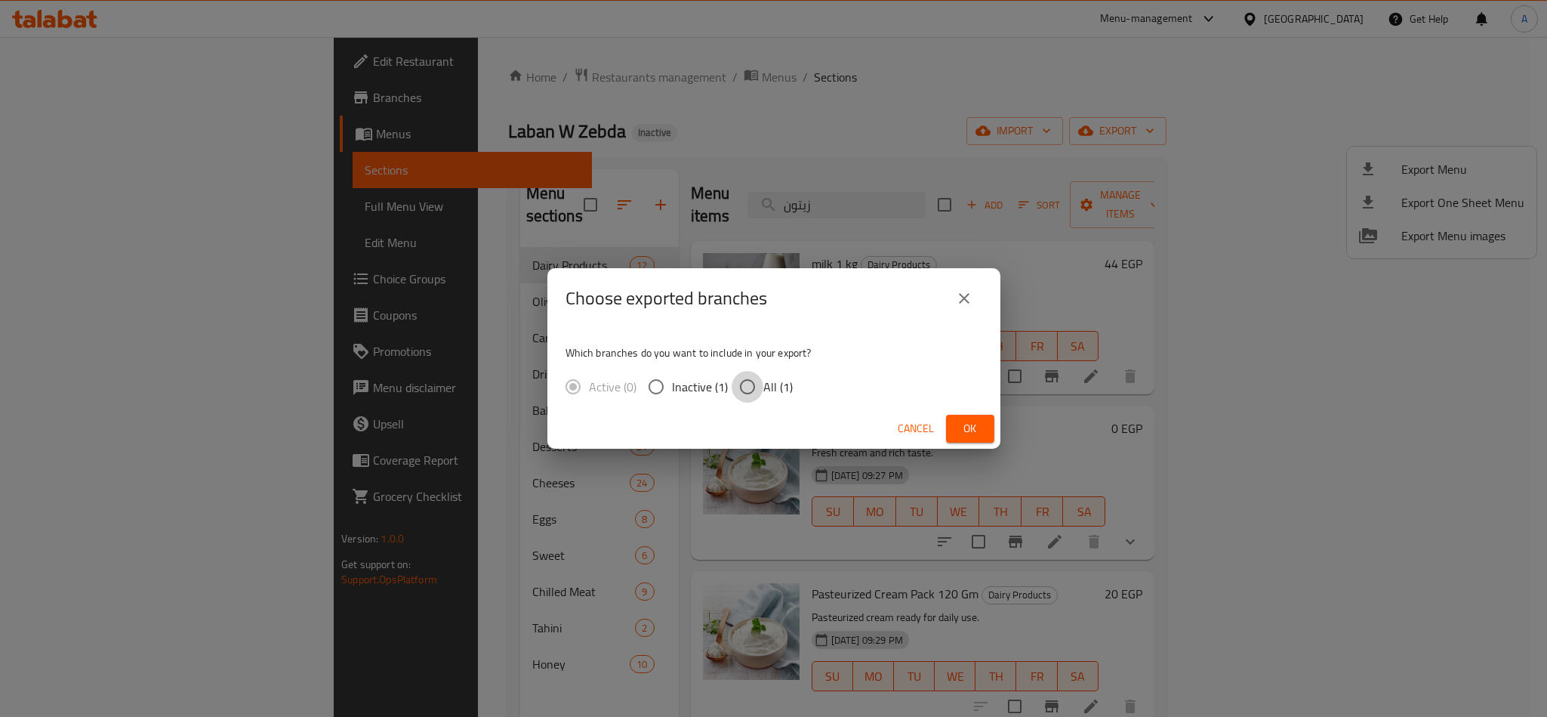
click at [746, 390] on input "All (1)" at bounding box center [748, 387] width 32 height 32
radio input "true"
click at [970, 428] on span "Ok" at bounding box center [970, 428] width 24 height 19
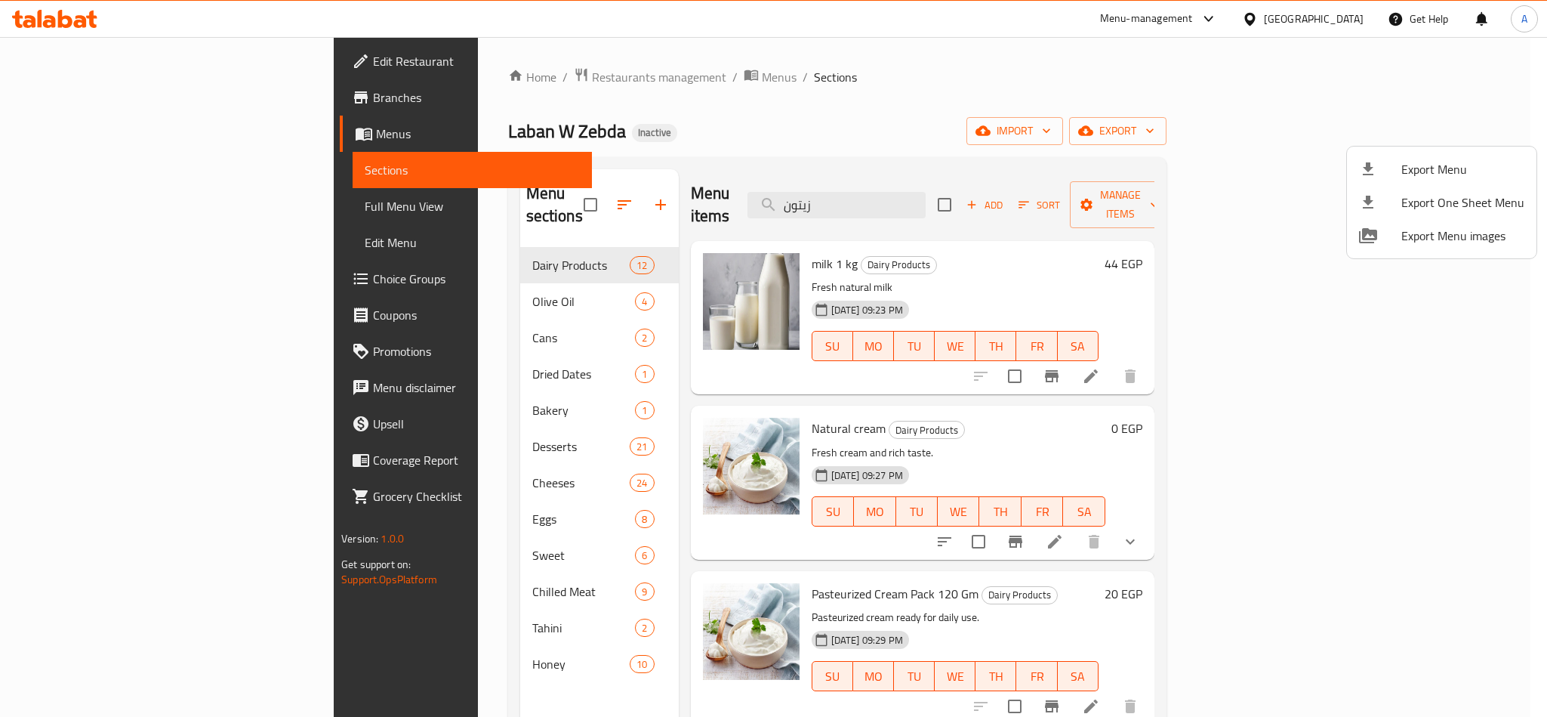
click at [685, 116] on div at bounding box center [773, 358] width 1547 height 717
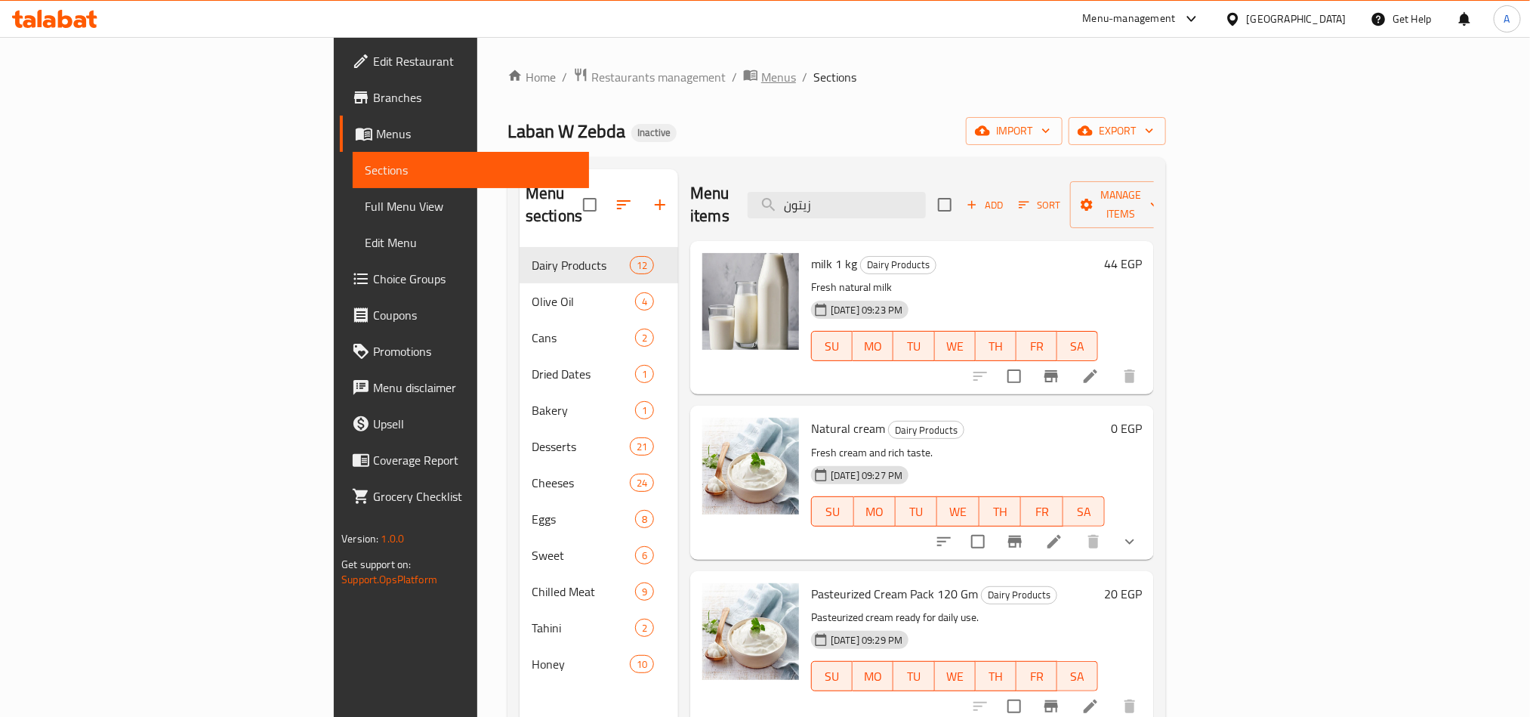
click at [761, 68] on span "Menus" at bounding box center [778, 77] width 35 height 18
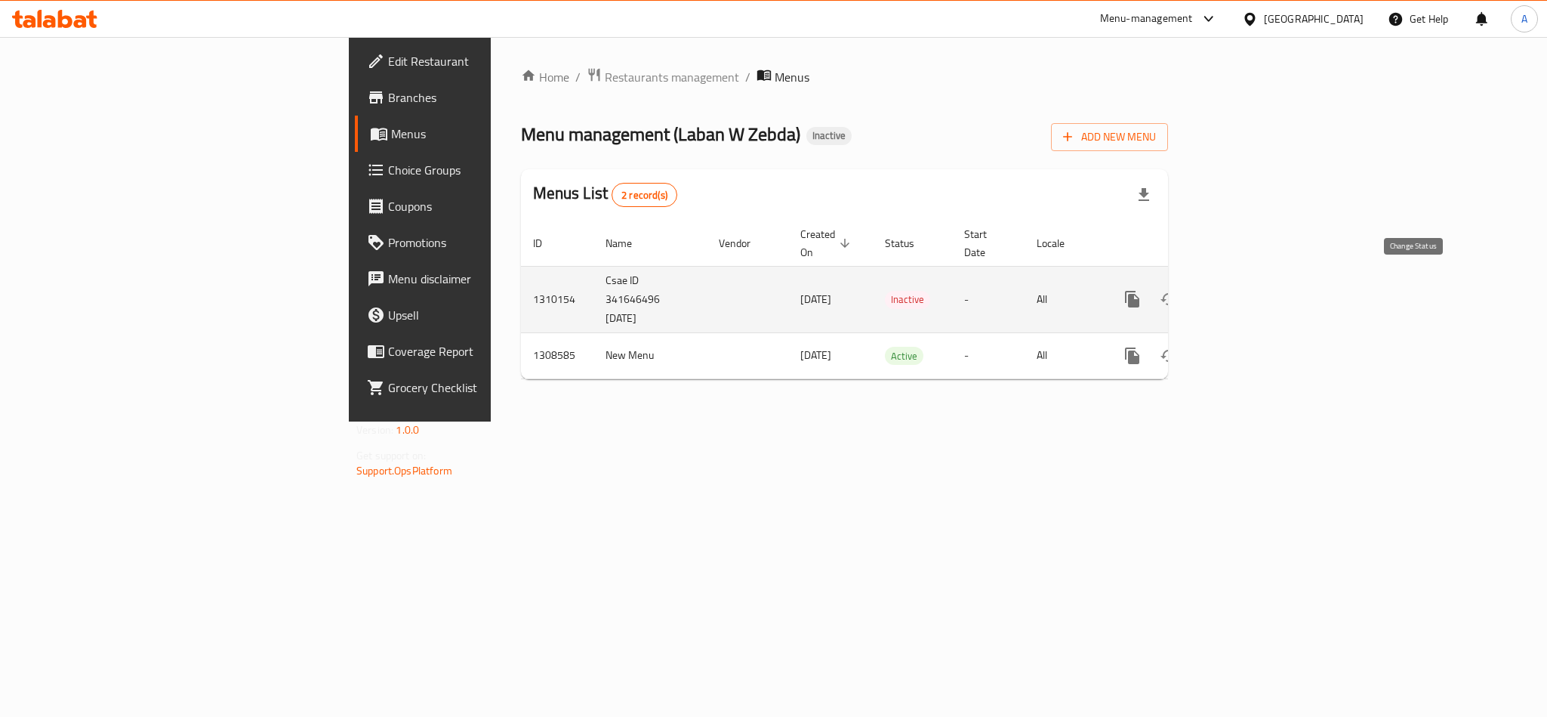
click at [1178, 290] on icon "enhanced table" at bounding box center [1169, 299] width 18 height 18
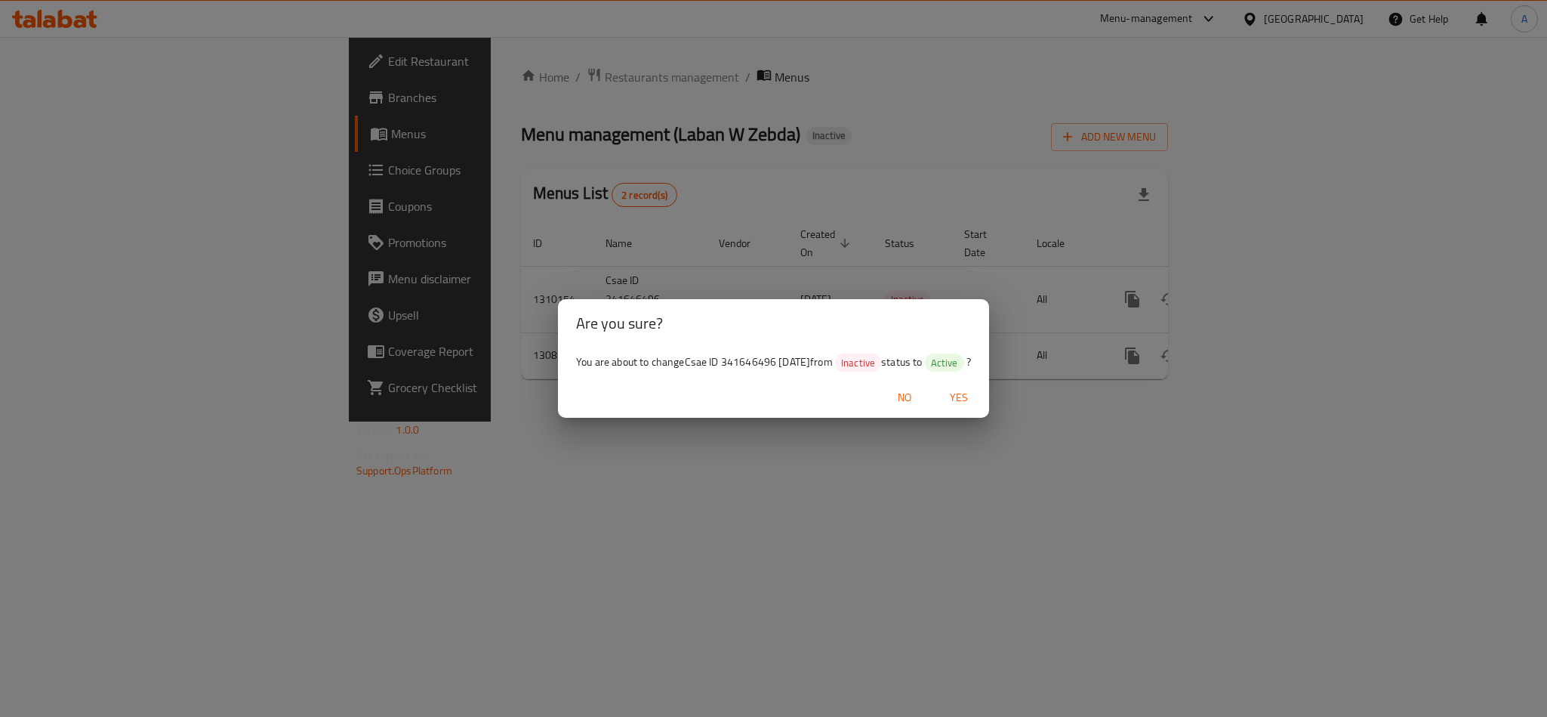
click at [977, 407] on span "Yes" at bounding box center [959, 397] width 36 height 19
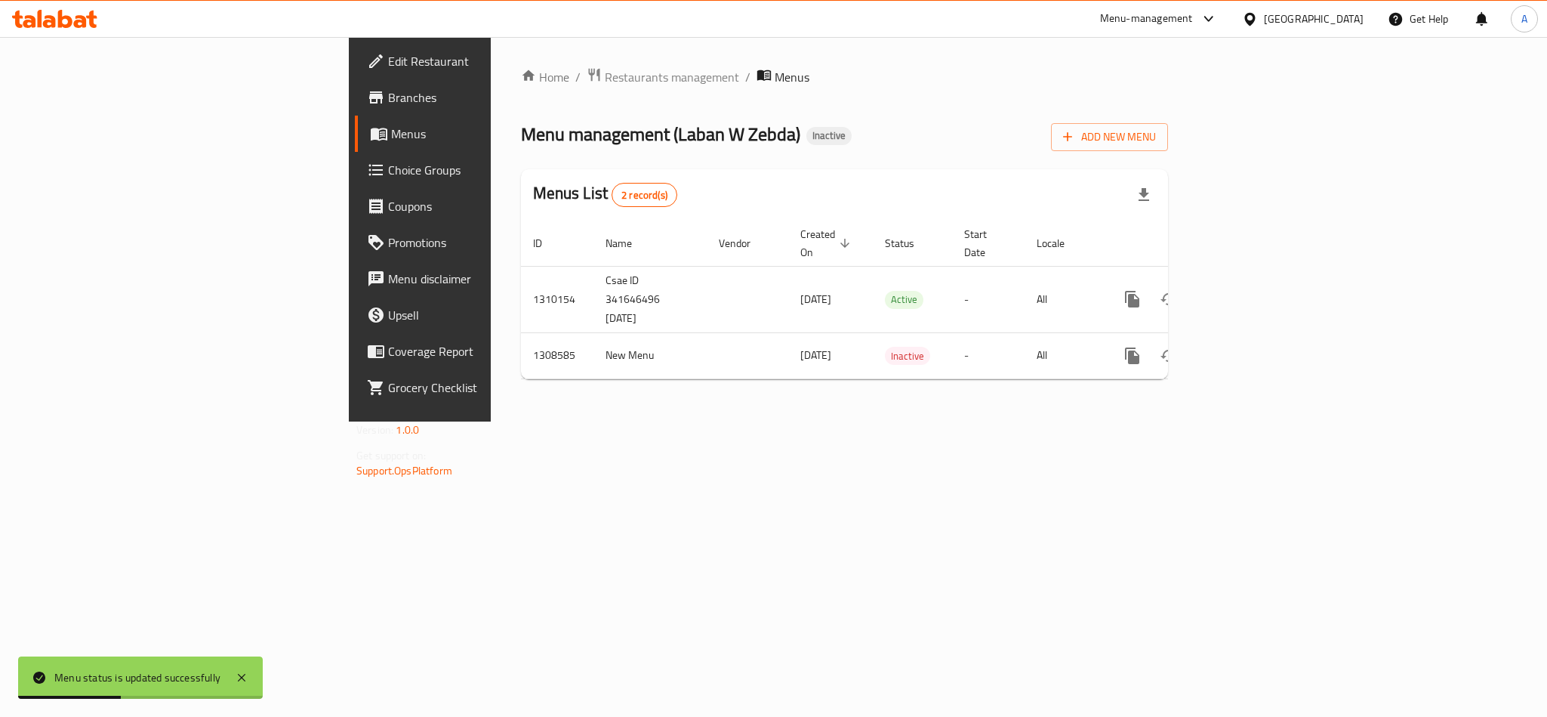
click at [850, 421] on div "Home / Restaurants management / Menus Menu management ( Laban W Zebda ) Inactiv…" at bounding box center [844, 229] width 707 height 384
